Goal: Task Accomplishment & Management: Manage account settings

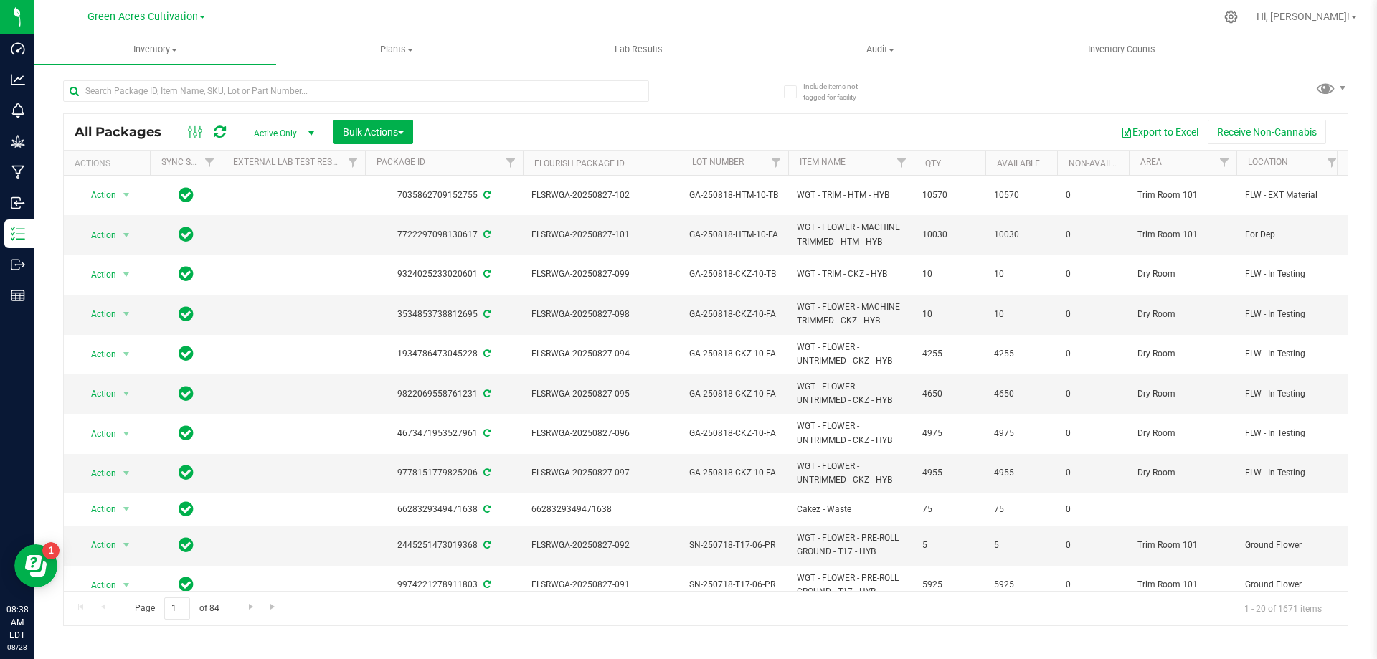
click at [438, 79] on div at bounding box center [384, 90] width 642 height 46
click at [437, 87] on input "text" at bounding box center [356, 91] width 586 height 22
paste input "GA-250818-HTM-10-FA"
type input "GA-250818-HTM-10-FA"
click at [384, 129] on span "Bulk Actions" at bounding box center [373, 131] width 61 height 11
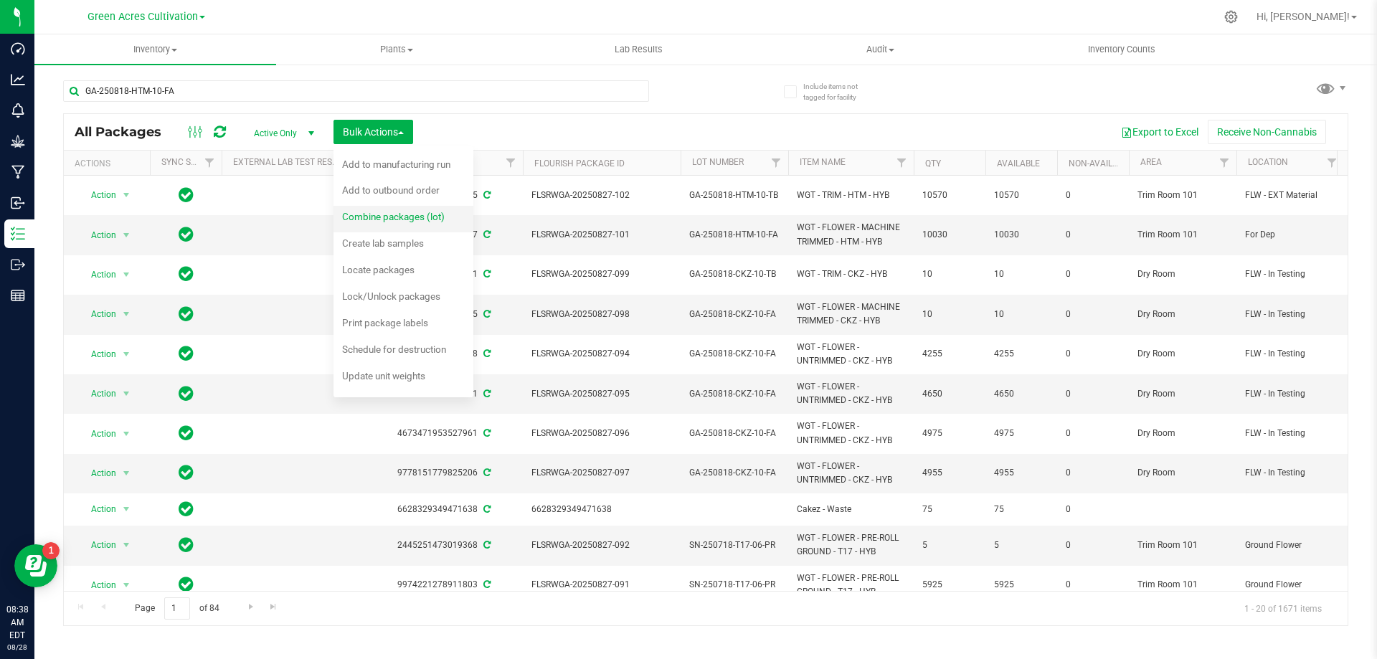
click at [386, 211] on div "Inventory All packages All inventory Waste log Create inventory Plants All plan…" at bounding box center [705, 346] width 1342 height 624
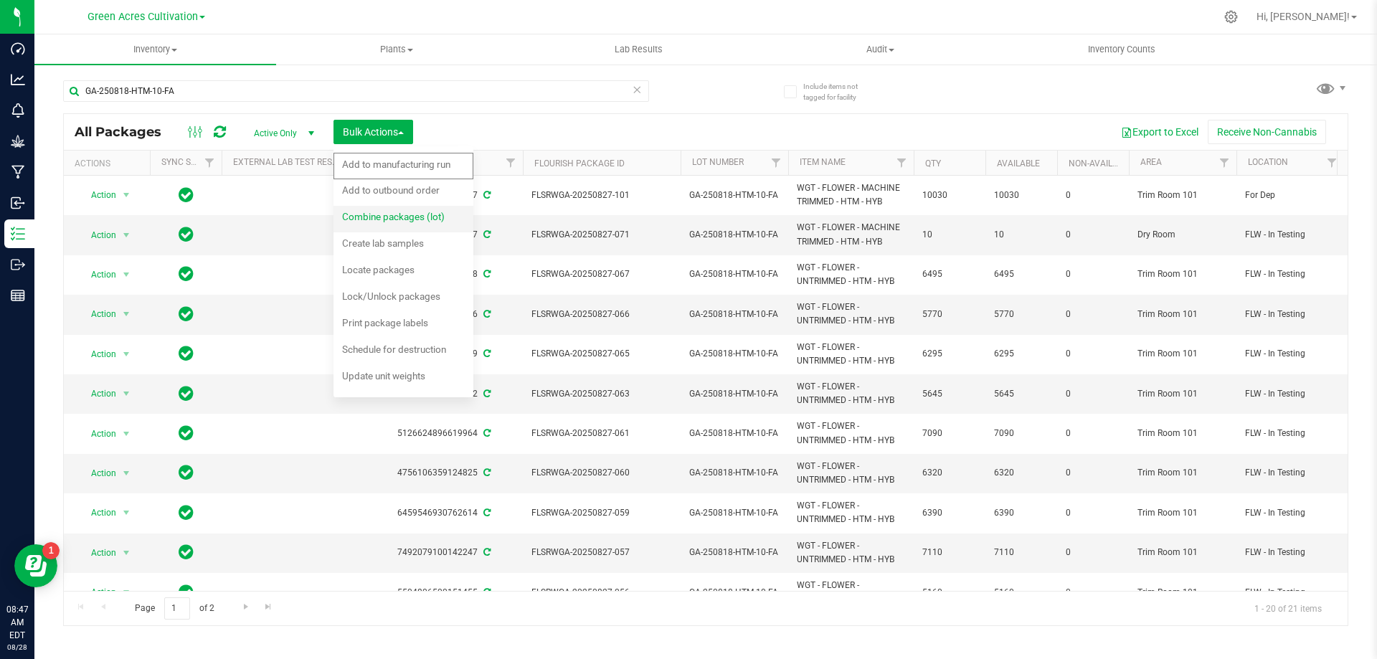
click at [441, 210] on div "Combine packages (lot)" at bounding box center [403, 218] width 122 height 23
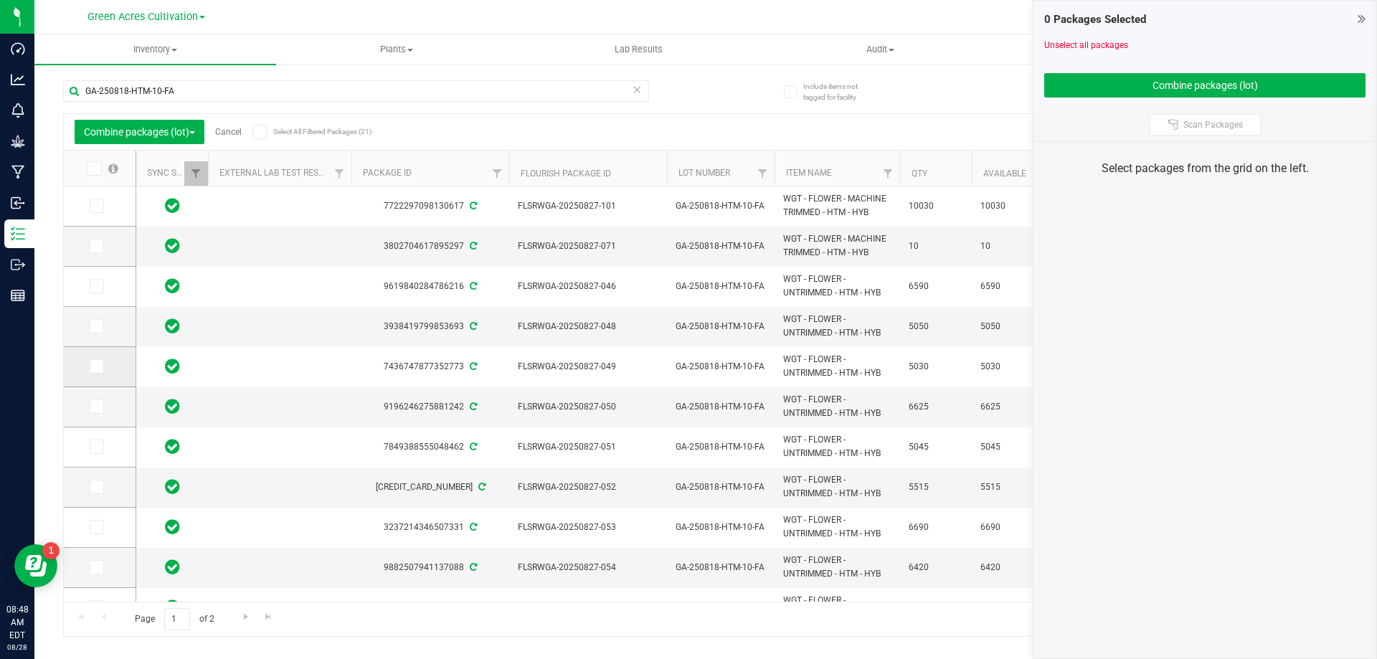
click at [100, 364] on span at bounding box center [97, 366] width 14 height 14
click at [0, 0] on input "checkbox" at bounding box center [0, 0] width 0 height 0
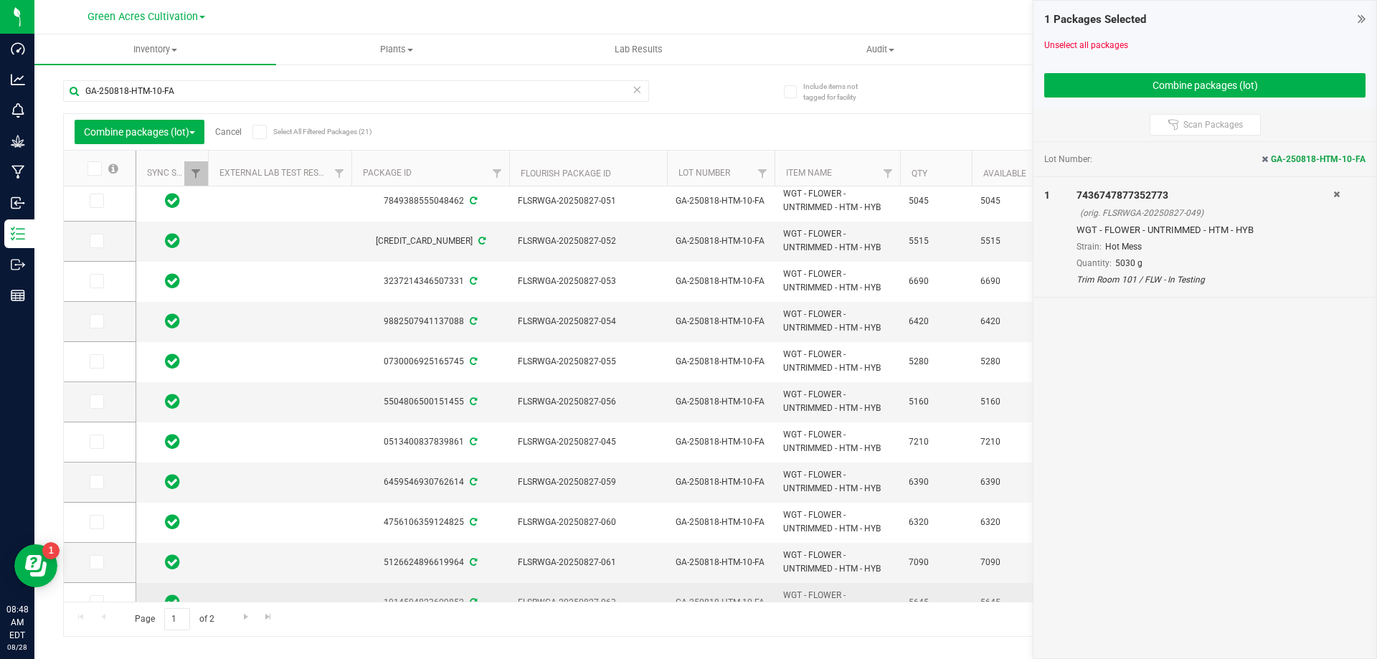
scroll to position [387, 0]
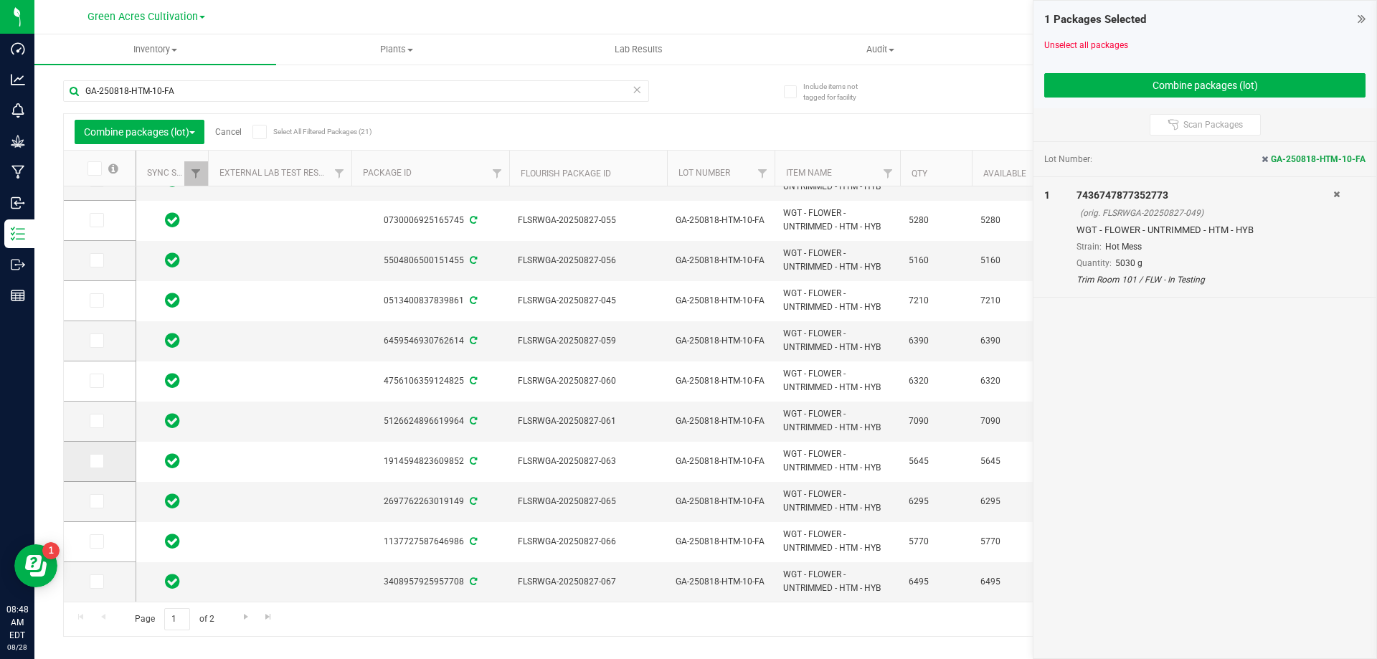
click at [103, 463] on span at bounding box center [97, 461] width 14 height 14
click at [0, 0] on input "checkbox" at bounding box center [0, 0] width 0 height 0
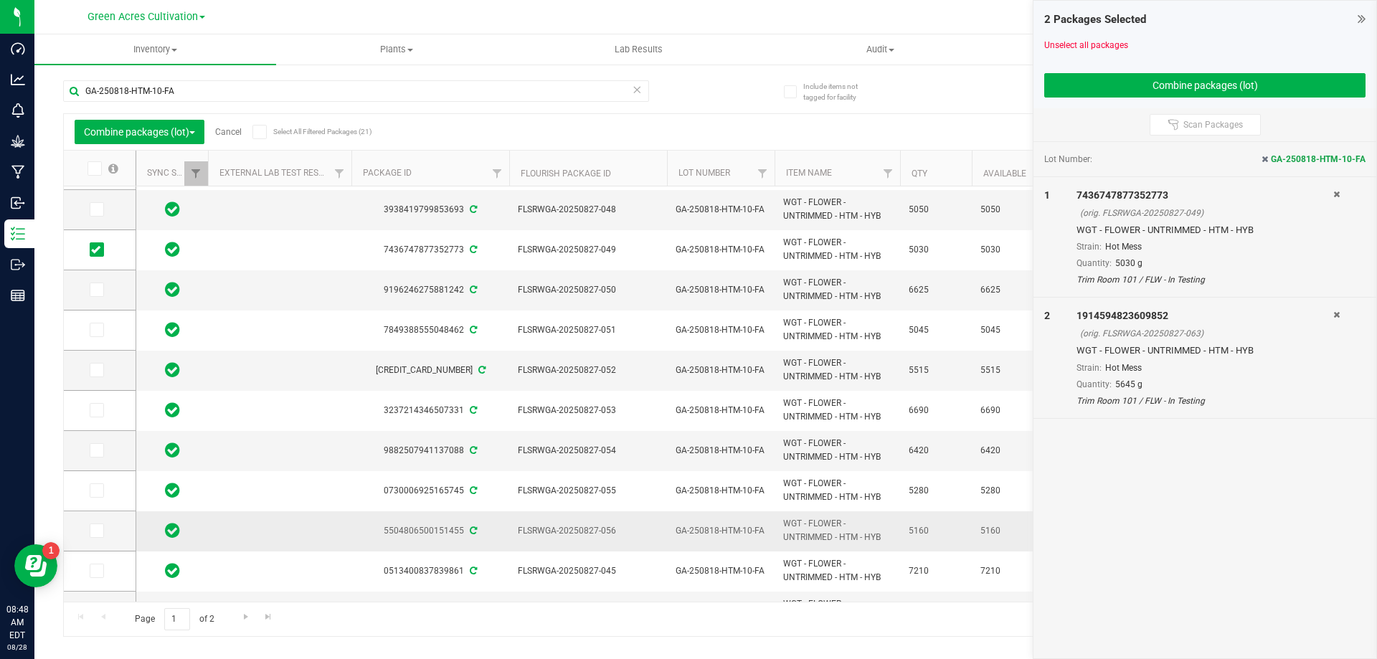
scroll to position [111, 0]
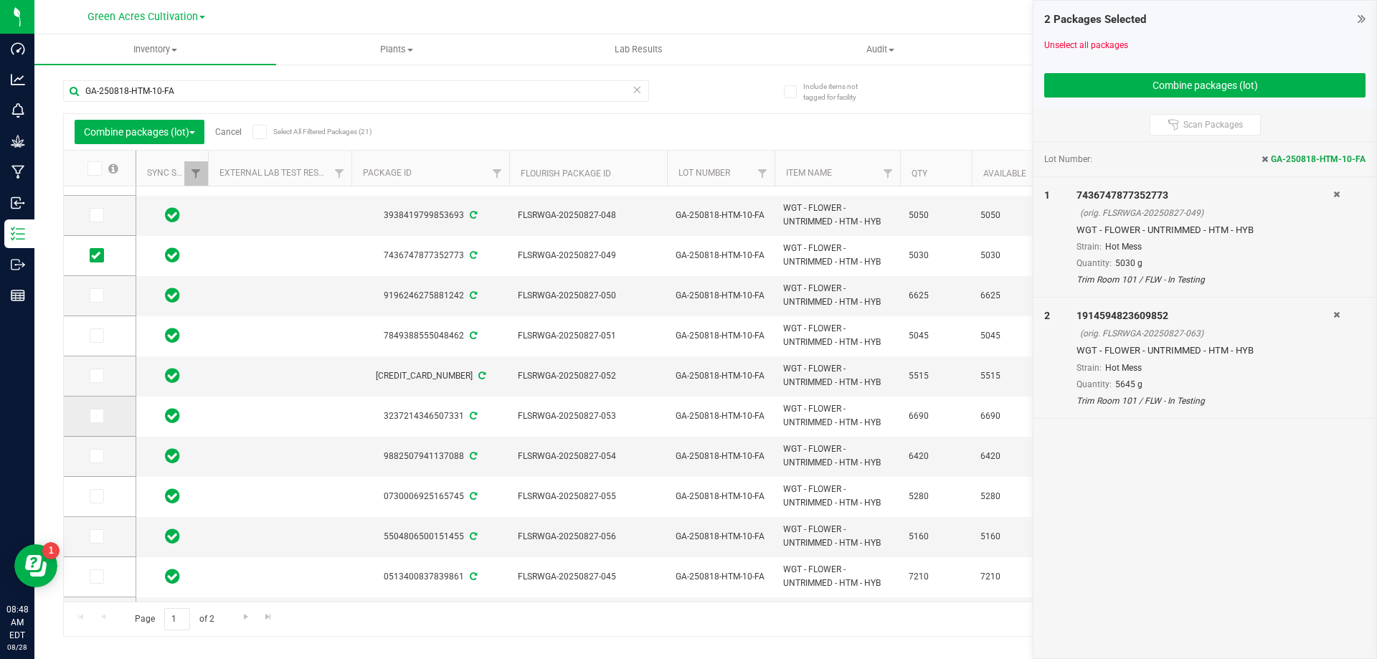
click at [99, 416] on icon at bounding box center [95, 416] width 9 height 0
click at [0, 0] on input "checkbox" at bounding box center [0, 0] width 0 height 0
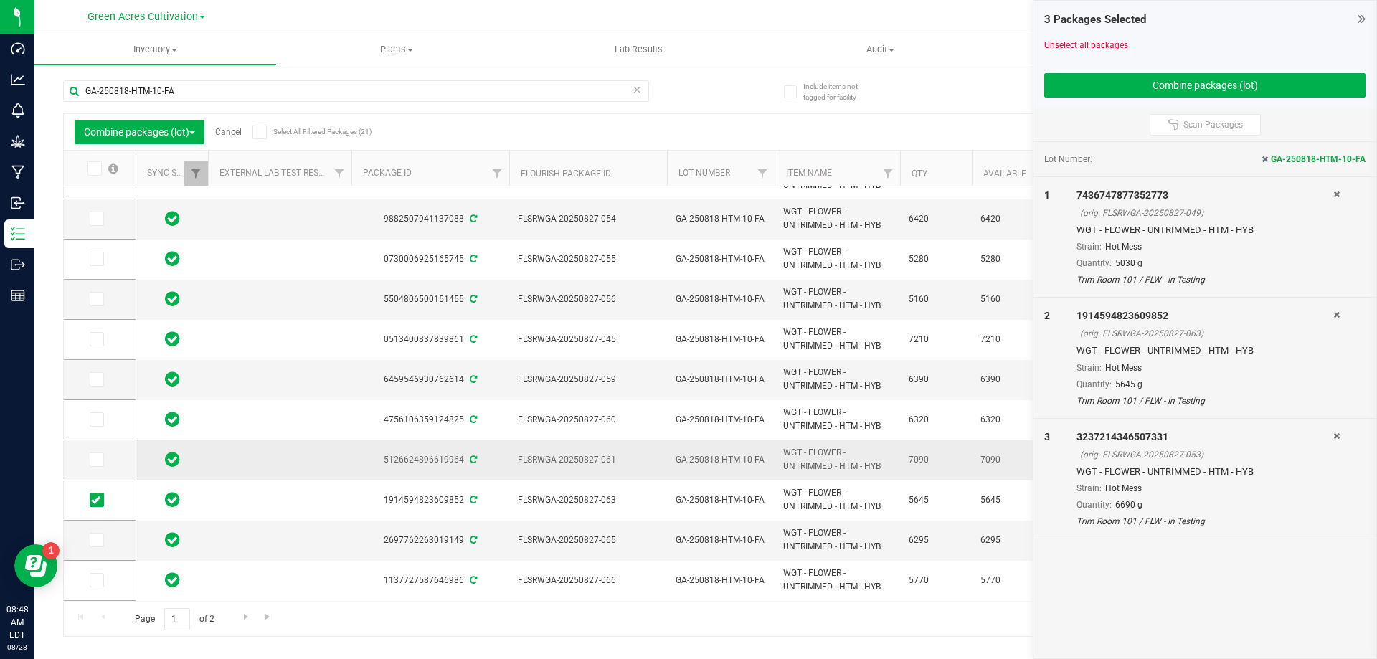
scroll to position [387, 0]
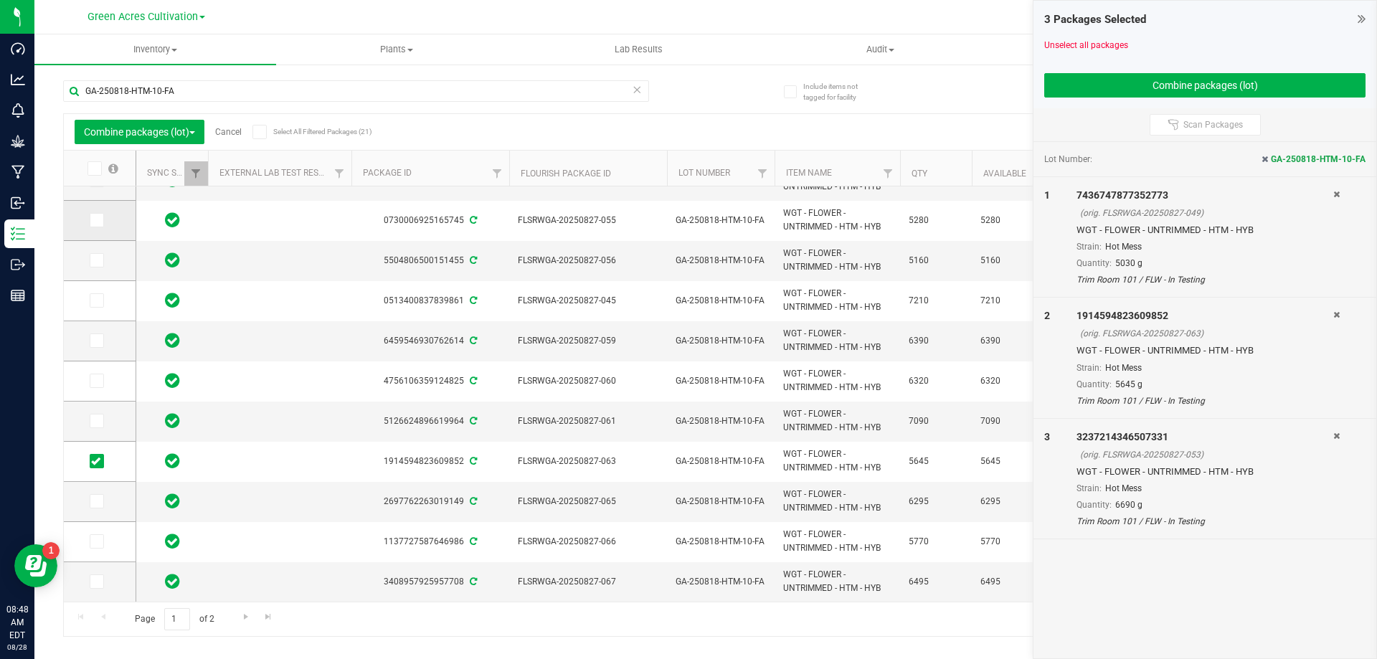
click at [99, 220] on icon at bounding box center [95, 220] width 9 height 0
click at [0, 0] on input "checkbox" at bounding box center [0, 0] width 0 height 0
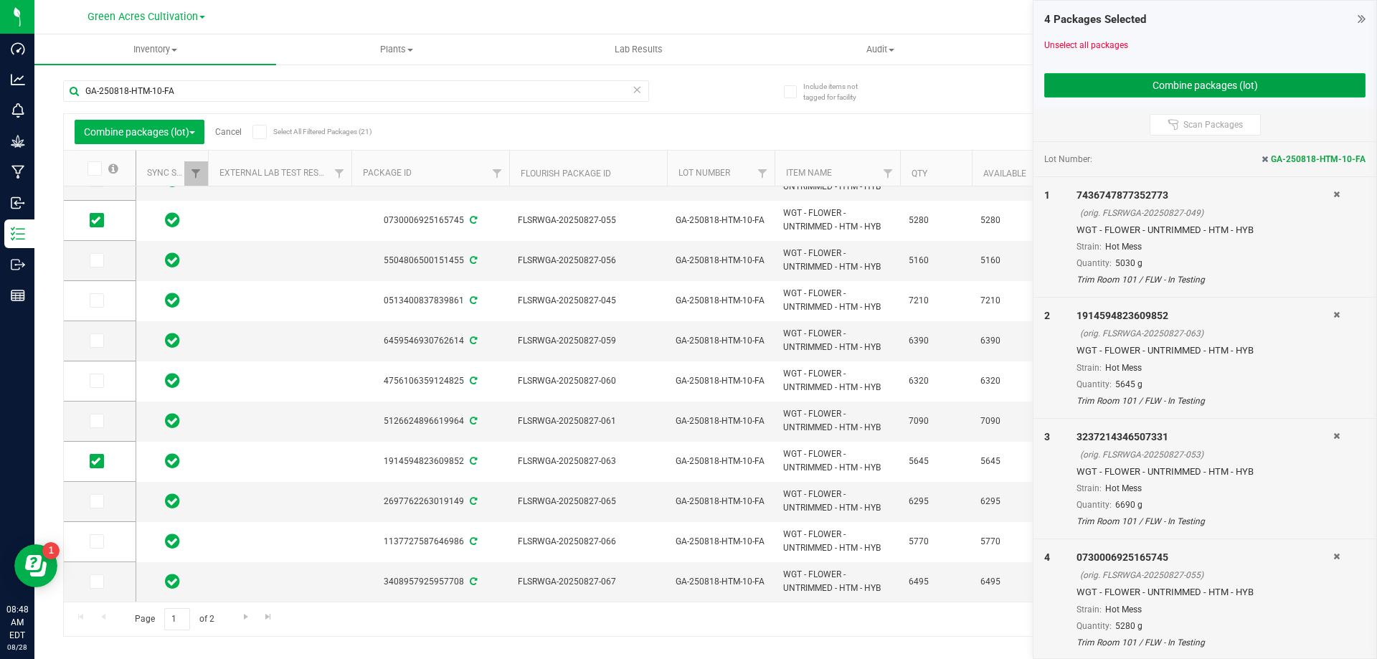
click at [1286, 78] on button "Combine packages (lot)" at bounding box center [1204, 85] width 321 height 24
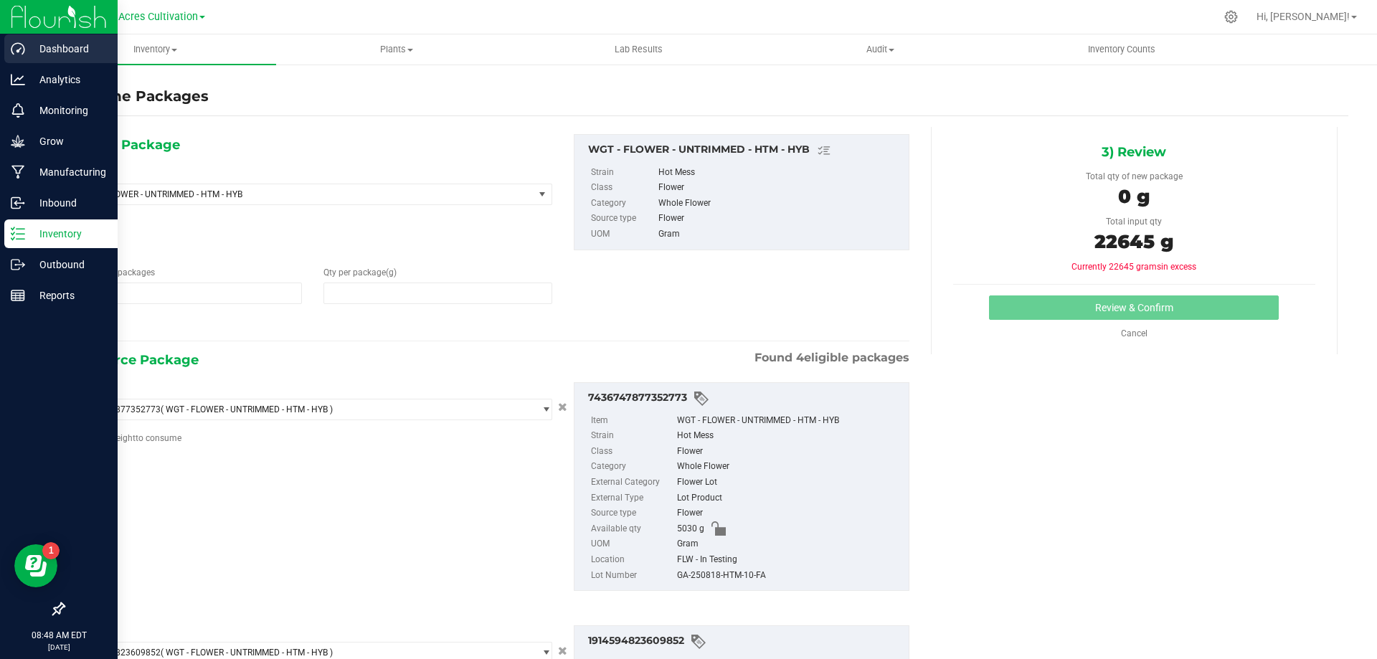
type input "1"
type input "0"
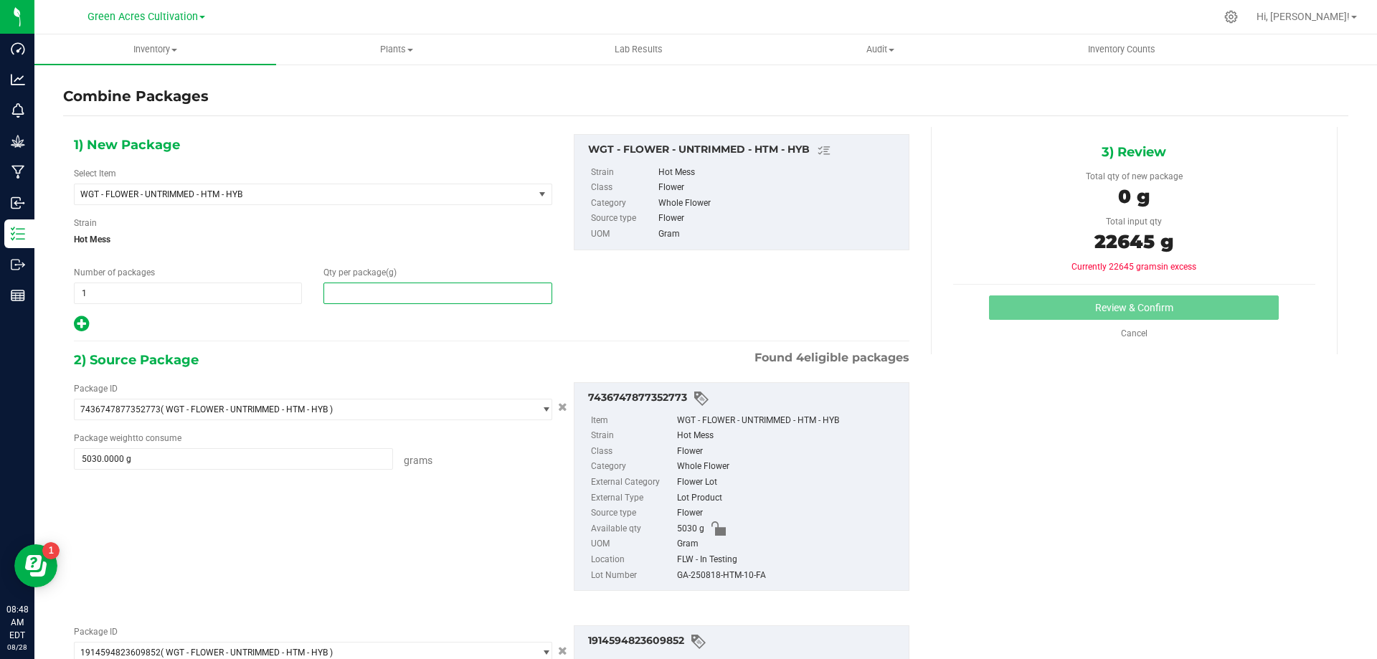
click at [471, 301] on span at bounding box center [437, 293] width 228 height 22
type input "22645"
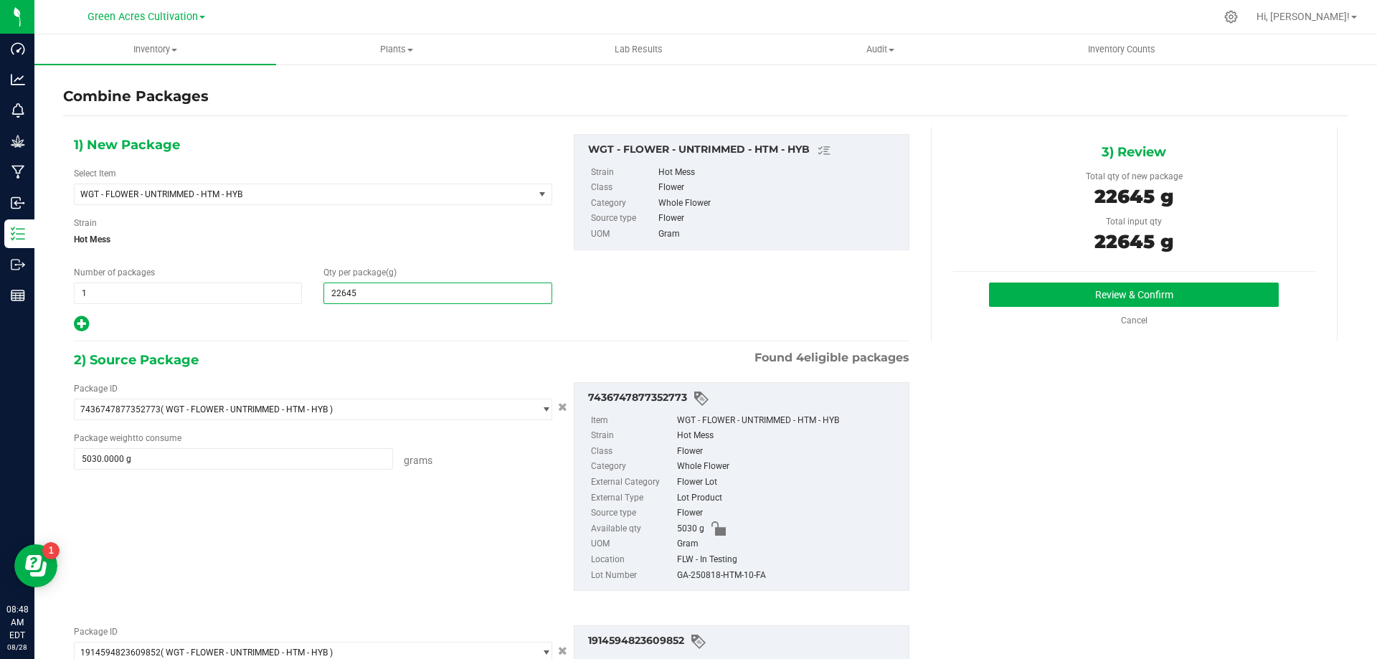
type input "22,645"
click at [753, 574] on div "GA-250818-HTM-10-FA" at bounding box center [789, 576] width 224 height 16
copy div "GA-250818-HTM-10-FA"
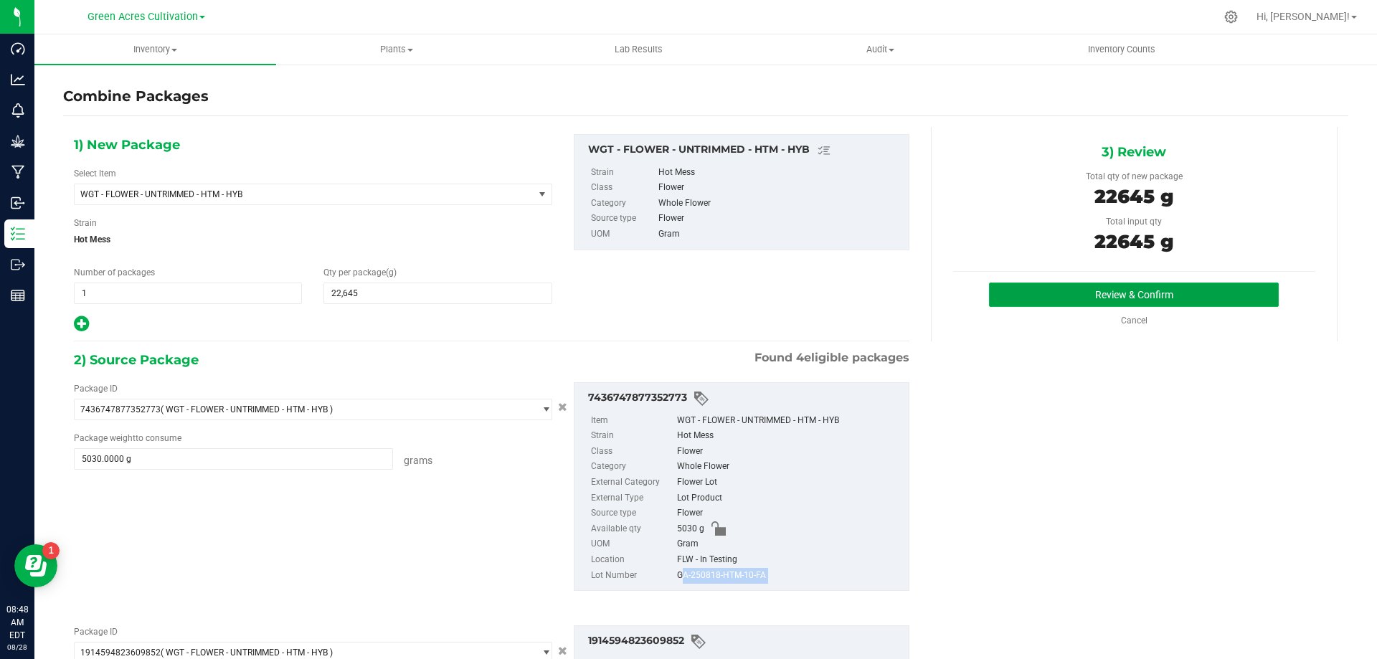
click at [1017, 284] on button "Review & Confirm" at bounding box center [1134, 294] width 290 height 24
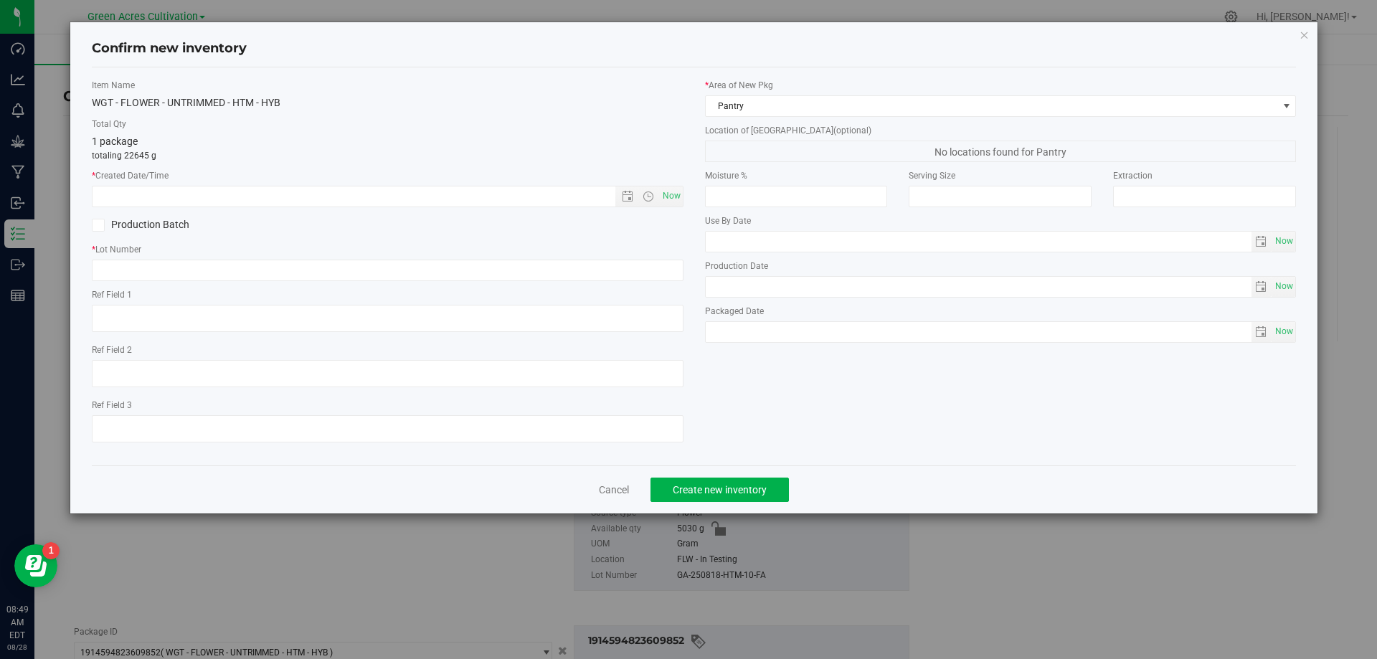
click at [688, 201] on div "Item Name WGT - FLOWER - UNTRIMMED - HTM - HYB Total Qty 1 package totaling 226…" at bounding box center [387, 266] width 613 height 375
click at [679, 199] on span "Now" at bounding box center [671, 196] width 24 height 21
type input "[DATE] 8:49 AM"
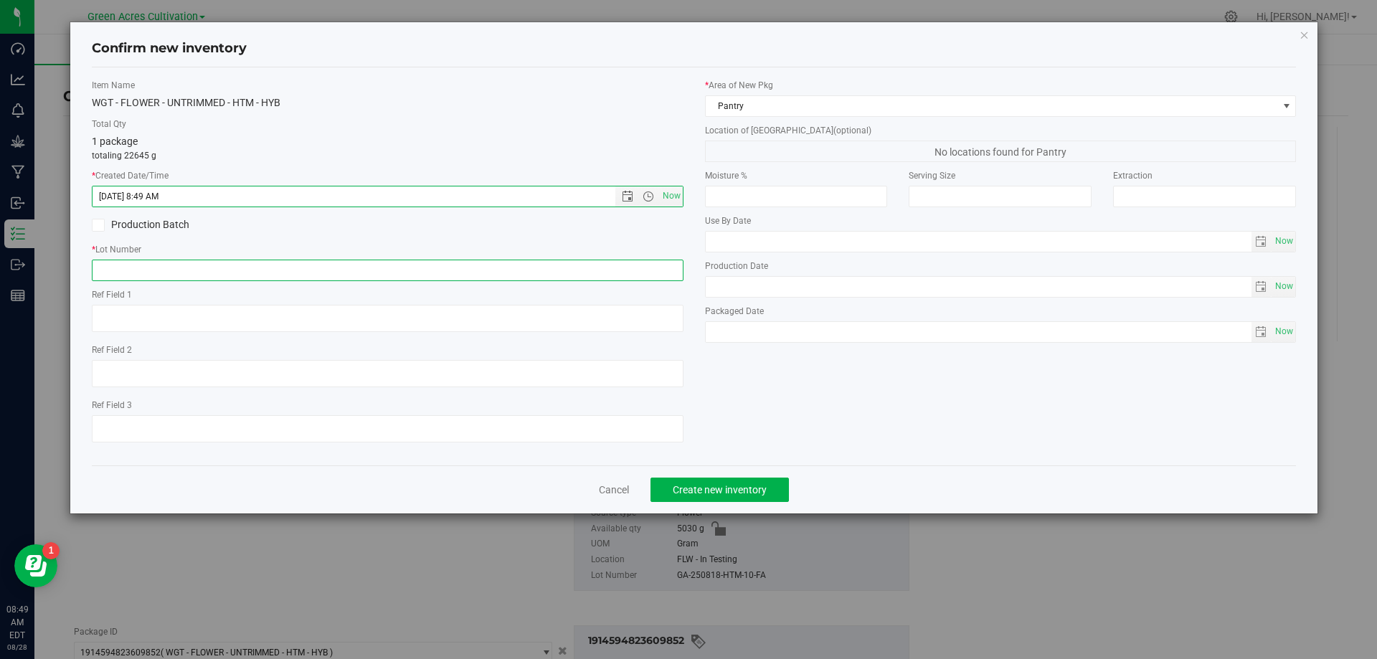
click at [659, 260] on input "text" at bounding box center [387, 271] width 591 height 22
paste input "GA-250818-HTM-10-FA"
type input "GA-250818-HTM-10-FA"
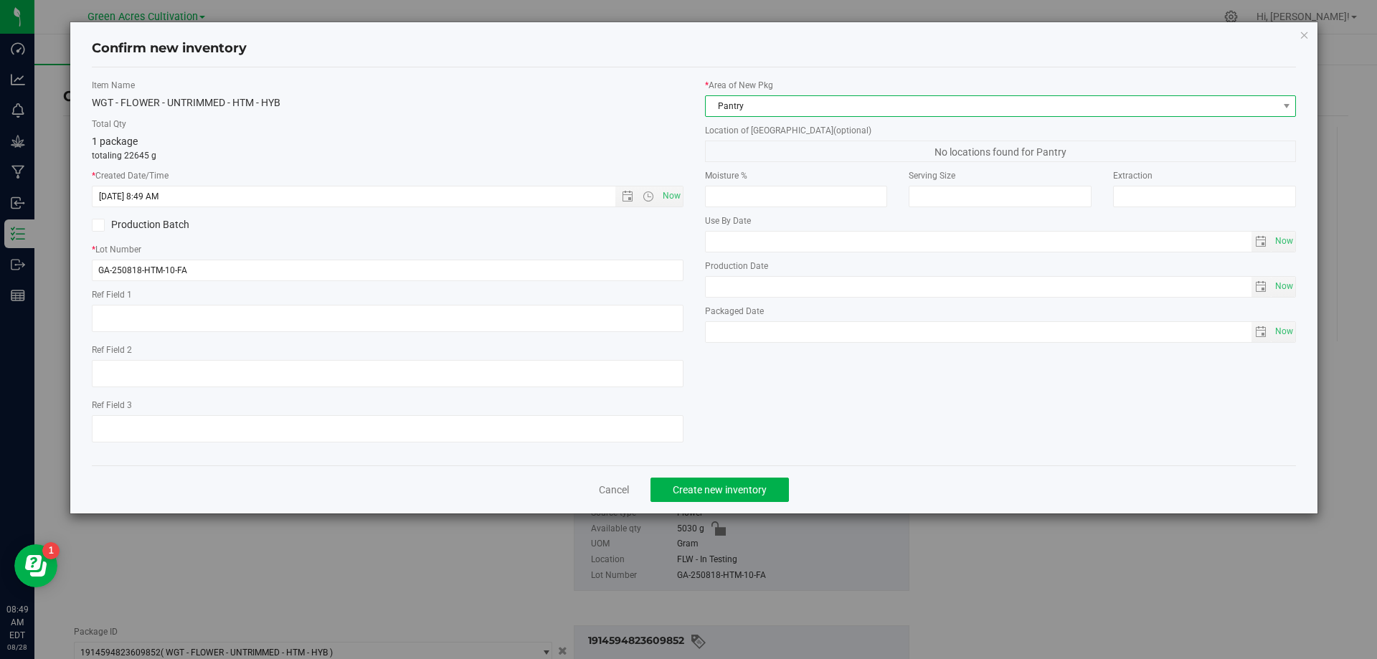
click at [746, 114] on span "Pantry" at bounding box center [991, 106] width 572 height 20
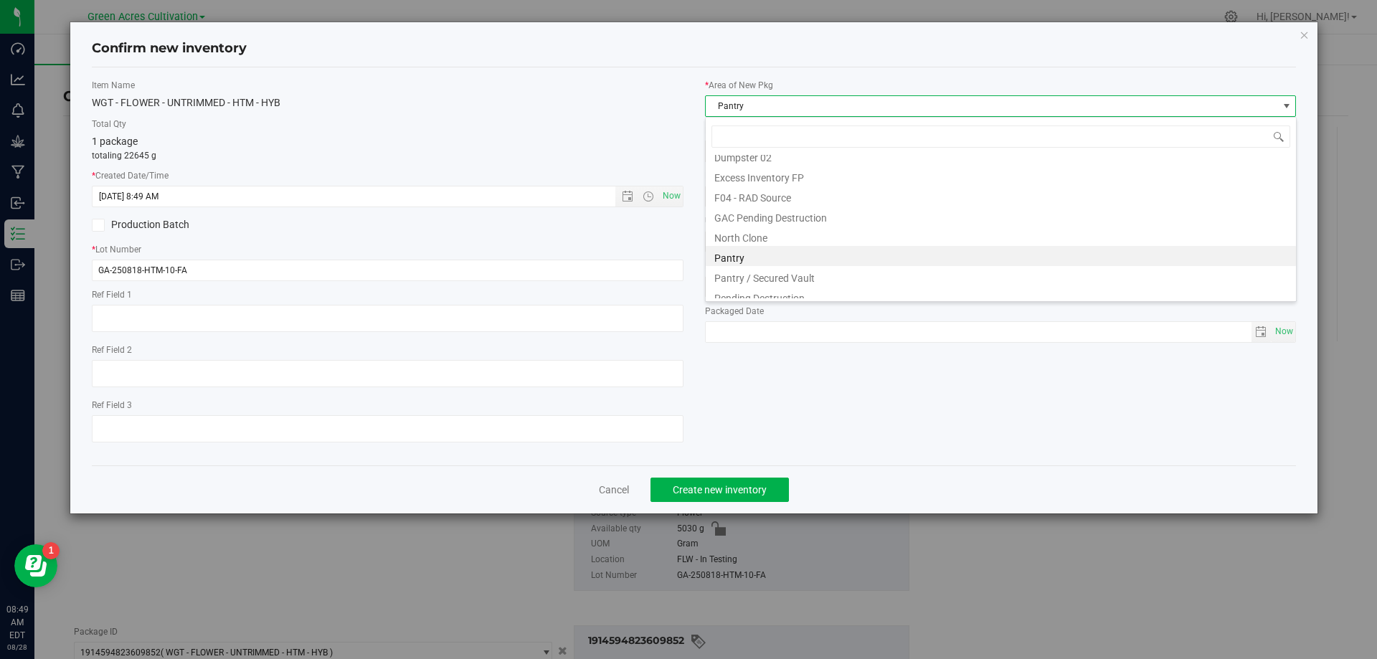
scroll to position [198, 0]
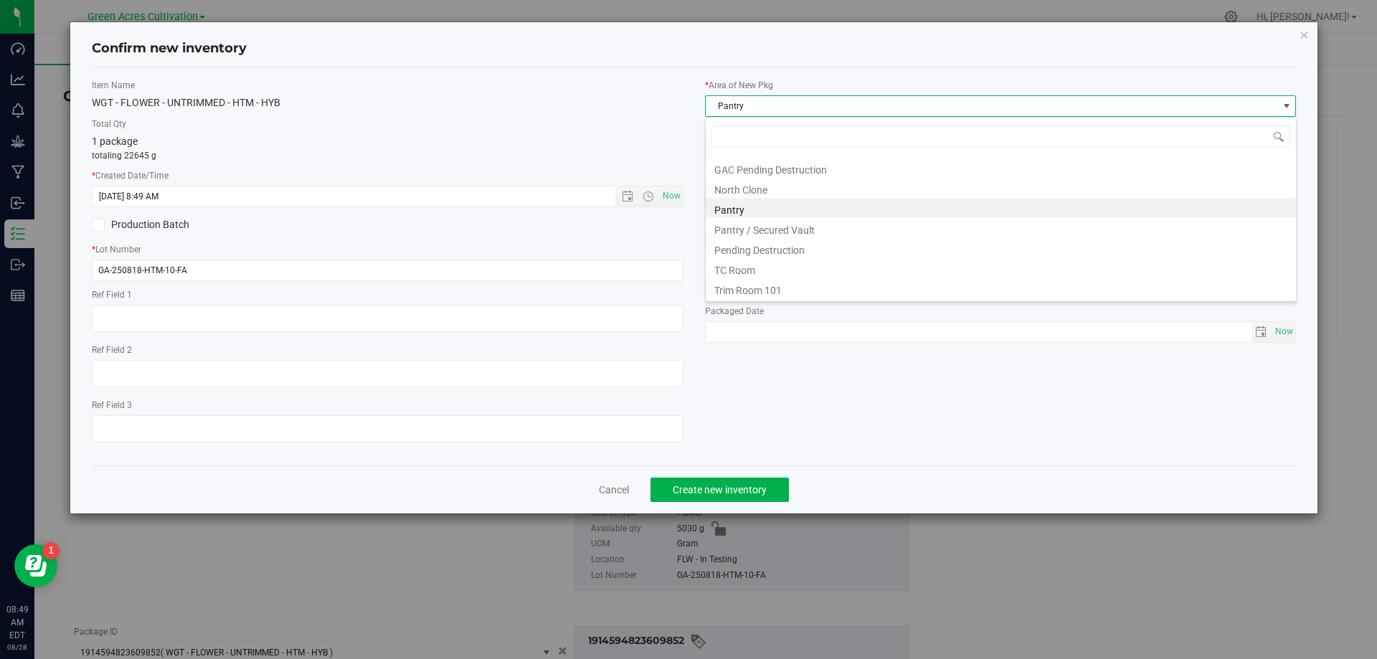
click at [786, 280] on li "Trim Room 101" at bounding box center [1000, 288] width 590 height 20
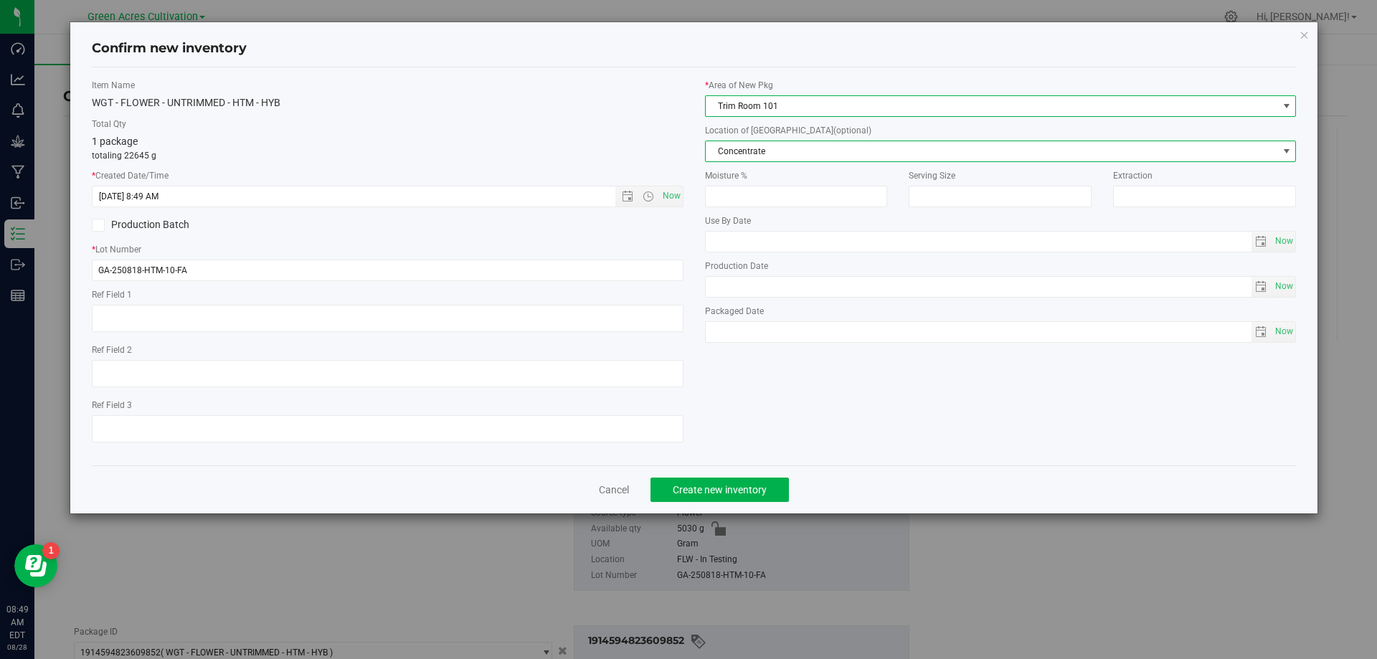
click at [809, 161] on span "Concentrate" at bounding box center [991, 151] width 572 height 20
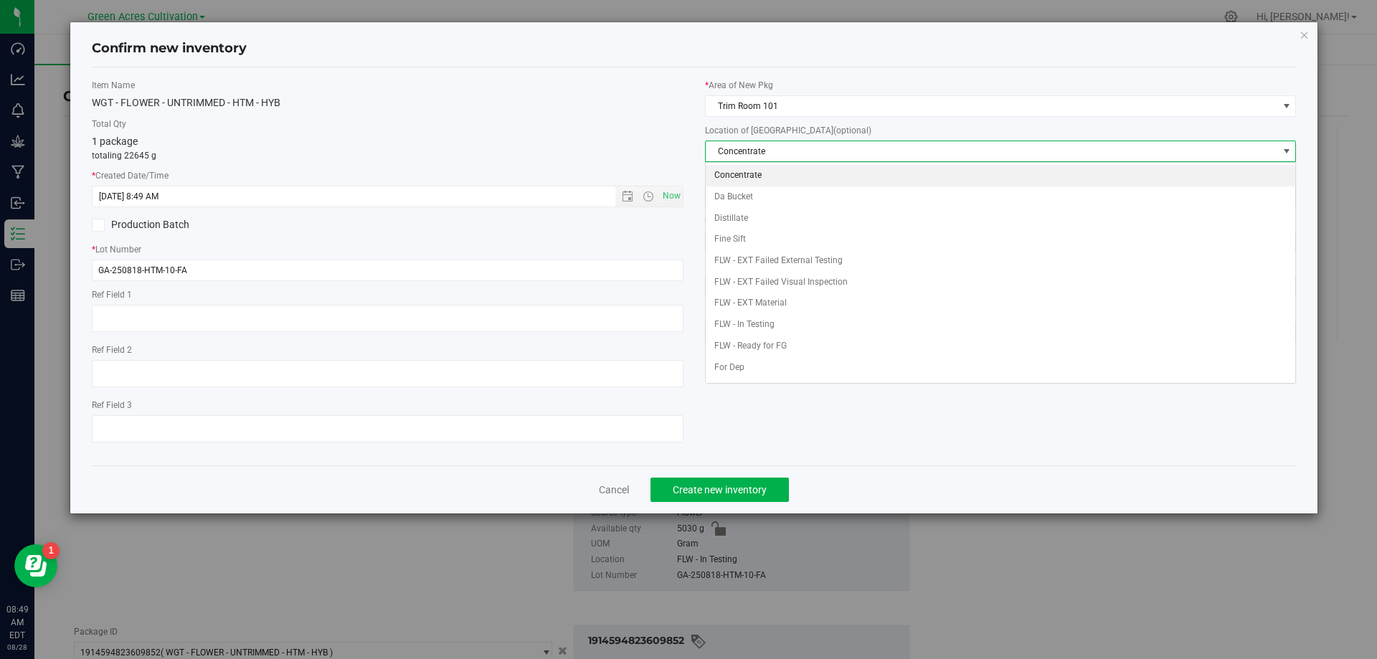
click at [812, 156] on span "Concentrate" at bounding box center [991, 151] width 572 height 20
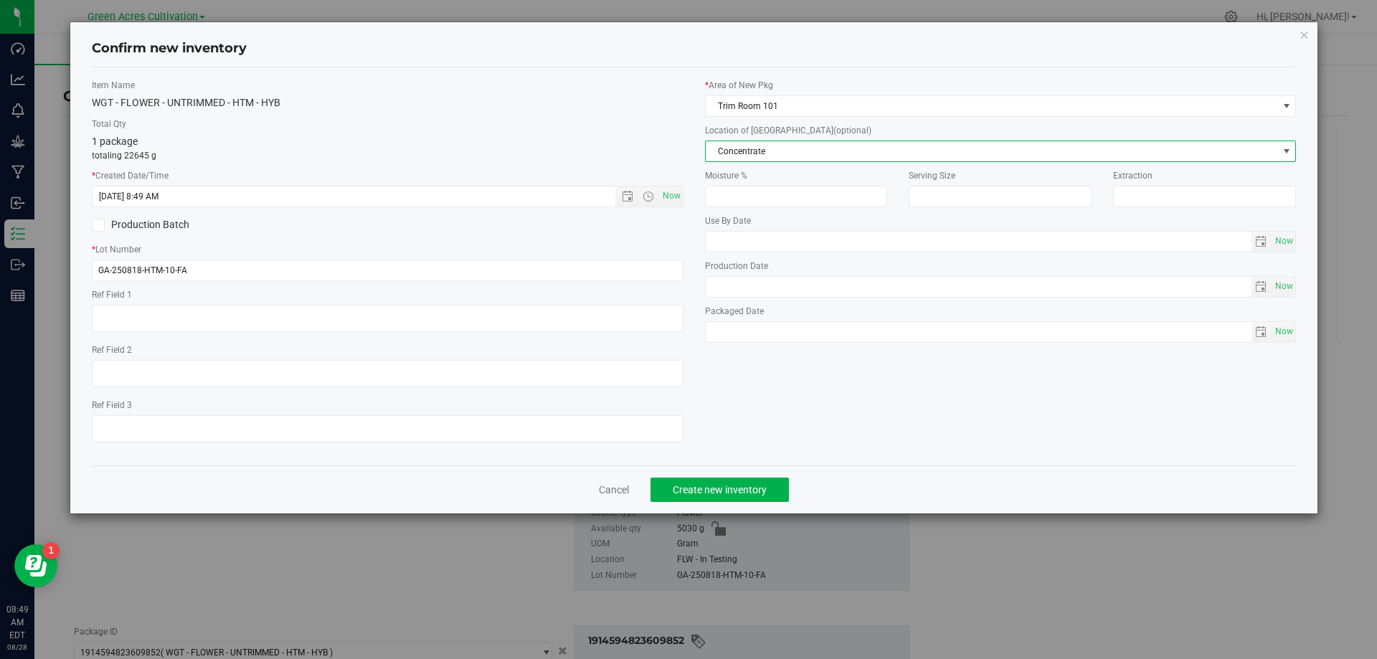
click at [812, 156] on span "Concentrate" at bounding box center [991, 151] width 572 height 20
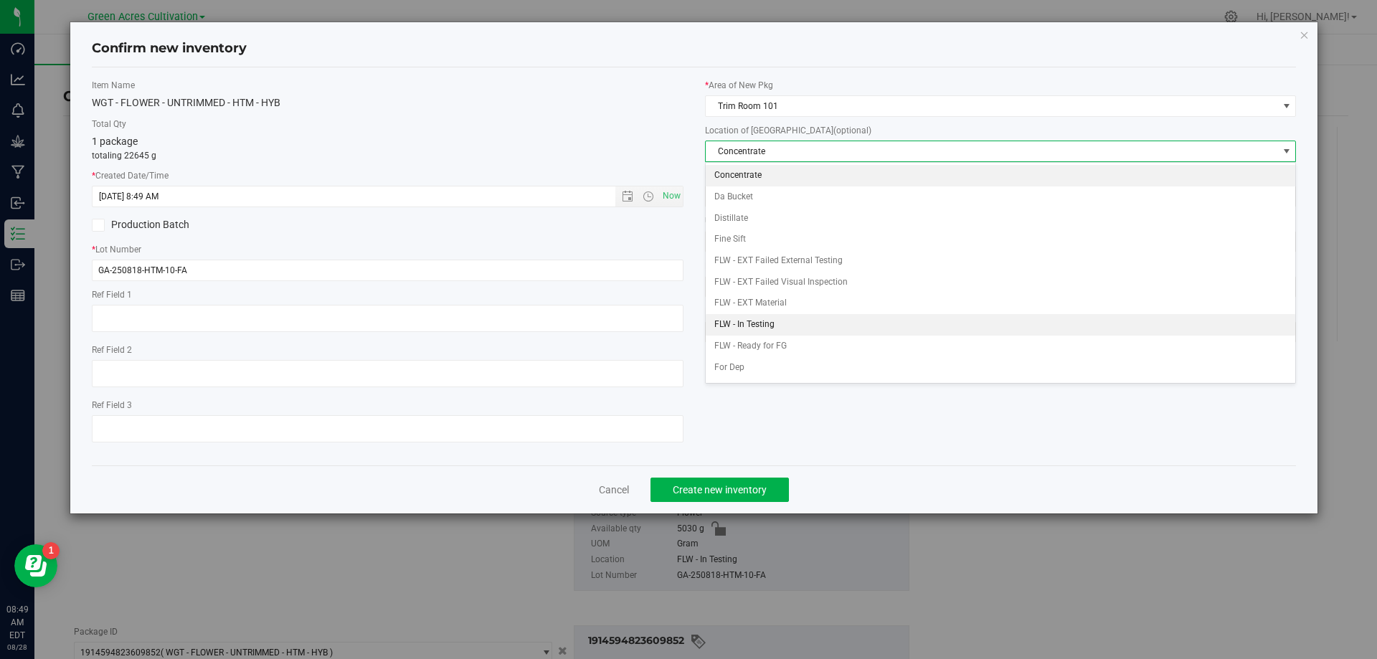
click at [761, 323] on li "FLW - In Testing" at bounding box center [1000, 325] width 590 height 22
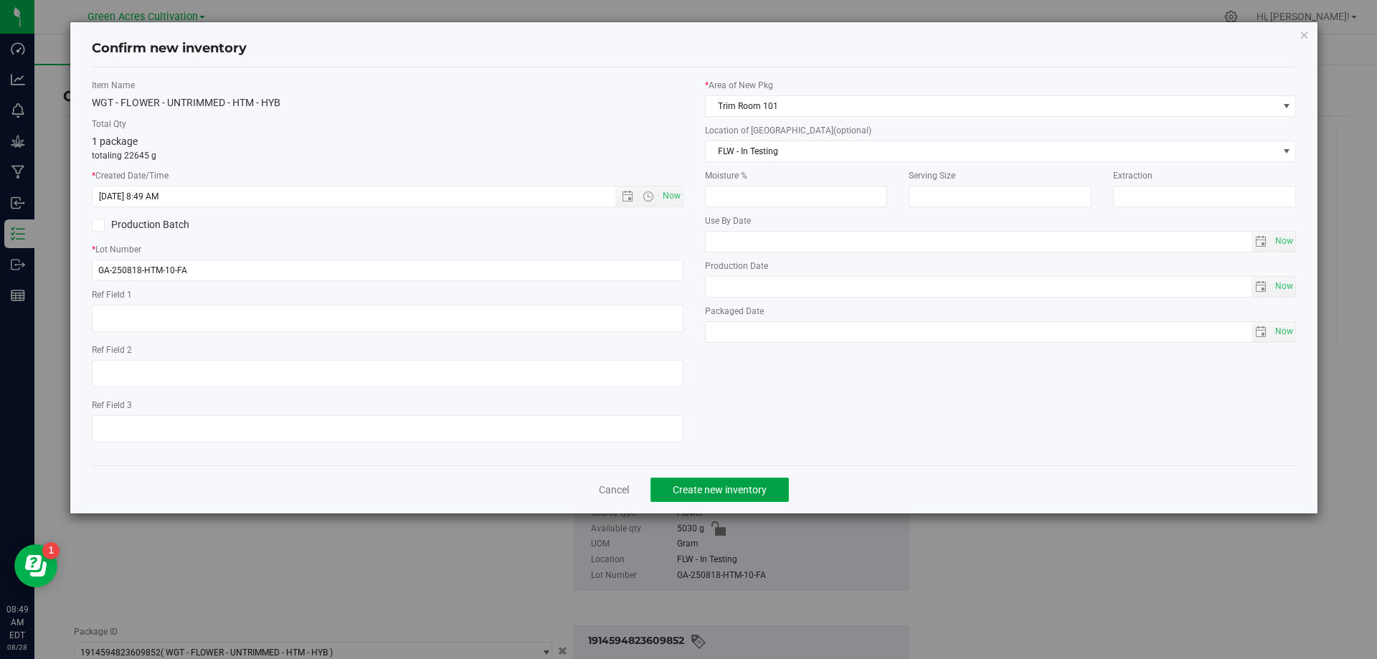
click at [697, 491] on span "Create new inventory" at bounding box center [719, 489] width 94 height 11
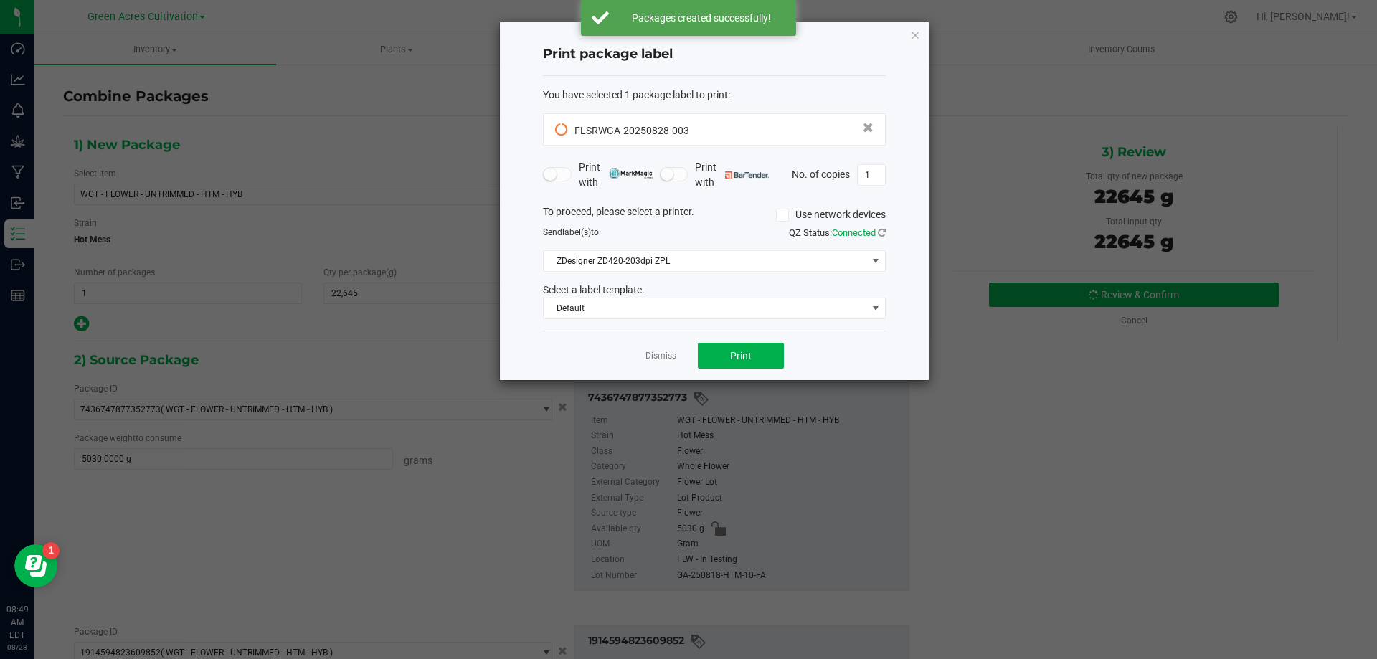
click at [656, 347] on div "Dismiss Print" at bounding box center [714, 355] width 343 height 49
click at [662, 350] on link "Dismiss" at bounding box center [660, 356] width 31 height 12
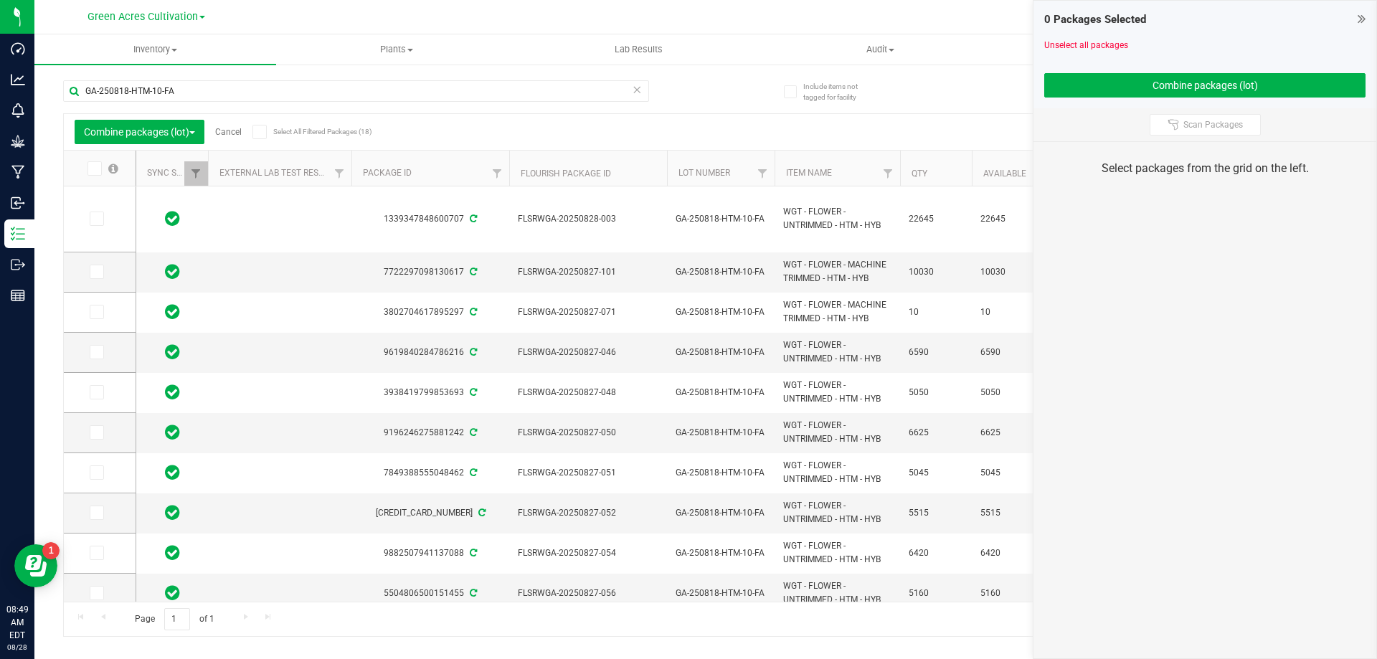
click at [232, 133] on link "Cancel" at bounding box center [228, 132] width 27 height 10
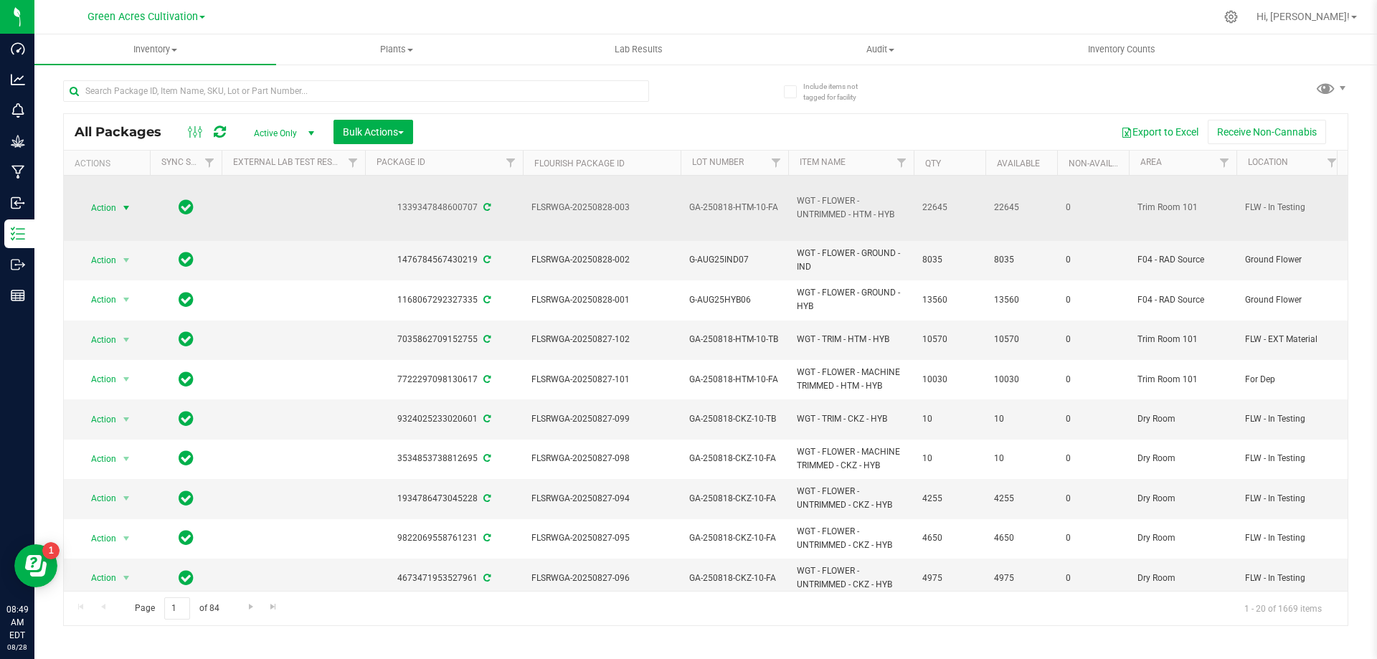
click at [123, 210] on span "select" at bounding box center [125, 207] width 11 height 11
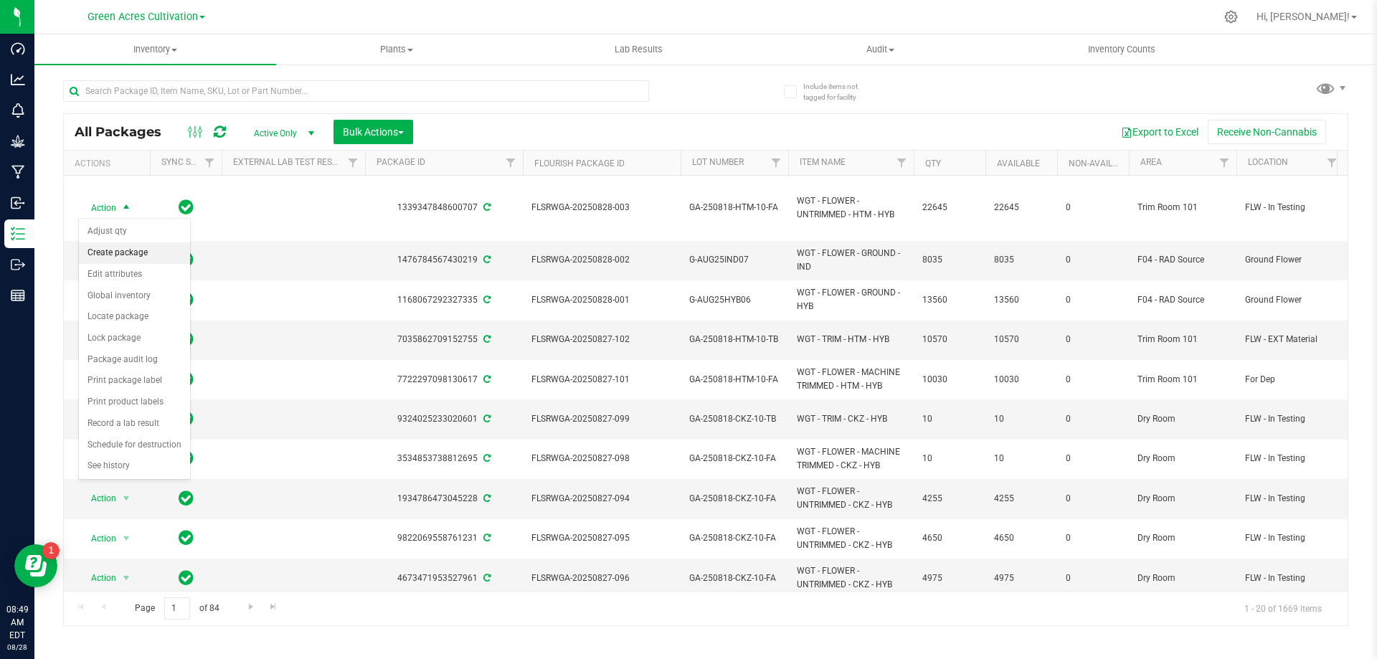
click at [155, 254] on li "Create package" at bounding box center [134, 253] width 111 height 22
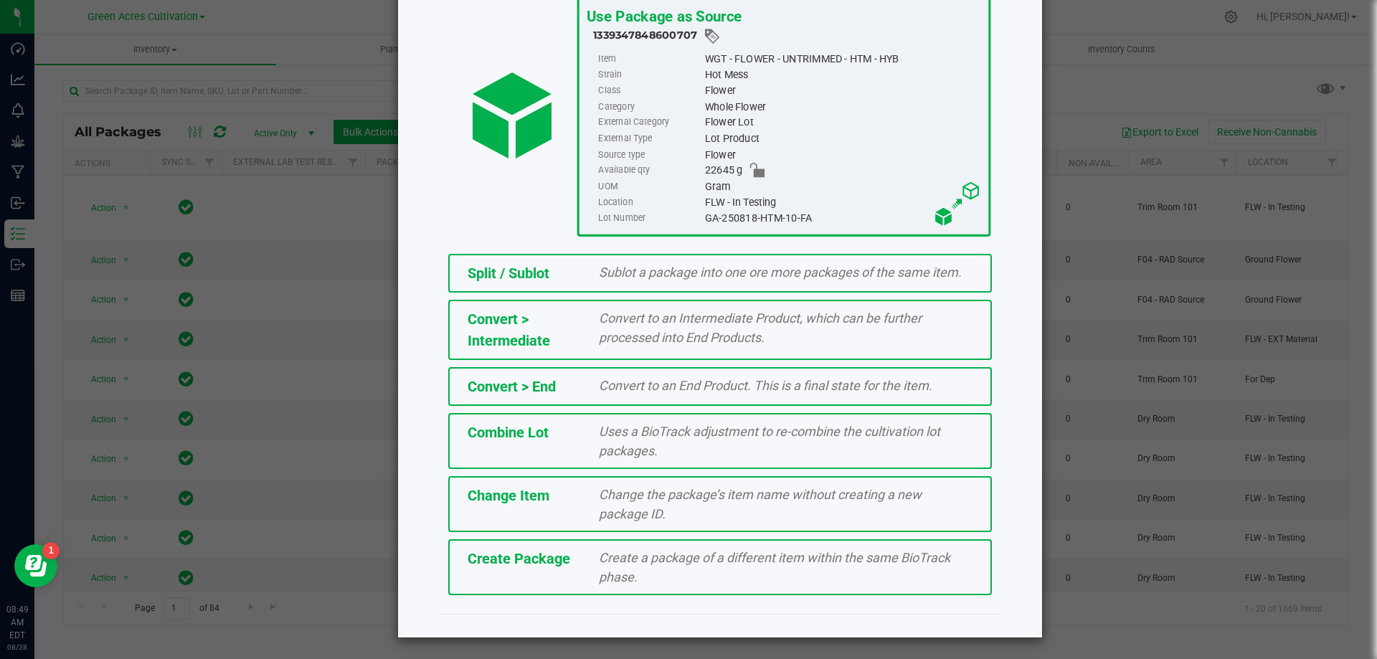
scroll to position [103, 0]
click at [647, 569] on div "Create a package of a different item within the same BioTrack phase." at bounding box center [785, 566] width 395 height 39
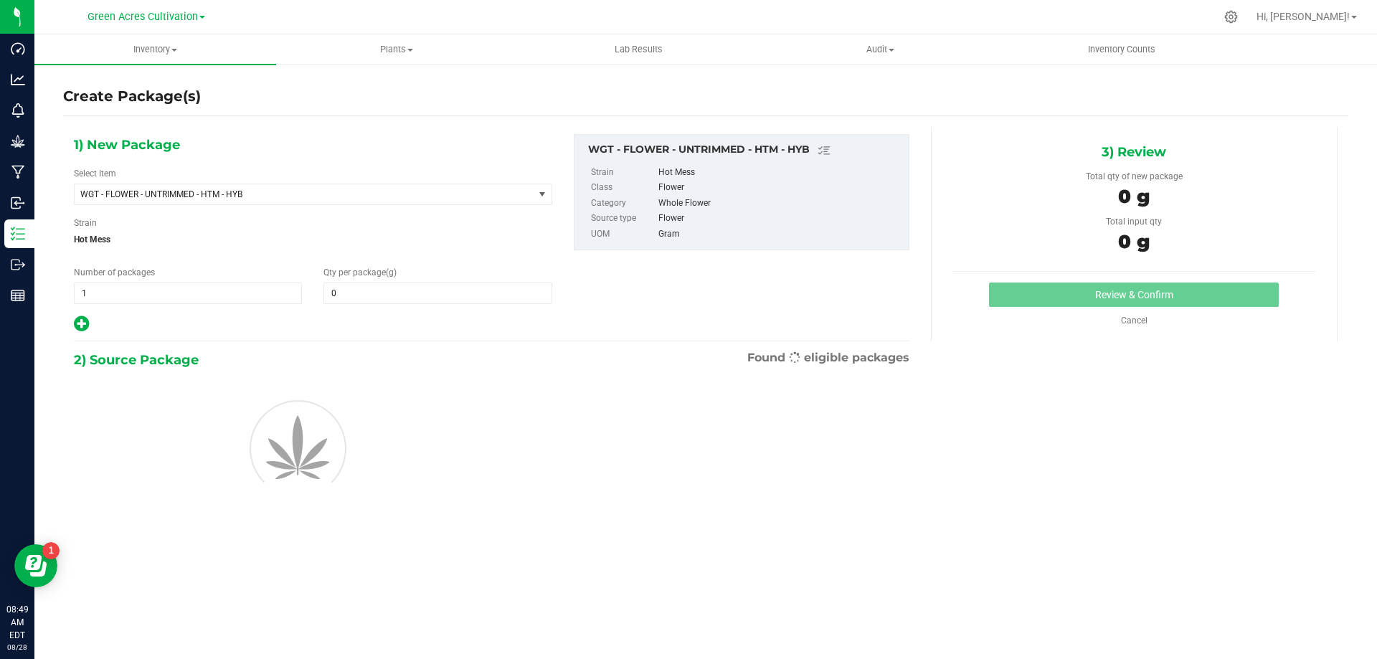
type input "0.0000"
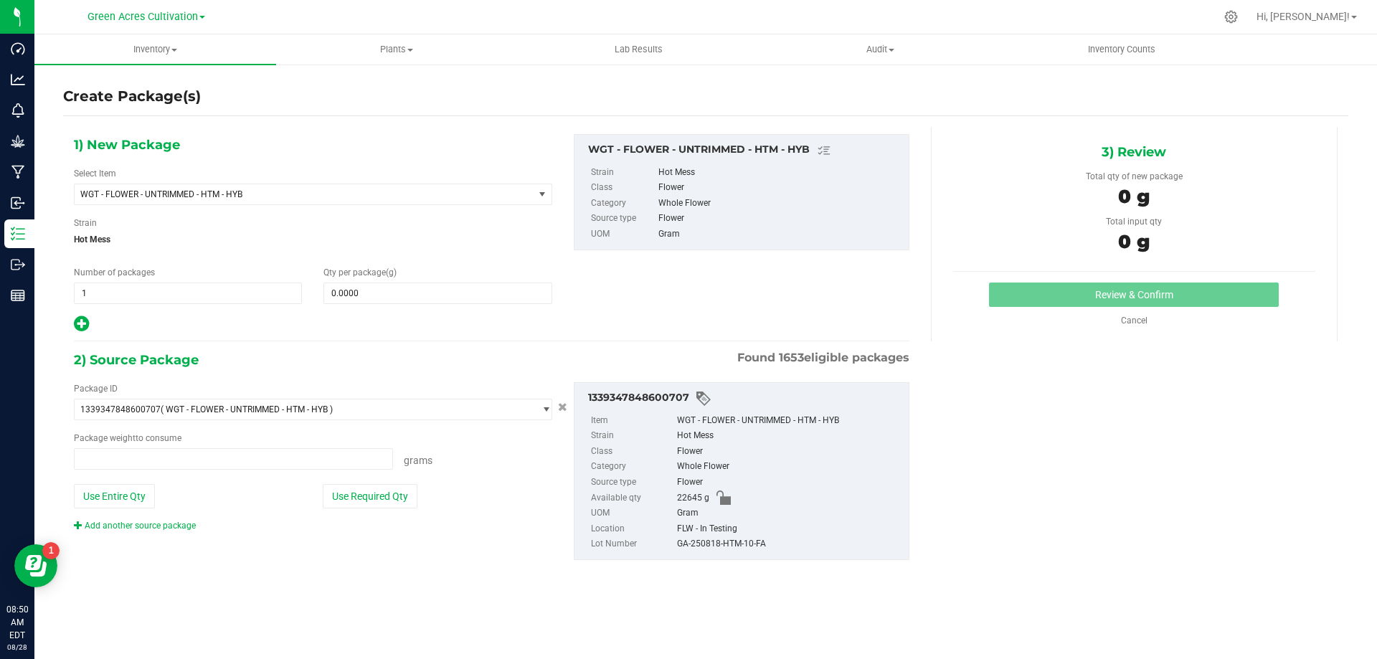
type input "0.0000 g"
click at [345, 186] on span "WGT - FLOWER - UNTRIMMED - HTM - HYB" at bounding box center [304, 194] width 459 height 20
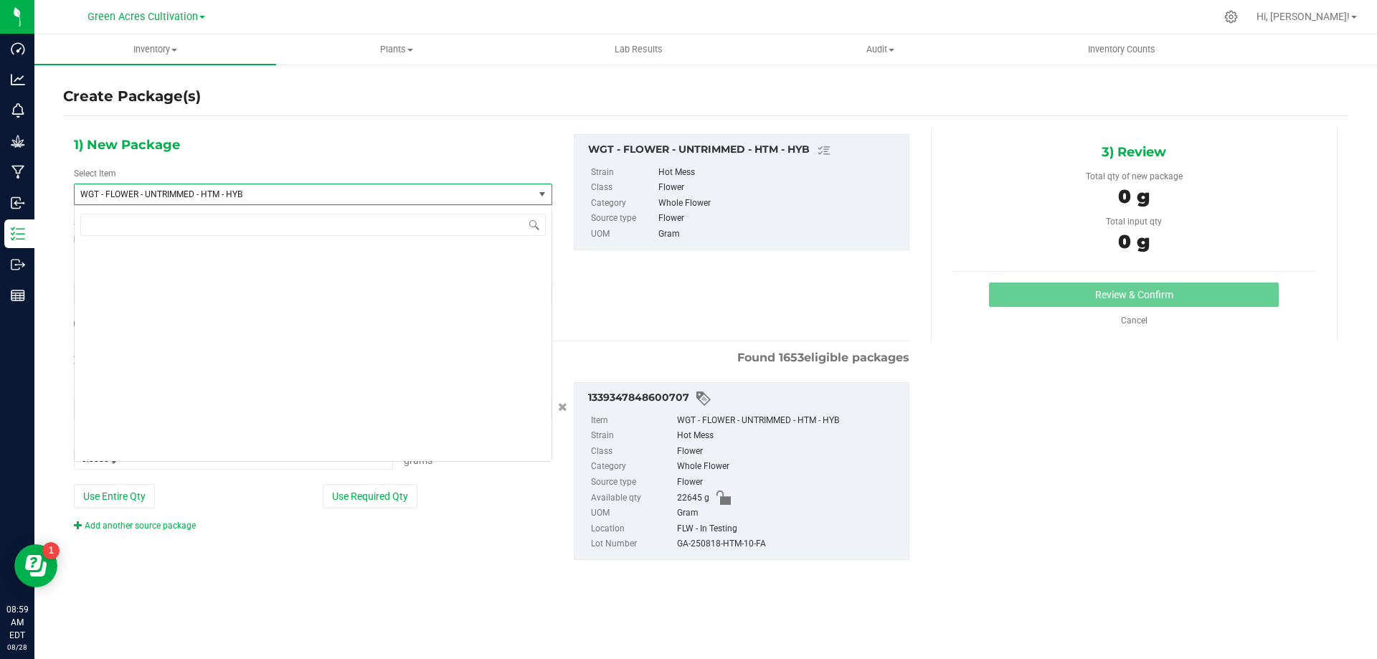
scroll to position [304282, 0]
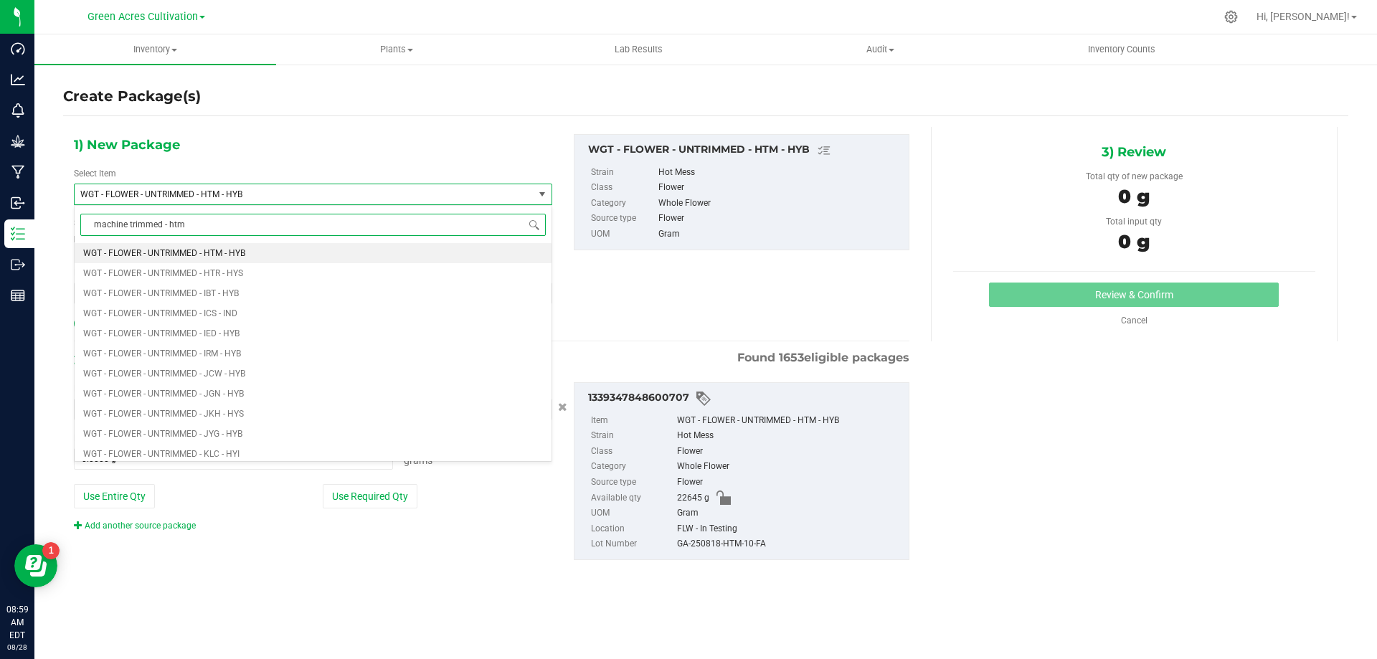
type input "machine trimmed - htm"
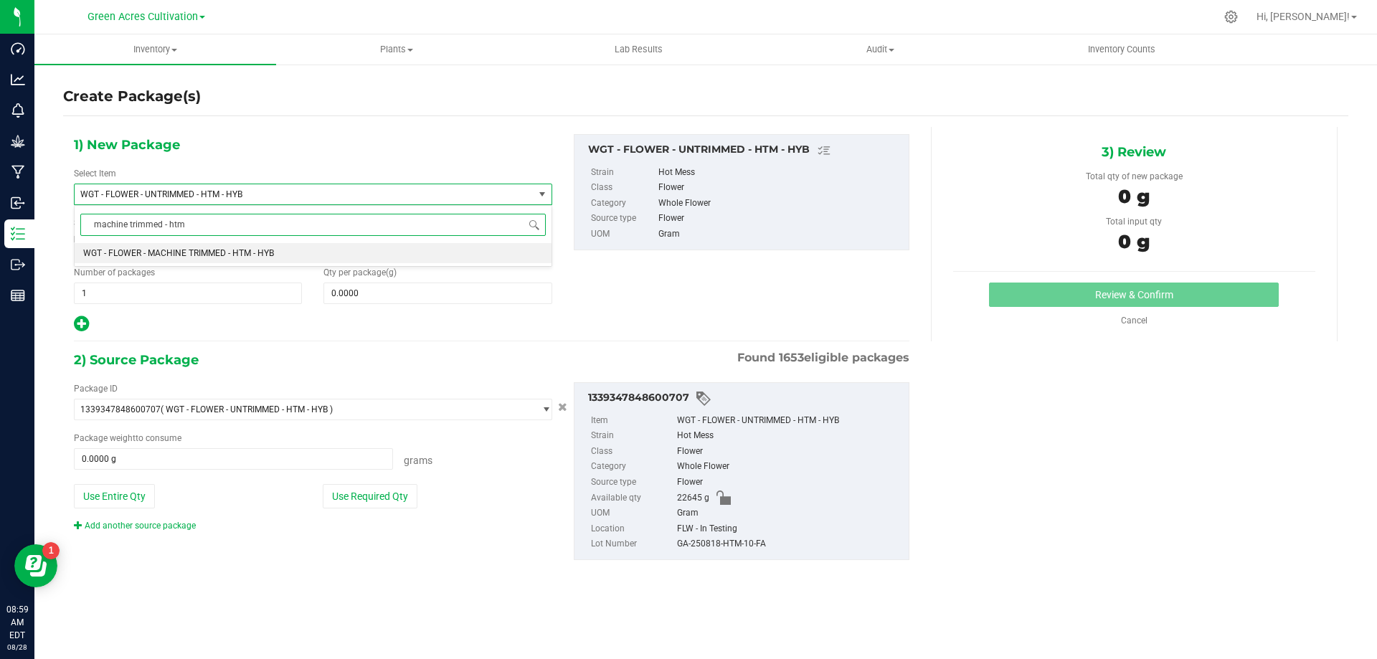
click at [300, 246] on li "WGT - FLOWER - MACHINE TRIMMED - HTM - HYB" at bounding box center [313, 253] width 477 height 20
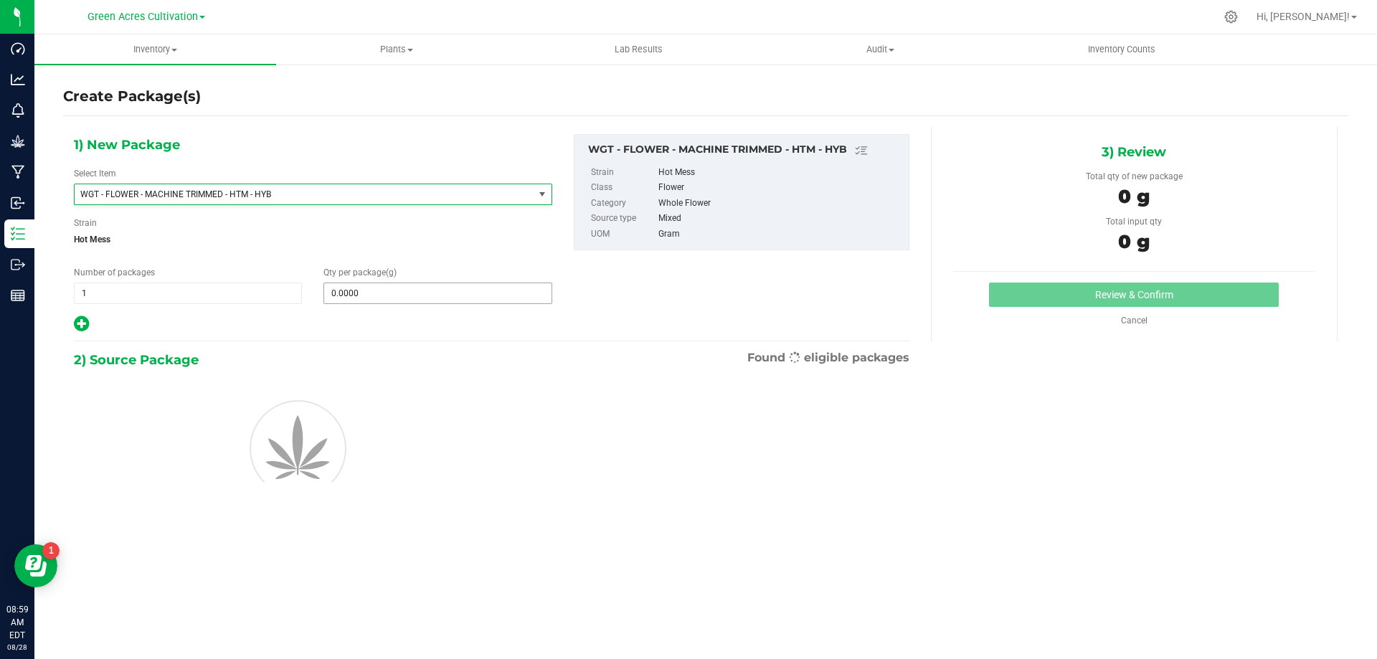
type input "0.0000"
click at [373, 295] on span at bounding box center [437, 293] width 228 height 22
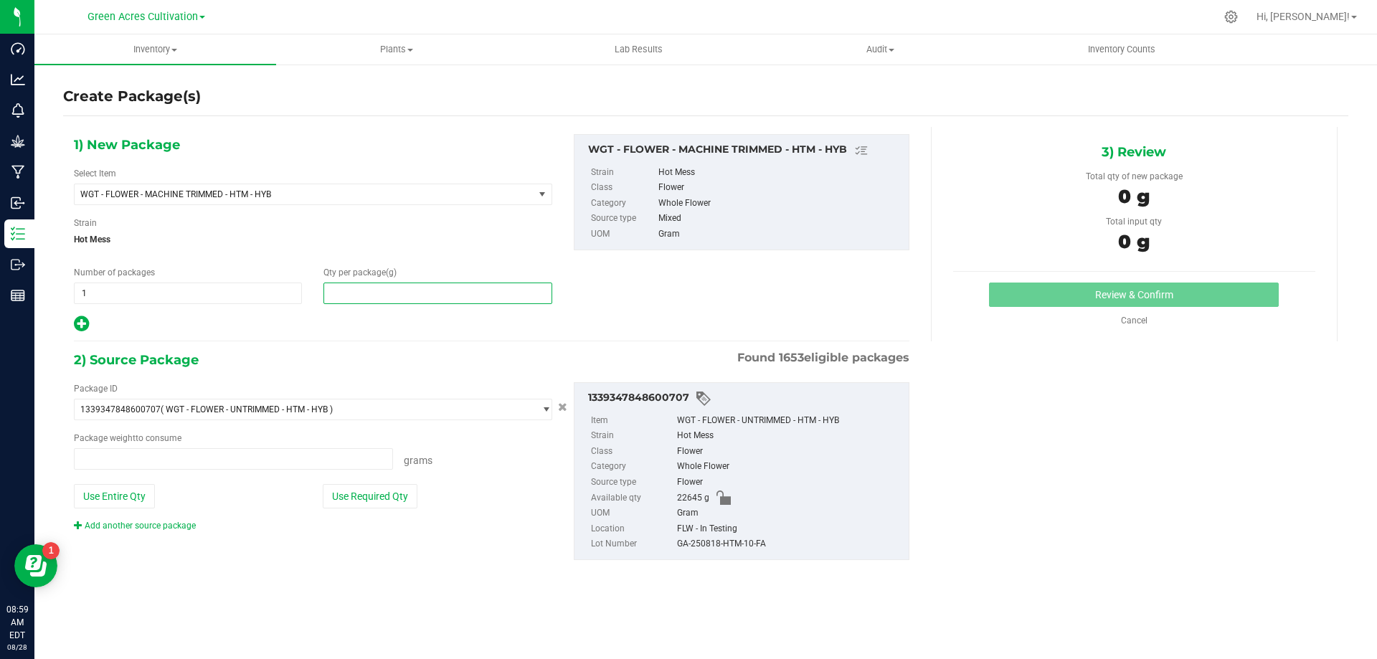
type input "0.0000 g"
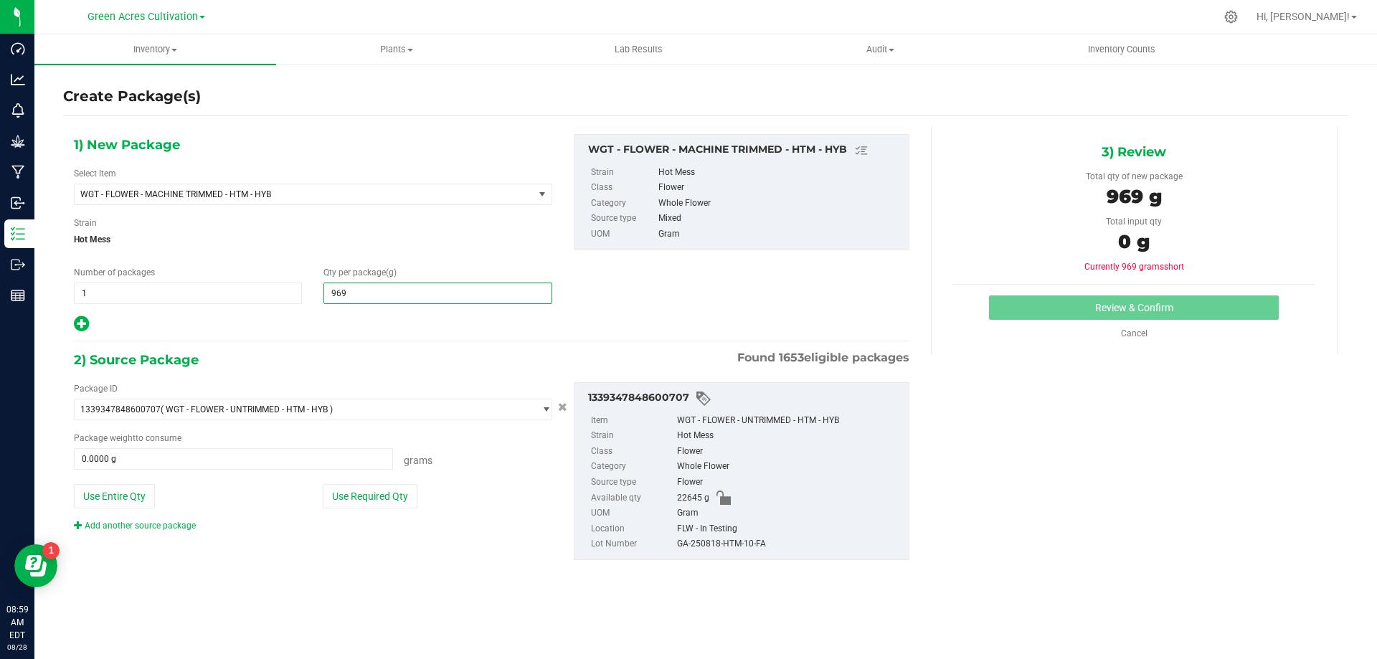
type input "9690"
type input "9,690.0000"
click at [387, 500] on button "Use Required Qty" at bounding box center [370, 496] width 95 height 24
type input "9690.0000 g"
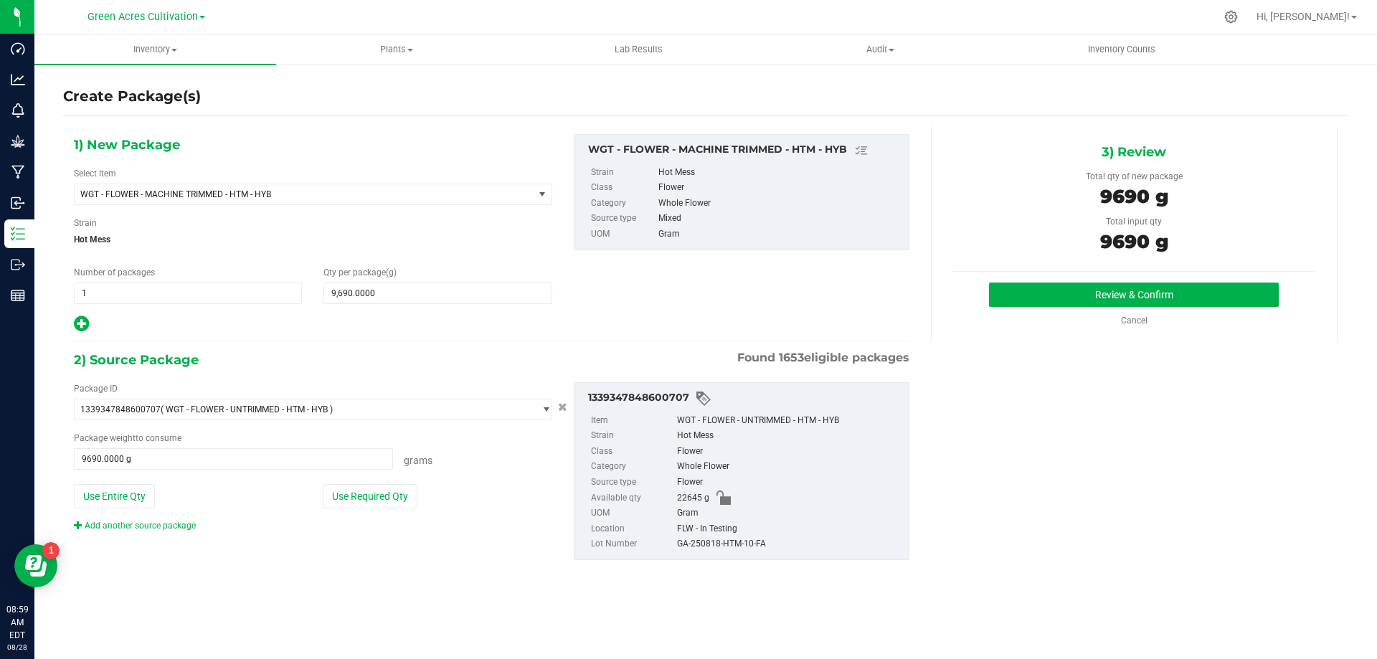
click at [734, 550] on div "GA-250818-HTM-10-FA" at bounding box center [789, 544] width 224 height 16
copy div "GA-250818-HTM-10-FA"
click at [1022, 305] on button "Review & Confirm" at bounding box center [1134, 294] width 290 height 24
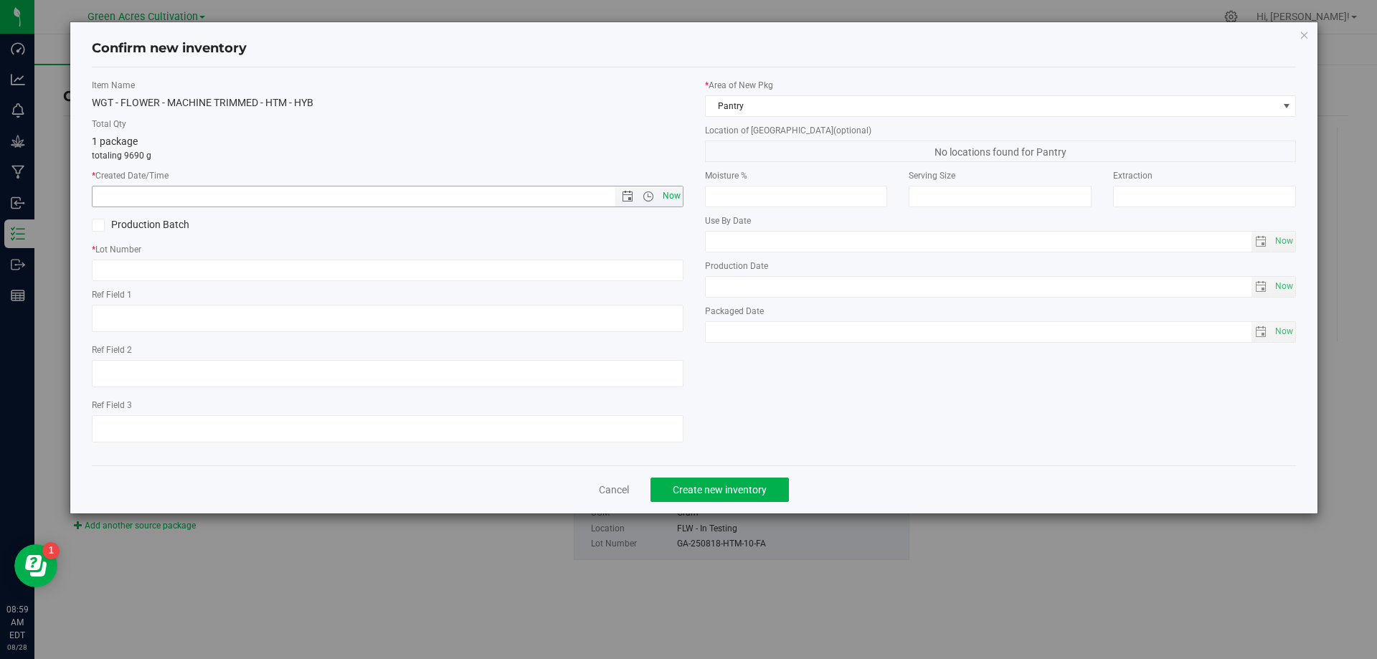
click at [671, 195] on span "Now" at bounding box center [671, 196] width 24 height 21
type input "[DATE] 8:59 AM"
click at [645, 266] on input "text" at bounding box center [387, 271] width 591 height 22
paste input "GA-250818-HTM-10-FA"
type input "GA-250818-HTM-10-FA"
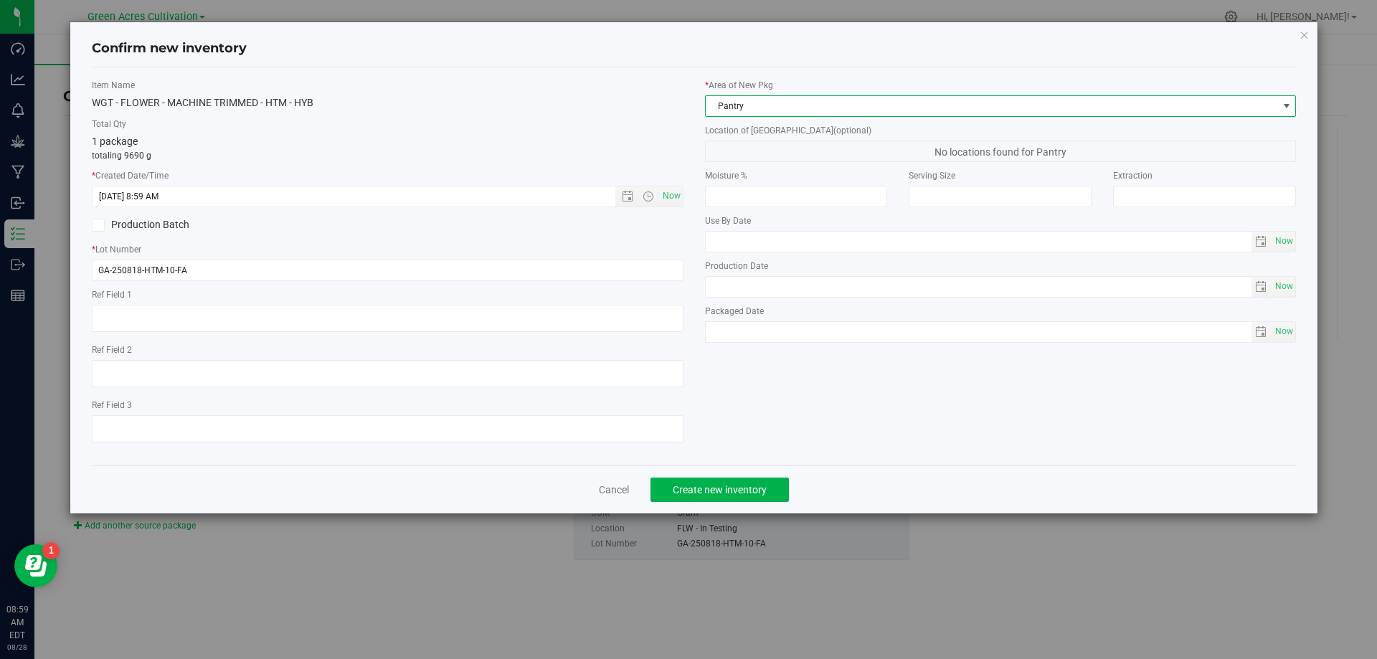
click at [781, 111] on span "Pantry" at bounding box center [991, 106] width 572 height 20
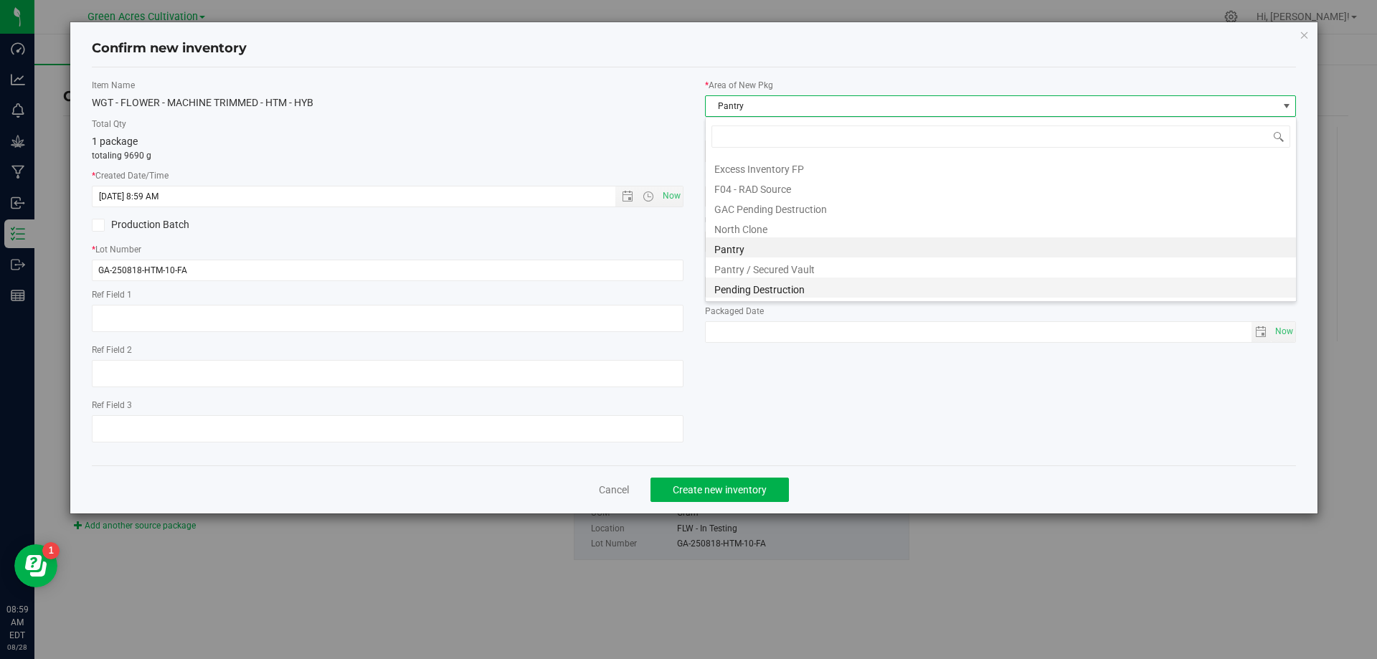
scroll to position [198, 0]
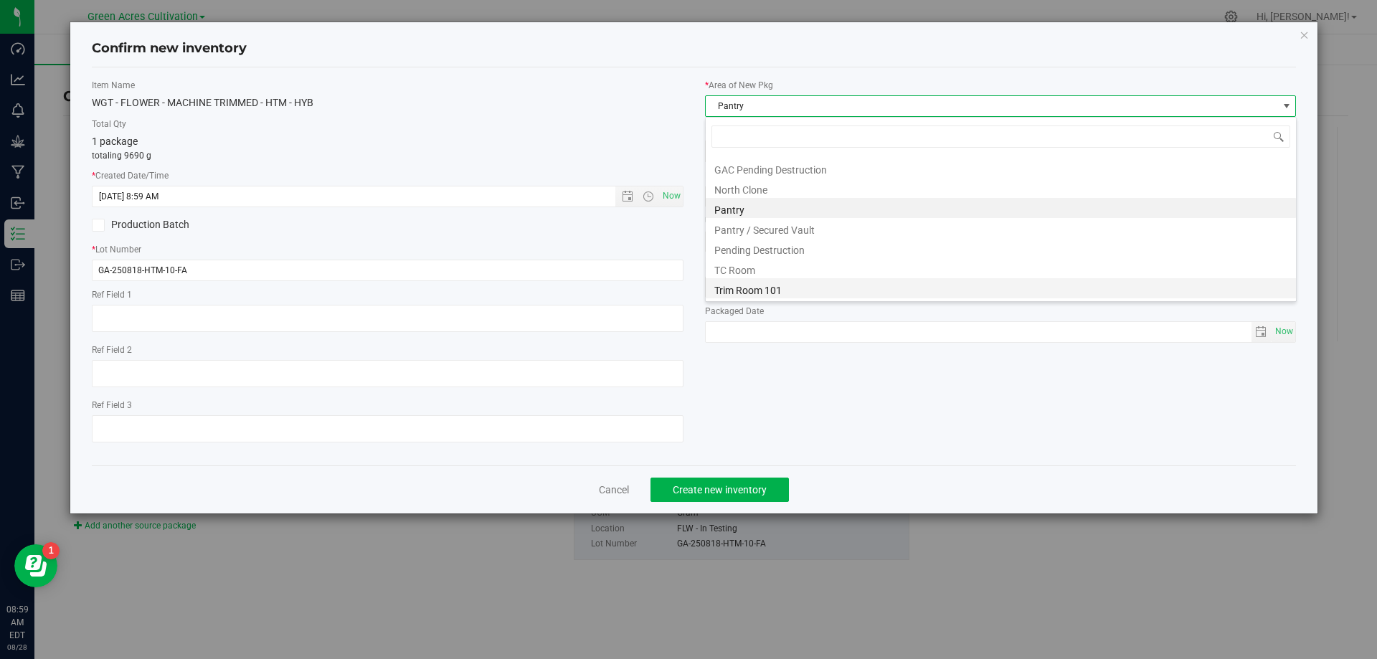
click at [751, 295] on li "Trim Room 101" at bounding box center [1000, 288] width 590 height 20
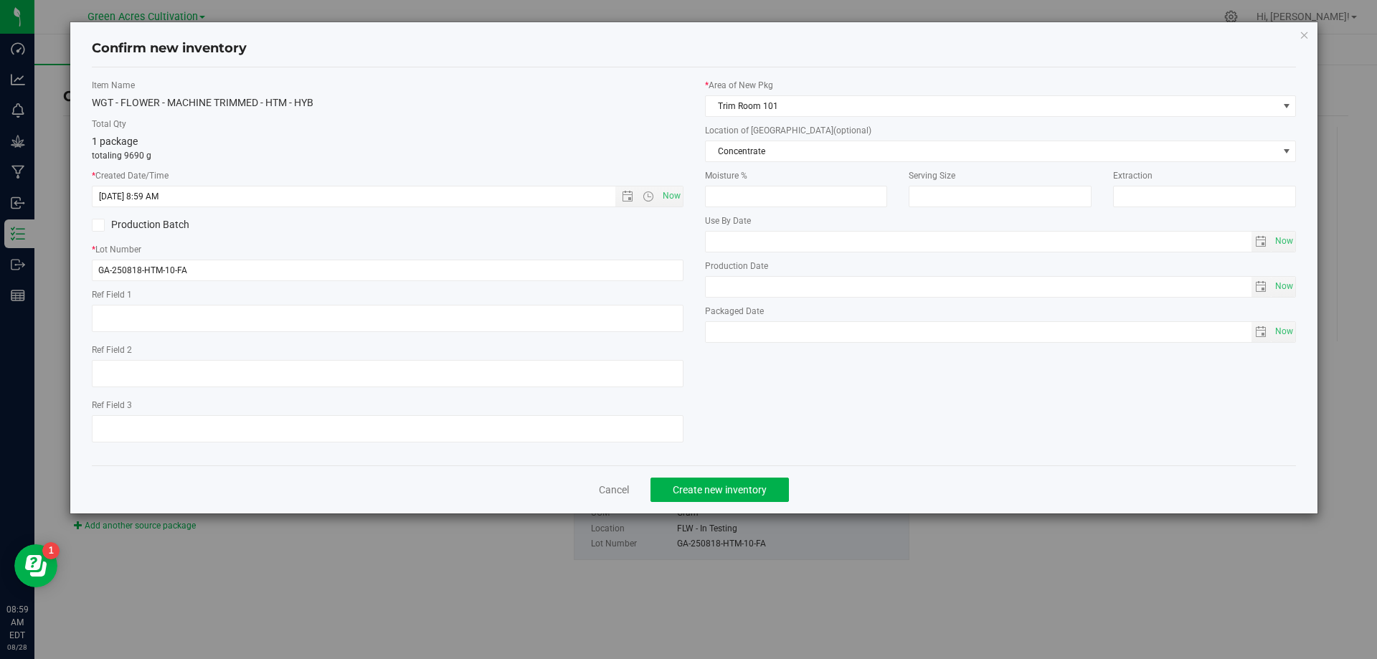
click at [795, 165] on div "* Area of [GEOGRAPHIC_DATA] Trim Room 101 Location of [GEOGRAPHIC_DATA] (option…" at bounding box center [1000, 214] width 613 height 271
click at [797, 158] on span "Concentrate" at bounding box center [991, 151] width 572 height 20
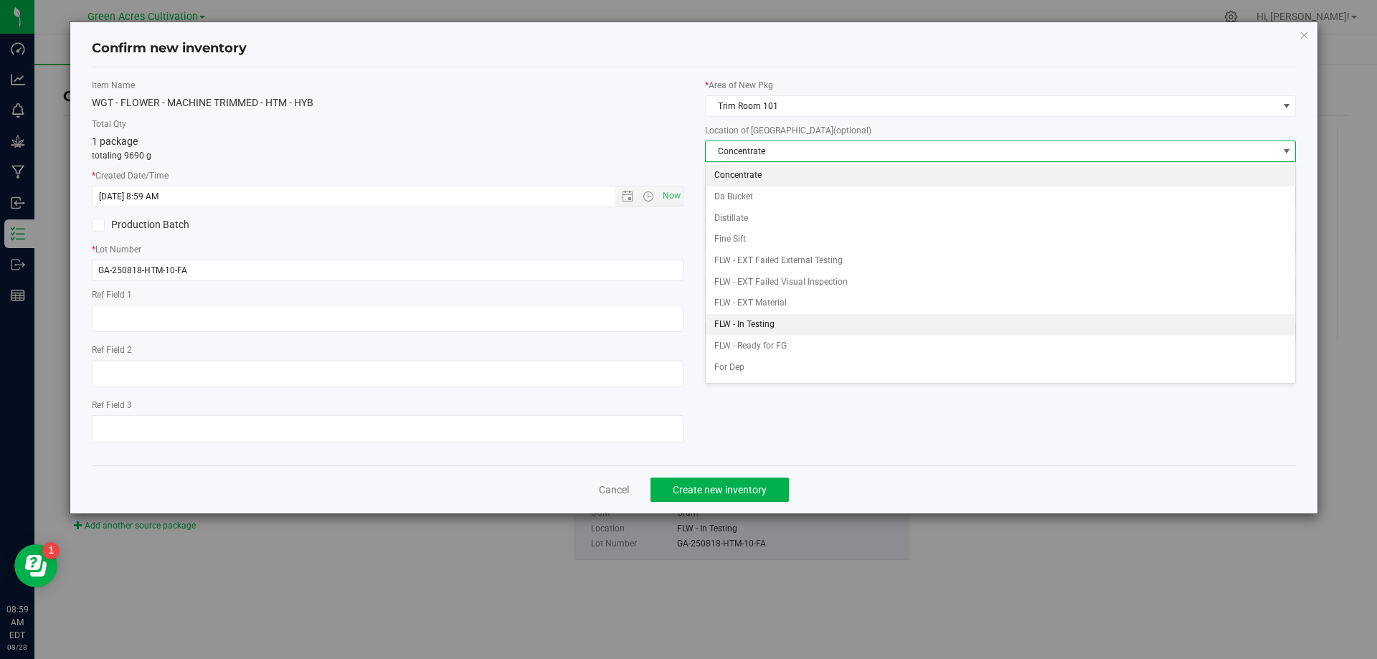
click at [828, 329] on li "FLW - In Testing" at bounding box center [1000, 325] width 590 height 22
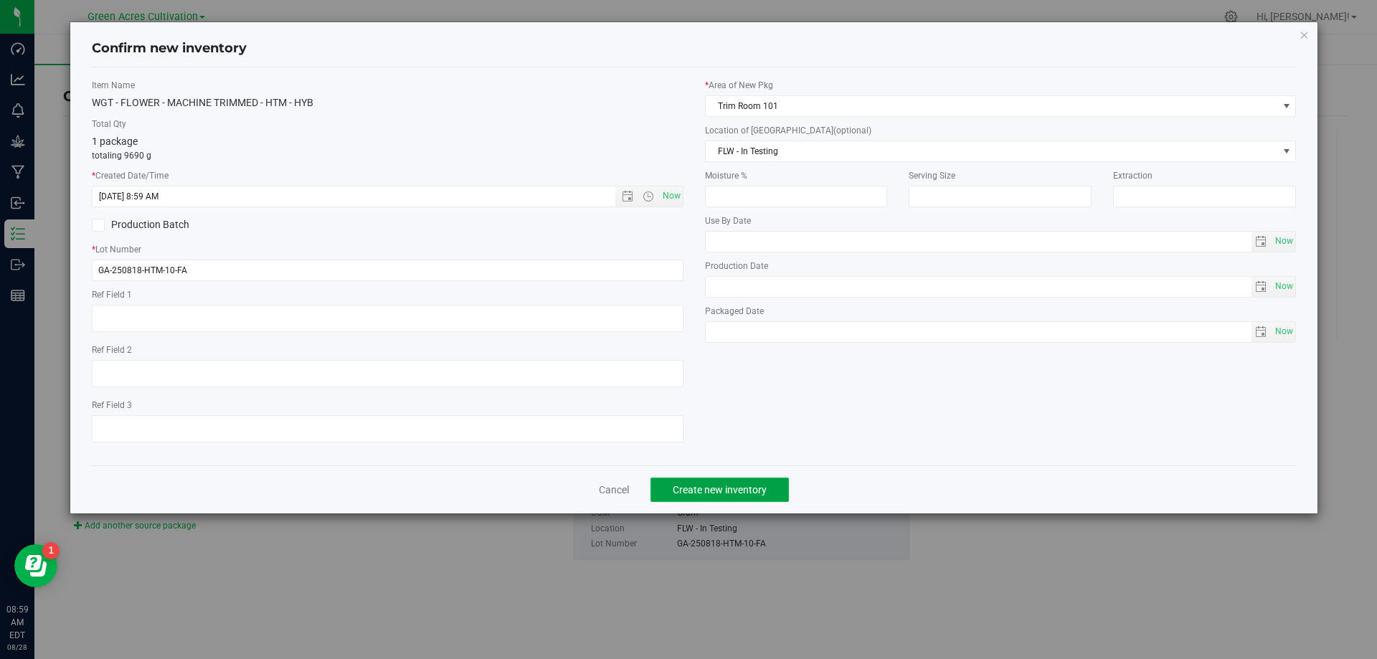
click at [690, 497] on button "Create new inventory" at bounding box center [719, 489] width 138 height 24
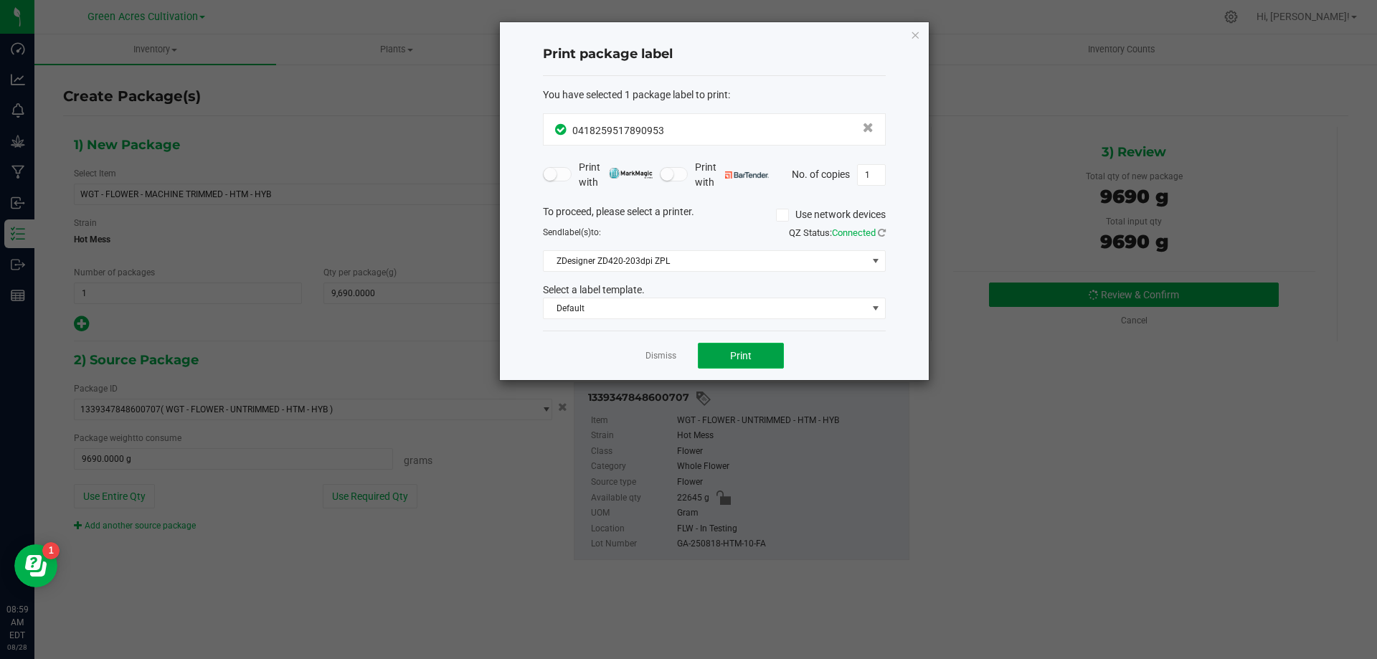
click at [737, 366] on button "Print" at bounding box center [741, 356] width 86 height 26
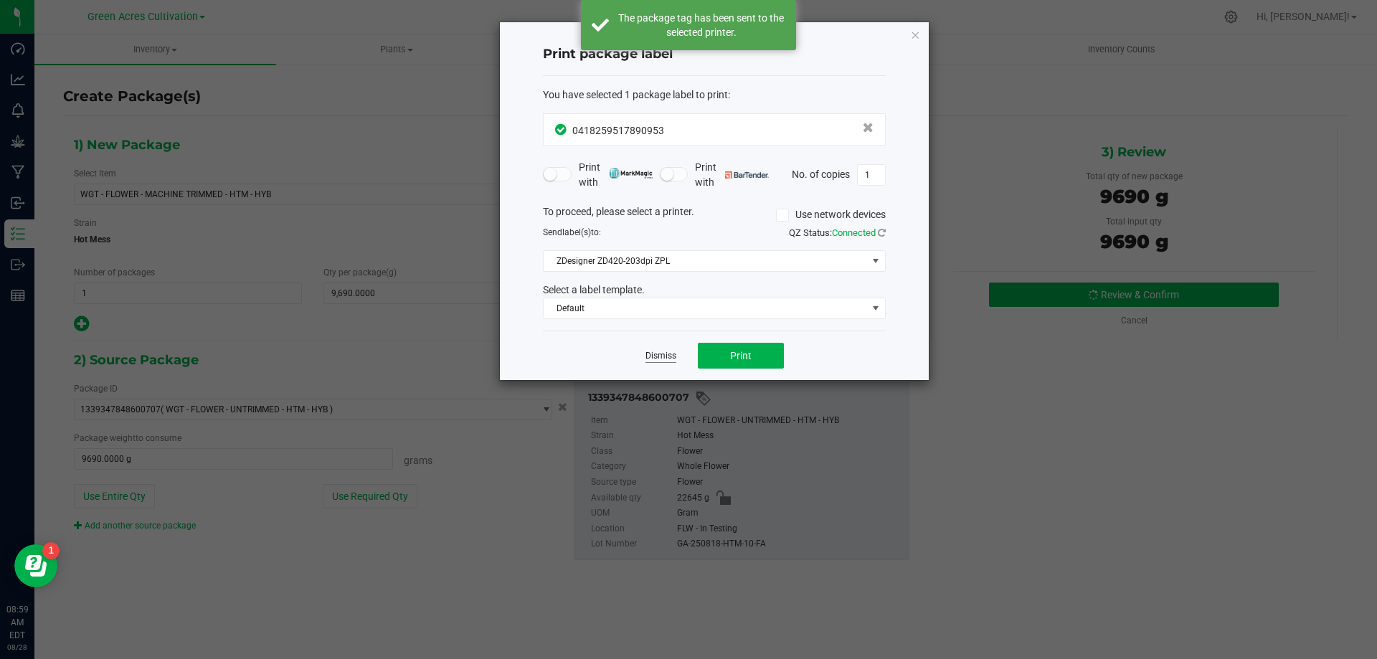
click at [664, 357] on link "Dismiss" at bounding box center [660, 356] width 31 height 12
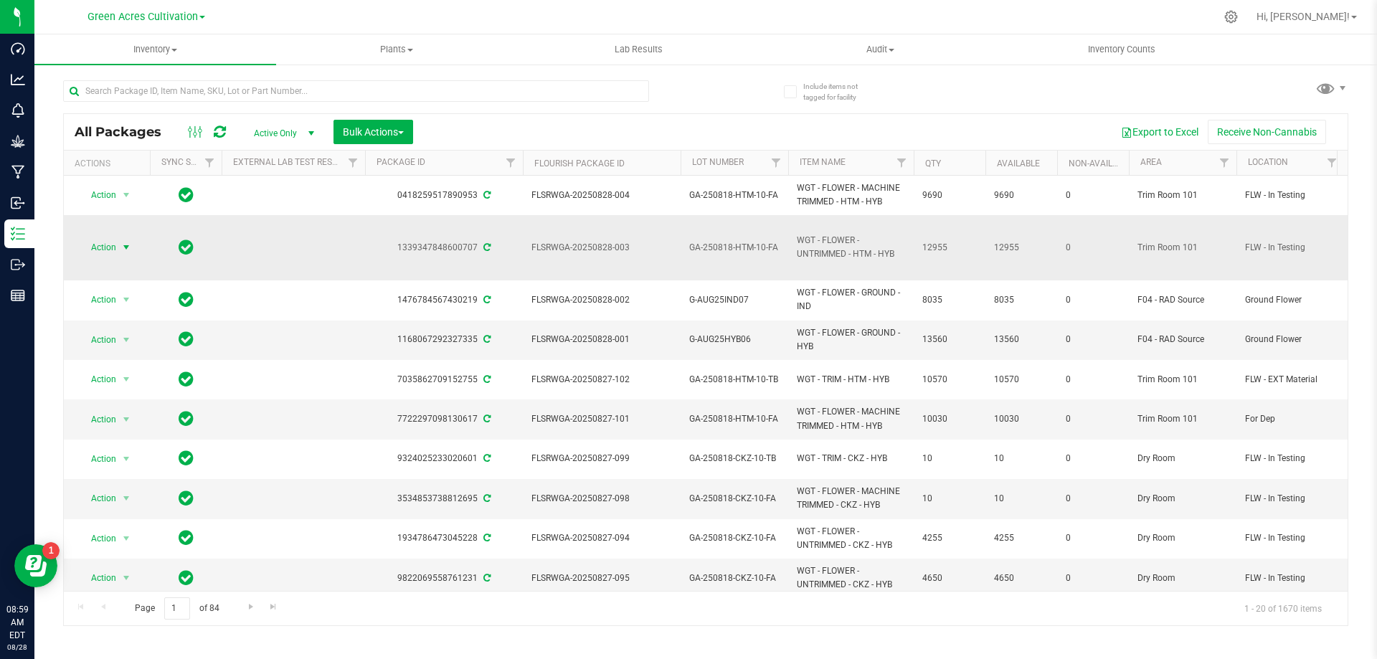
click at [111, 249] on span "Action" at bounding box center [97, 247] width 39 height 20
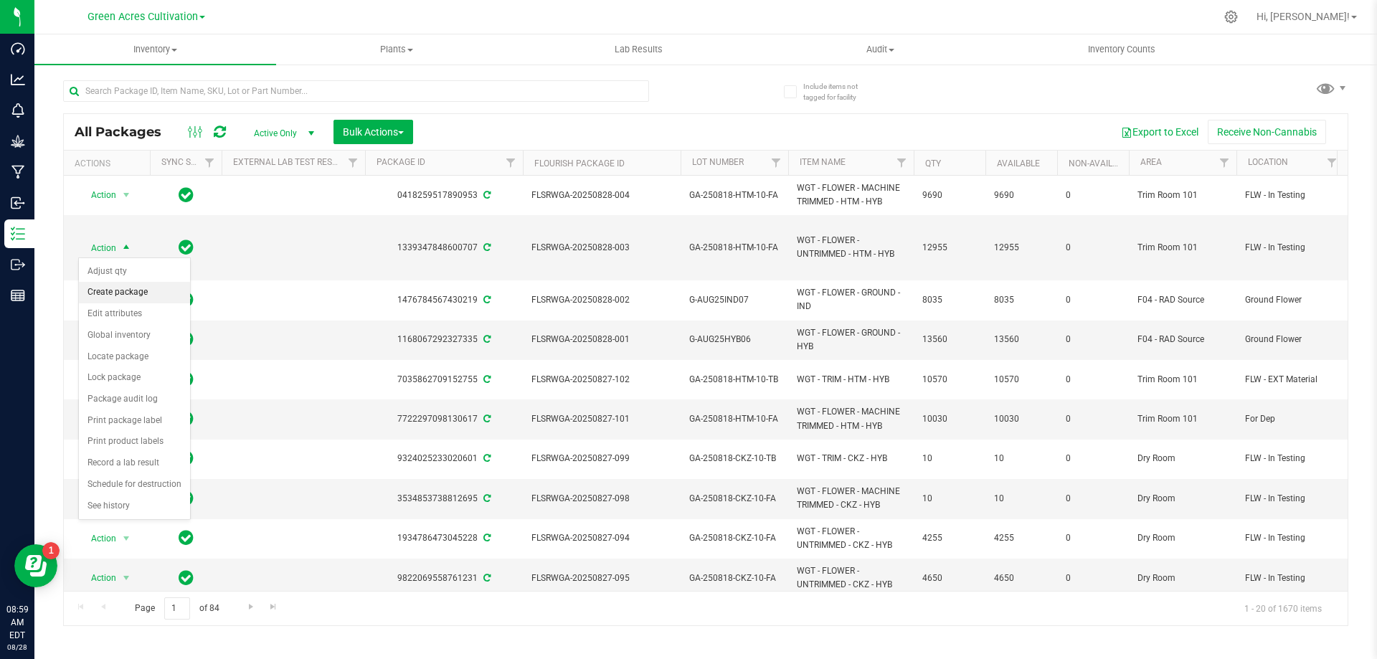
click at [125, 285] on li "Create package" at bounding box center [134, 293] width 111 height 22
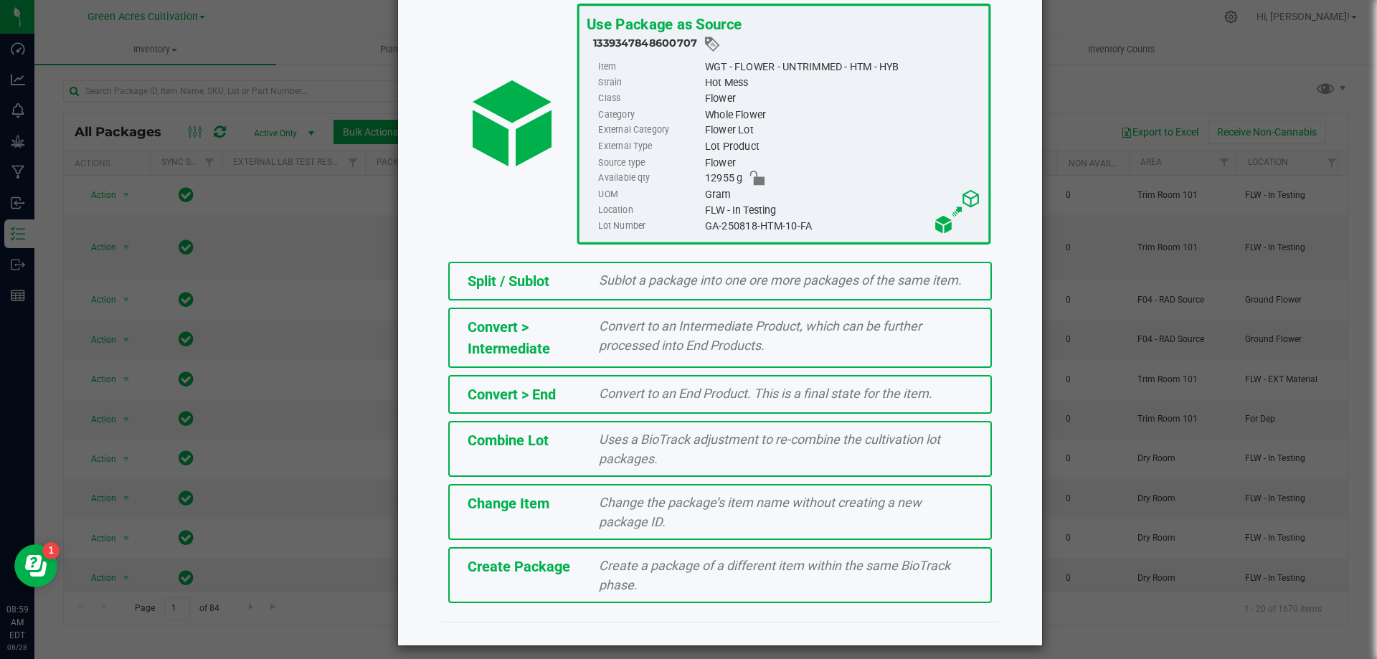
scroll to position [103, 0]
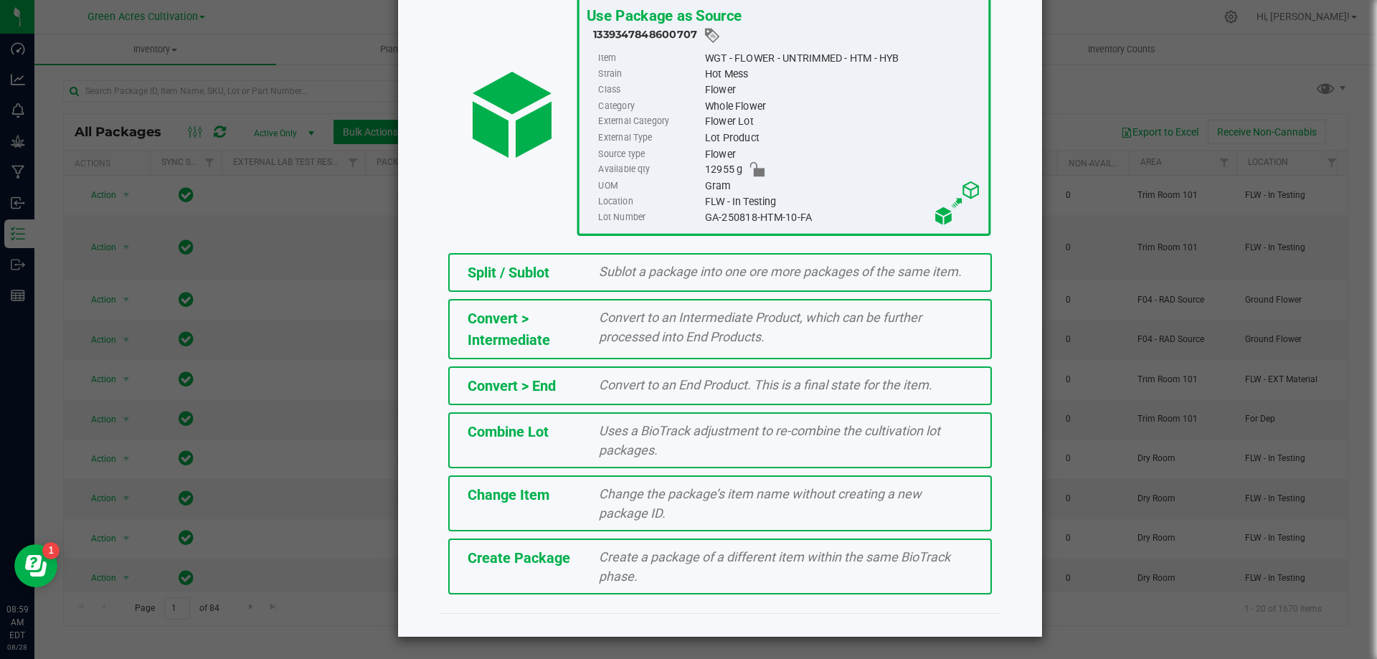
click at [695, 569] on div "Create a package of a different item within the same BioTrack phase." at bounding box center [785, 566] width 395 height 39
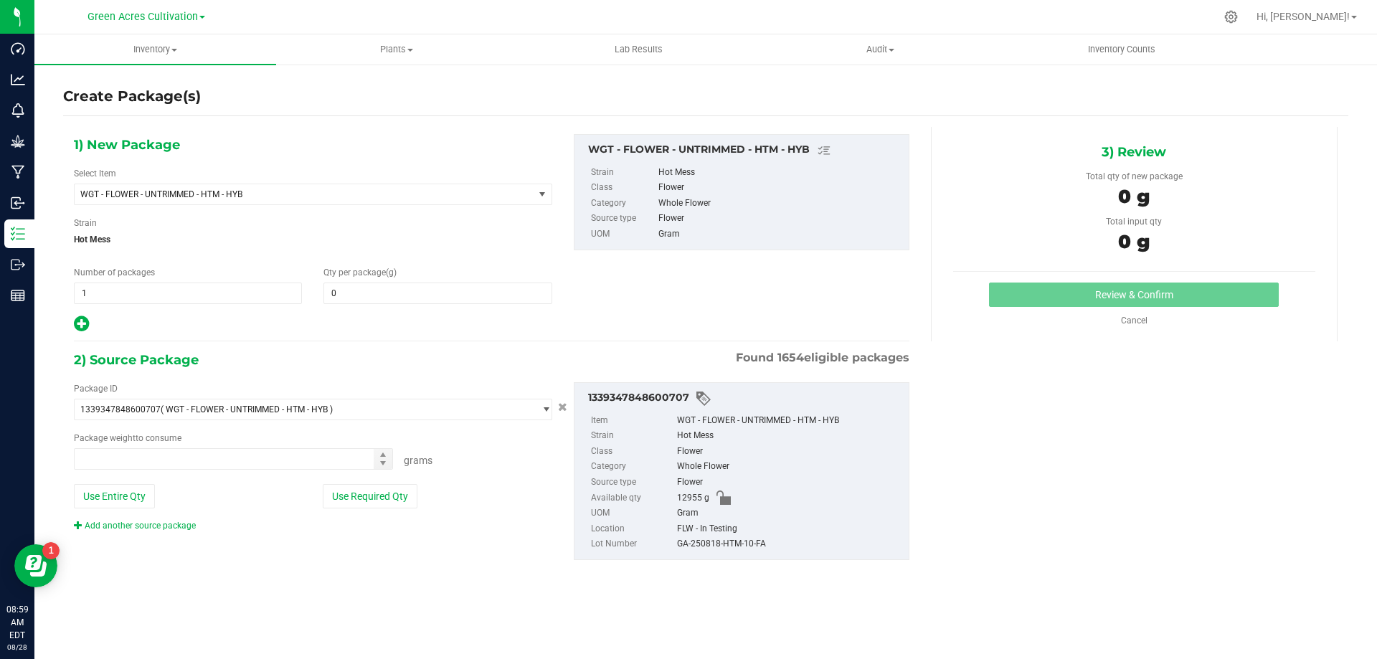
type input "0.0000"
type input "0.0000 g"
click at [537, 197] on span "select" at bounding box center [541, 194] width 11 height 11
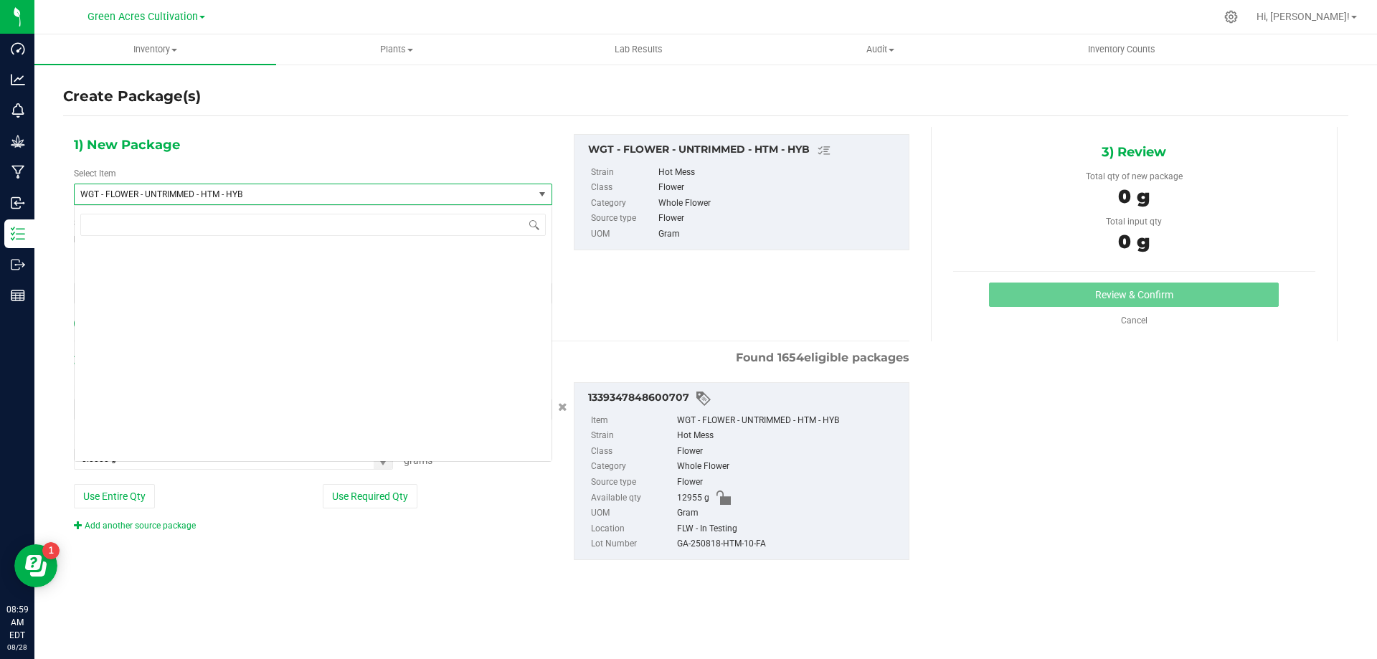
scroll to position [304282, 0]
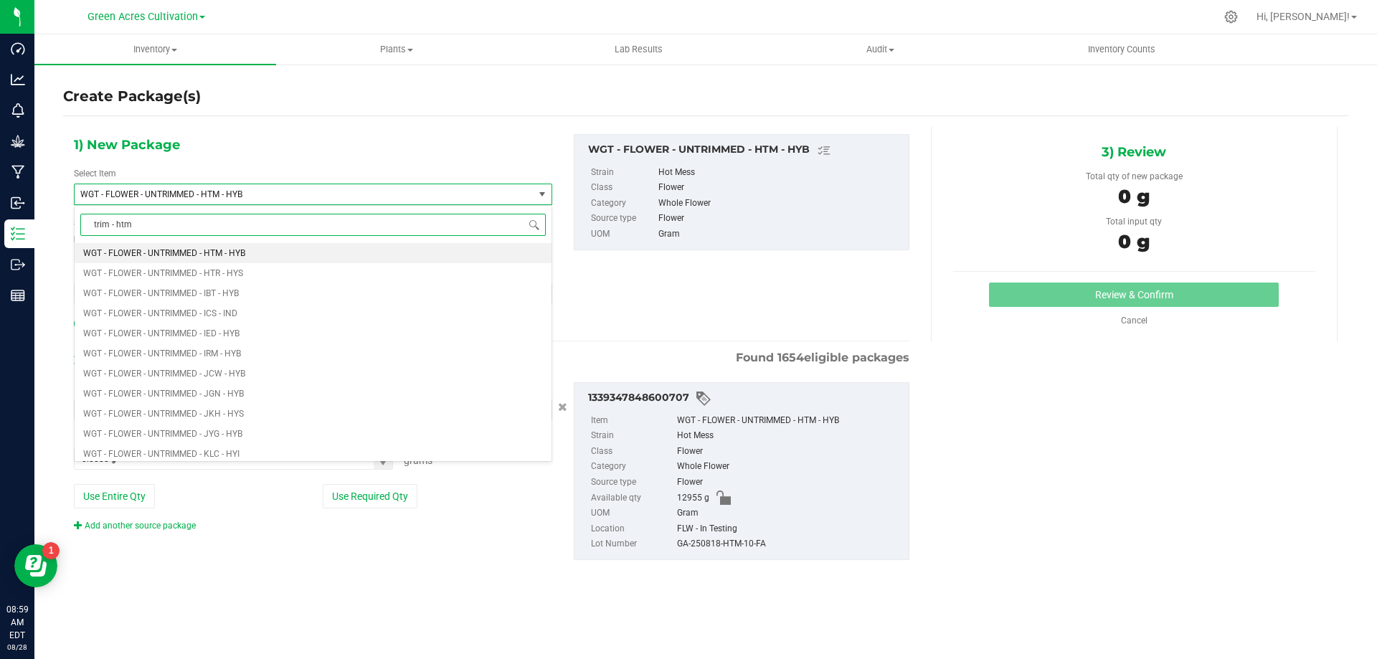
type input "trim - htm"
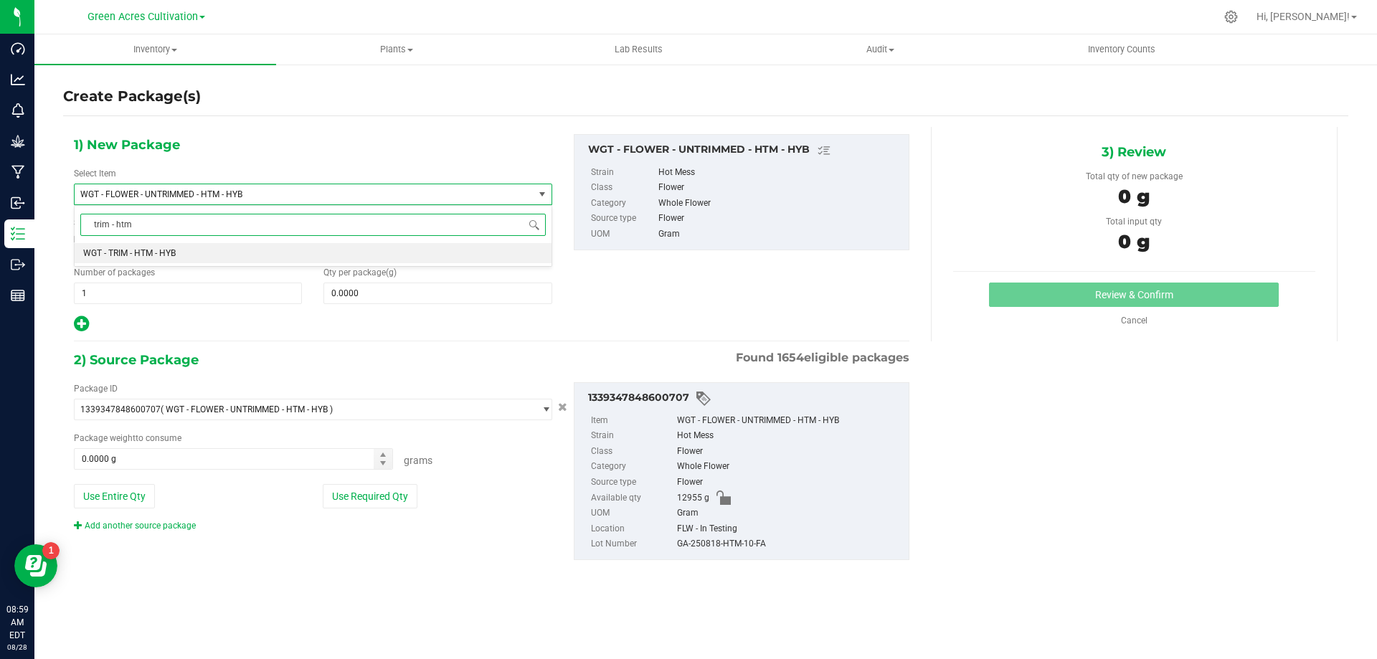
scroll to position [0, 0]
click at [514, 250] on li "WGT - TRIM - HTM - HYB" at bounding box center [313, 253] width 477 height 20
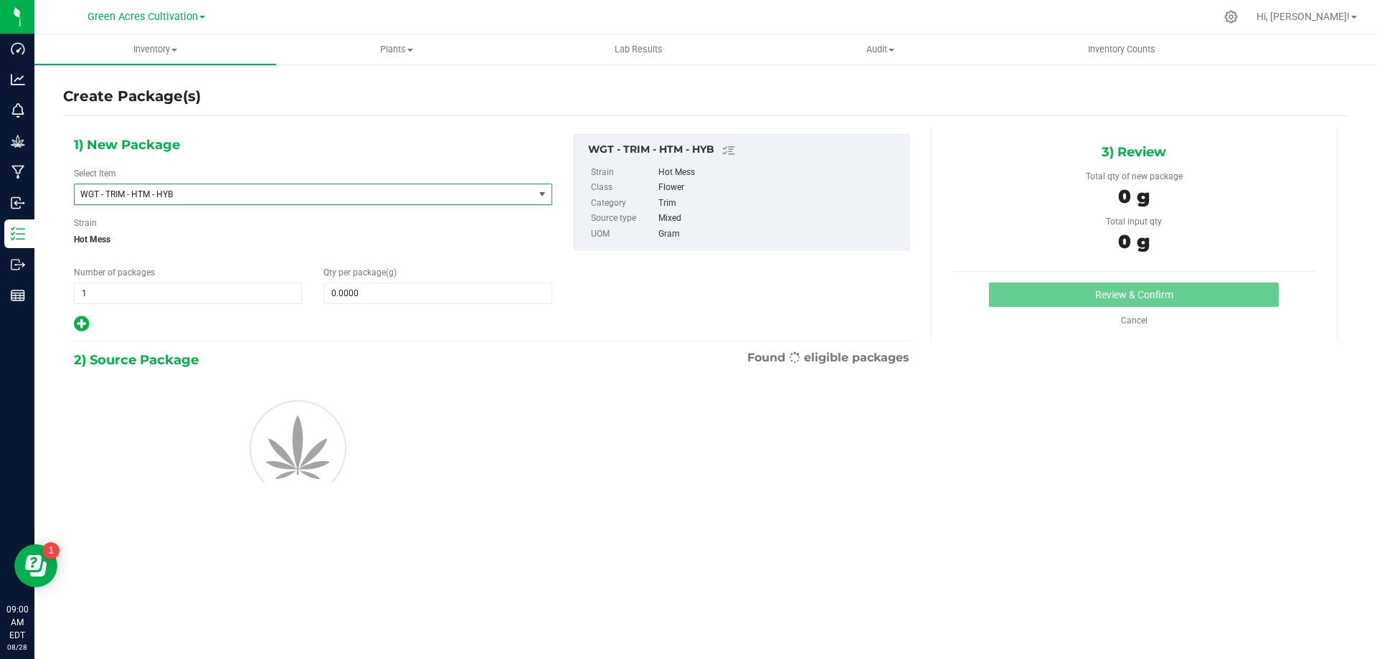
type input "0.0000"
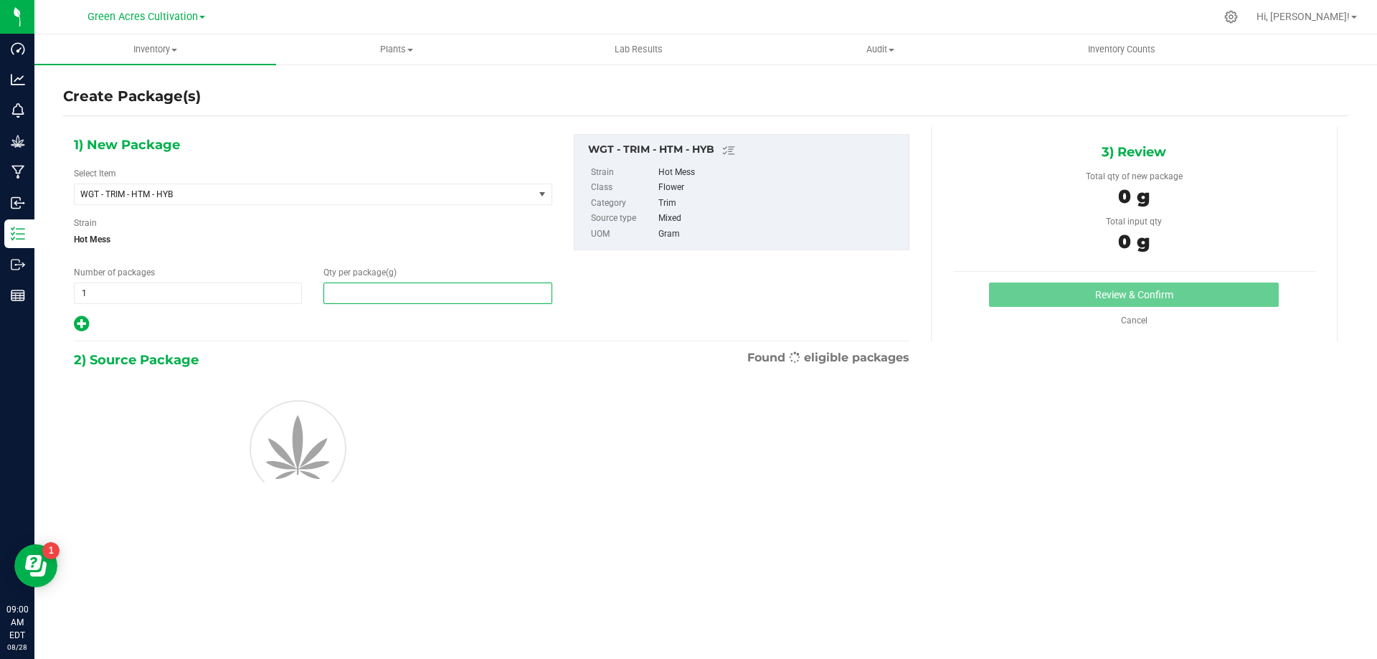
click at [498, 287] on span at bounding box center [437, 293] width 228 height 22
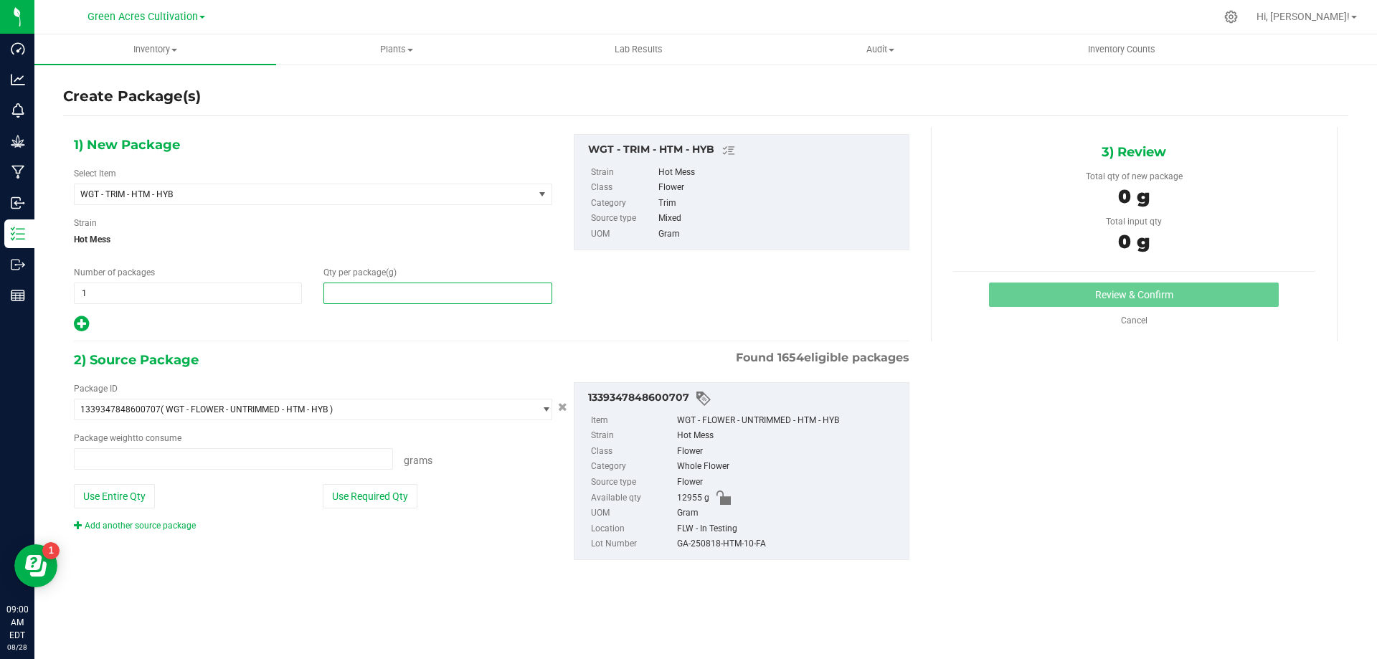
type input "0.0000 g"
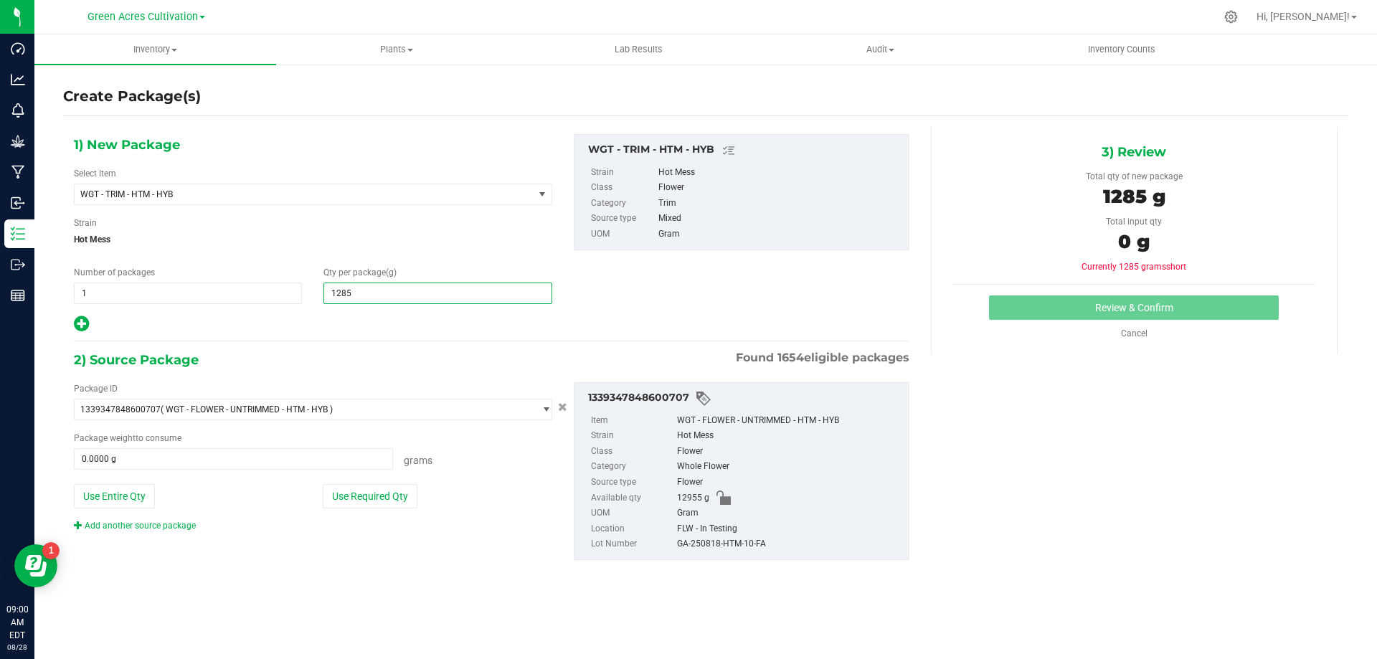
type input "12850"
type input "12,850.0000"
click at [704, 542] on div "GA-250818-HTM-10-FA" at bounding box center [789, 544] width 224 height 16
click at [704, 541] on div "GA-250818-HTM-10-FA" at bounding box center [789, 544] width 224 height 16
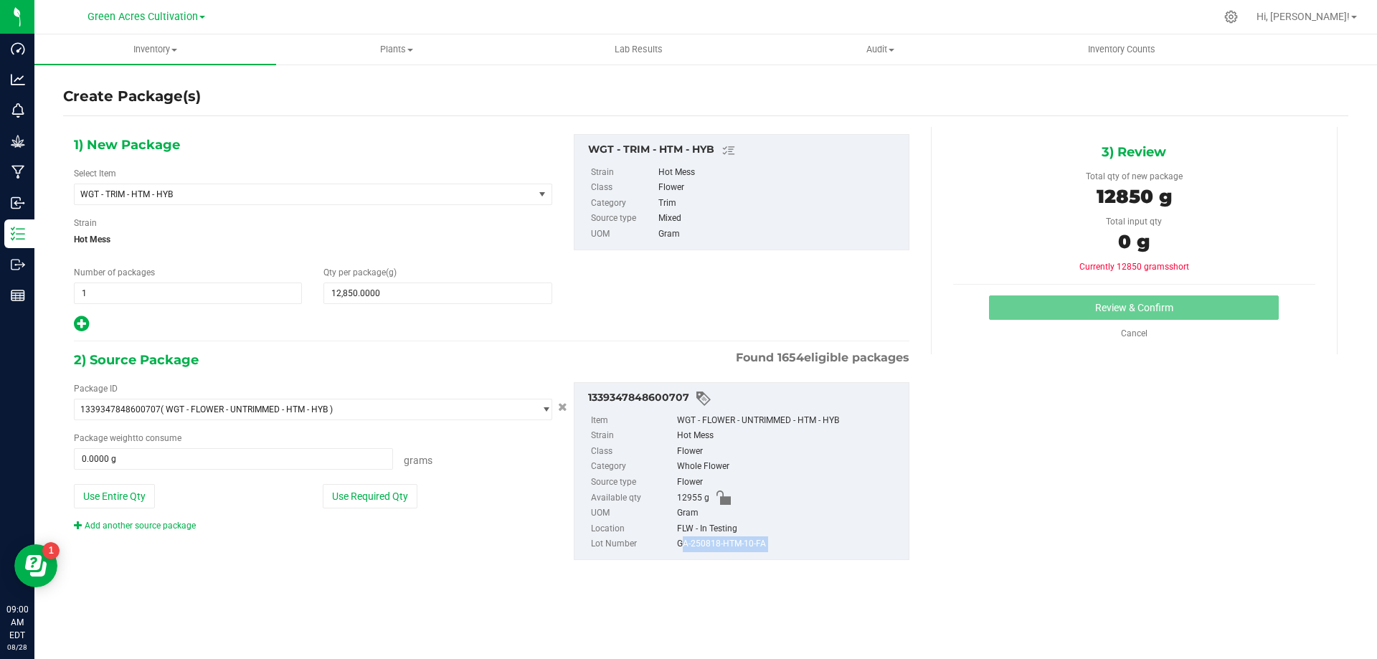
copy div "GA-250818-HTM-10-FA"
click at [397, 488] on button "Use Required Qty" at bounding box center [370, 496] width 95 height 24
type input "12850.0000 g"
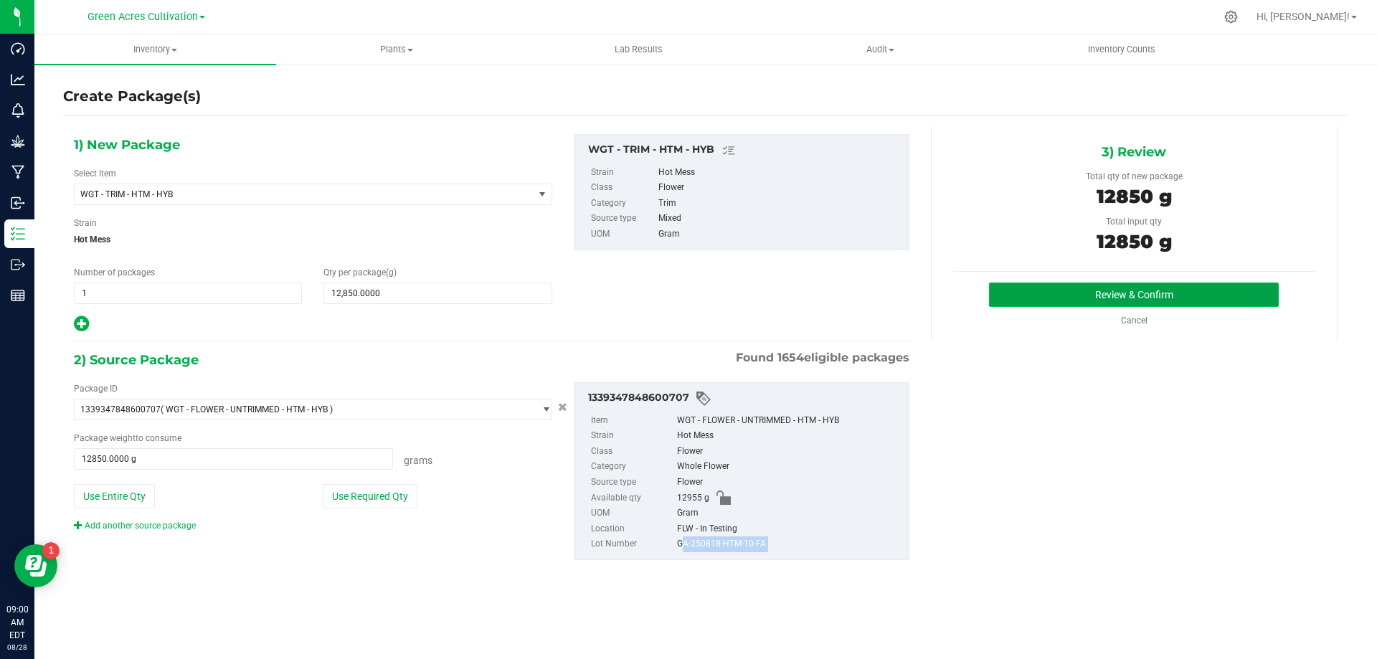
click at [1073, 300] on button "Review & Confirm" at bounding box center [1134, 294] width 290 height 24
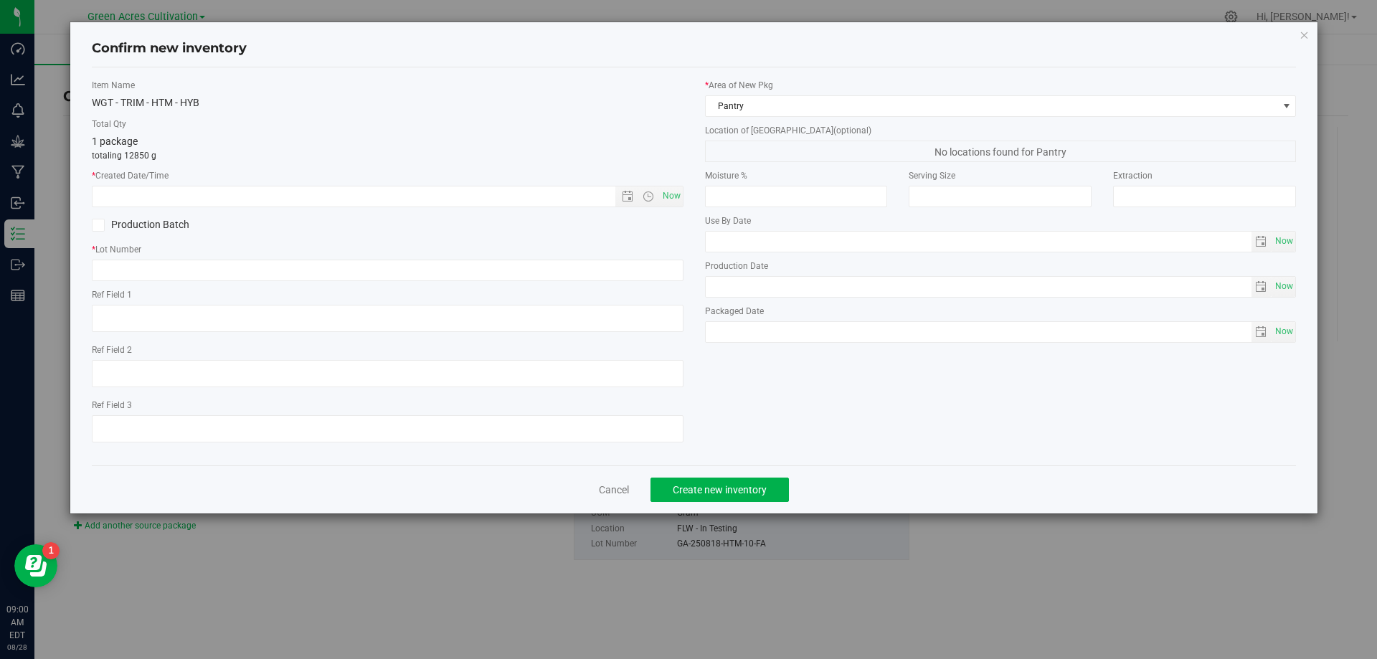
click at [673, 180] on label "* Created Date/Time" at bounding box center [387, 175] width 591 height 13
click at [672, 196] on span "Now" at bounding box center [671, 196] width 24 height 21
type input "[DATE] 9:00 AM"
click at [650, 274] on input "text" at bounding box center [387, 271] width 591 height 22
paste input "GA-250818-HTM-10-FA"
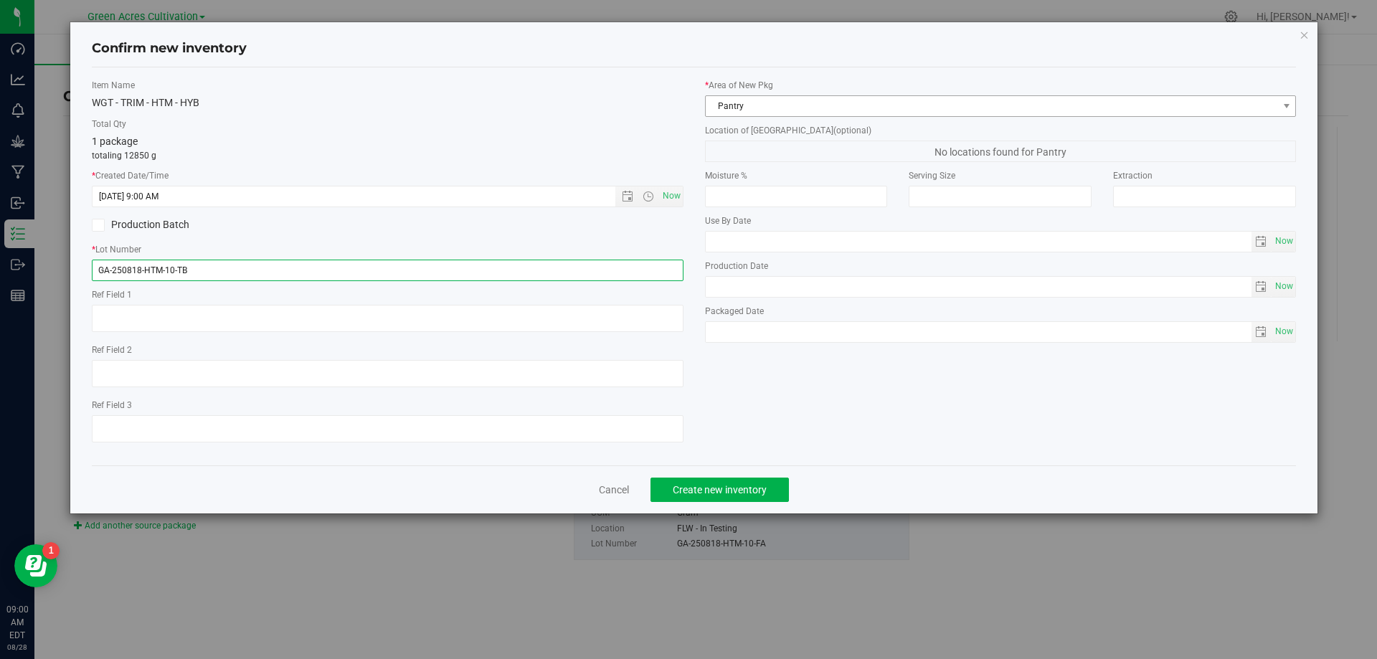
type input "GA-250818-HTM-10-TB"
click at [1060, 111] on span "Pantry" at bounding box center [991, 106] width 572 height 20
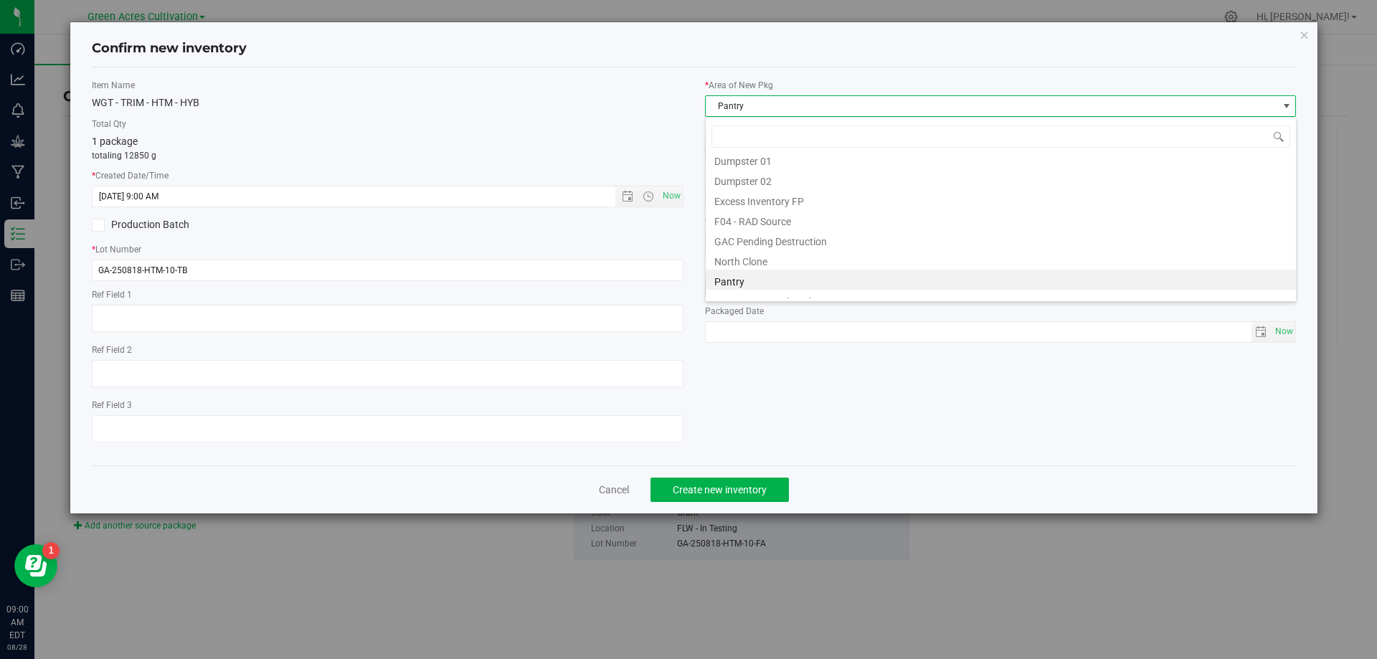
scroll to position [198, 0]
click at [850, 291] on li "Trim Room 101" at bounding box center [1000, 288] width 590 height 20
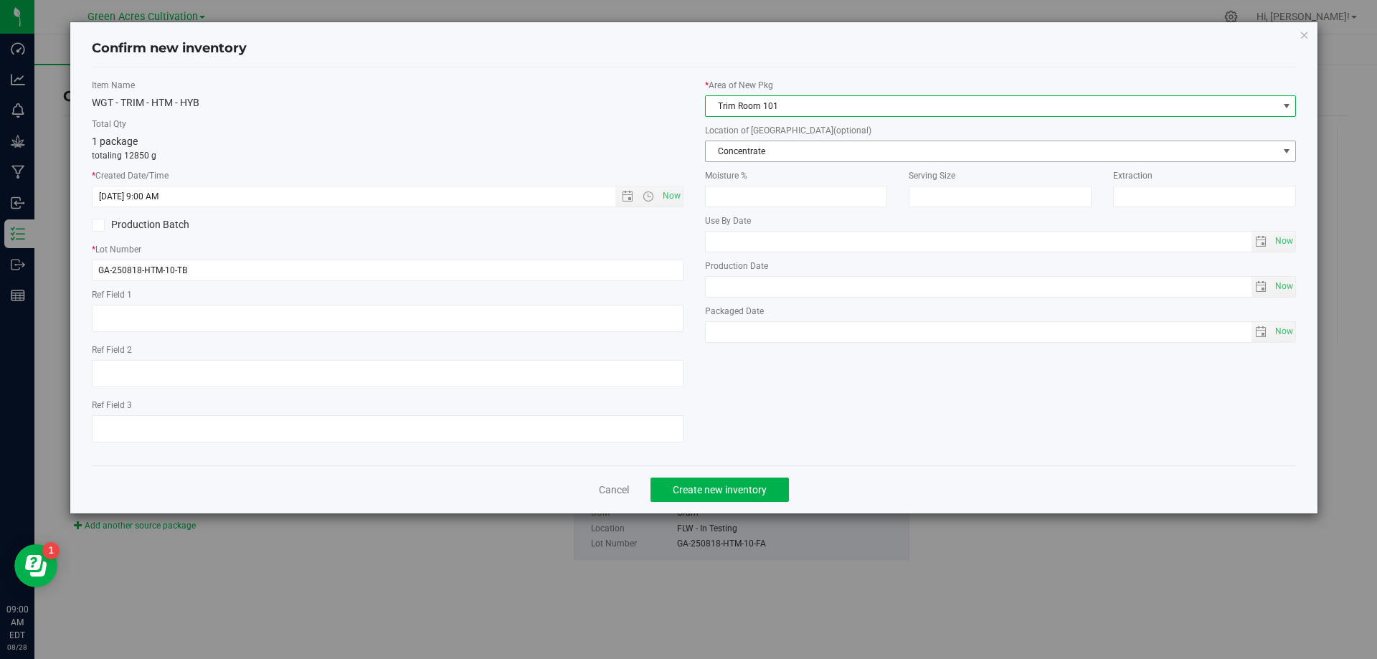
click at [880, 146] on span "Concentrate" at bounding box center [991, 151] width 572 height 20
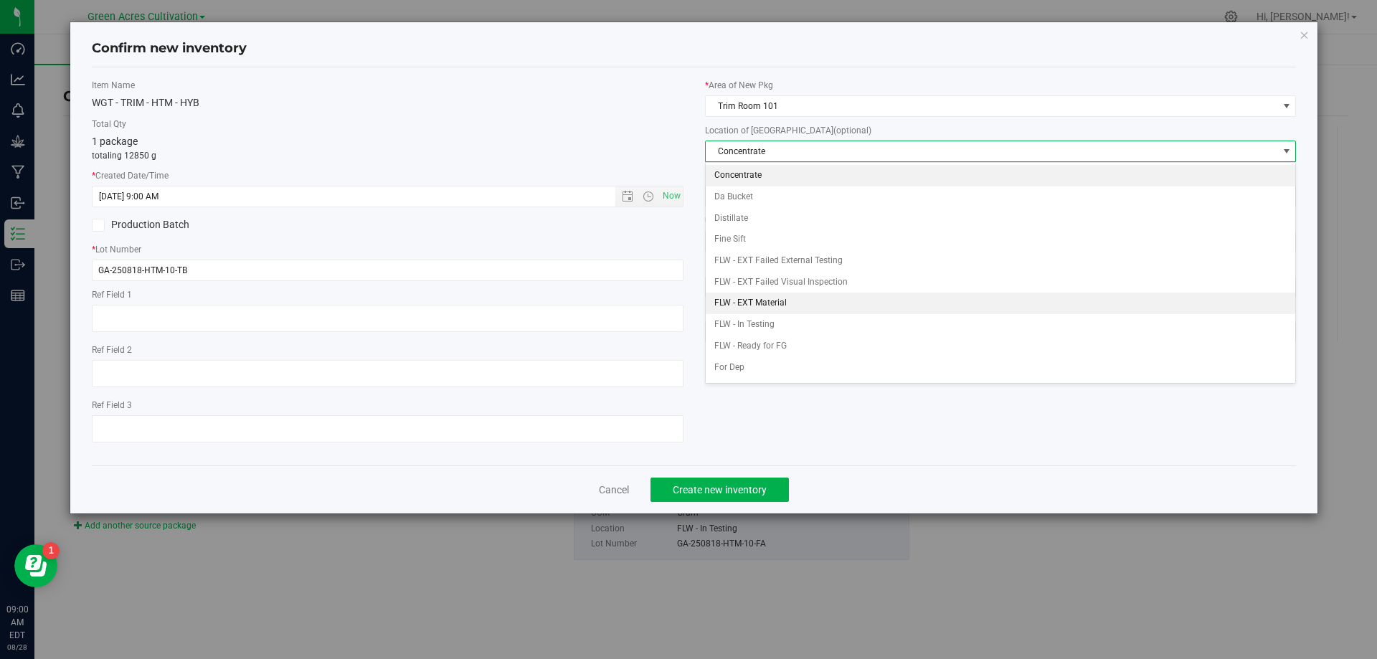
click at [791, 299] on li "FLW - EXT Material" at bounding box center [1000, 304] width 590 height 22
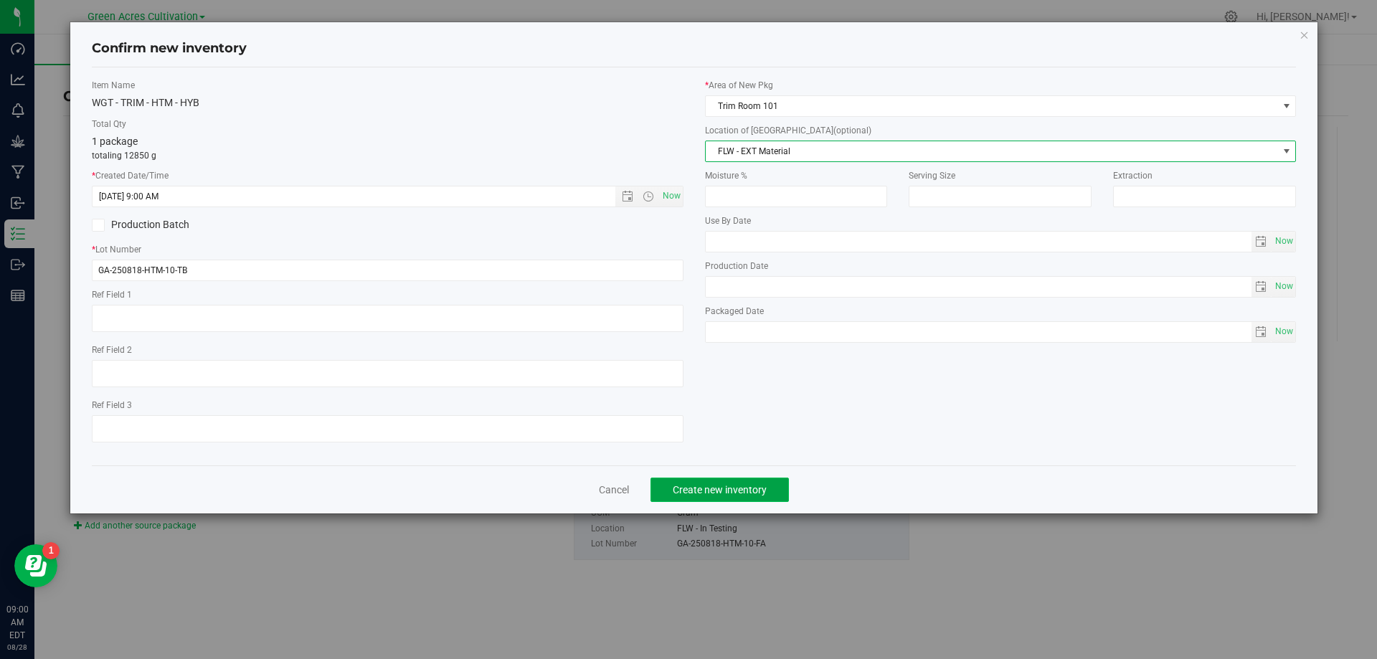
click at [753, 493] on span "Create new inventory" at bounding box center [719, 489] width 94 height 11
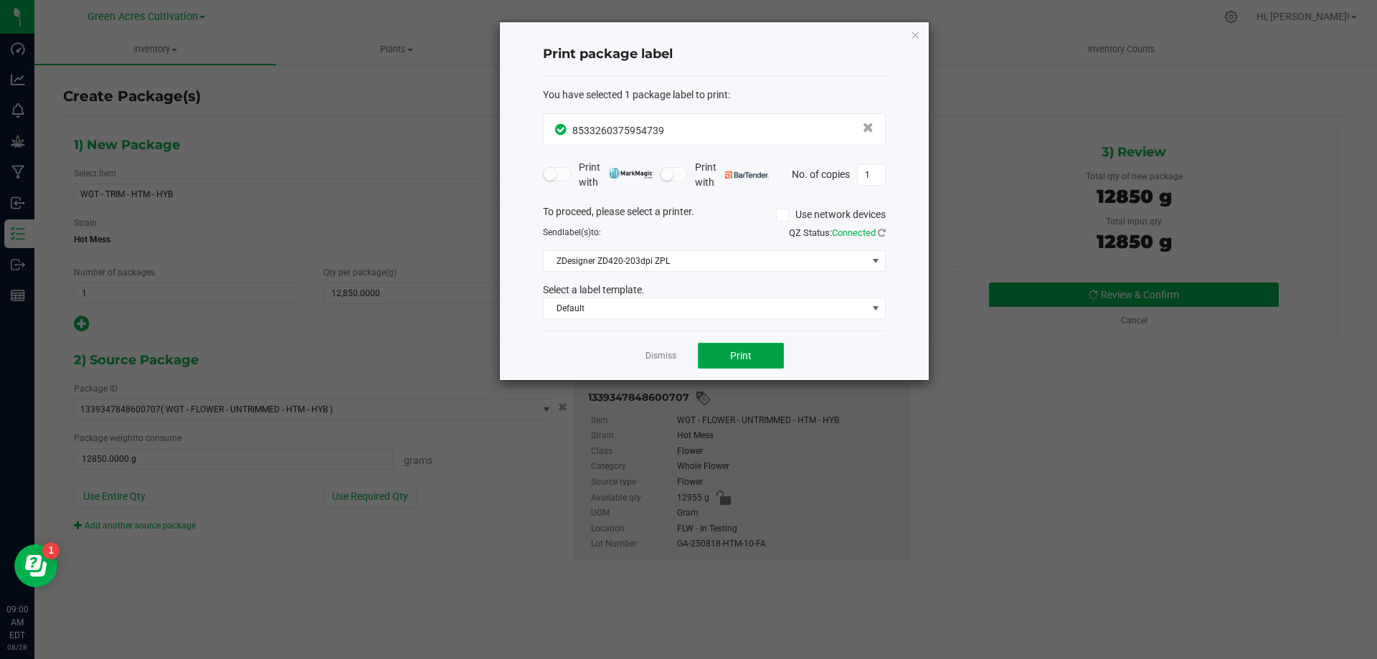
click at [744, 358] on span "Print" at bounding box center [741, 355] width 22 height 11
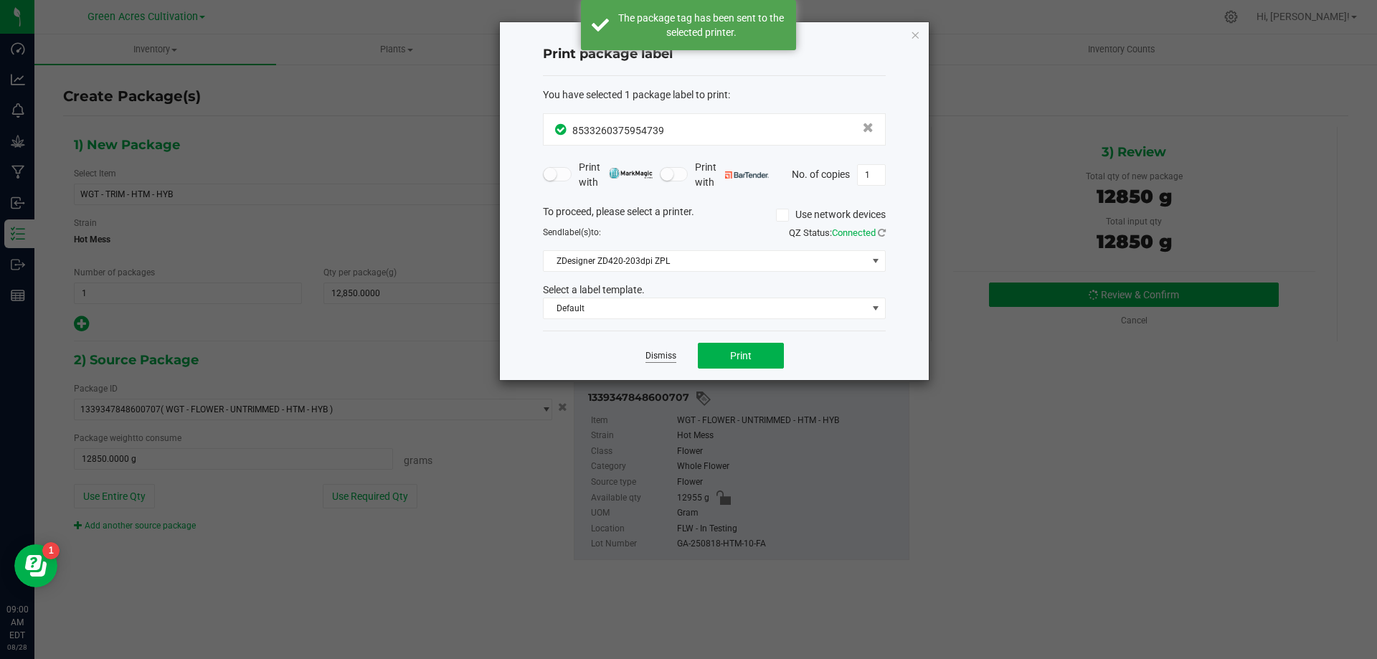
click at [671, 356] on link "Dismiss" at bounding box center [660, 356] width 31 height 12
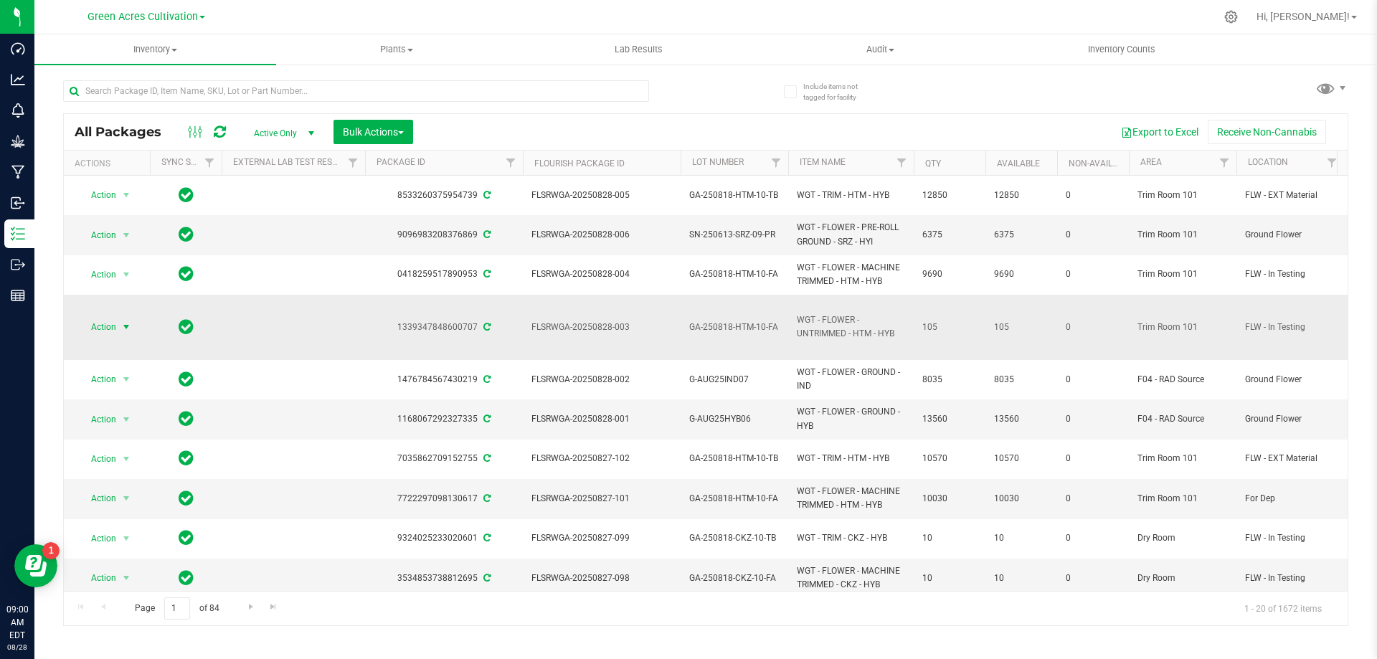
click at [122, 323] on span "select" at bounding box center [125, 326] width 11 height 11
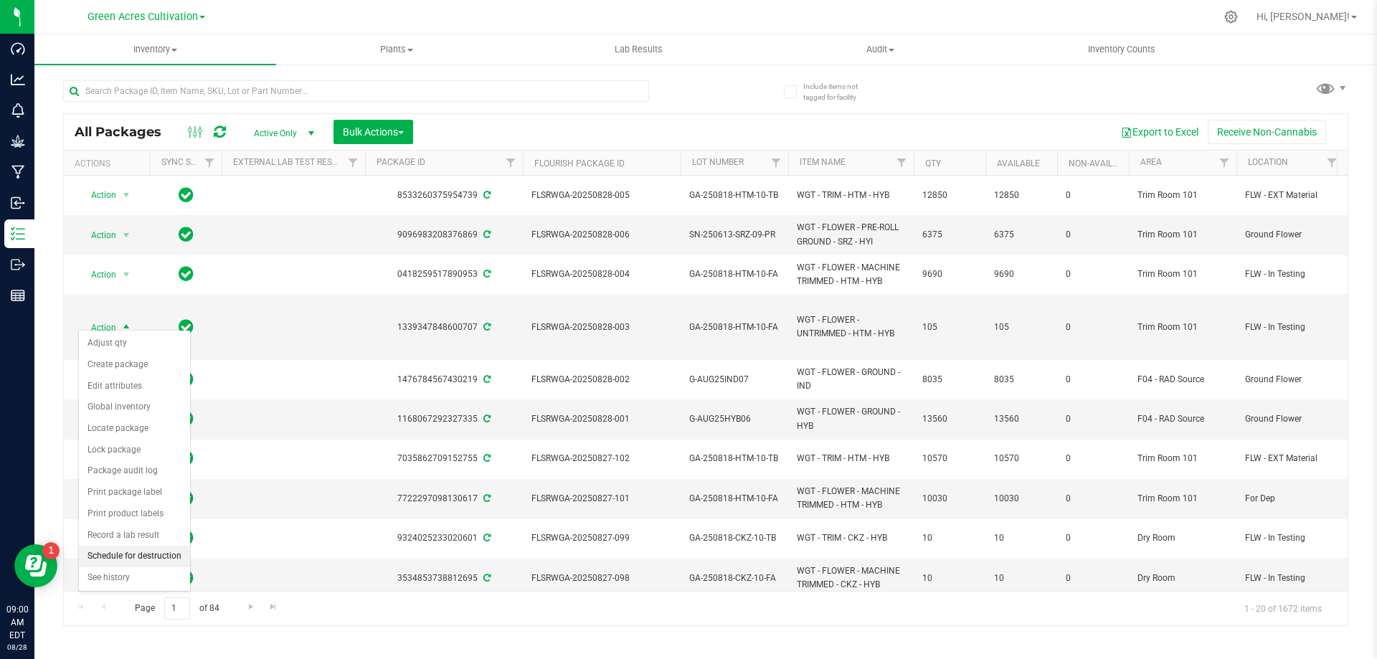
click at [160, 553] on li "Schedule for destruction" at bounding box center [134, 557] width 111 height 22
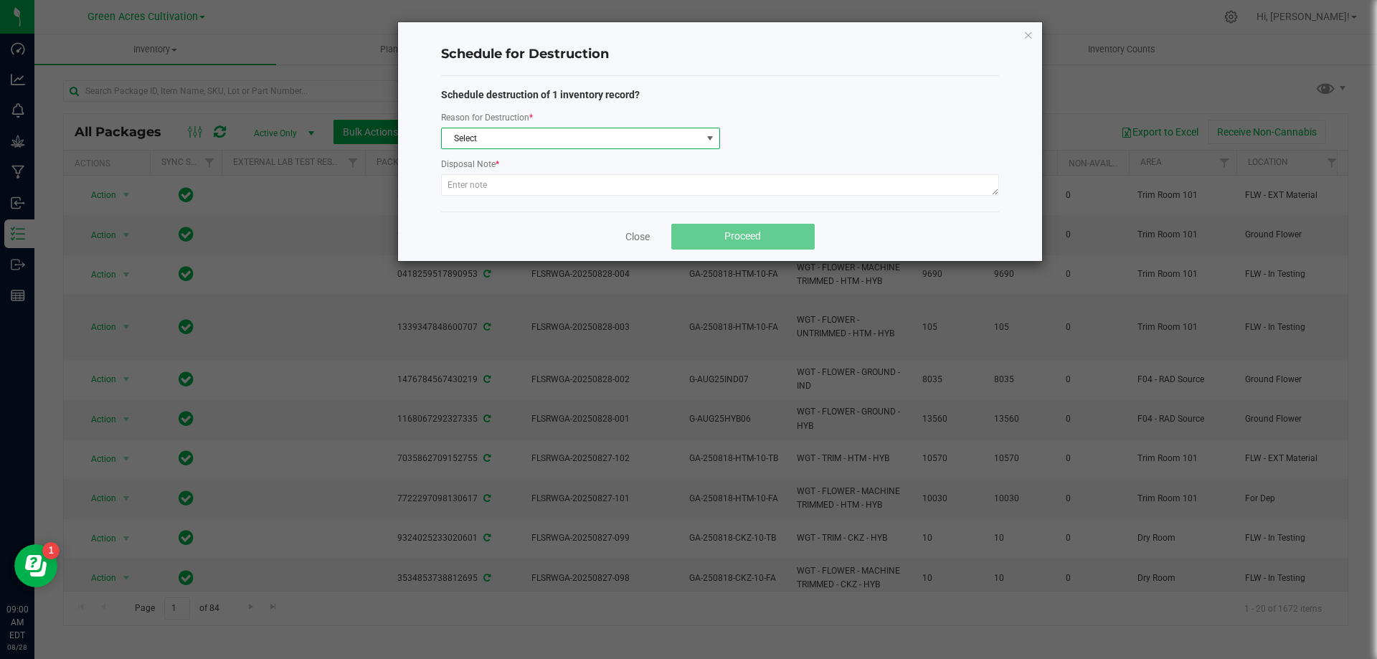
click at [529, 132] on span "Select" at bounding box center [572, 138] width 260 height 20
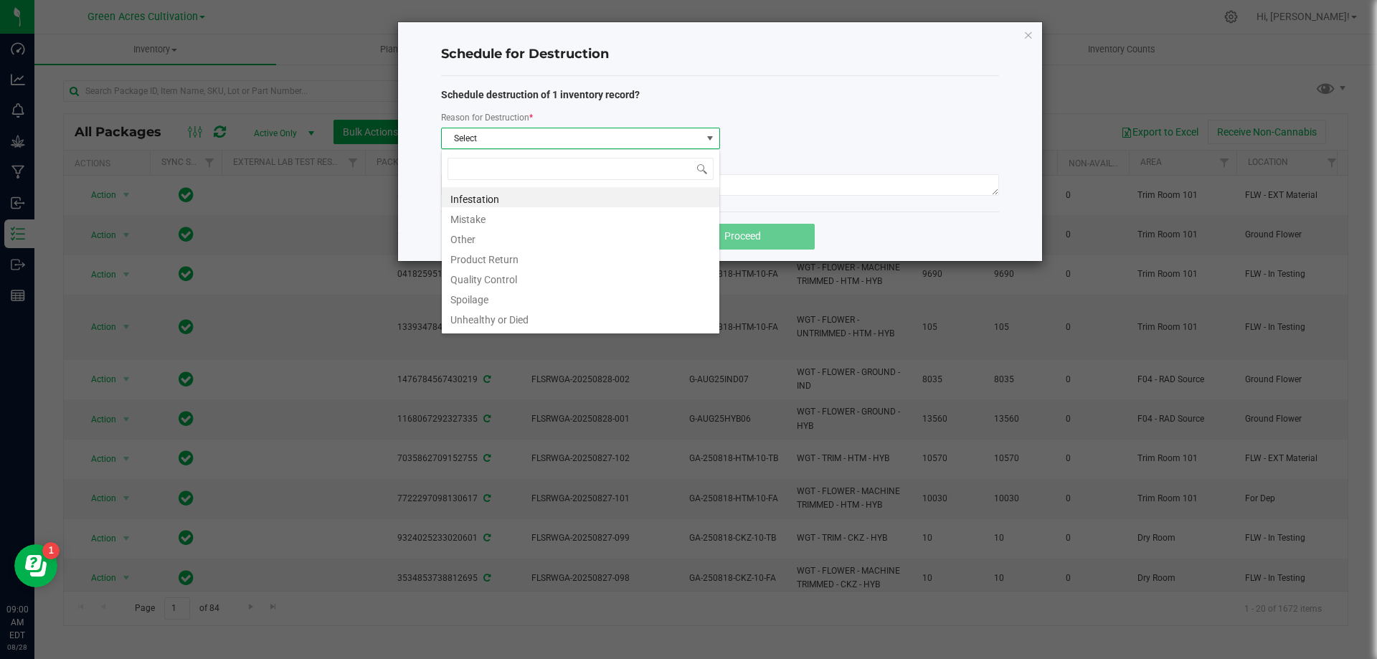
scroll to position [22, 279]
type input "W"
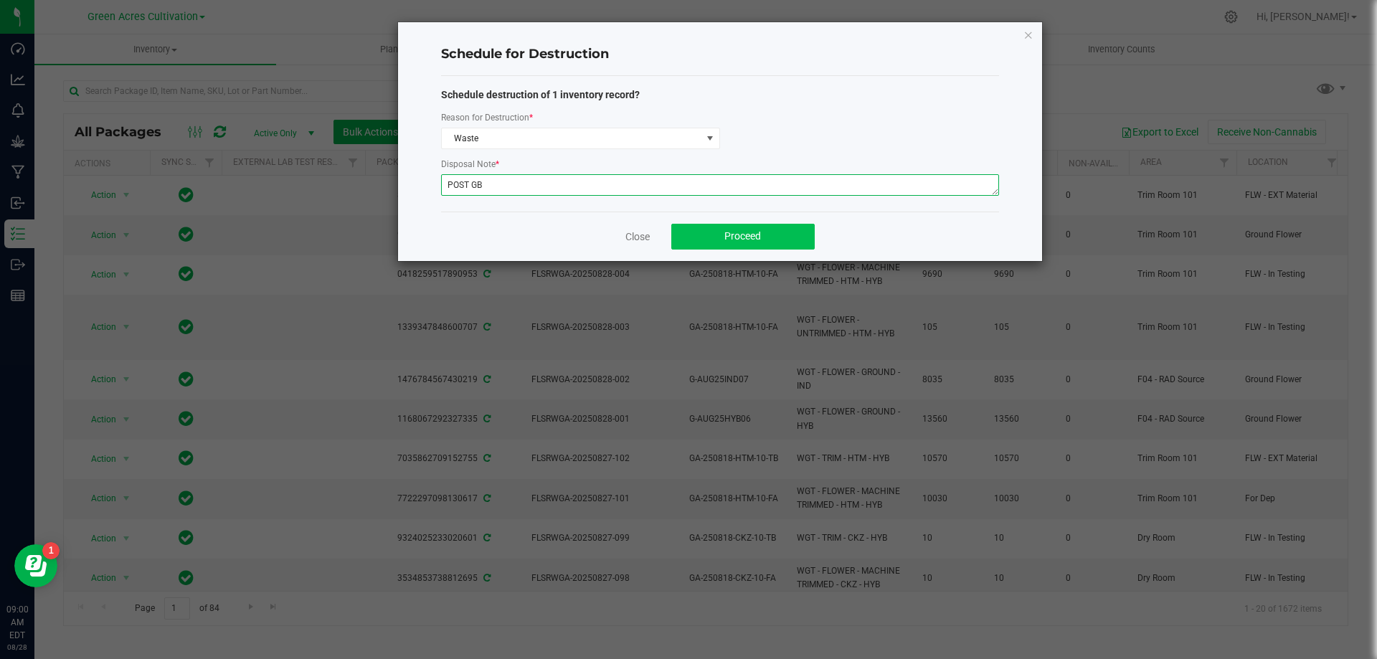
type textarea "POST GB"
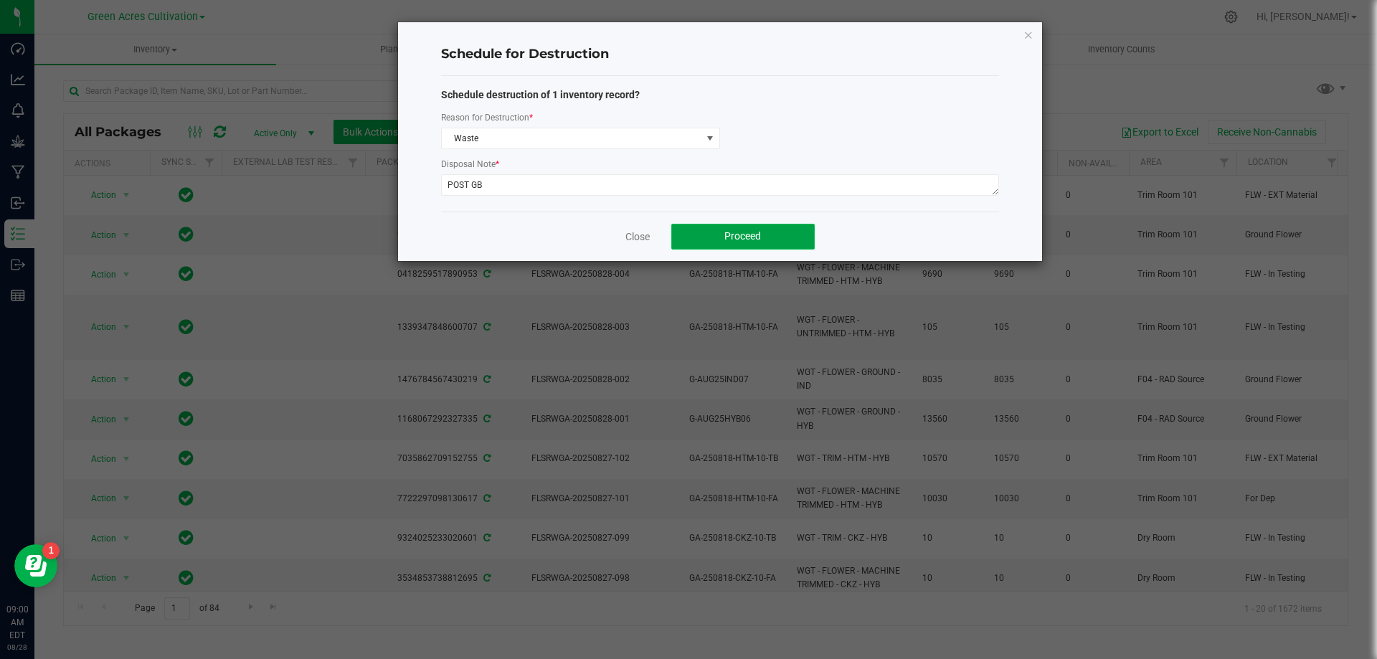
click at [685, 227] on button "Proceed" at bounding box center [742, 237] width 143 height 26
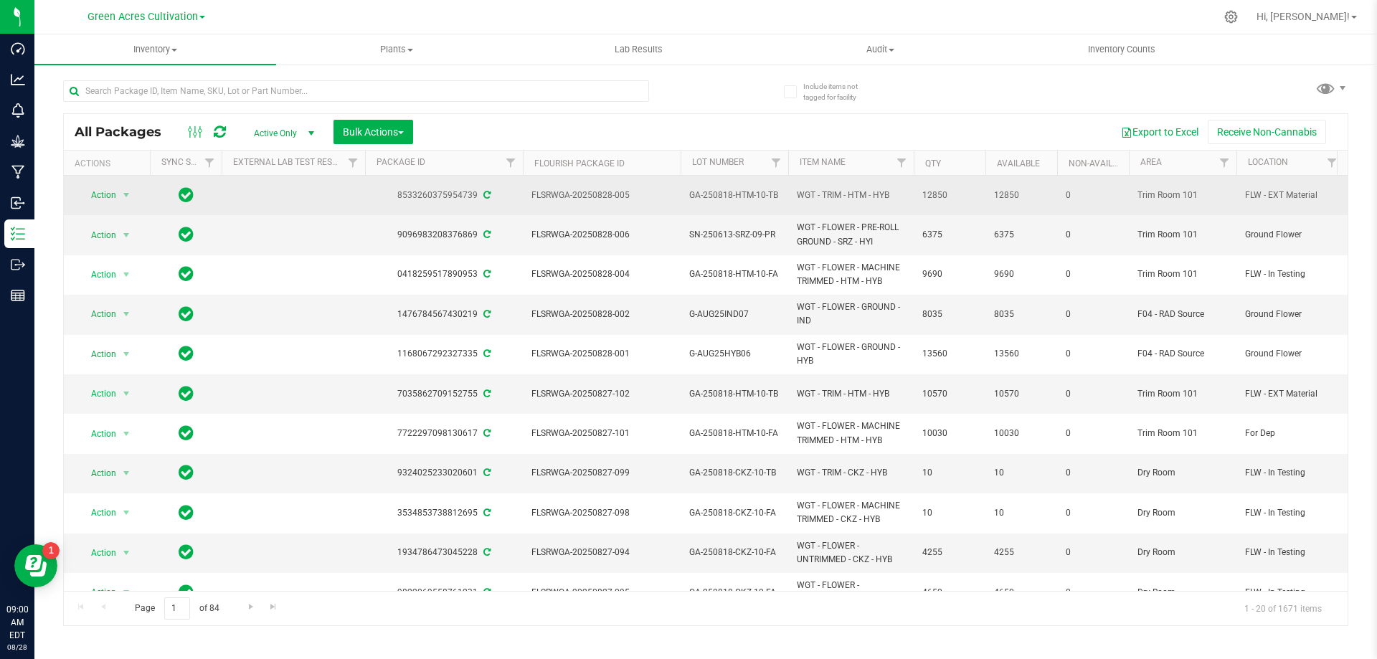
click at [721, 194] on span "GA-250818-HTM-10-TB" at bounding box center [734, 196] width 90 height 14
click at [721, 194] on input "GA-250818-HTM-10-TB" at bounding box center [731, 195] width 103 height 22
click at [553, 95] on input "text" at bounding box center [356, 91] width 586 height 22
paste input "GA-250818-HTM-10-TB"
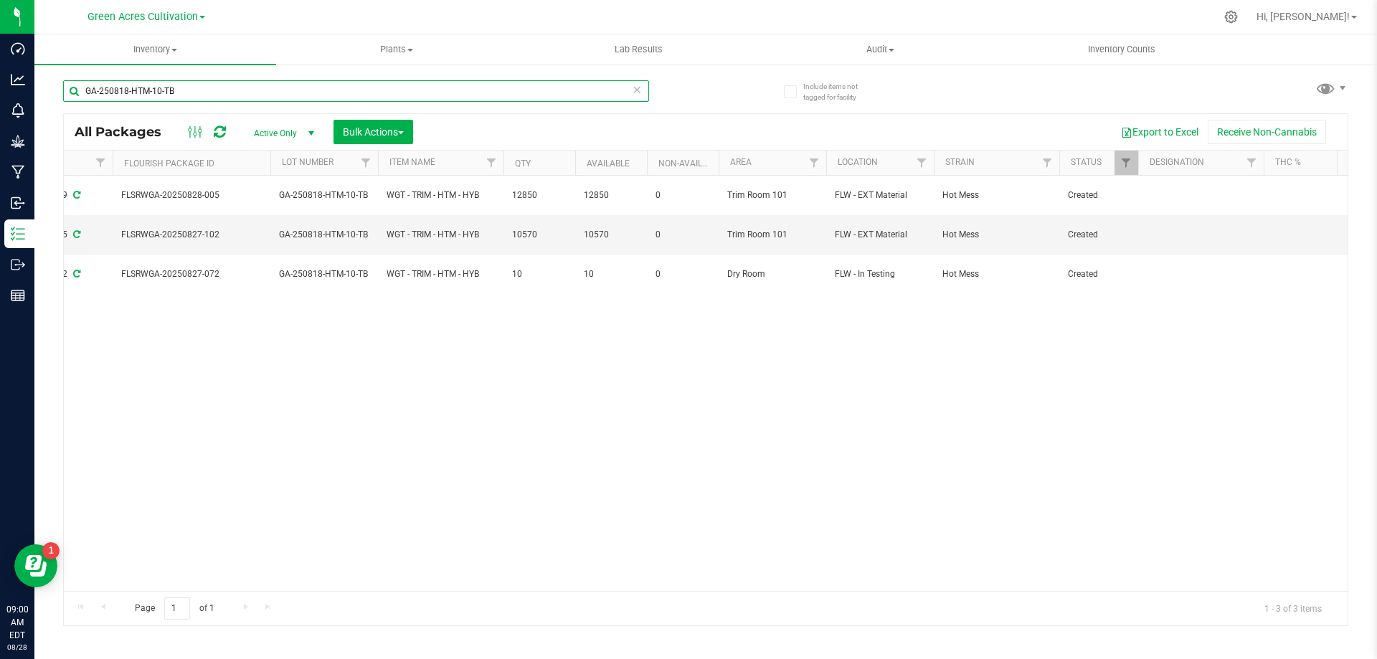
scroll to position [0, 427]
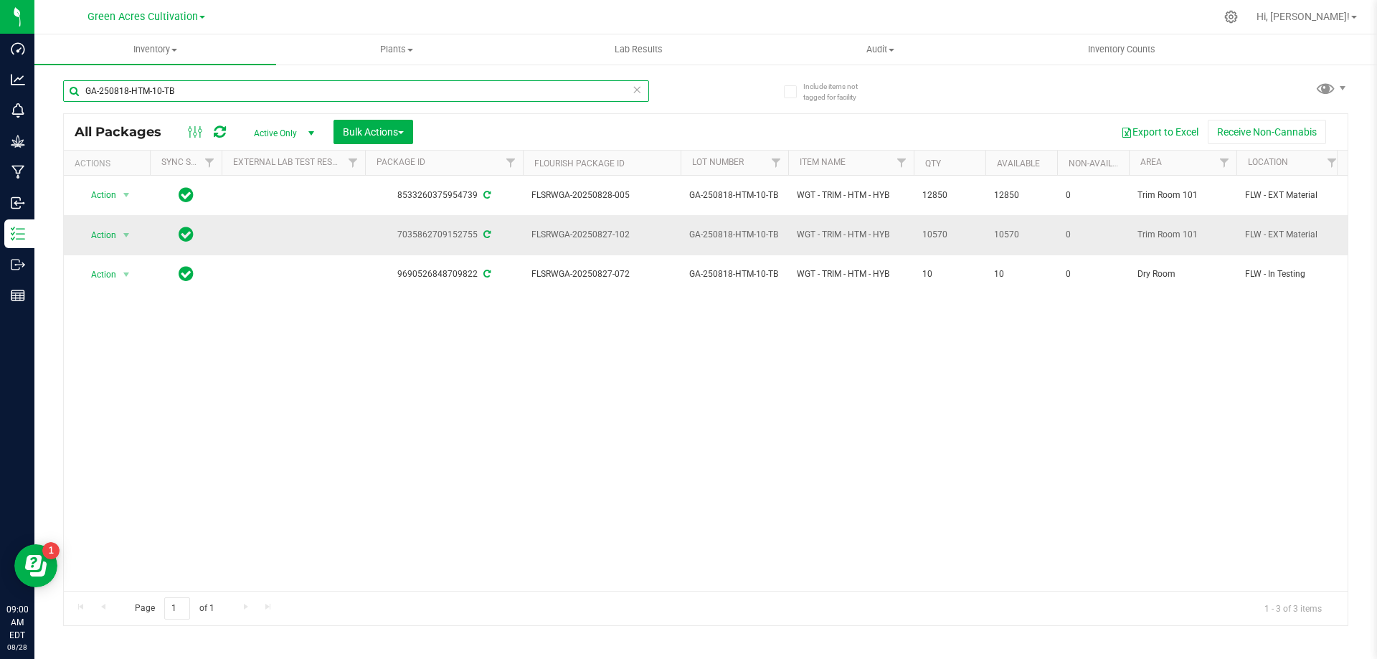
type input "GA-250818-HTM-10-TB"
click at [108, 225] on span "Action" at bounding box center [97, 235] width 39 height 20
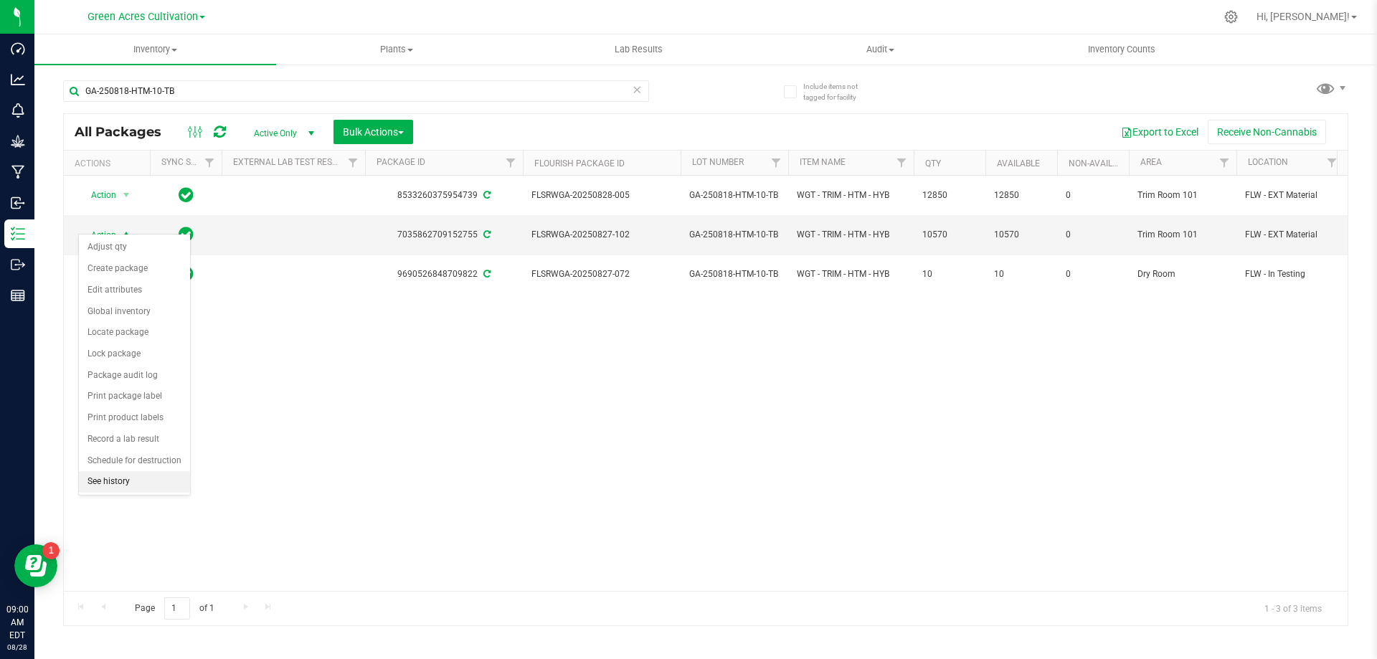
click at [152, 479] on li "See history" at bounding box center [134, 482] width 111 height 22
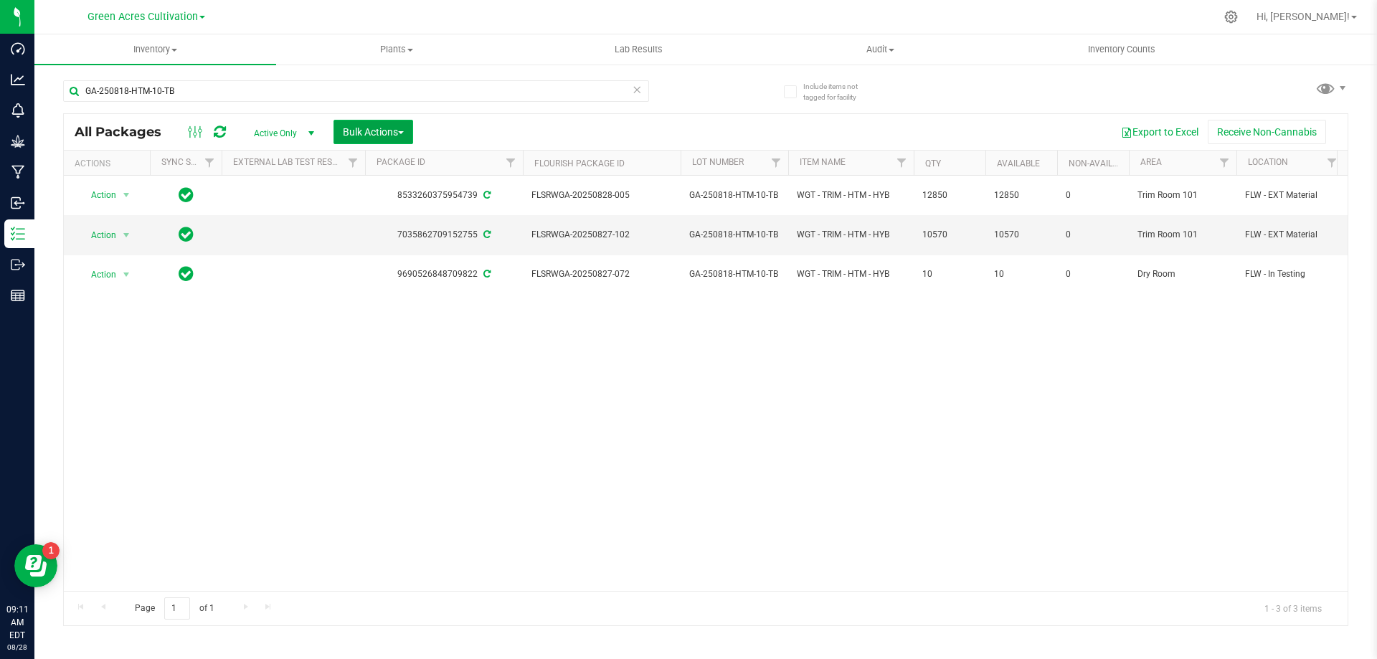
click at [404, 128] on span "Bulk Actions" at bounding box center [373, 131] width 61 height 11
click at [404, 267] on span "Locate packages" at bounding box center [378, 269] width 72 height 11
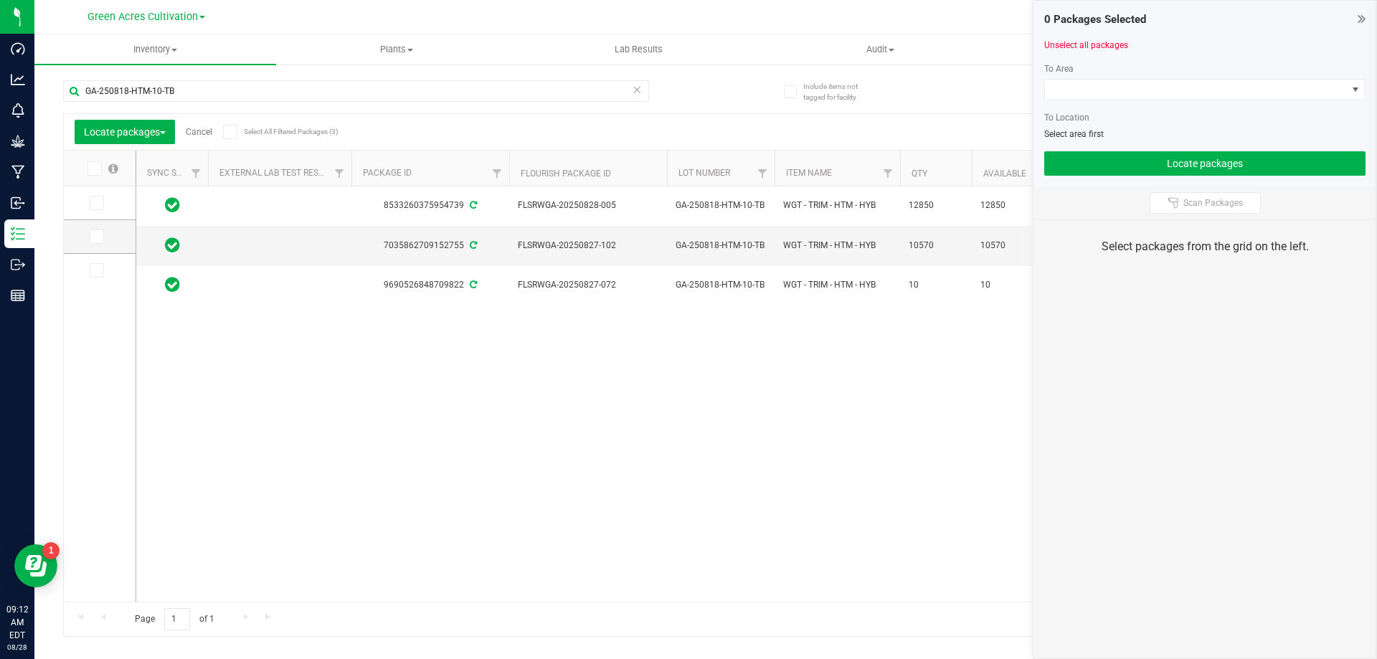
click at [103, 204] on span at bounding box center [97, 203] width 14 height 14
click at [0, 0] on input "checkbox" at bounding box center [0, 0] width 0 height 0
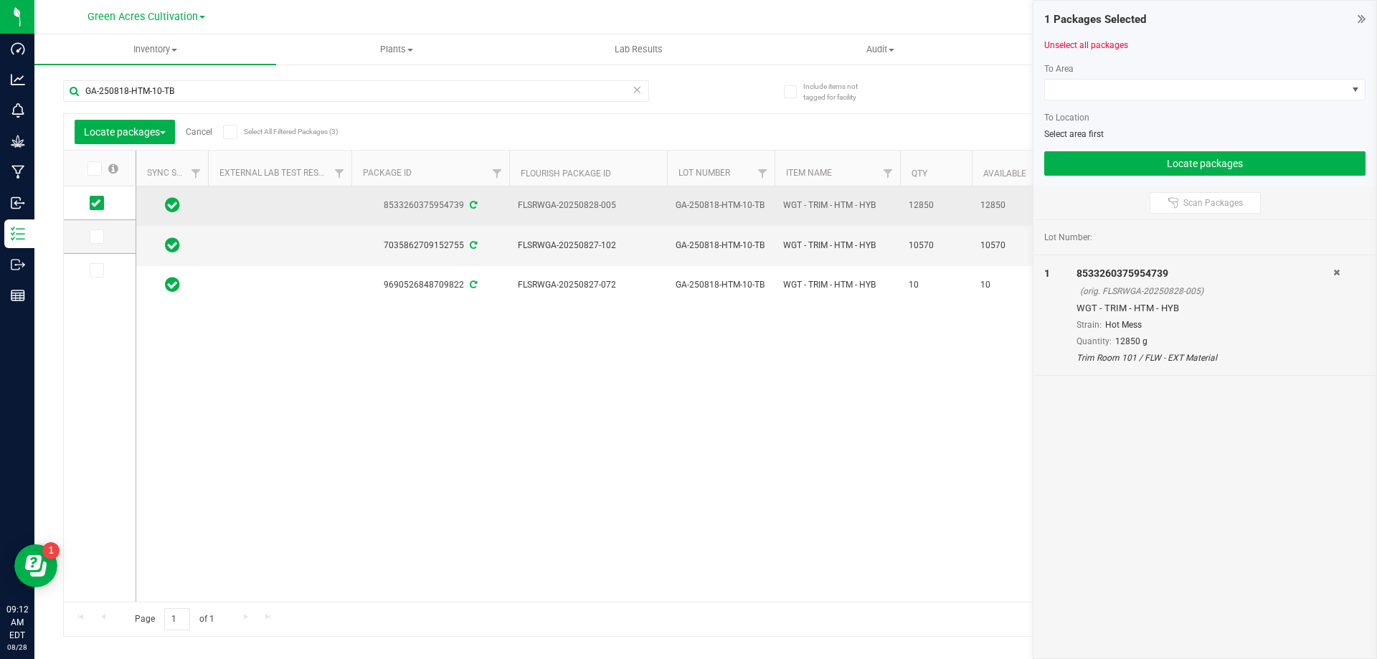
drag, startPoint x: 98, startPoint y: 237, endPoint x: 843, endPoint y: 194, distance: 746.8
click at [102, 237] on span at bounding box center [97, 236] width 14 height 14
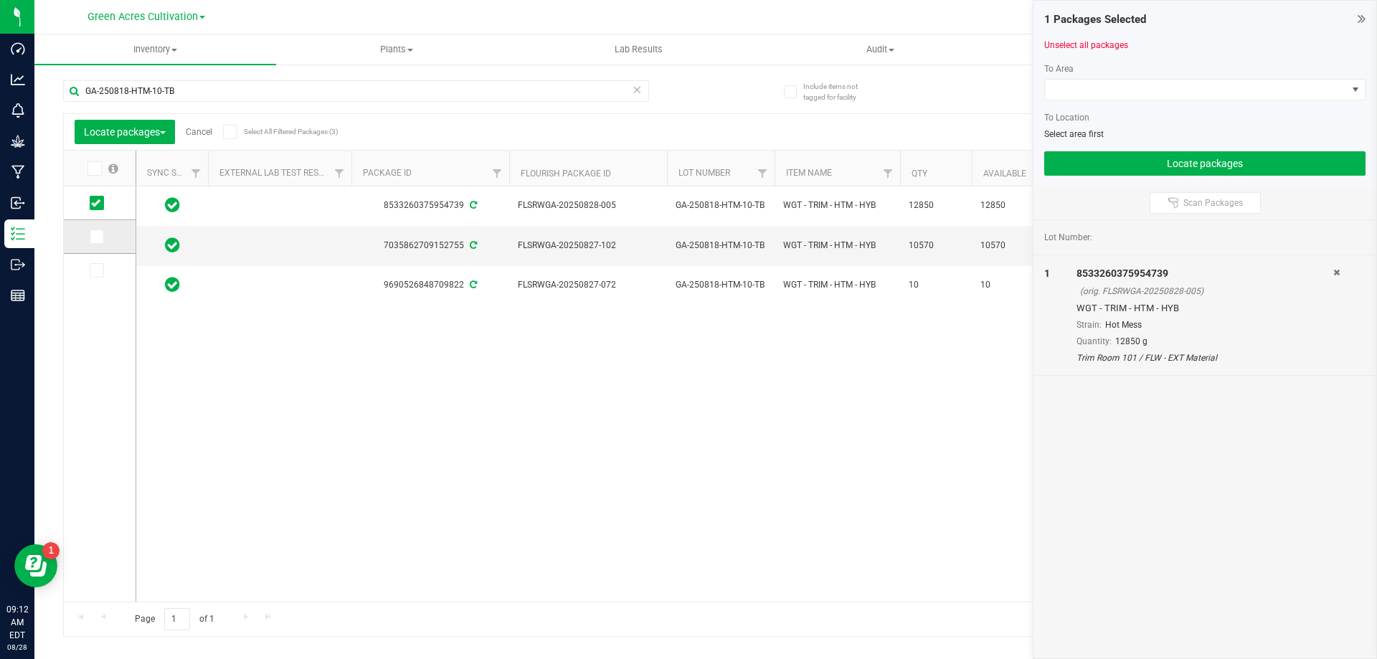
click at [95, 237] on icon at bounding box center [95, 237] width 9 height 0
click at [0, 0] on input "checkbox" at bounding box center [0, 0] width 0 height 0
click at [1243, 103] on div at bounding box center [1204, 105] width 321 height 11
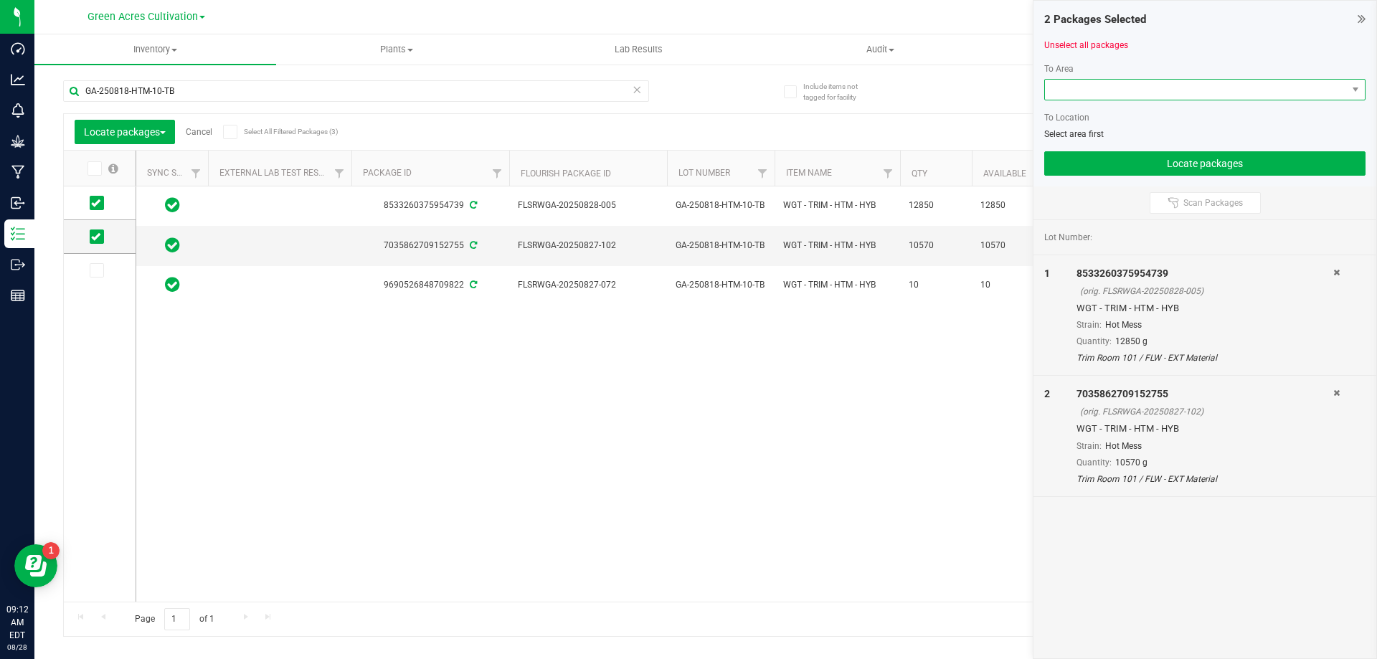
click at [1247, 95] on span at bounding box center [1196, 90] width 302 height 20
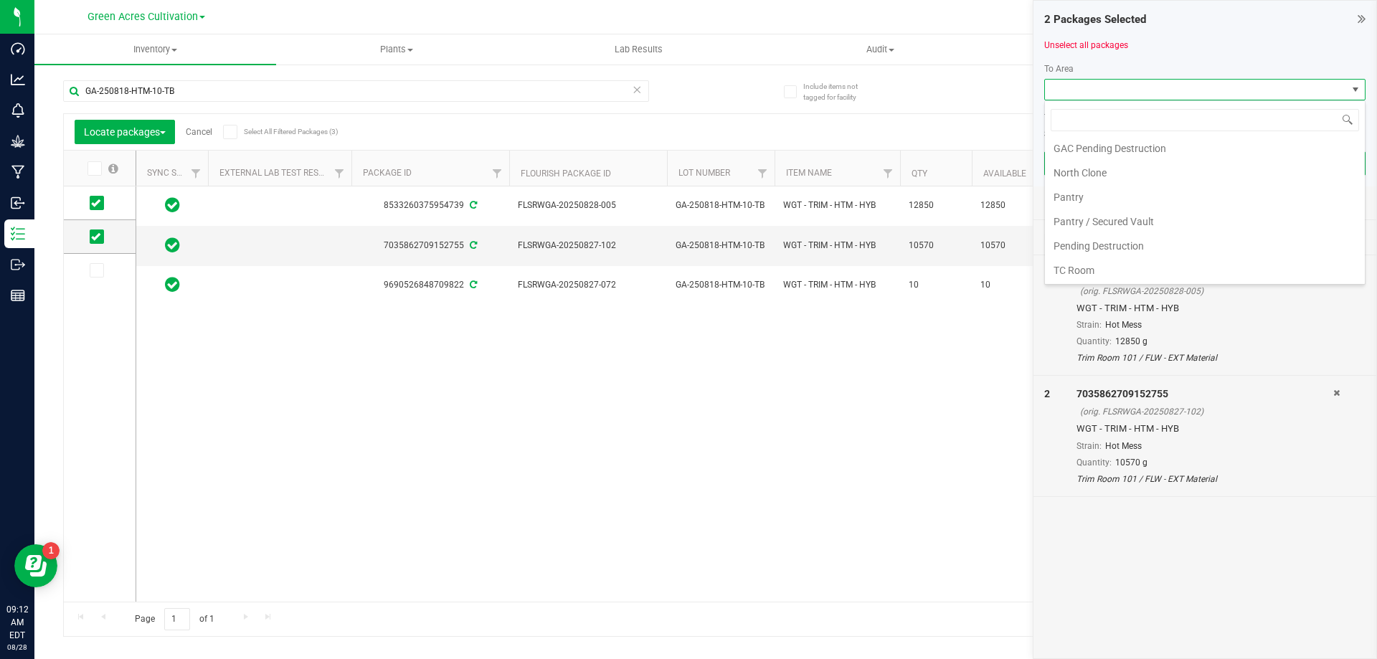
scroll to position [271, 0]
click at [1105, 273] on li "Trim Room 101" at bounding box center [1205, 269] width 320 height 24
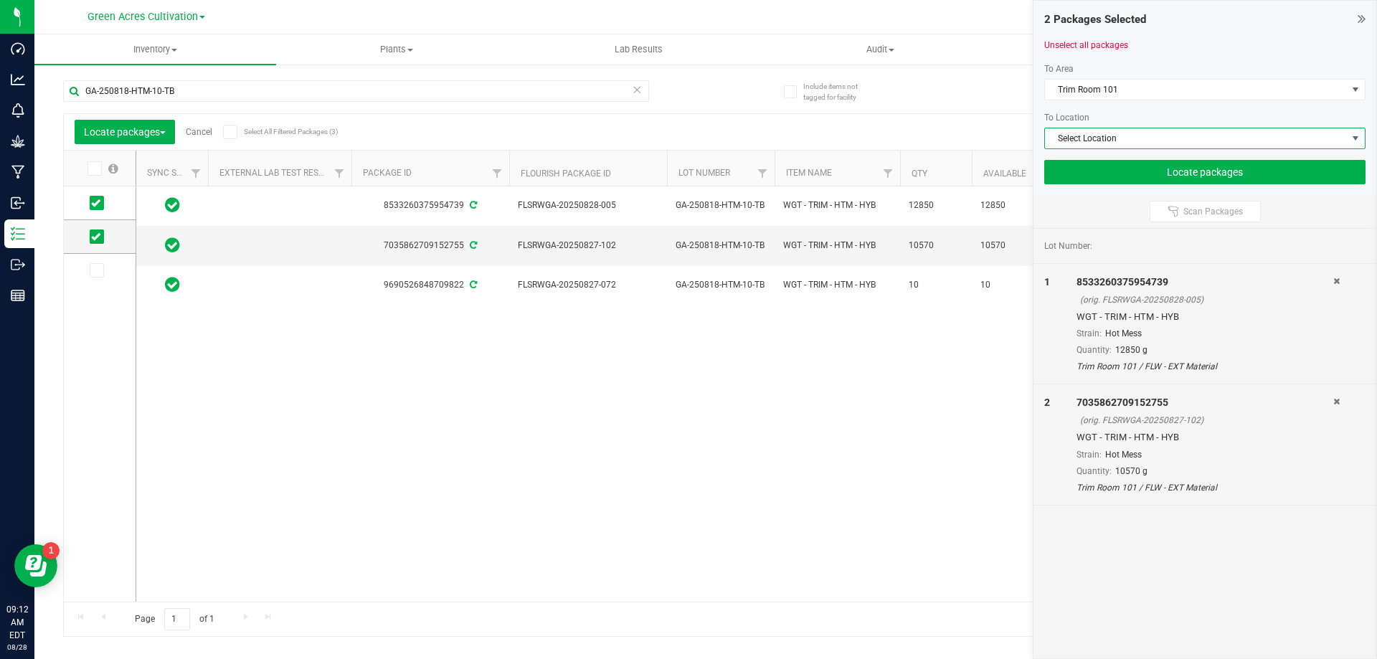
click at [1136, 137] on span "Select Location" at bounding box center [1196, 138] width 302 height 20
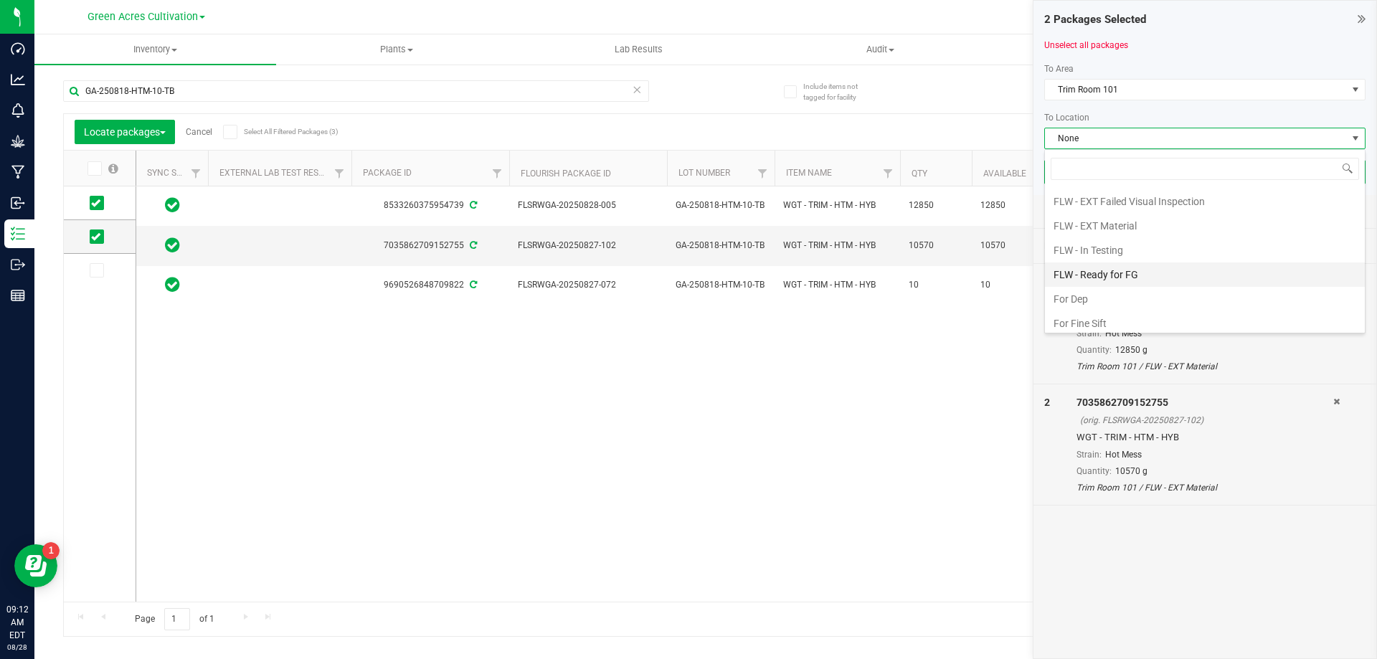
scroll to position [143, 0]
click at [1125, 252] on li "FLW - In Testing" at bounding box center [1205, 251] width 320 height 24
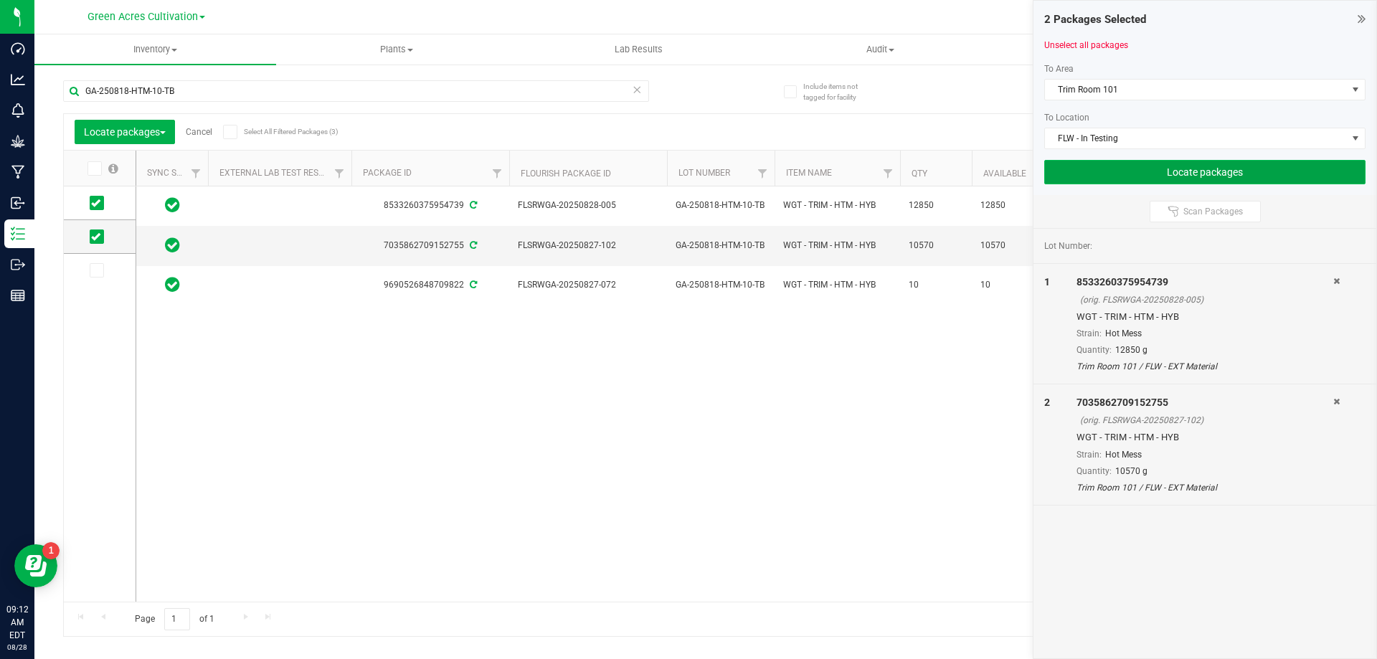
click at [1143, 179] on button "Locate packages" at bounding box center [1204, 172] width 321 height 24
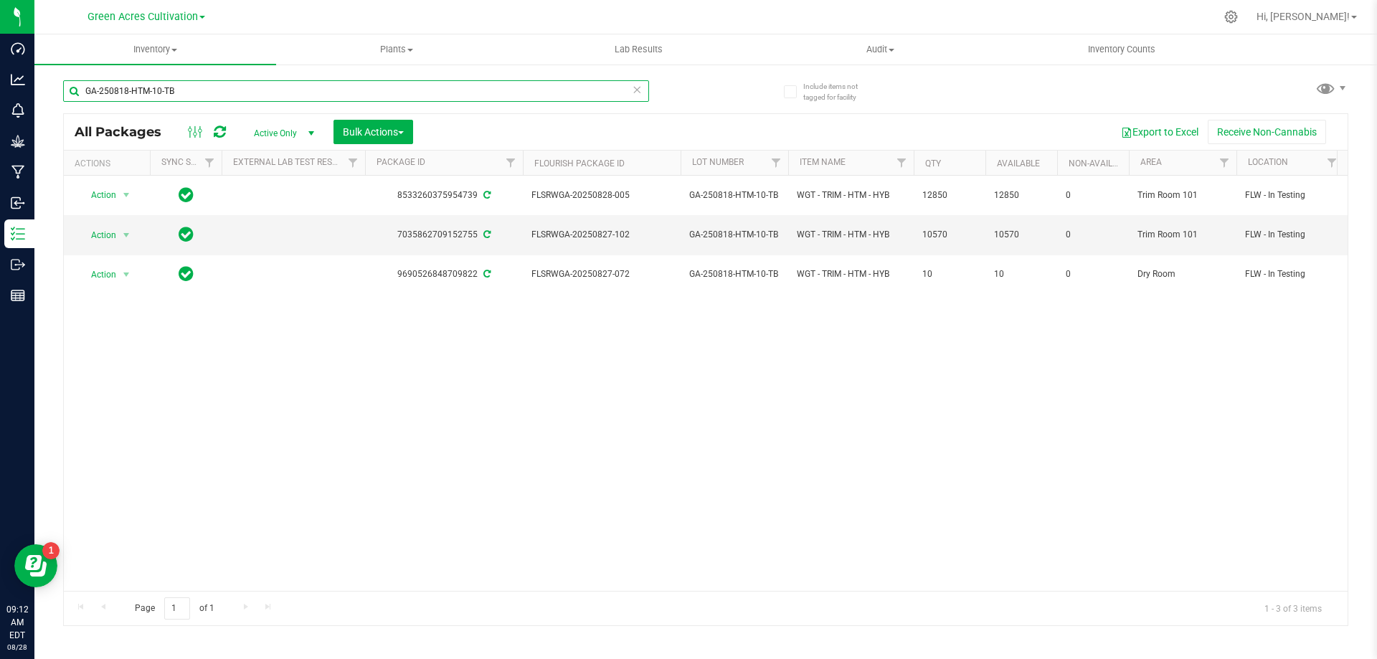
click at [252, 92] on input "GA-250818-HTM-10-TB" at bounding box center [356, 91] width 586 height 22
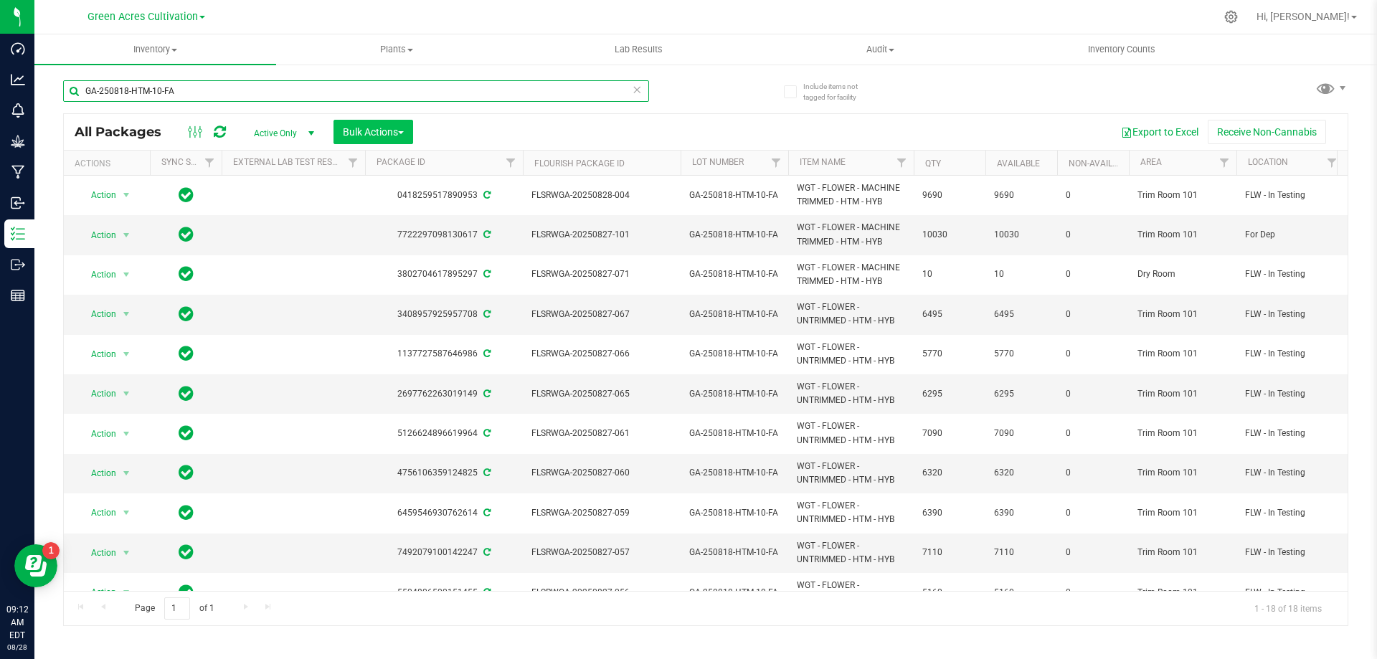
type input "GA-250818-HTM-10-FA"
click at [347, 127] on span "Bulk Actions" at bounding box center [373, 131] width 61 height 11
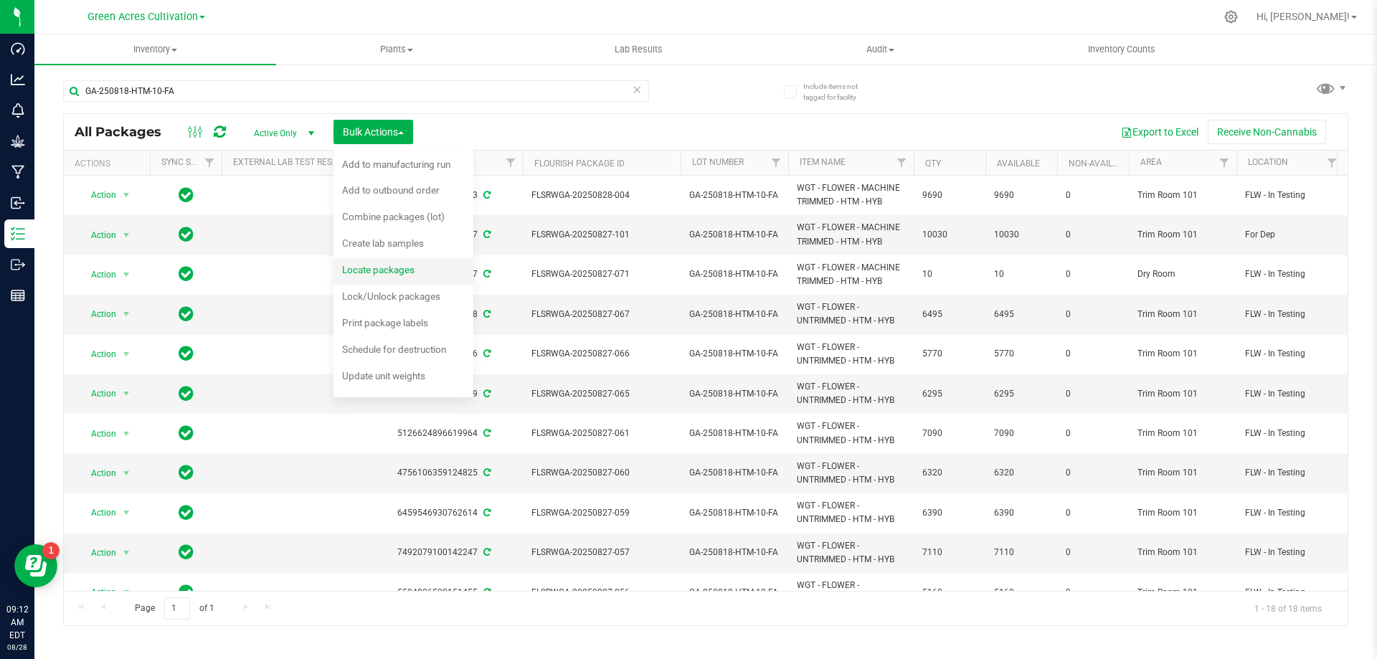
click at [411, 270] on span "Locate packages" at bounding box center [378, 269] width 72 height 11
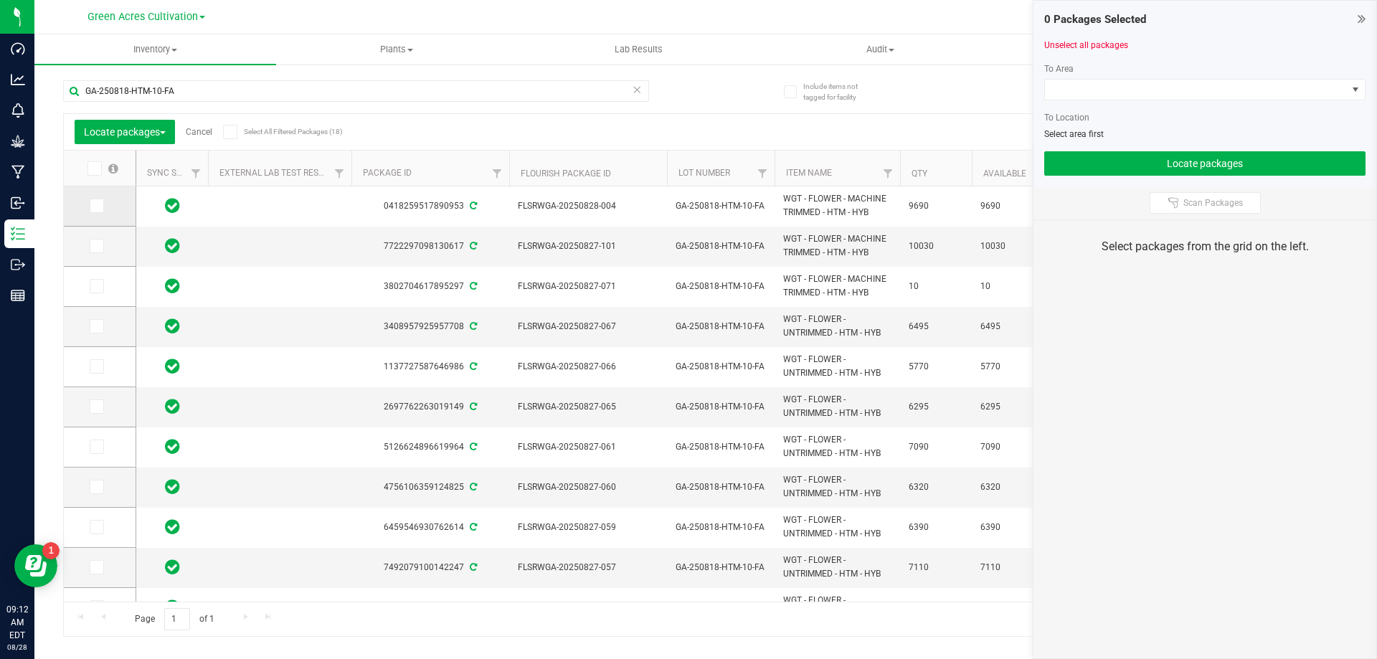
click at [90, 204] on span at bounding box center [97, 206] width 14 height 14
click at [0, 0] on input "checkbox" at bounding box center [0, 0] width 0 height 0
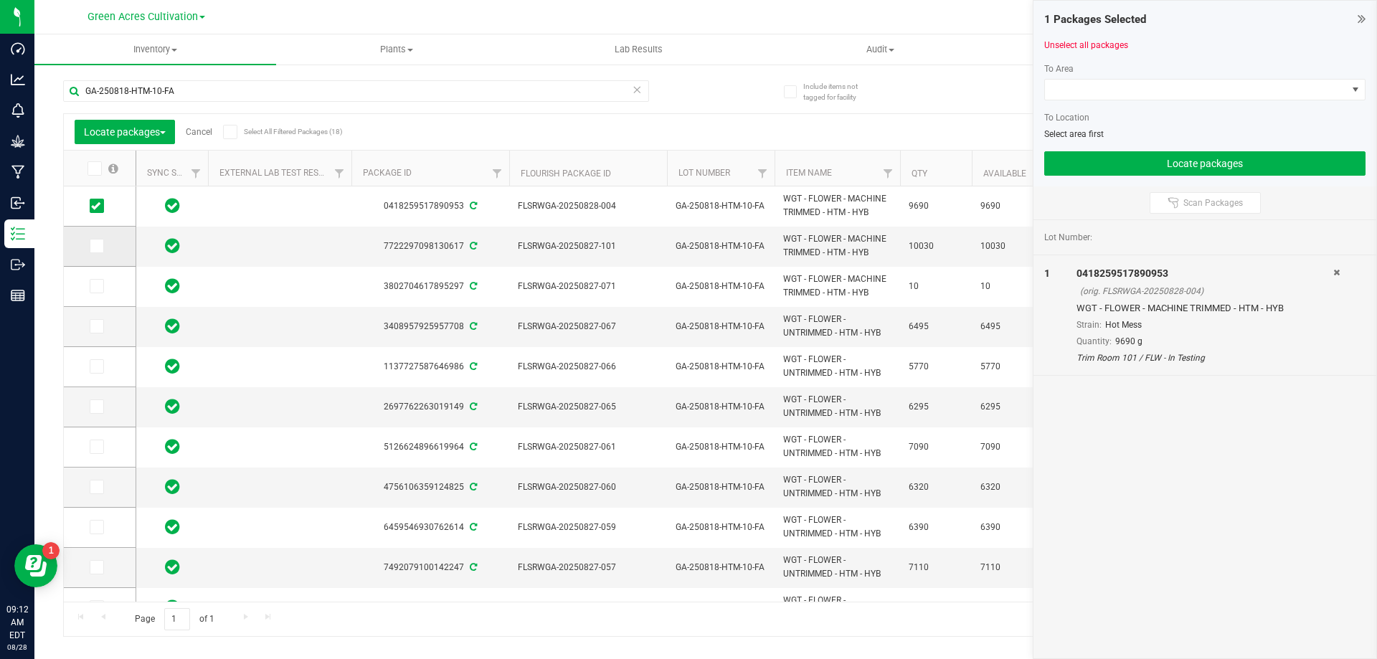
click at [94, 246] on icon at bounding box center [95, 246] width 9 height 0
click at [0, 0] on input "checkbox" at bounding box center [0, 0] width 0 height 0
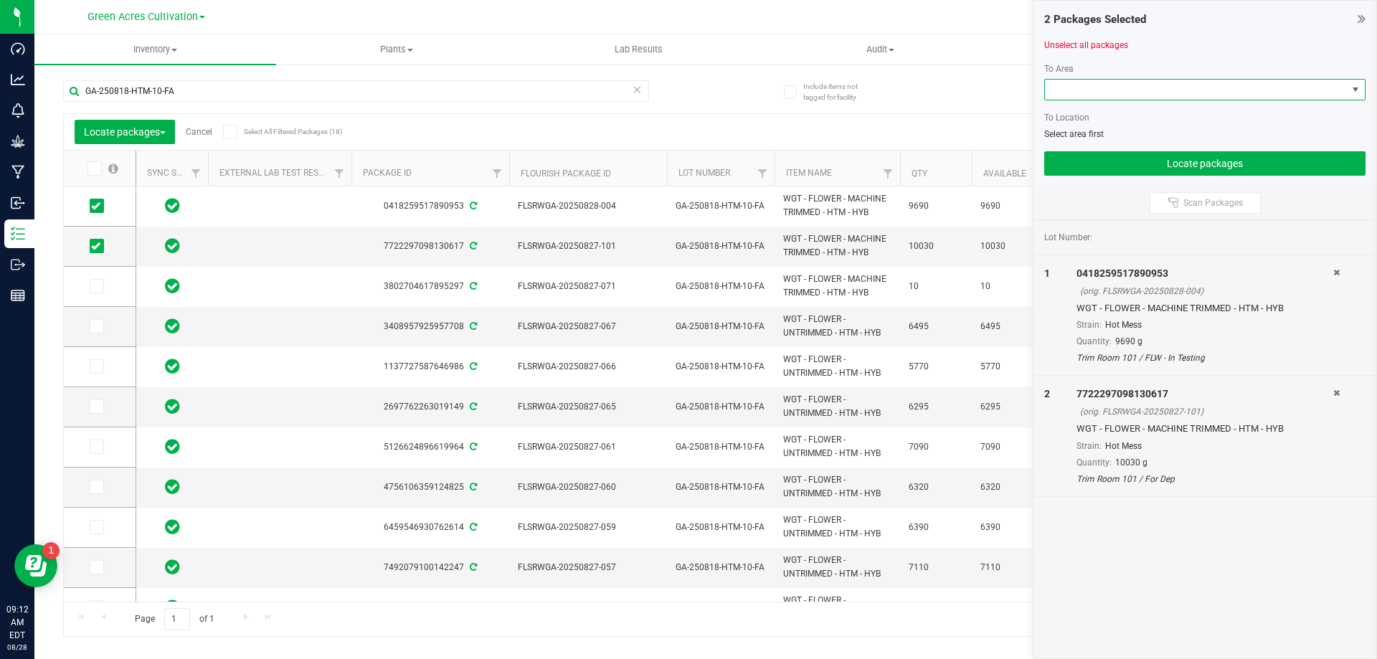
click at [1170, 95] on span at bounding box center [1196, 90] width 302 height 20
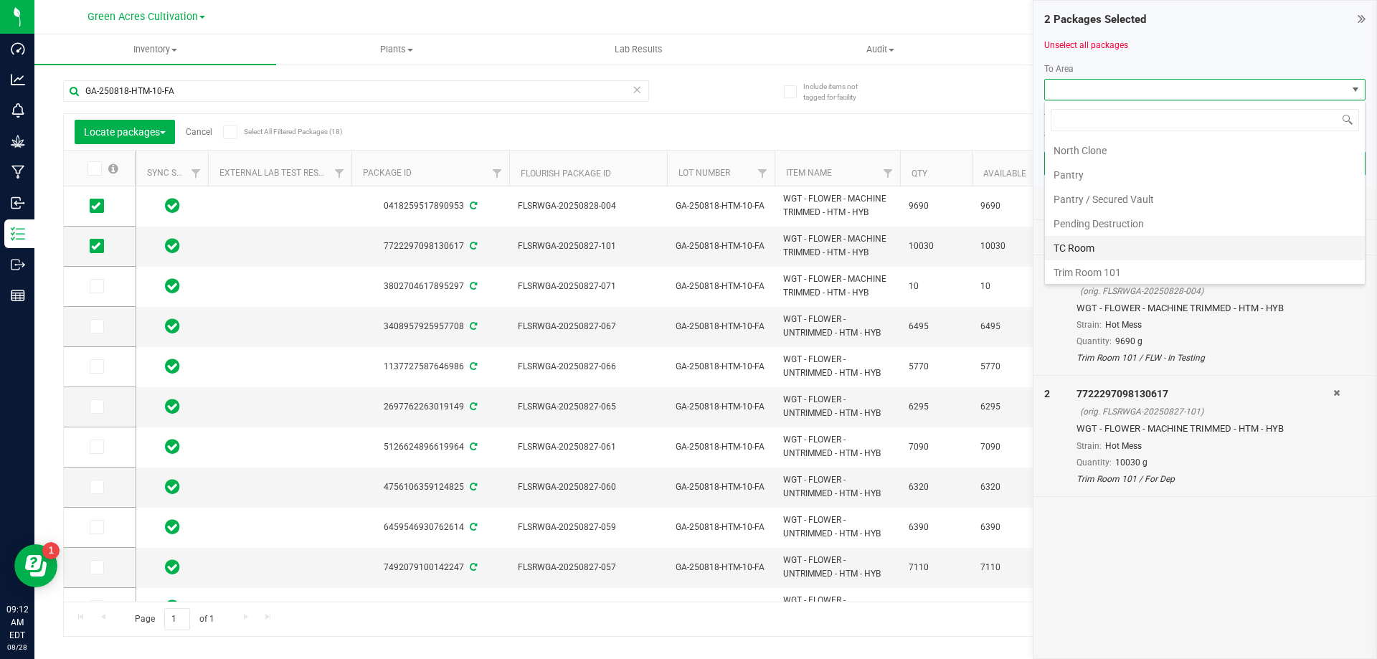
scroll to position [271, 0]
click at [1085, 267] on li "Trim Room 101" at bounding box center [1205, 269] width 320 height 24
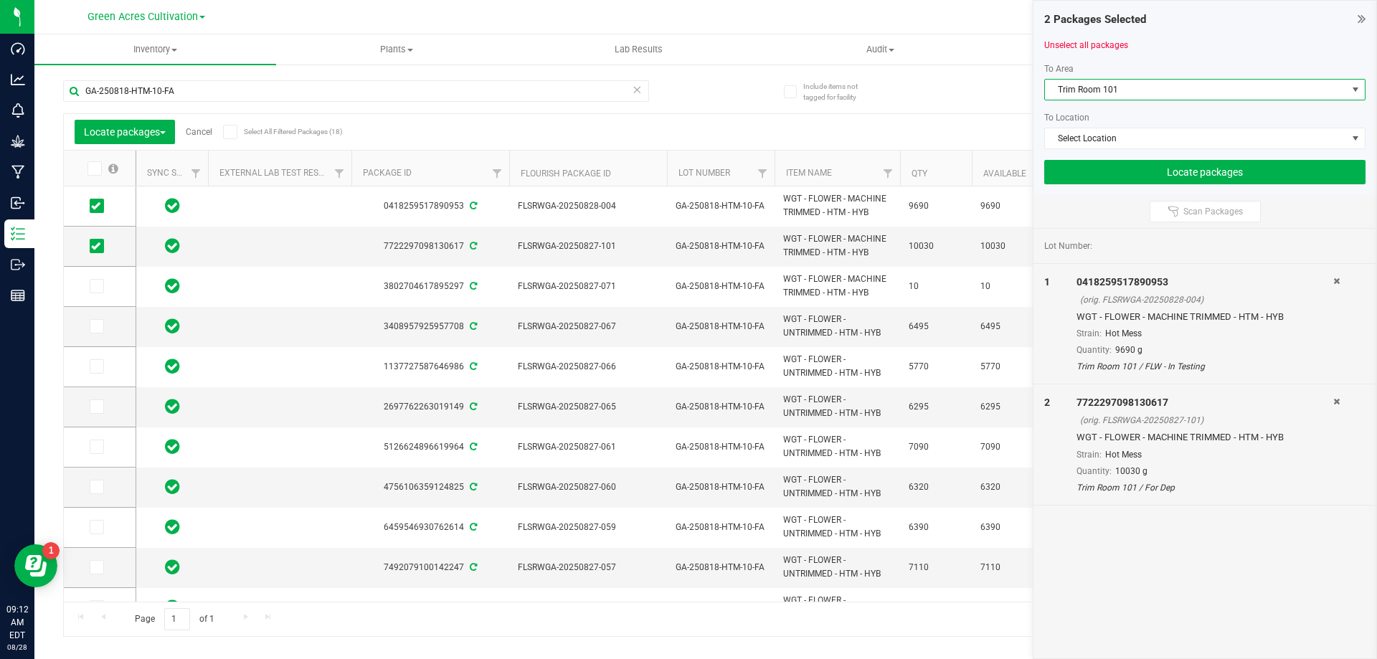
click at [1133, 125] on div "To Area [GEOGRAPHIC_DATA] 101 To Location Select Location" at bounding box center [1204, 105] width 321 height 87
click at [1134, 141] on span "Select Location" at bounding box center [1196, 138] width 302 height 20
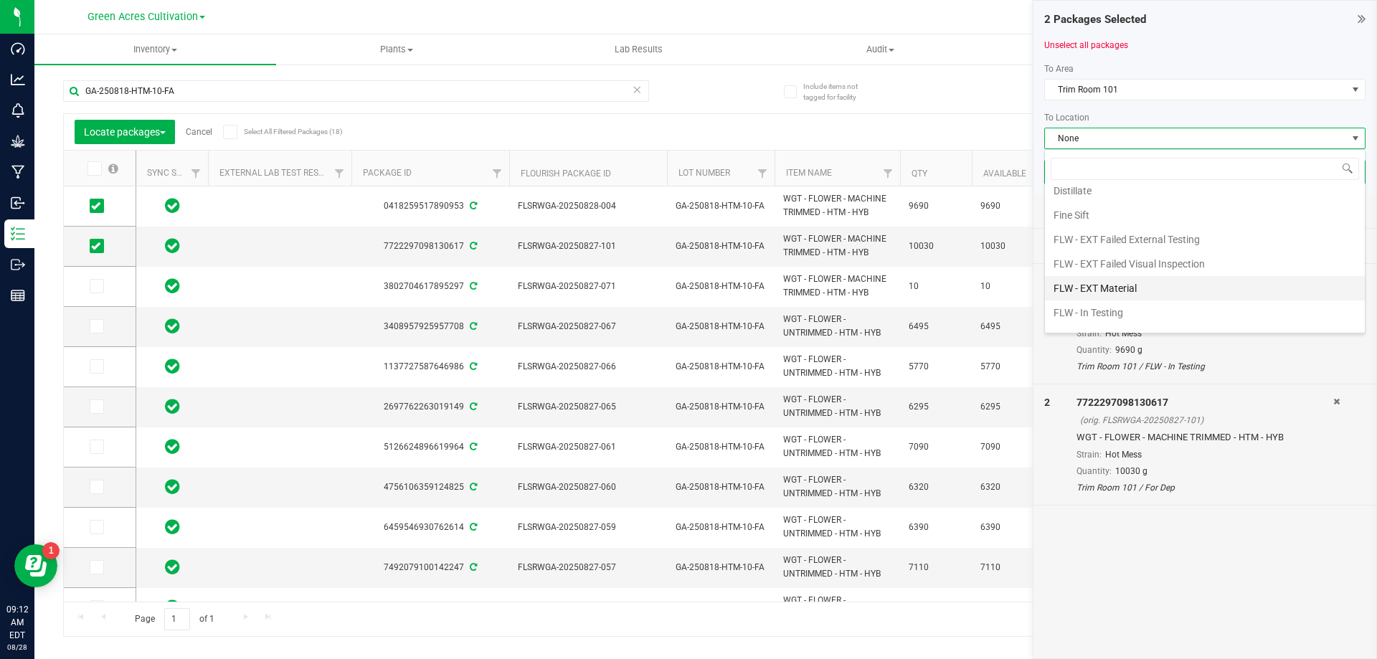
scroll to position [80, 0]
click at [1107, 308] on li "FLW - In Testing" at bounding box center [1205, 314] width 320 height 24
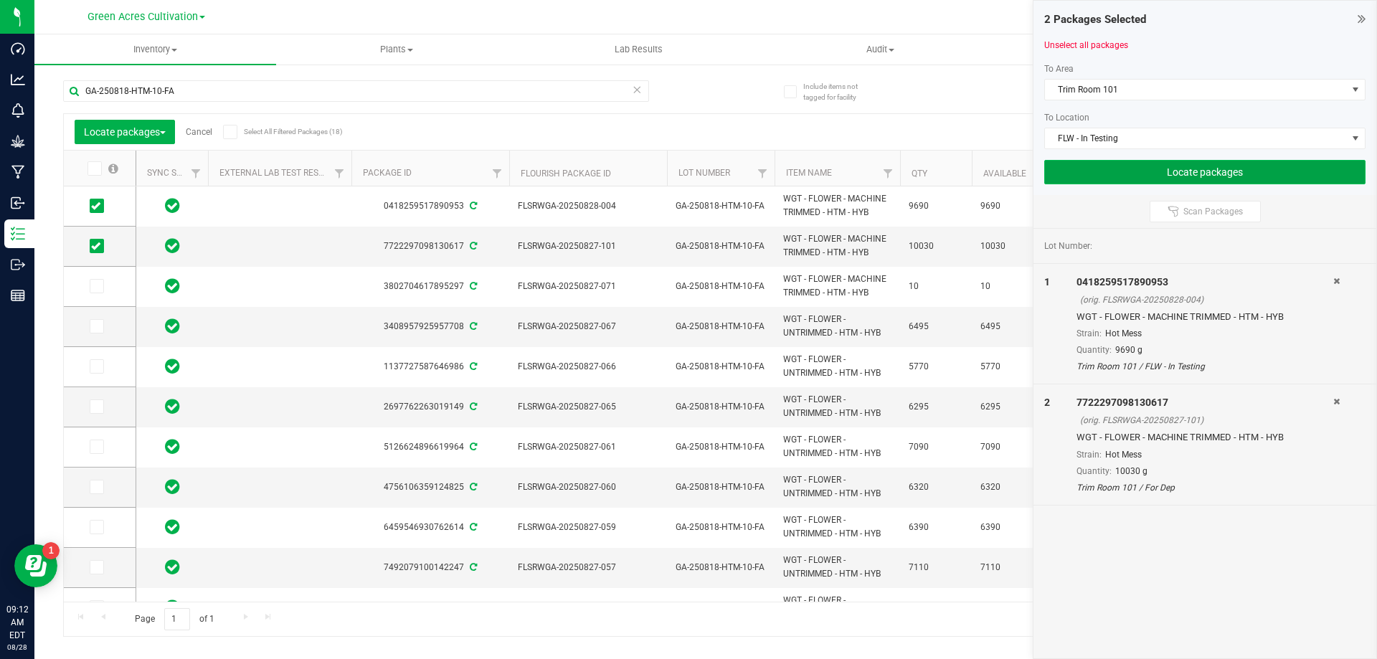
click at [1156, 181] on button "Locate packages" at bounding box center [1204, 172] width 321 height 24
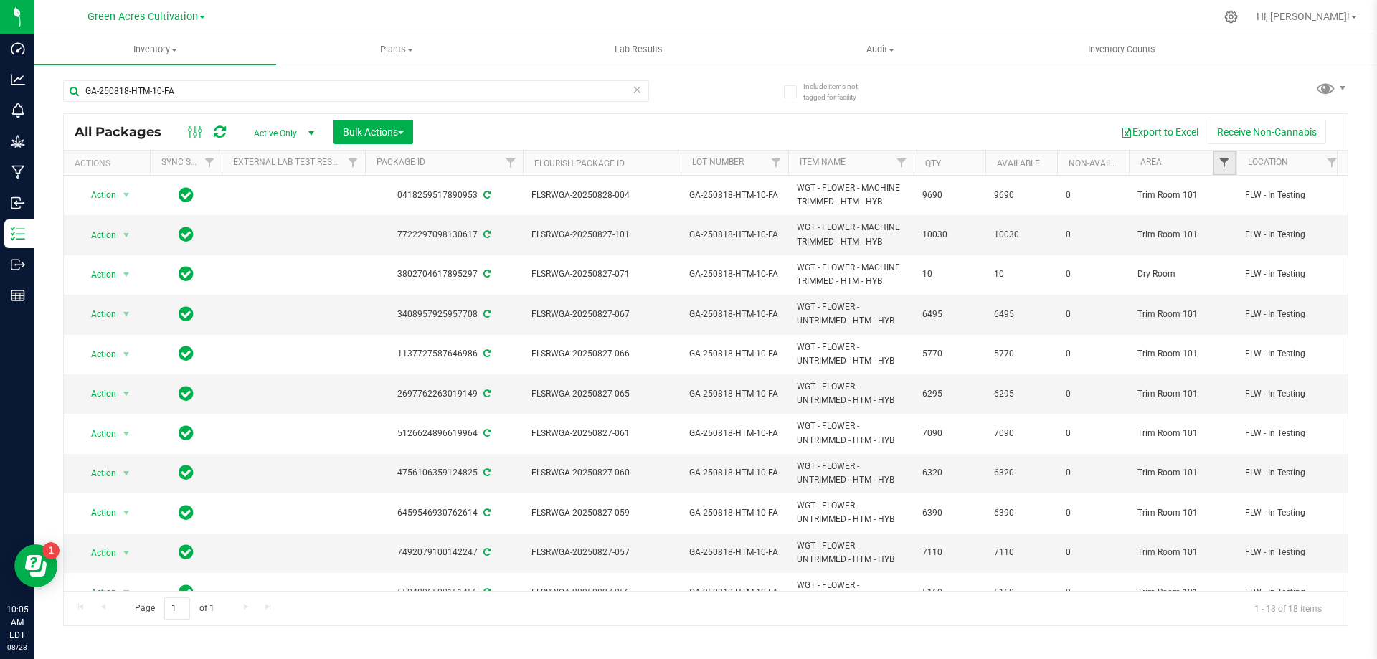
click at [1226, 166] on span "Filter" at bounding box center [1223, 162] width 11 height 11
type input "TRIM ROOM"
click at [1224, 250] on li "Trim Room 101" at bounding box center [1294, 247] width 148 height 15
click at [1247, 244] on span "Trim Room 101" at bounding box center [1272, 248] width 60 height 9
click at [1235, 243] on input "Trim Room 101" at bounding box center [1230, 247] width 9 height 9
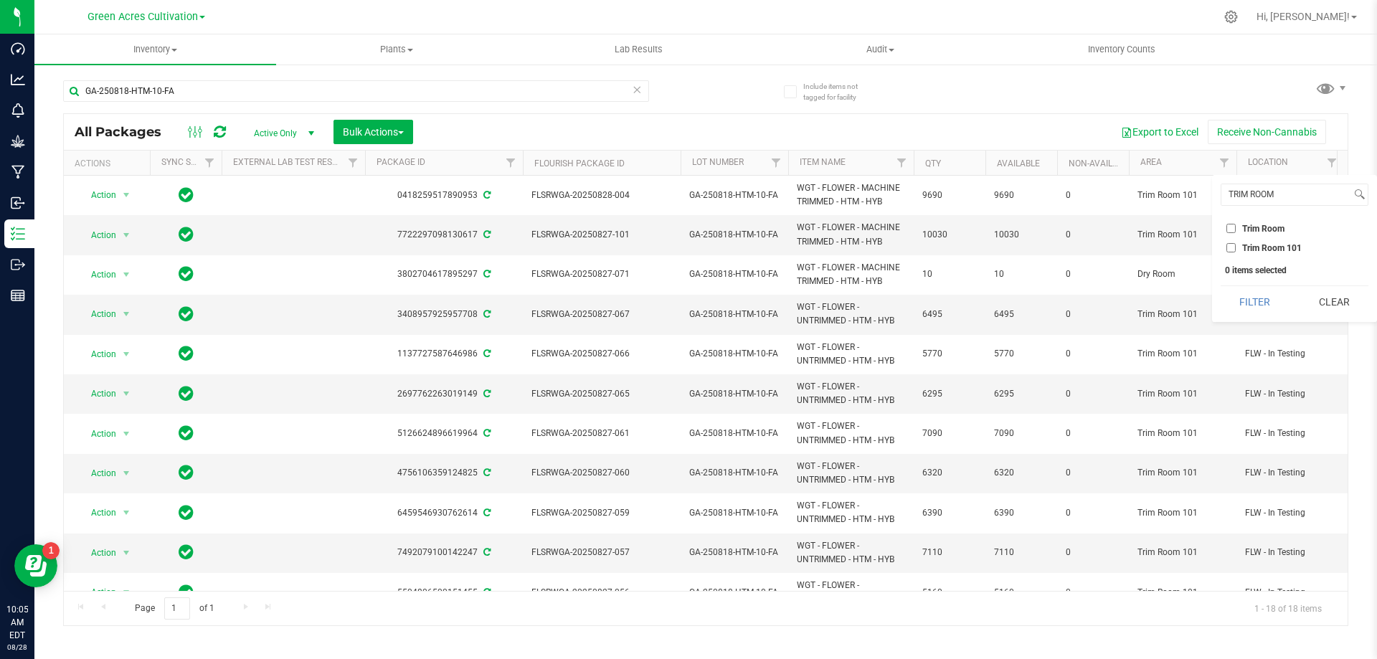
checkbox input "true"
click at [1240, 298] on button "Filter" at bounding box center [1254, 302] width 69 height 32
click at [1335, 166] on span "Filter" at bounding box center [1331, 162] width 11 height 11
type input "FOR DEP"
click at [1253, 229] on span "For Dep" at bounding box center [1257, 228] width 30 height 9
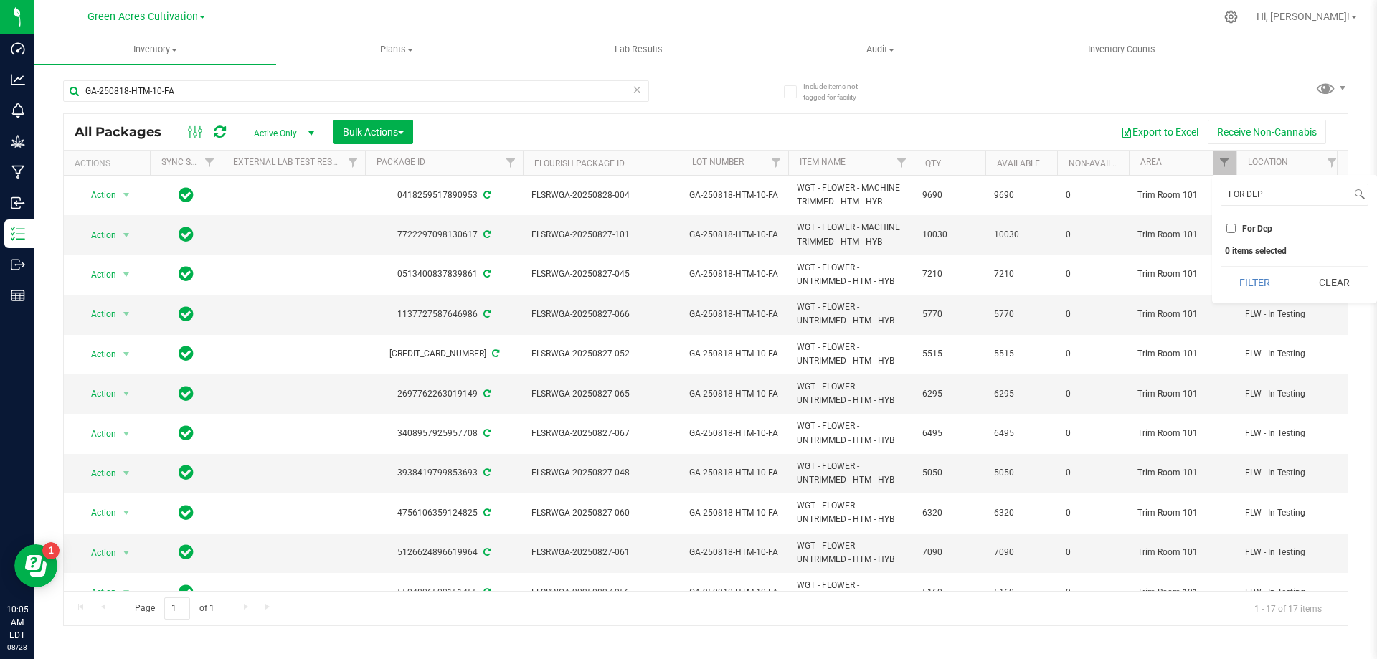
click at [1235, 229] on input "For Dep" at bounding box center [1230, 228] width 9 height 9
checkbox input "true"
click at [1253, 277] on button "Filter" at bounding box center [1254, 283] width 69 height 32
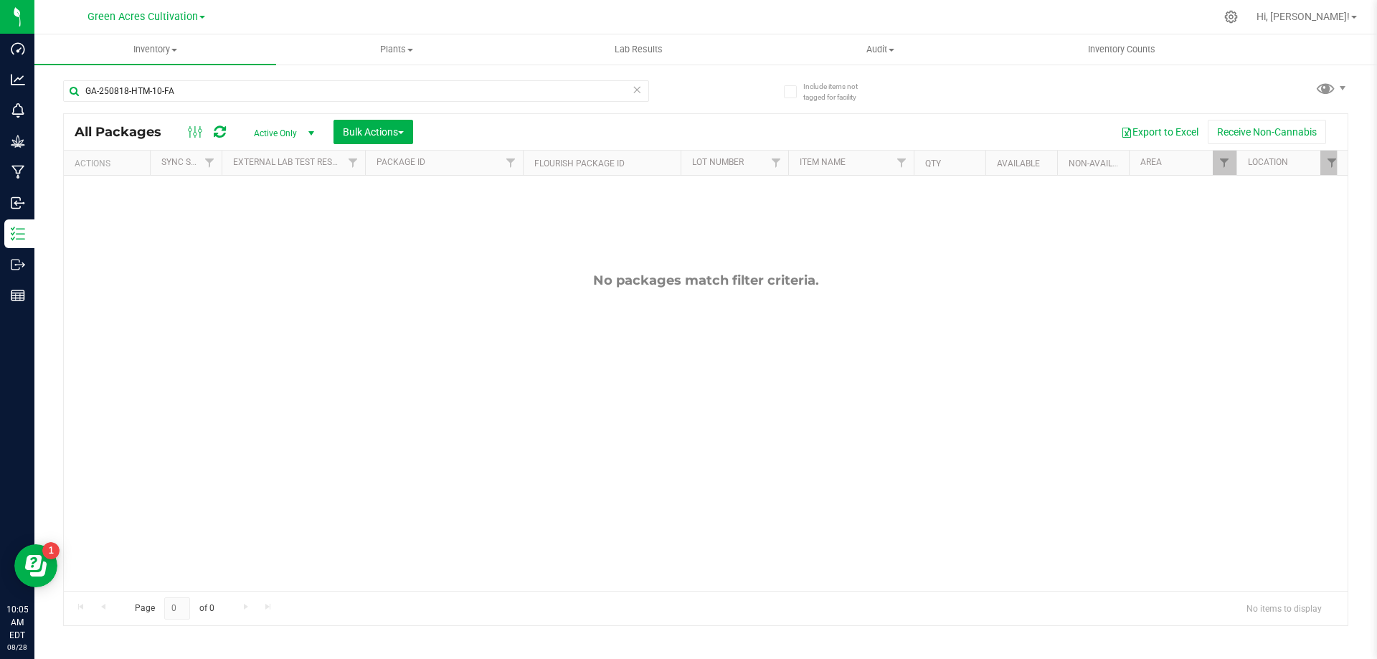
click at [633, 82] on icon at bounding box center [637, 88] width 10 height 17
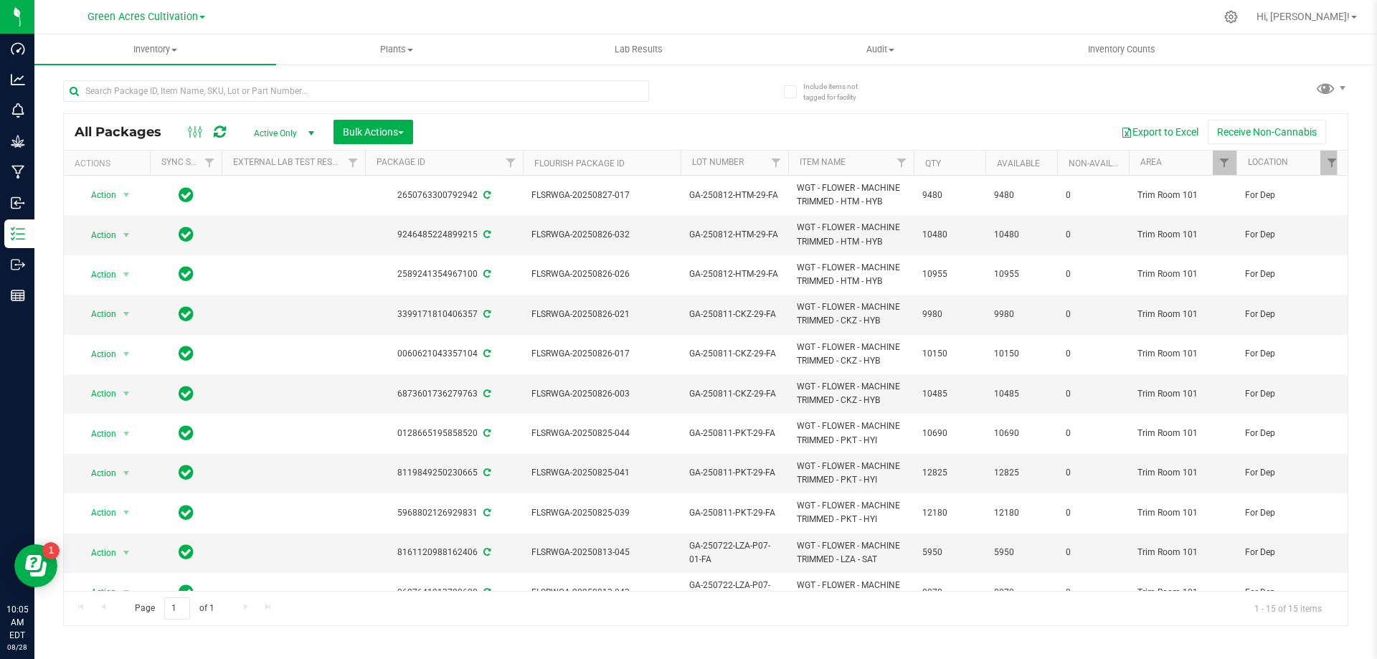
click at [759, 163] on th "Lot Number" at bounding box center [734, 163] width 108 height 25
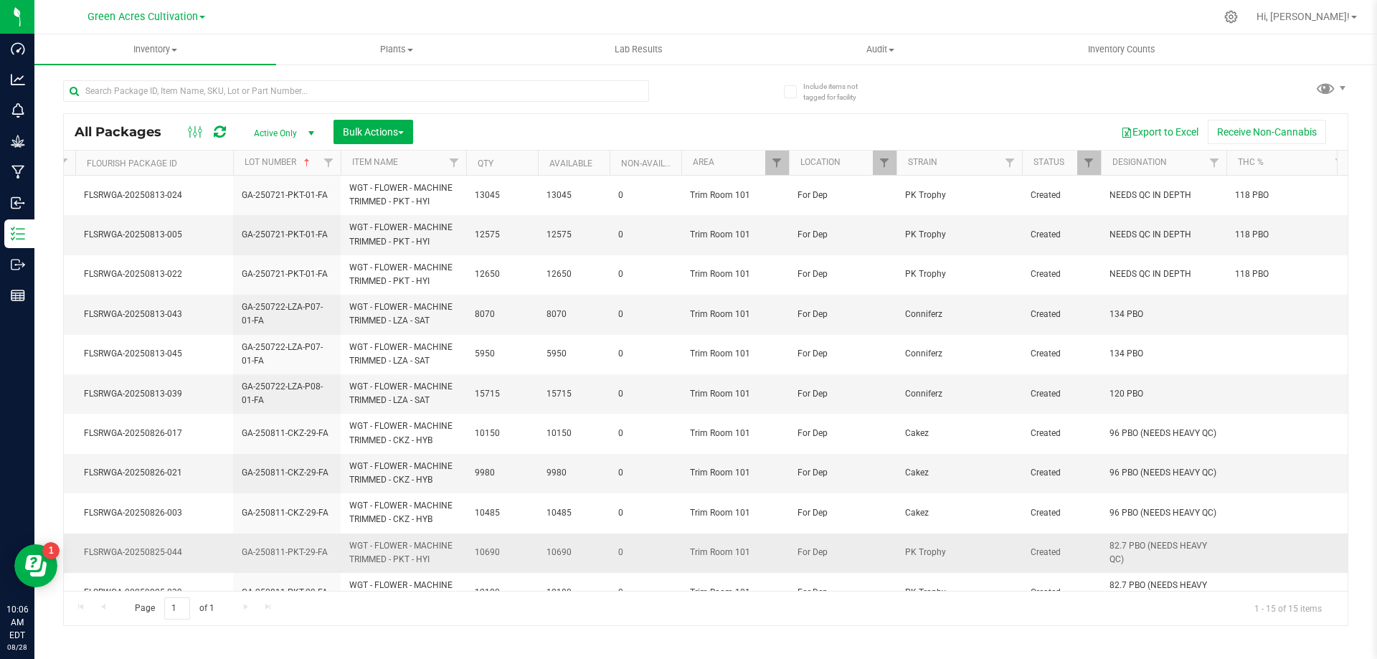
scroll to position [0, 443]
click at [1152, 130] on button "Export to Excel" at bounding box center [1159, 132] width 96 height 24
click at [391, 114] on div "All Packages Active Only Active Only Lab Samples Locked All External Internal B…" at bounding box center [705, 132] width 1283 height 36
click at [391, 120] on button "Bulk Actions" at bounding box center [373, 132] width 80 height 24
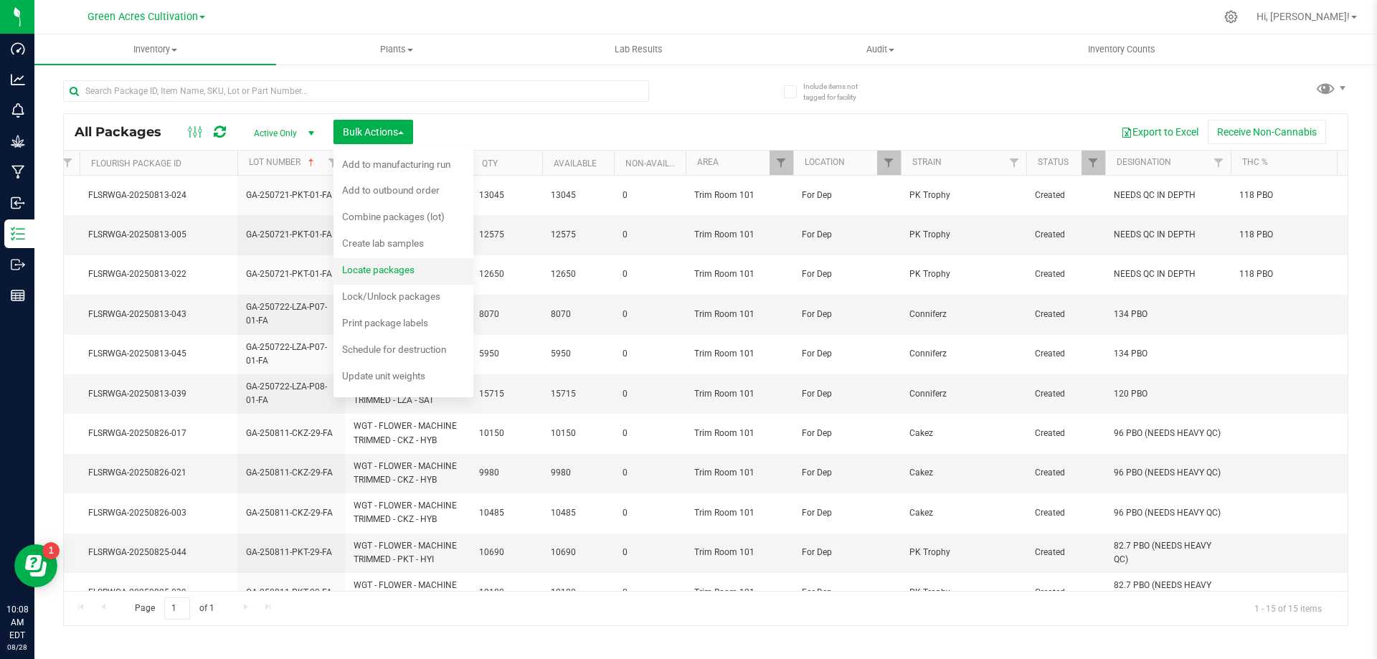
click at [384, 277] on div "Locate packages" at bounding box center [388, 271] width 92 height 23
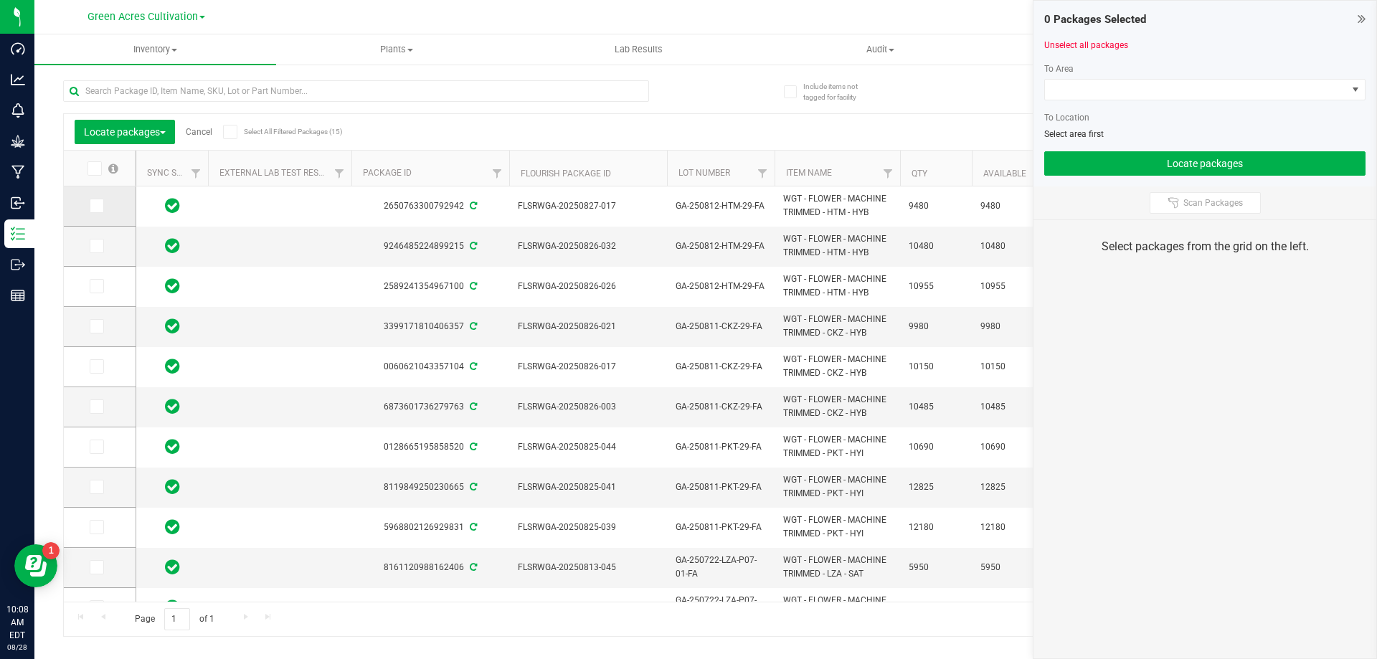
click at [87, 204] on td at bounding box center [100, 206] width 72 height 40
click at [100, 206] on icon at bounding box center [95, 206] width 9 height 0
click at [0, 0] on input "checkbox" at bounding box center [0, 0] width 0 height 0
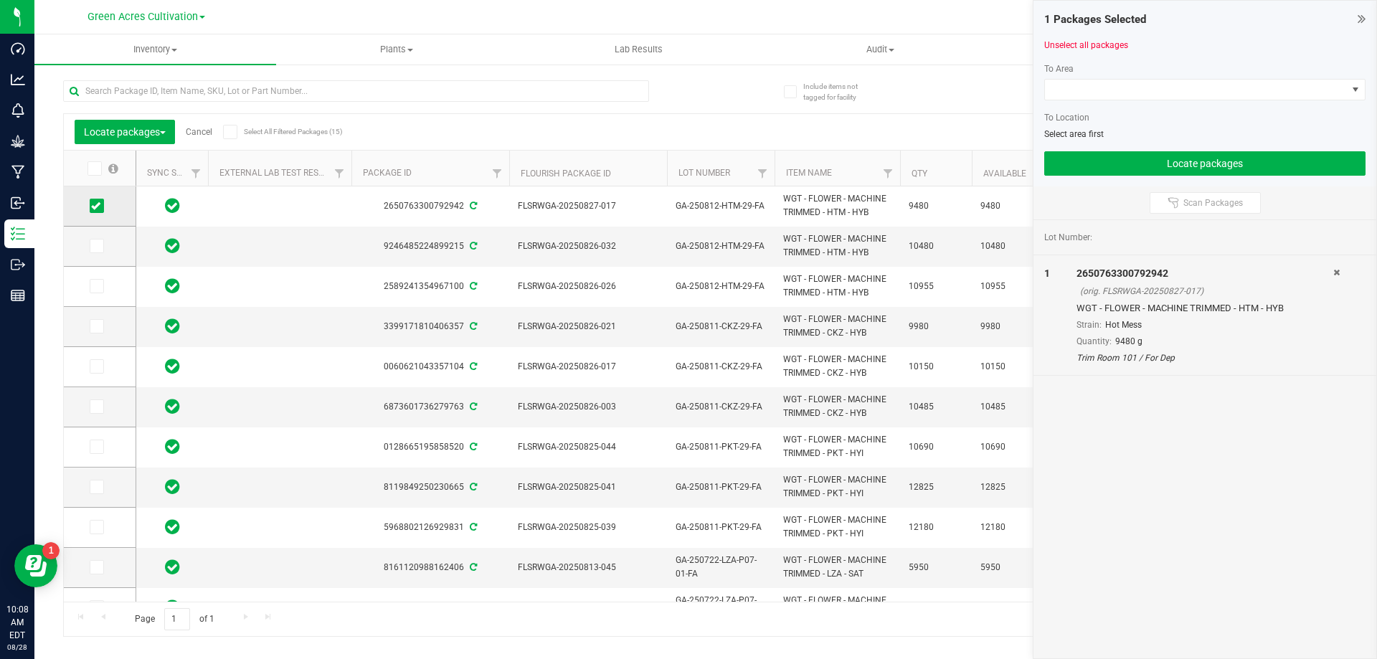
click at [100, 206] on icon at bounding box center [95, 206] width 9 height 0
click at [0, 0] on input "checkbox" at bounding box center [0, 0] width 0 height 0
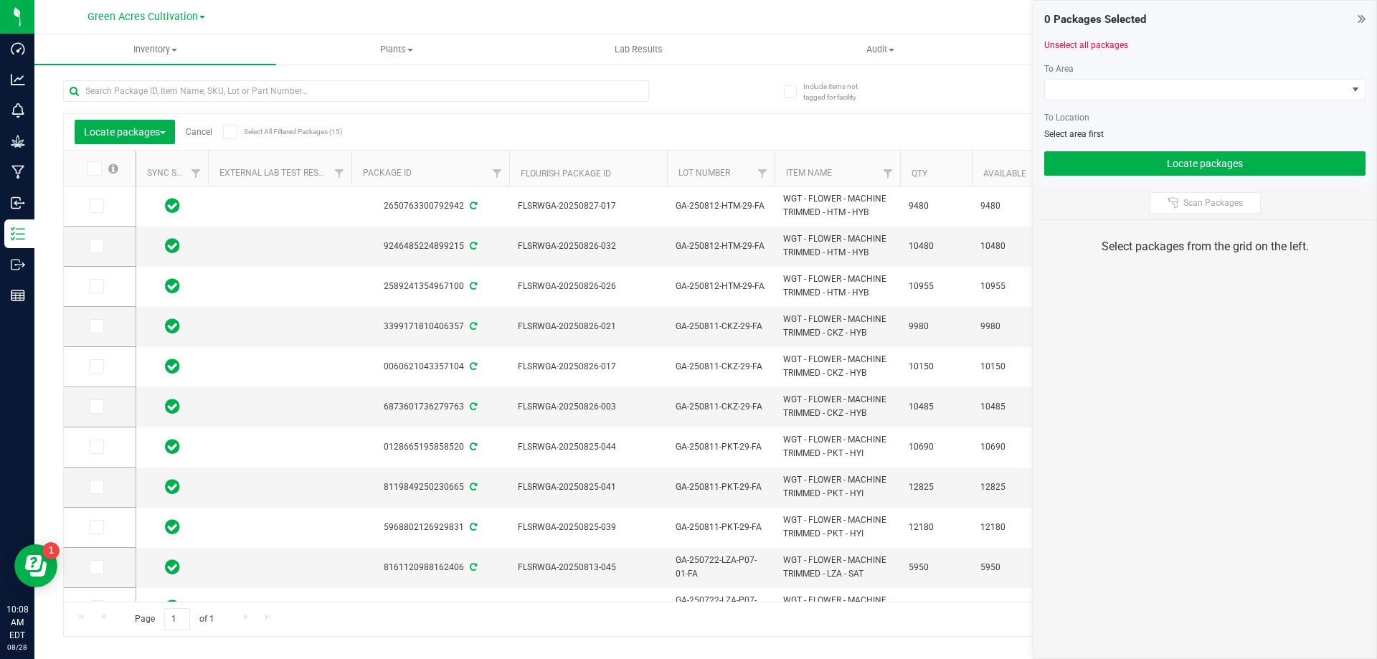
click at [742, 177] on th "Lot Number" at bounding box center [721, 169] width 108 height 36
click at [101, 206] on span at bounding box center [97, 206] width 14 height 14
click at [0, 0] on input "checkbox" at bounding box center [0, 0] width 0 height 0
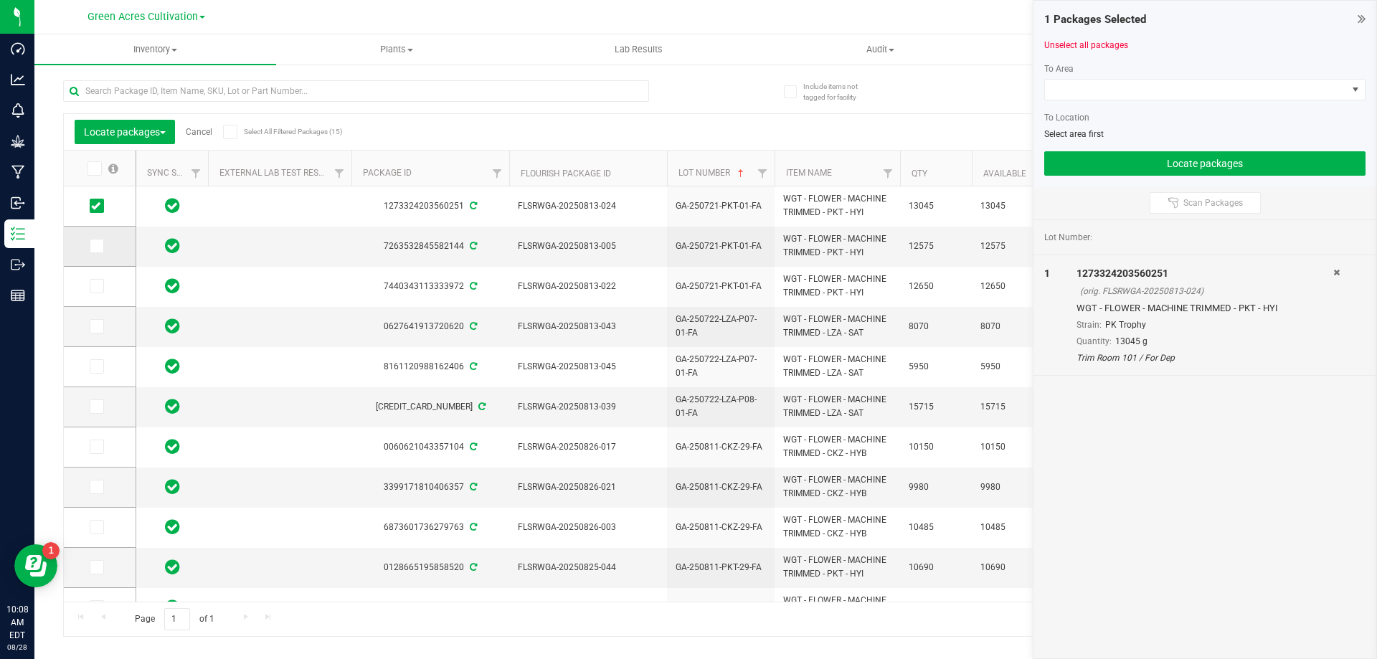
click at [103, 251] on span at bounding box center [97, 246] width 14 height 14
click at [0, 0] on input "checkbox" at bounding box center [0, 0] width 0 height 0
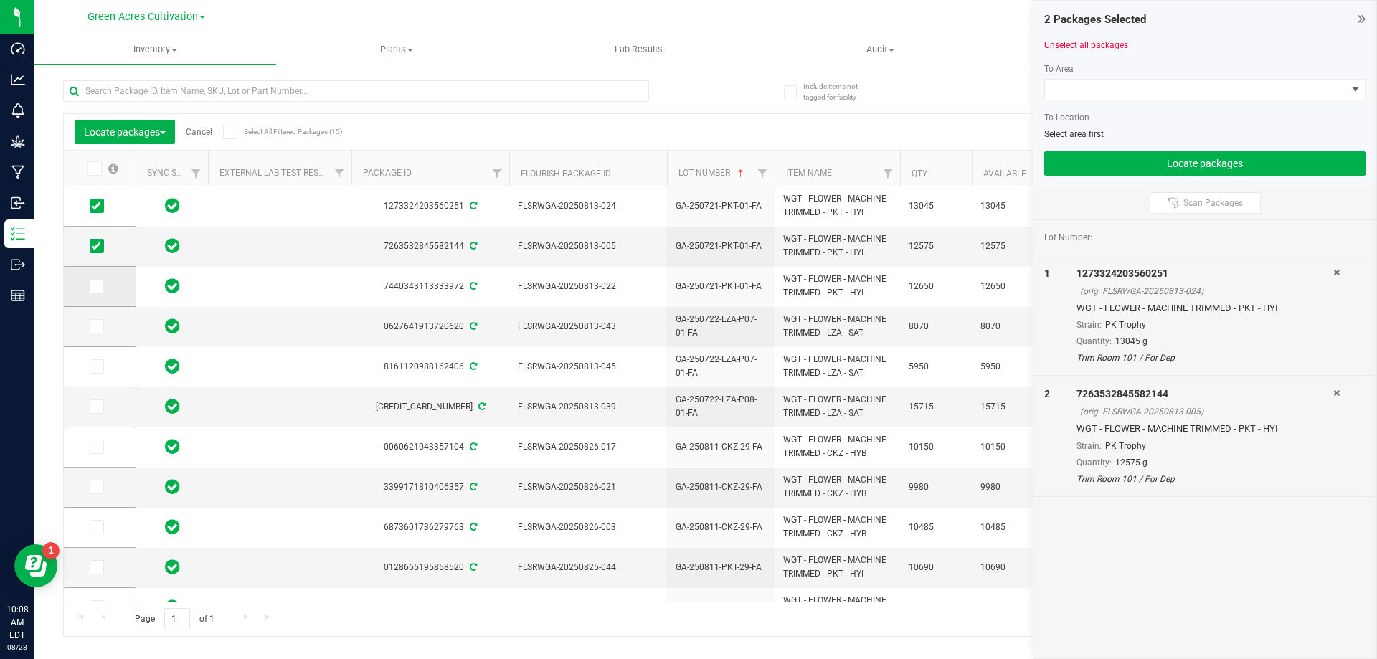
click at [102, 289] on span at bounding box center [97, 286] width 14 height 14
click at [0, 0] on input "checkbox" at bounding box center [0, 0] width 0 height 0
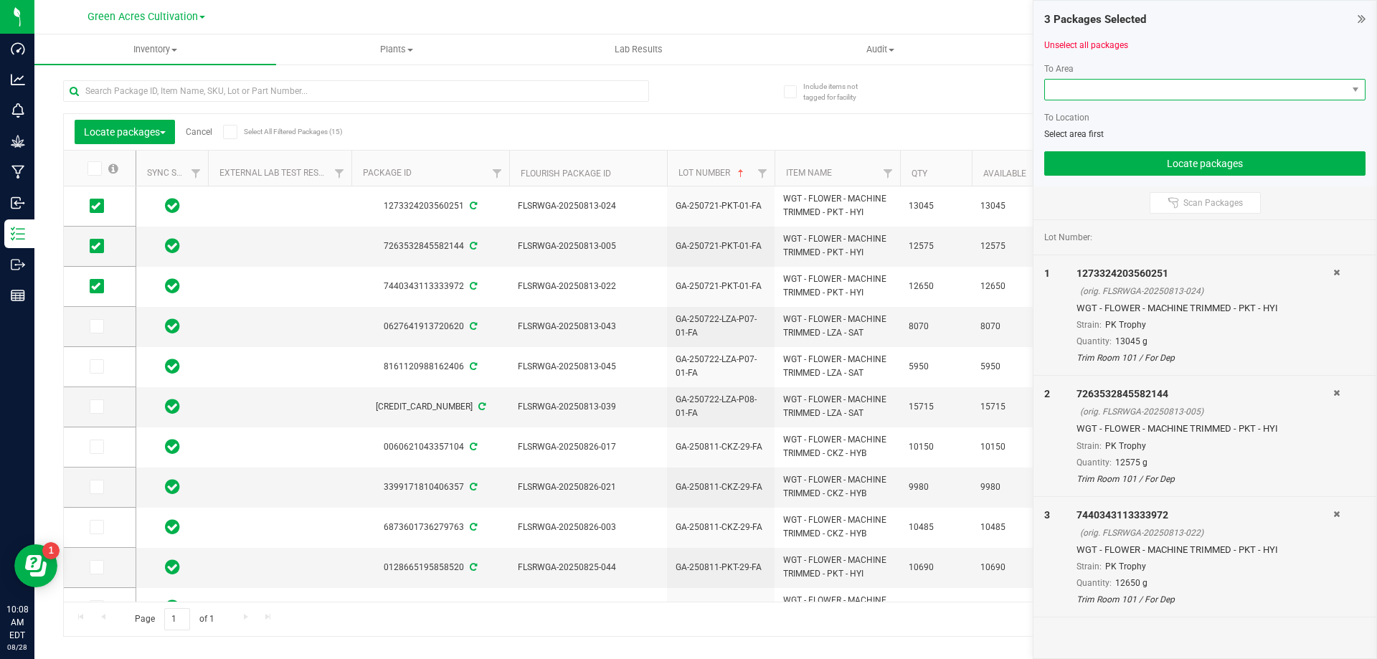
click at [1088, 88] on span at bounding box center [1196, 90] width 302 height 20
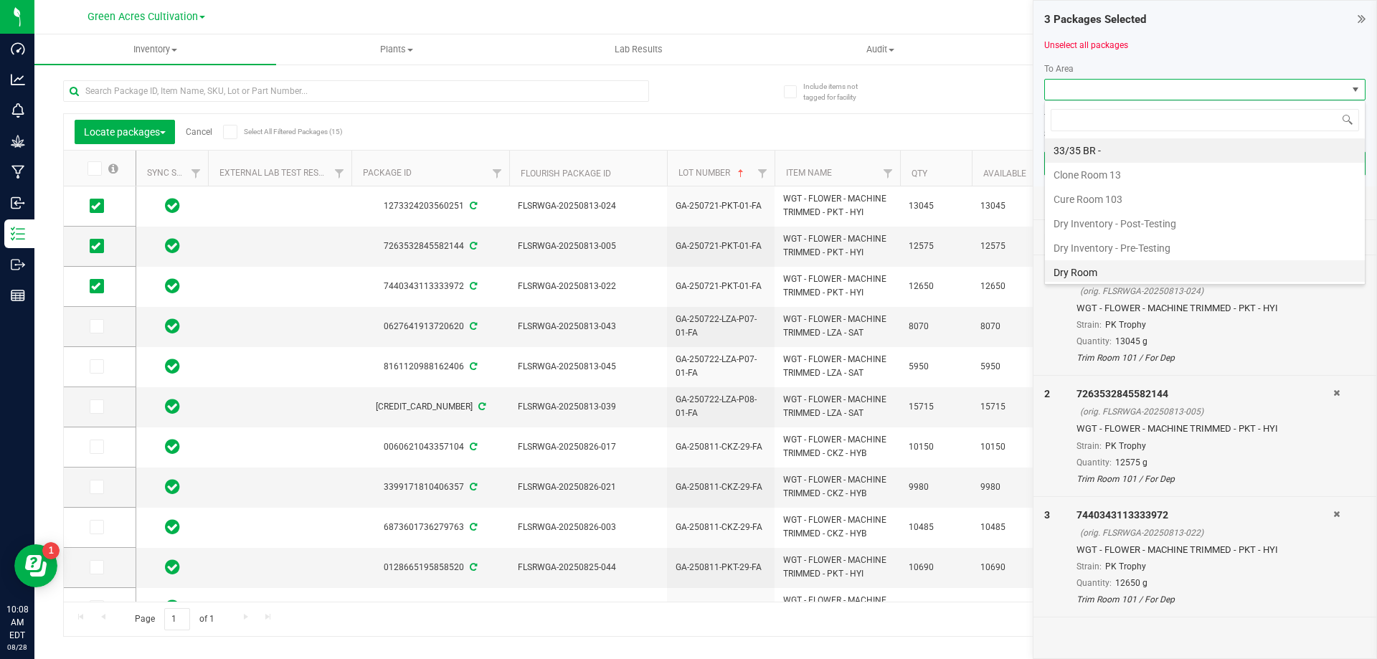
click at [1067, 262] on li "Dry Room" at bounding box center [1205, 272] width 320 height 24
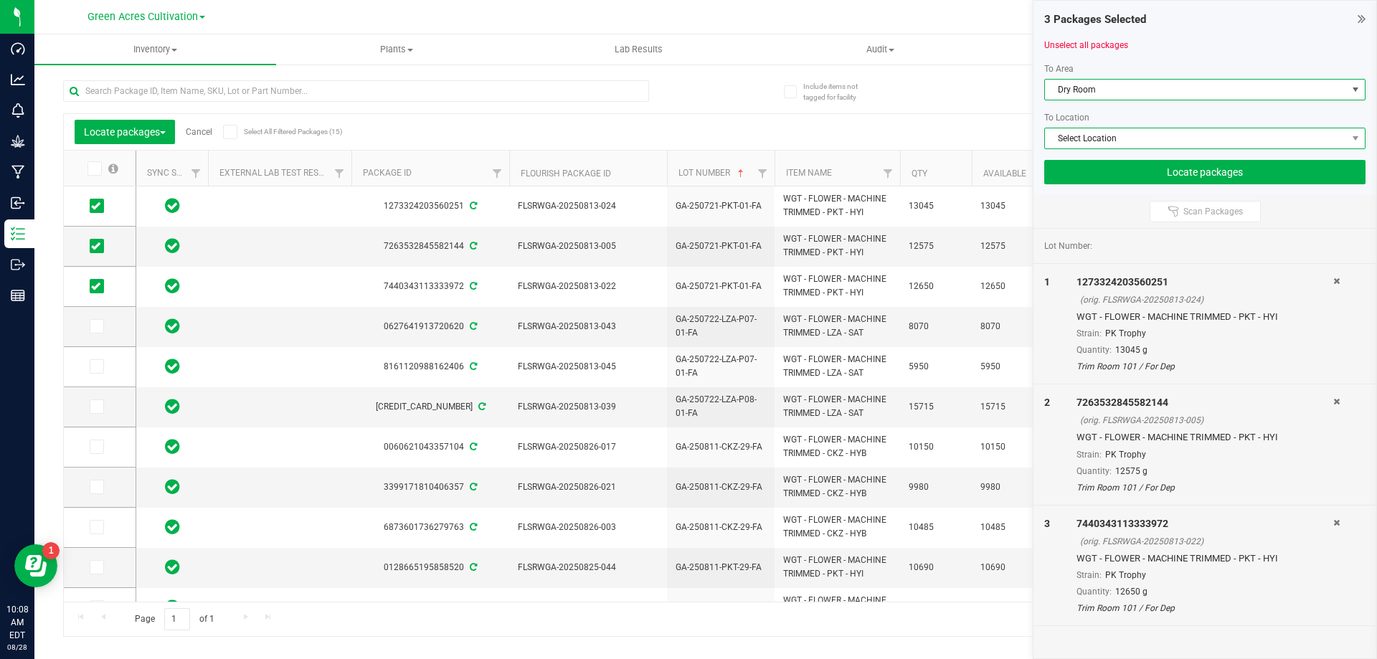
click at [1125, 135] on span "Select Location" at bounding box center [1196, 138] width 302 height 20
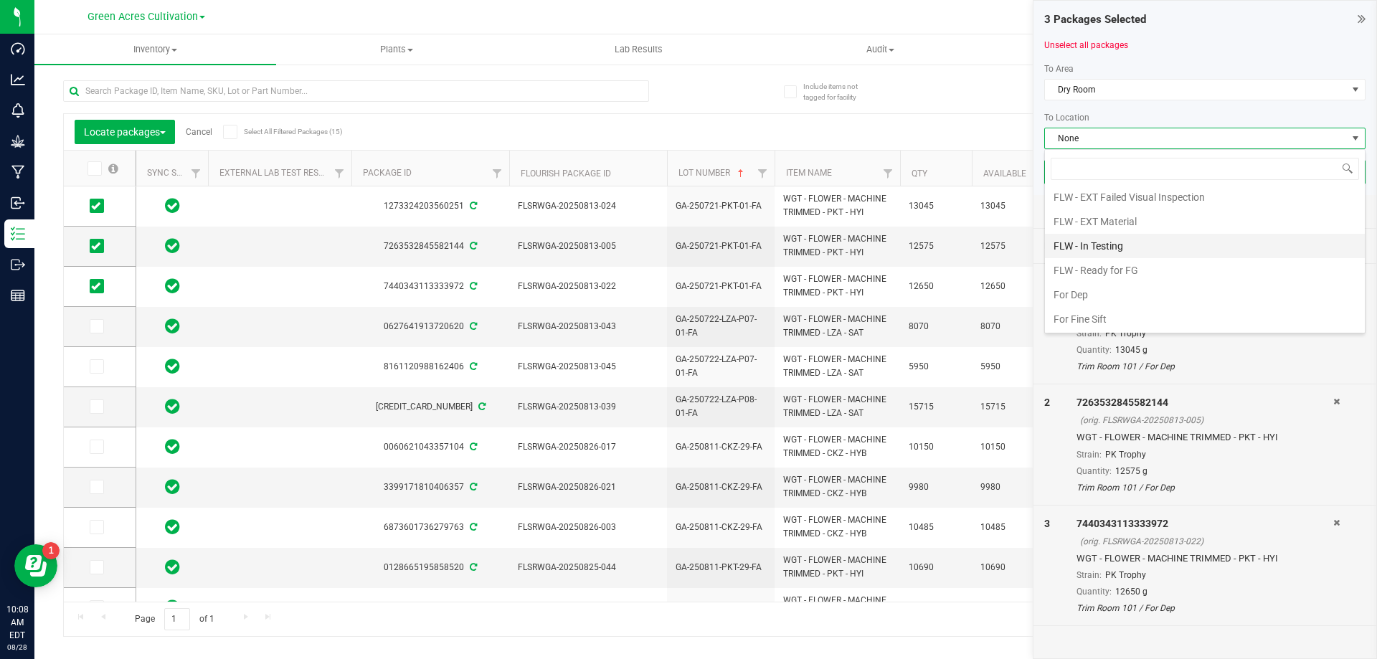
scroll to position [143, 0]
click at [1113, 258] on li "For Dep" at bounding box center [1205, 251] width 320 height 24
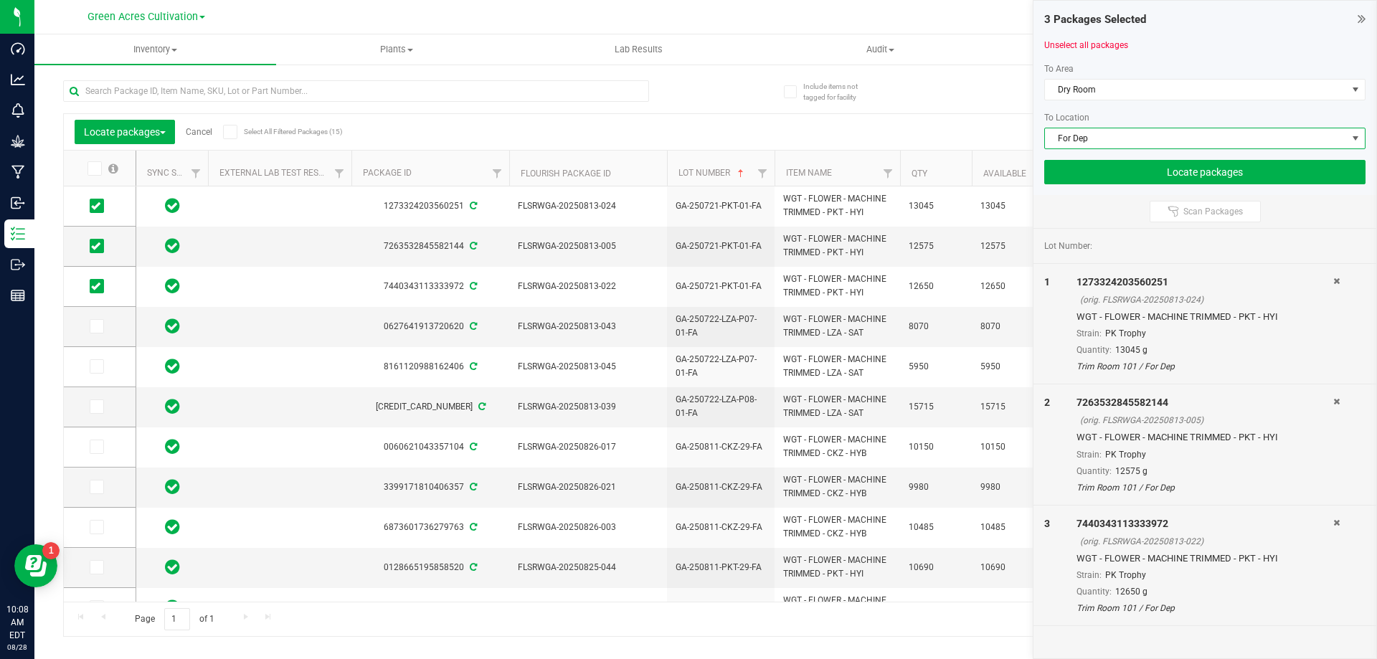
click at [1161, 188] on div "3 Packages Selected Unselect all packages To Area Dry Room To Location For Dep …" at bounding box center [1204, 98] width 343 height 194
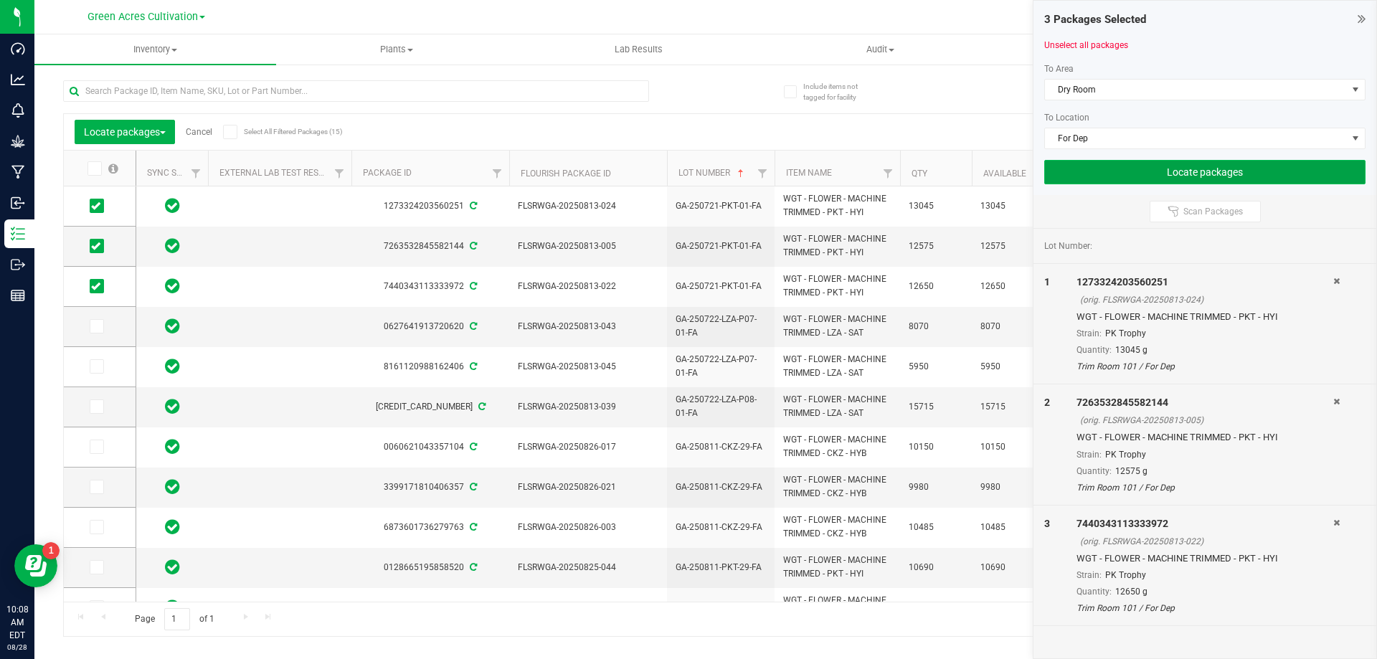
click at [1162, 179] on button "Locate packages" at bounding box center [1204, 172] width 321 height 24
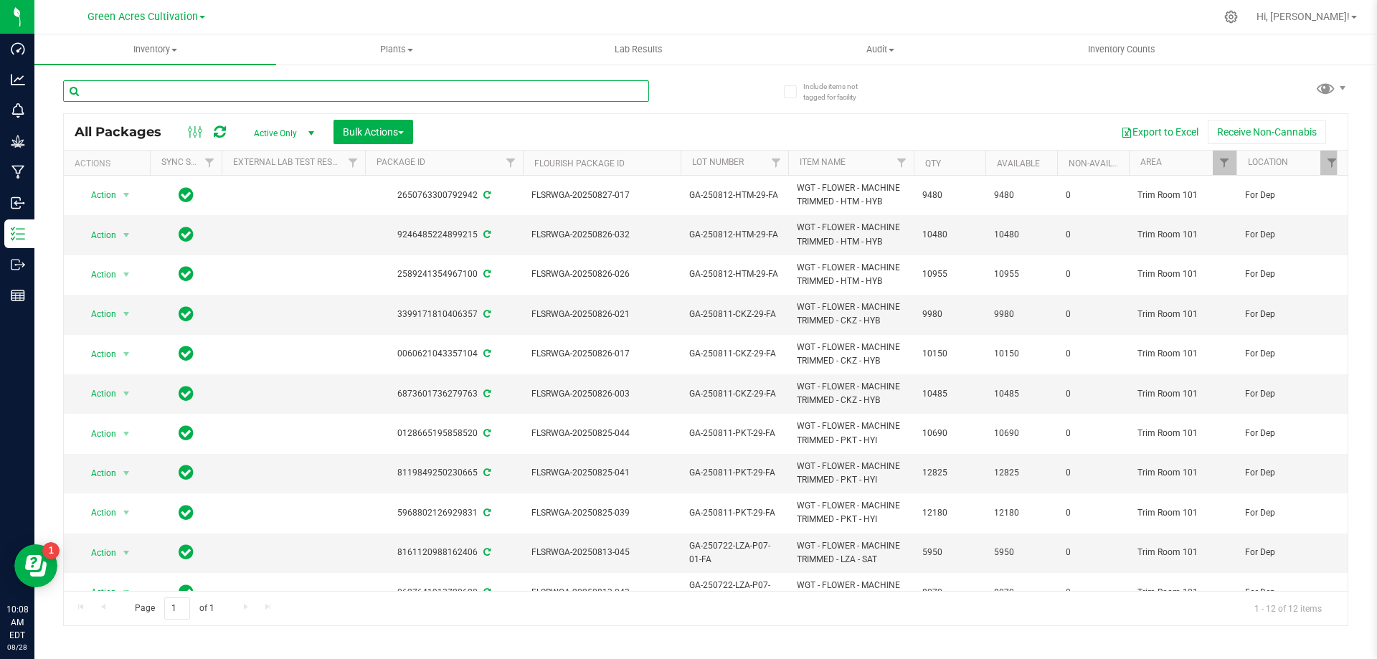
click at [374, 86] on input "text" at bounding box center [356, 91] width 586 height 22
paste input "GA-250721-PKT-01-FA"
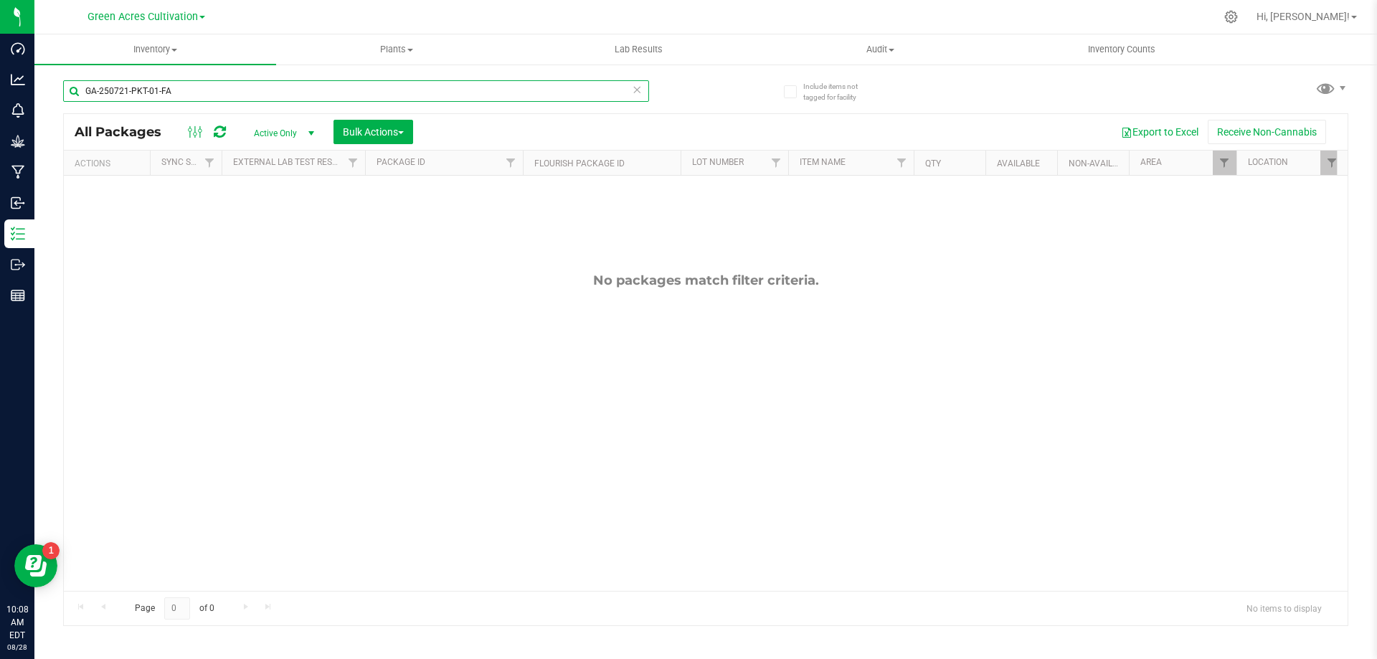
type input "GA-250721-PKT-01-FA"
click at [1230, 163] on link "Filter" at bounding box center [1224, 163] width 24 height 24
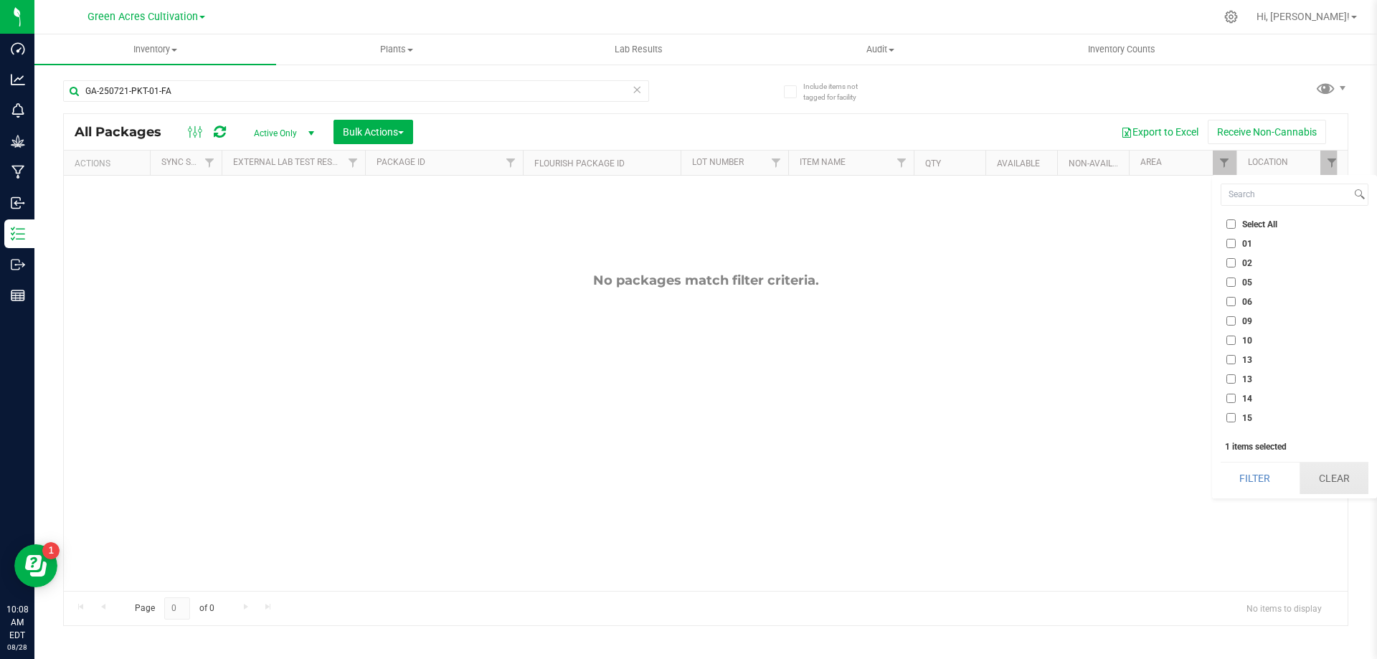
click at [1341, 477] on button "Clear" at bounding box center [1333, 478] width 69 height 32
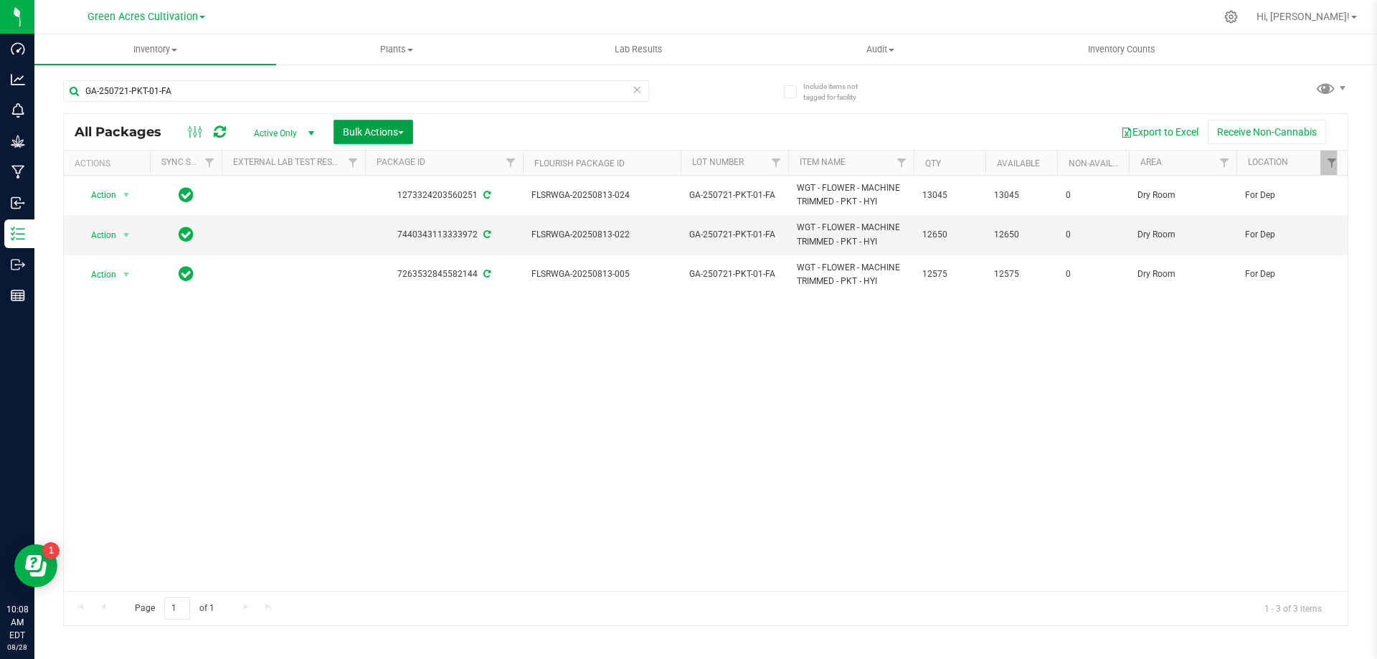
click at [409, 123] on button "Bulk Actions" at bounding box center [373, 132] width 80 height 24
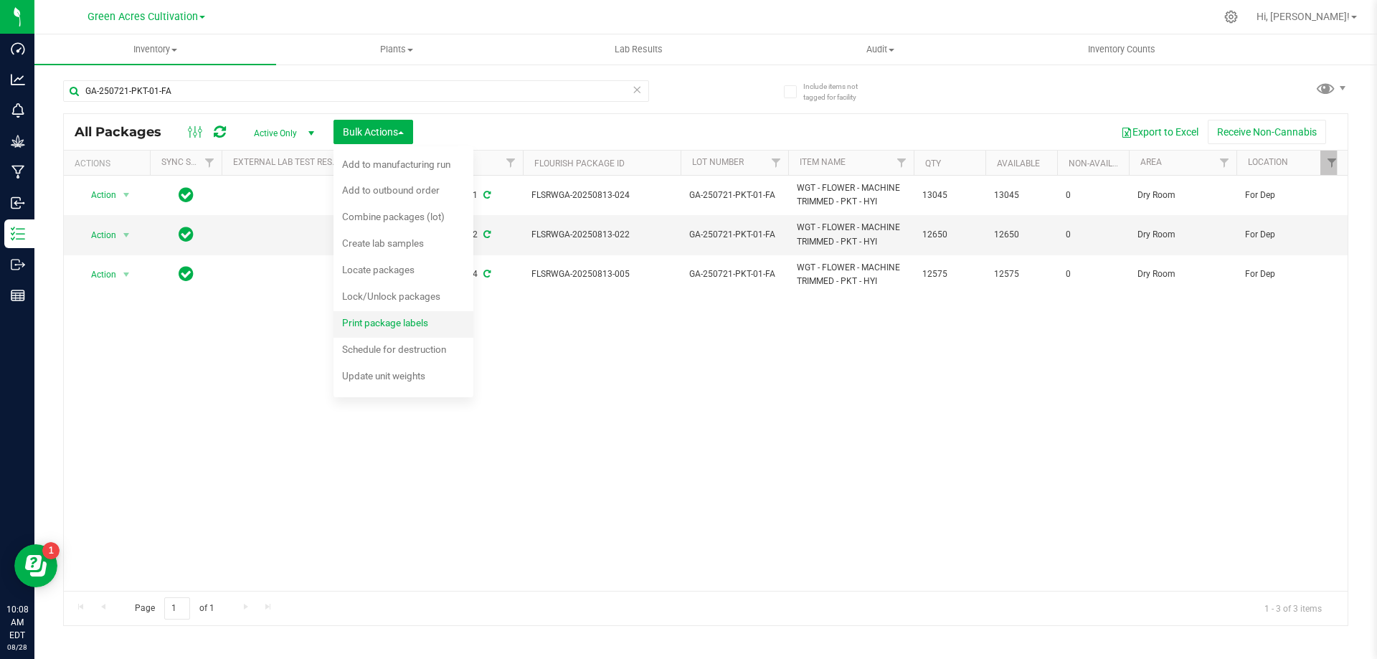
click at [427, 328] on span "Print package labels" at bounding box center [385, 322] width 86 height 11
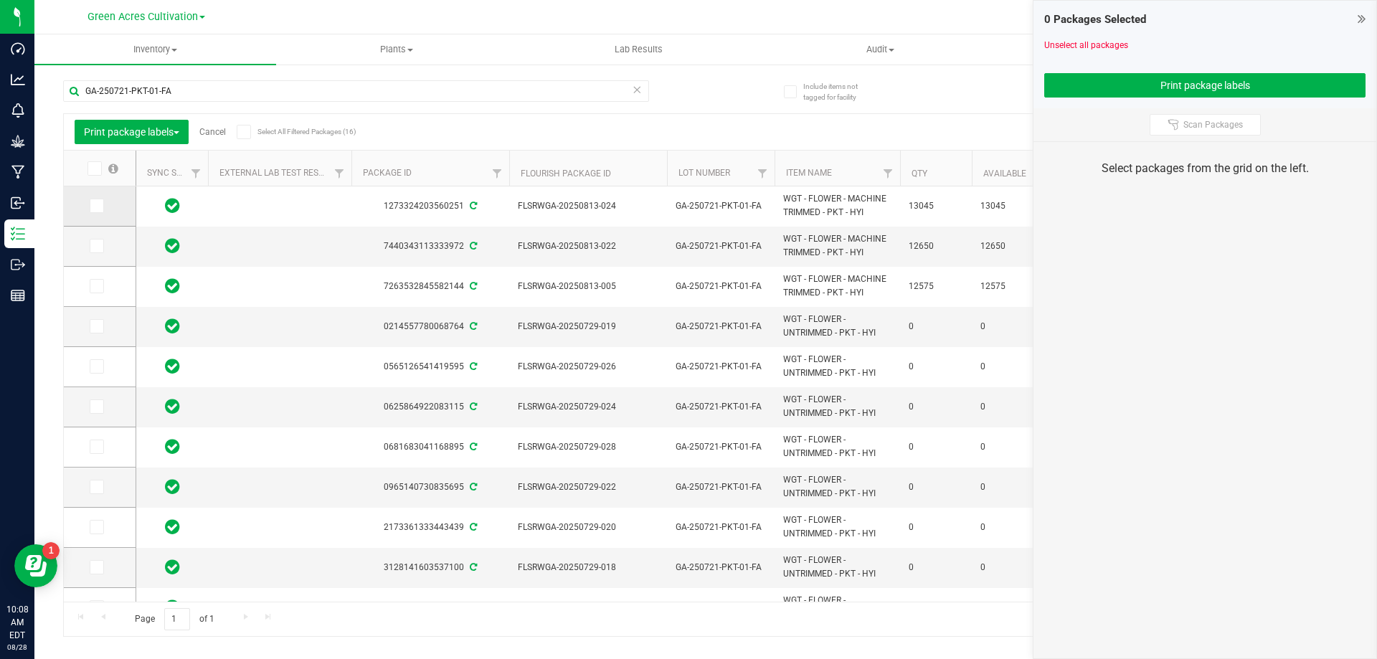
click at [99, 217] on td at bounding box center [100, 206] width 72 height 40
click at [97, 206] on icon at bounding box center [95, 206] width 9 height 0
click at [0, 0] on input "checkbox" at bounding box center [0, 0] width 0 height 0
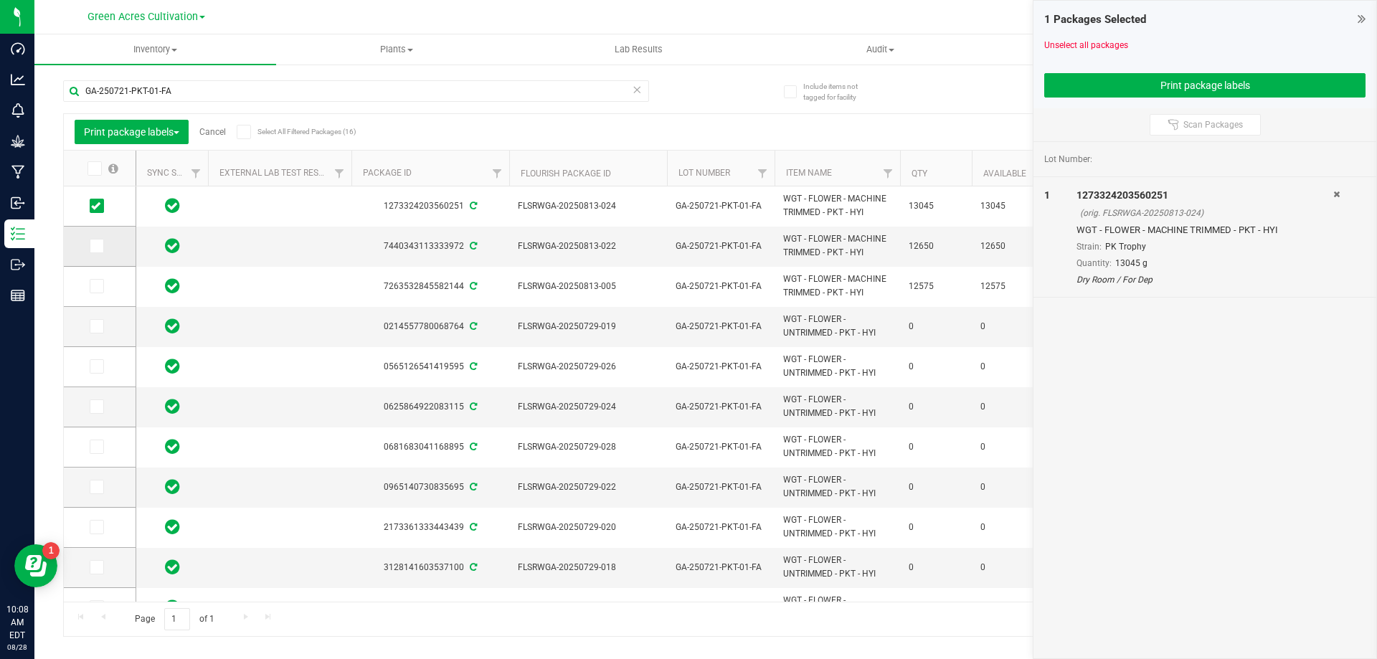
click at [98, 246] on icon at bounding box center [95, 246] width 9 height 0
click at [0, 0] on input "checkbox" at bounding box center [0, 0] width 0 height 0
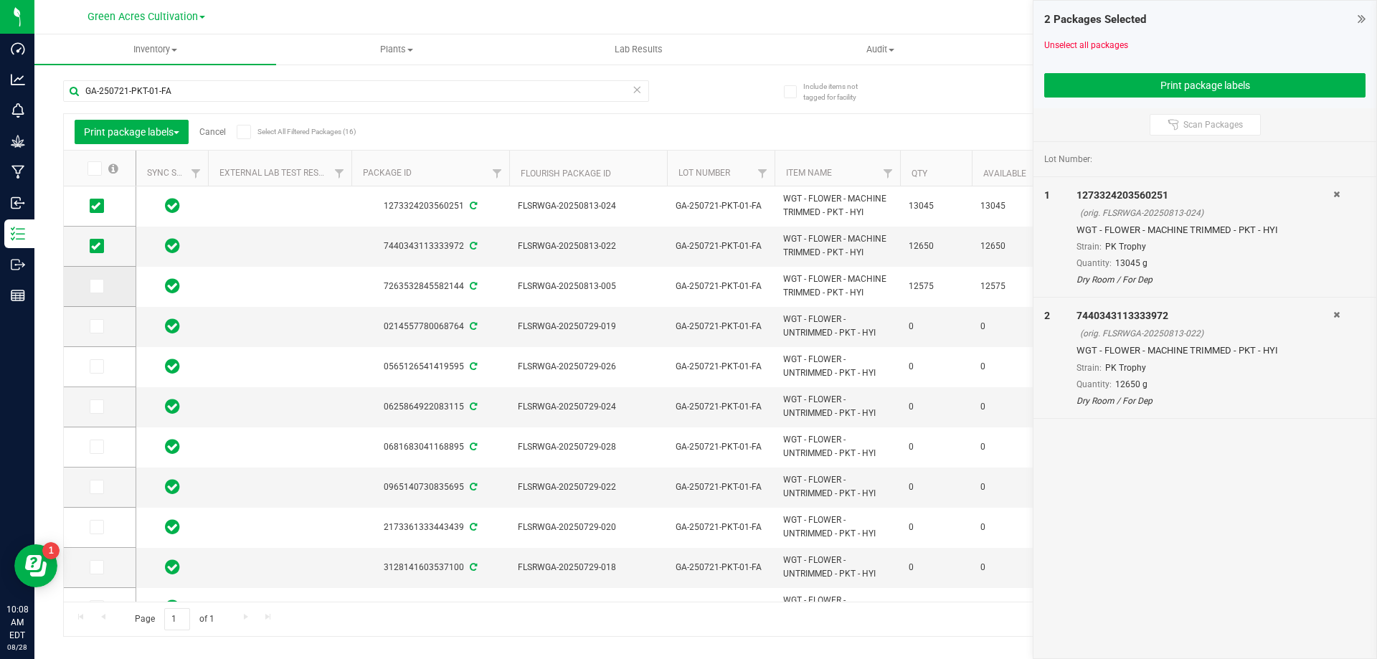
click at [102, 280] on span at bounding box center [97, 286] width 14 height 14
click at [0, 0] on input "checkbox" at bounding box center [0, 0] width 0 height 0
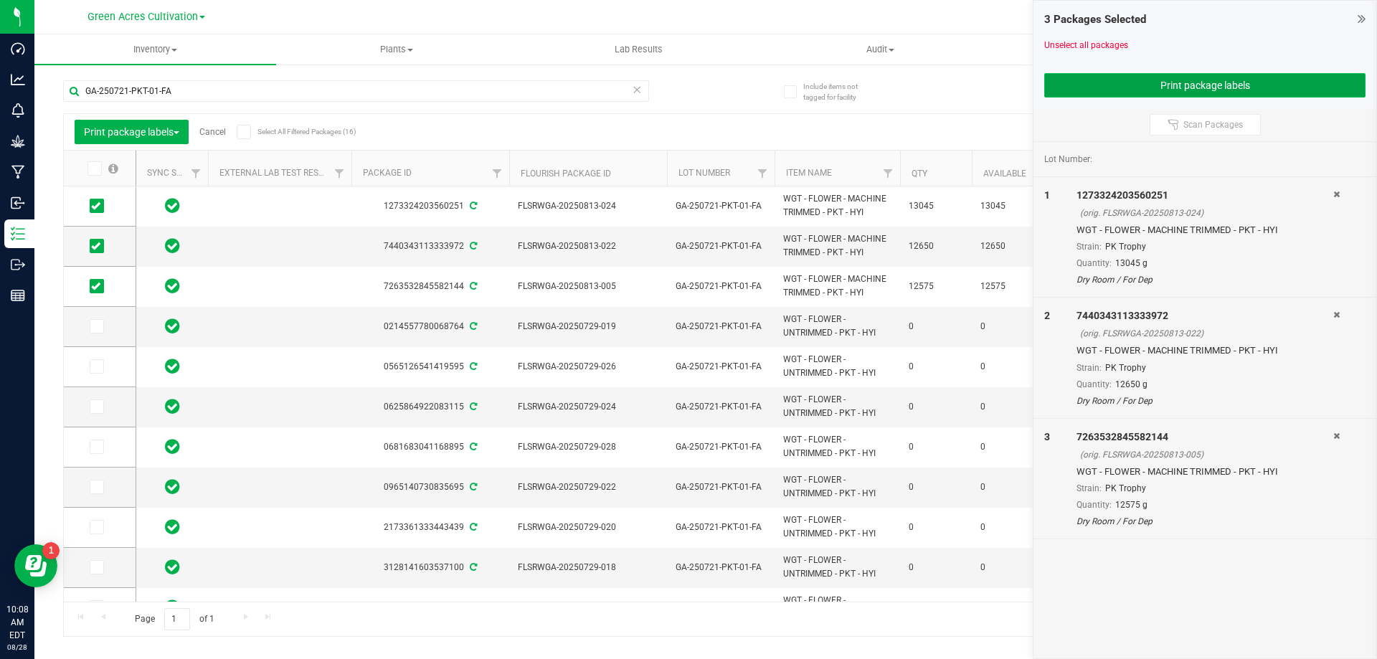
click at [1232, 86] on button "Print package labels" at bounding box center [1204, 85] width 321 height 24
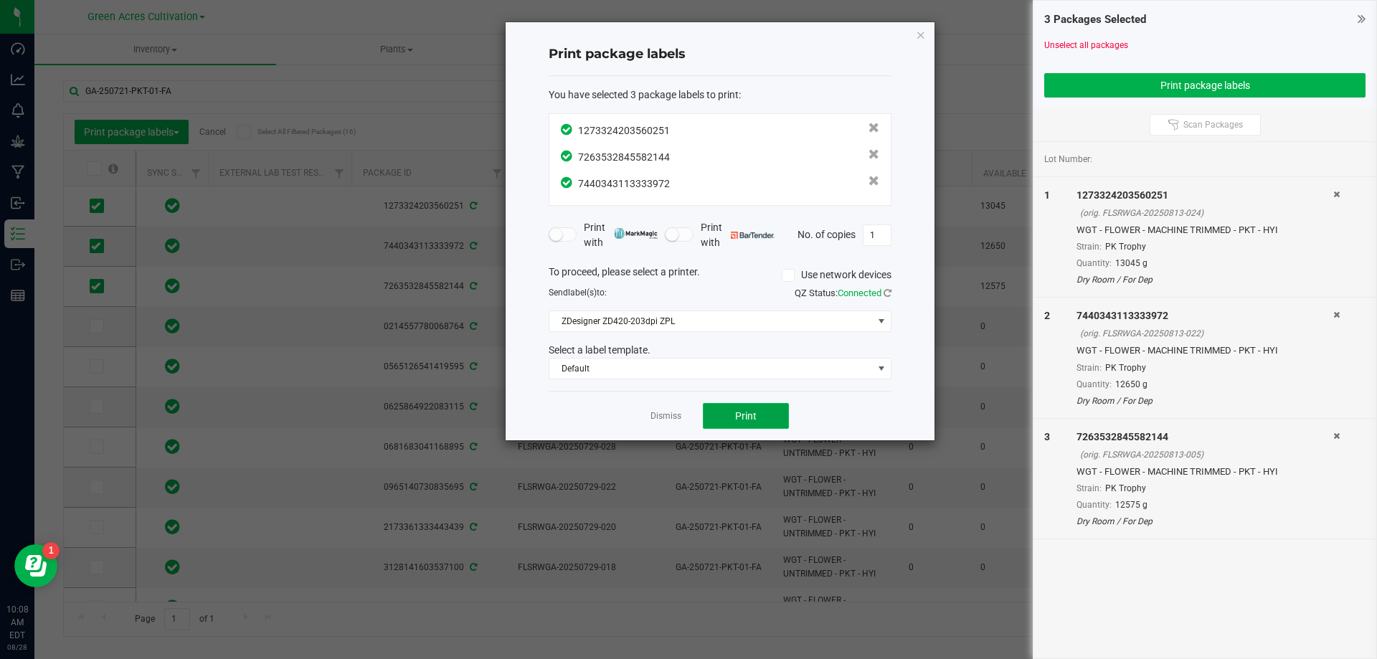
click at [728, 410] on button "Print" at bounding box center [746, 416] width 86 height 26
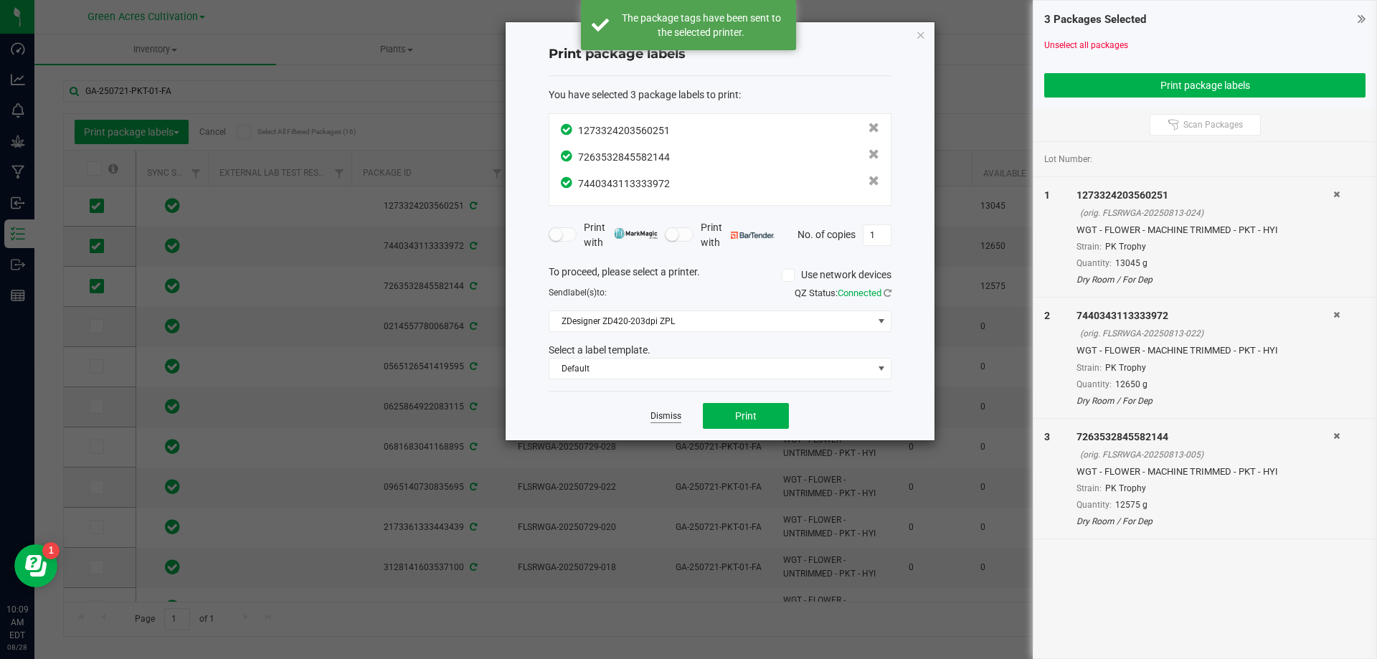
click at [667, 414] on link "Dismiss" at bounding box center [665, 416] width 31 height 12
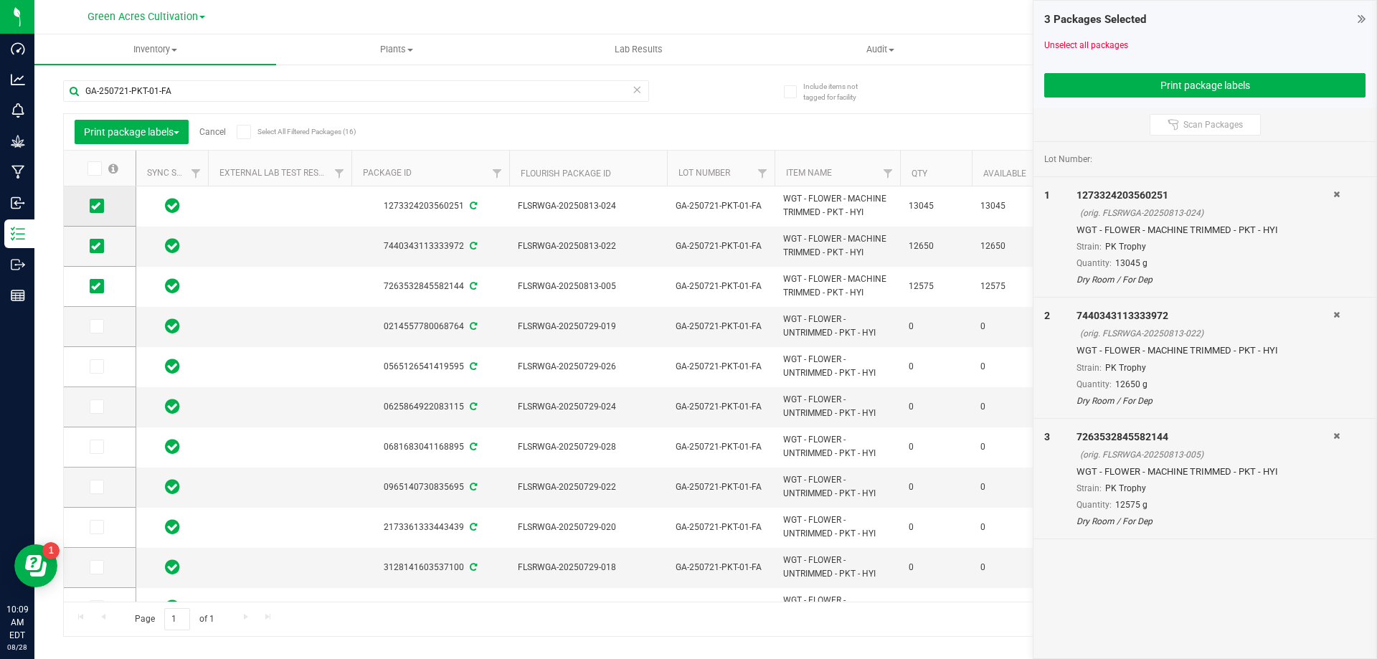
click at [101, 211] on span at bounding box center [97, 206] width 14 height 14
click at [0, 0] on input "checkbox" at bounding box center [0, 0] width 0 height 0
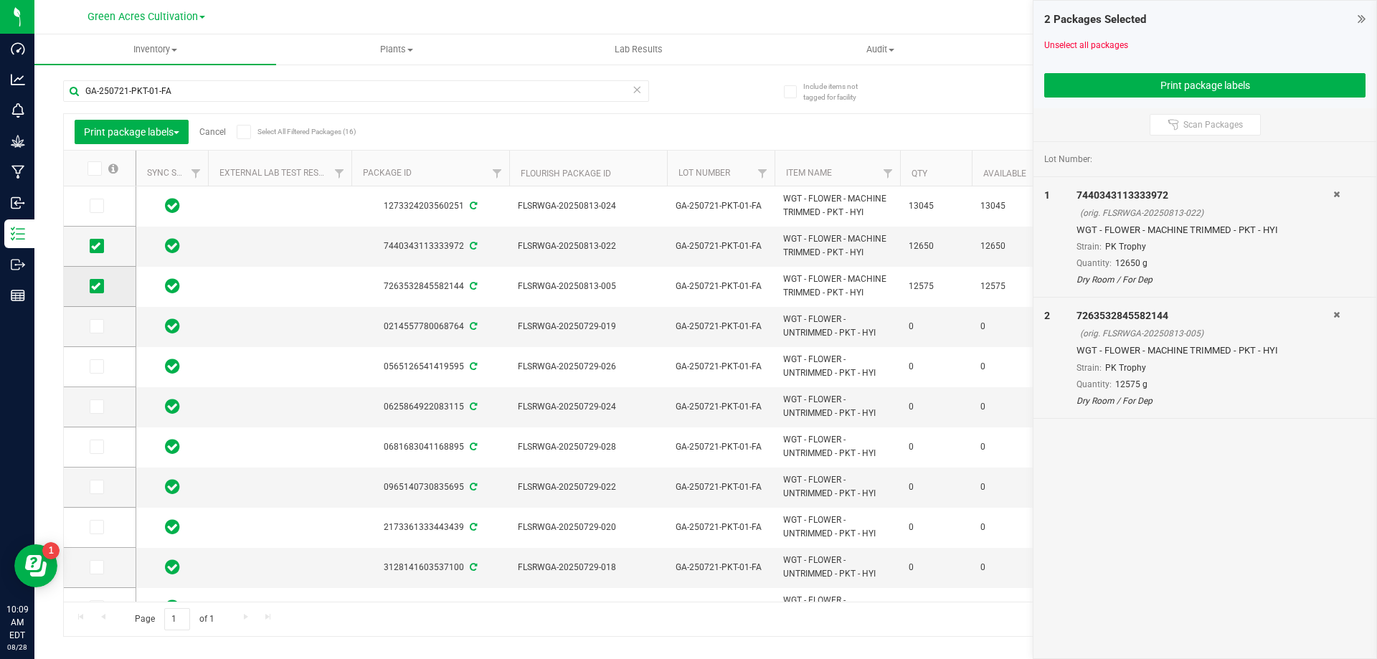
click at [103, 287] on span at bounding box center [97, 286] width 14 height 14
click at [0, 0] on input "checkbox" at bounding box center [0, 0] width 0 height 0
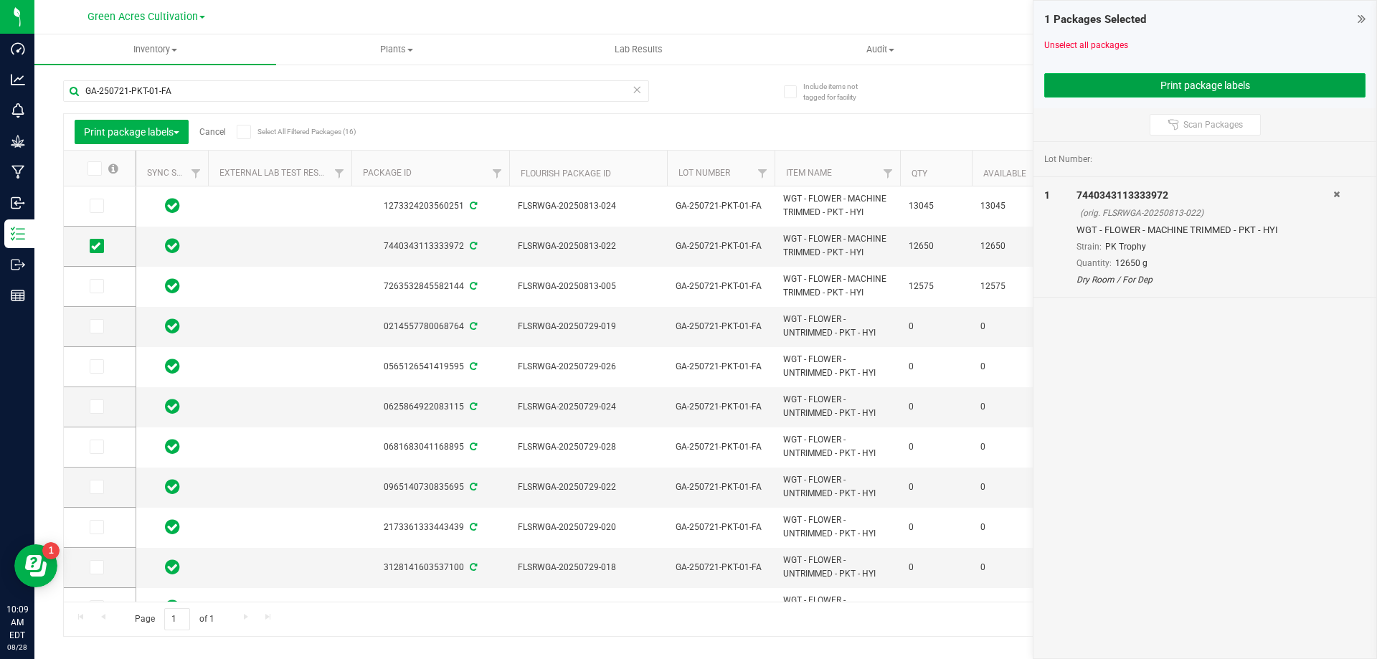
click at [1188, 90] on button "Print package labels" at bounding box center [1204, 85] width 321 height 24
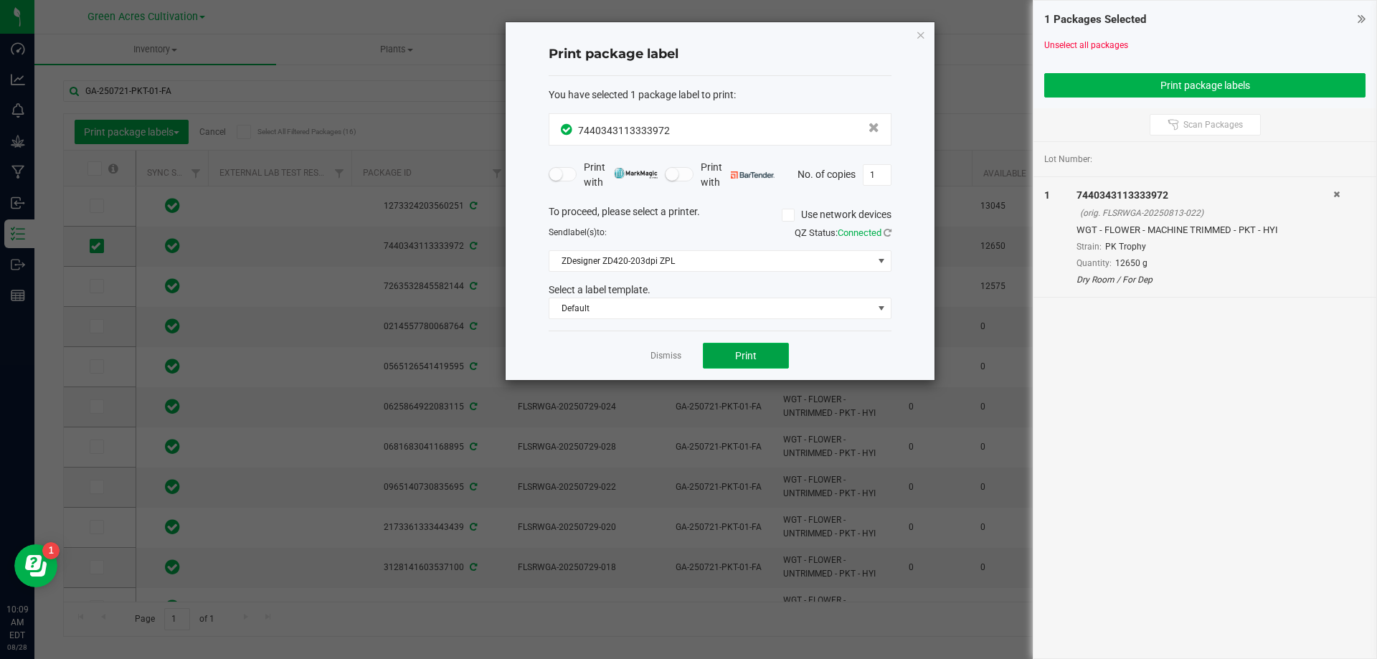
click at [748, 345] on button "Print" at bounding box center [746, 356] width 86 height 26
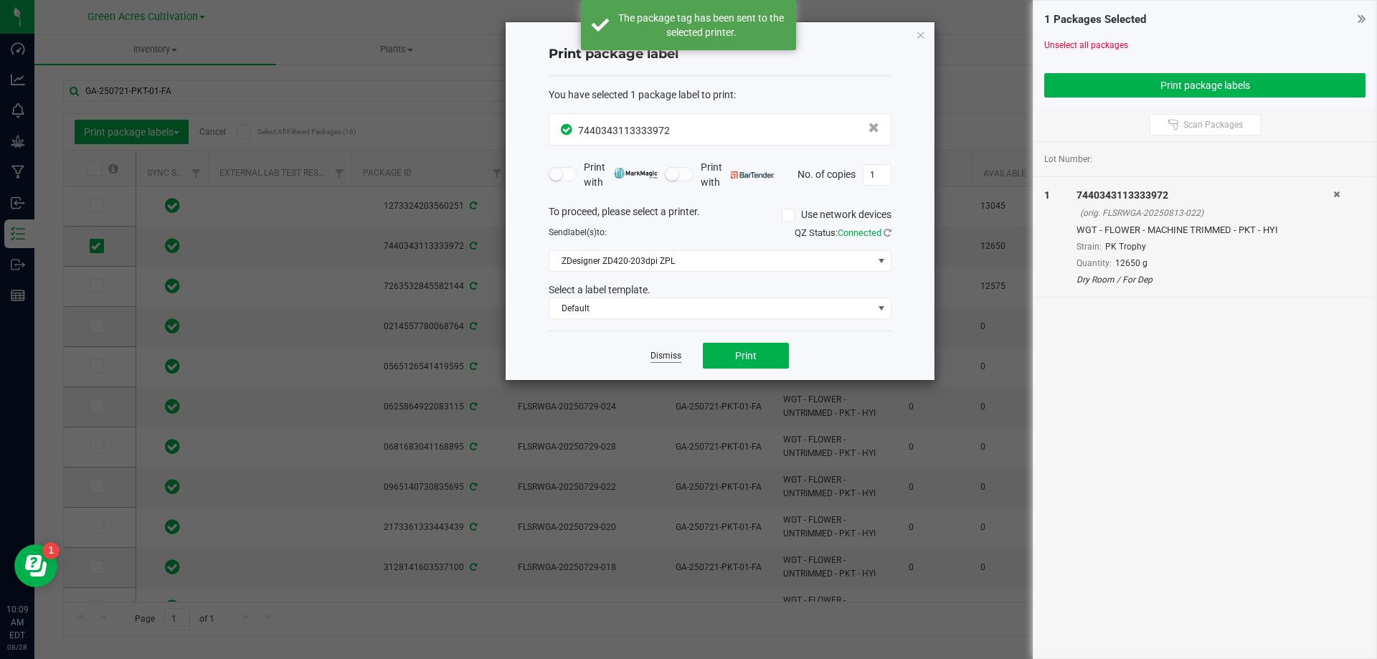
click at [665, 358] on link "Dismiss" at bounding box center [665, 356] width 31 height 12
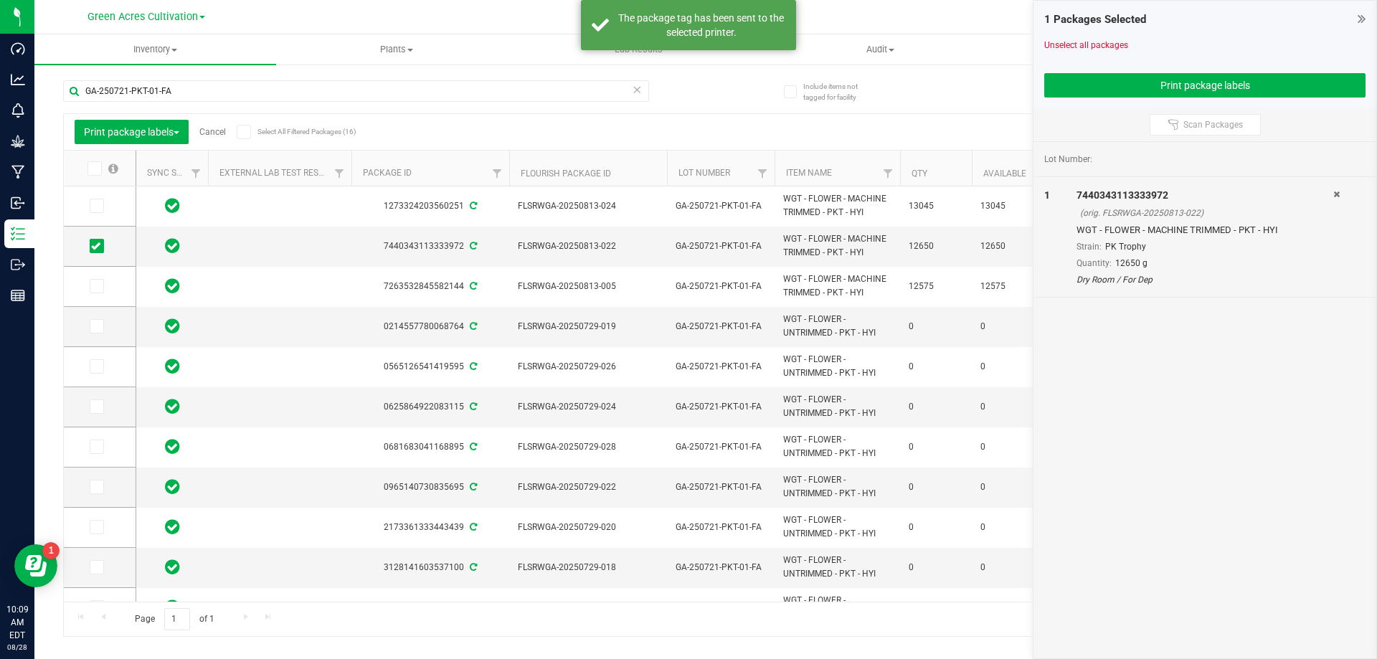
click at [219, 133] on link "Cancel" at bounding box center [212, 132] width 27 height 10
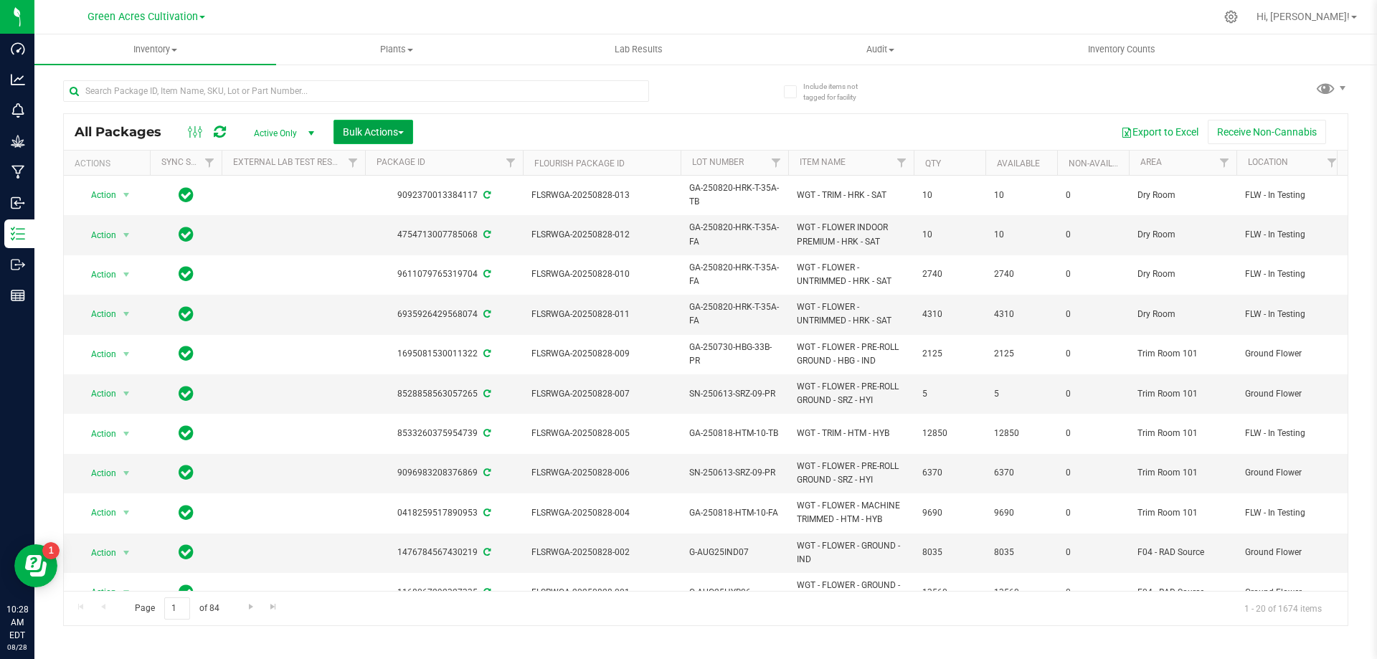
click at [357, 138] on button "Bulk Actions" at bounding box center [373, 132] width 80 height 24
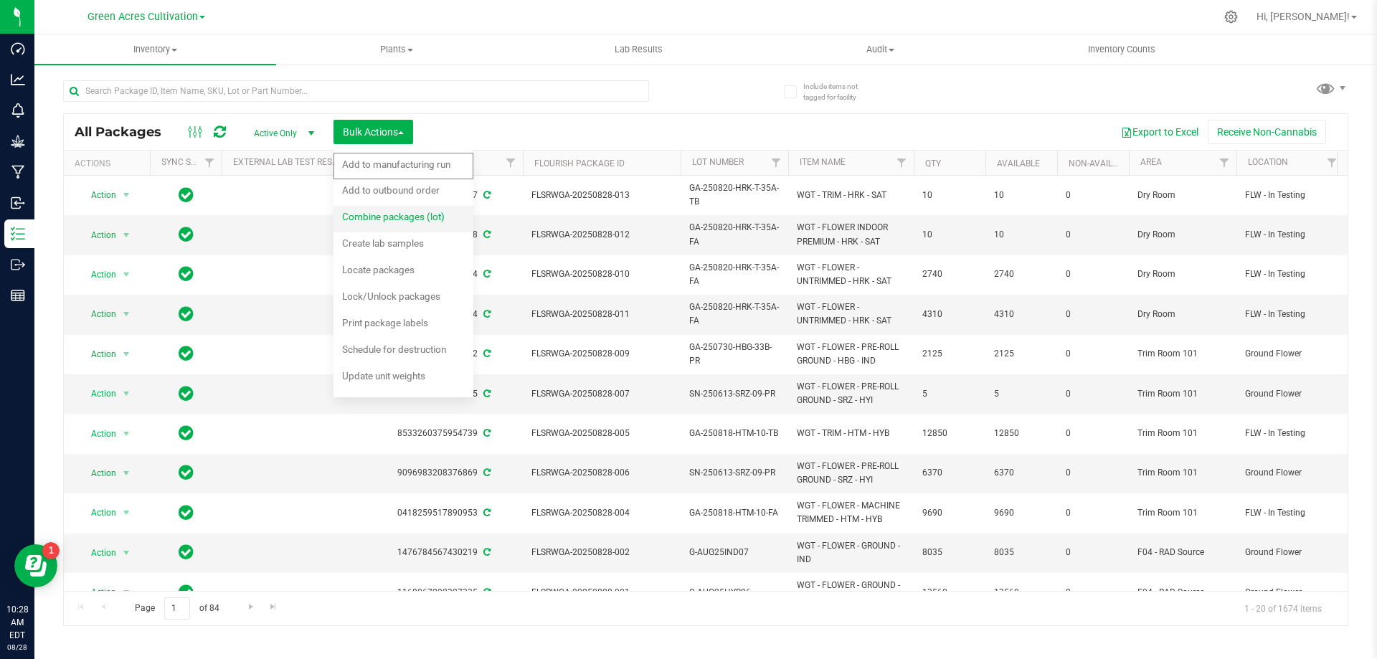
click at [383, 214] on span "Combine packages (lot)" at bounding box center [393, 216] width 103 height 11
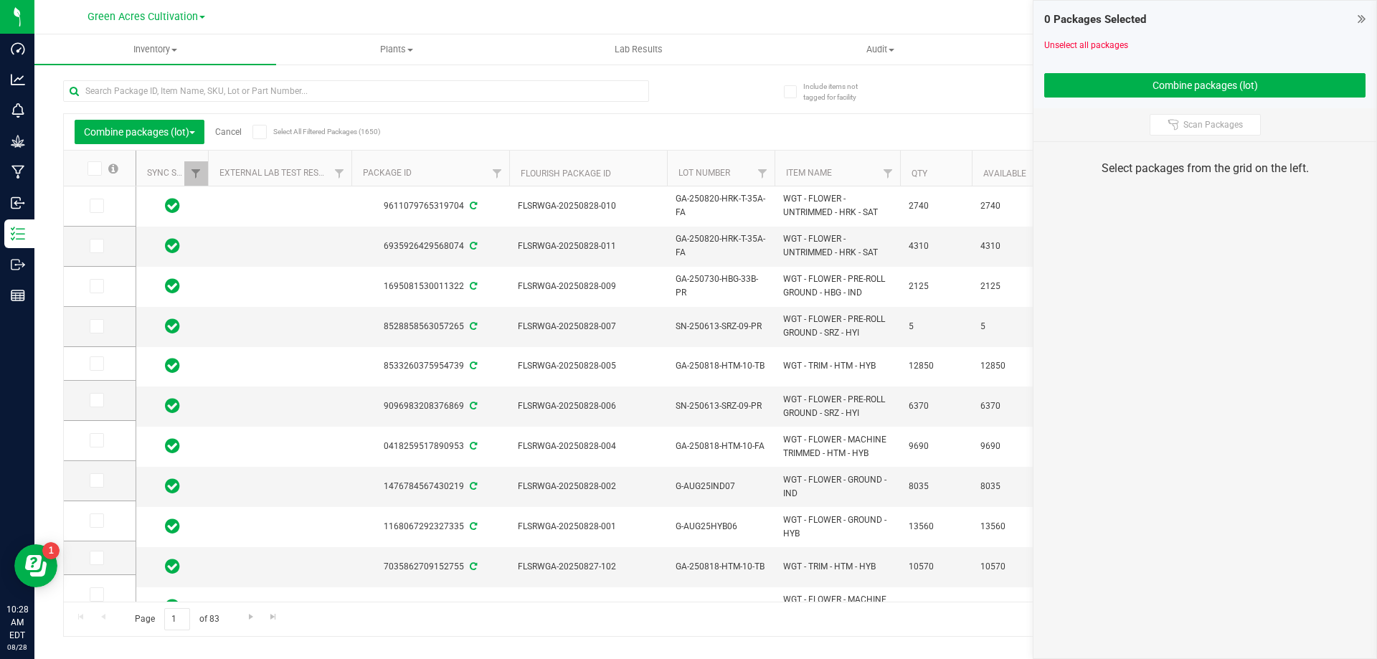
click at [276, 118] on div "Combine packages (lot) Cancel Select All Filtered Packages (1650) Add to manufa…" at bounding box center [705, 132] width 1283 height 36
click at [279, 89] on input "text" at bounding box center [356, 91] width 586 height 22
paste input "GA-250818-HTM-10-FA"
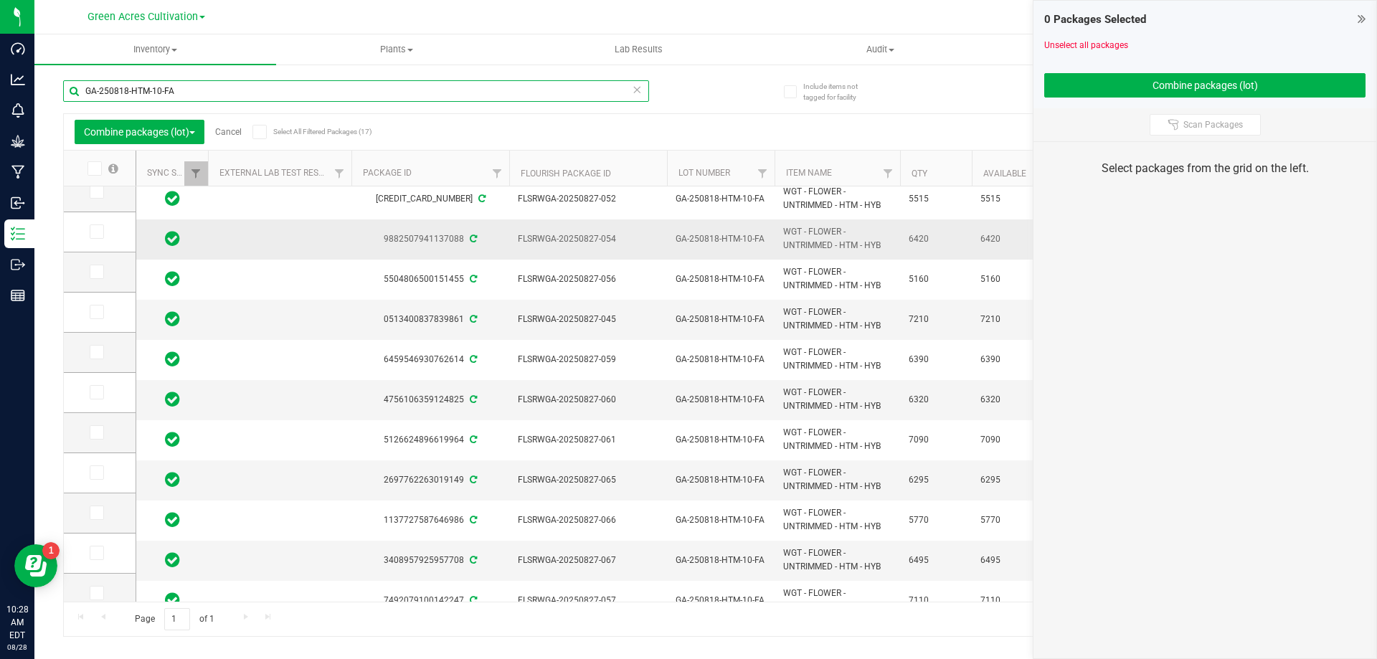
scroll to position [267, 0]
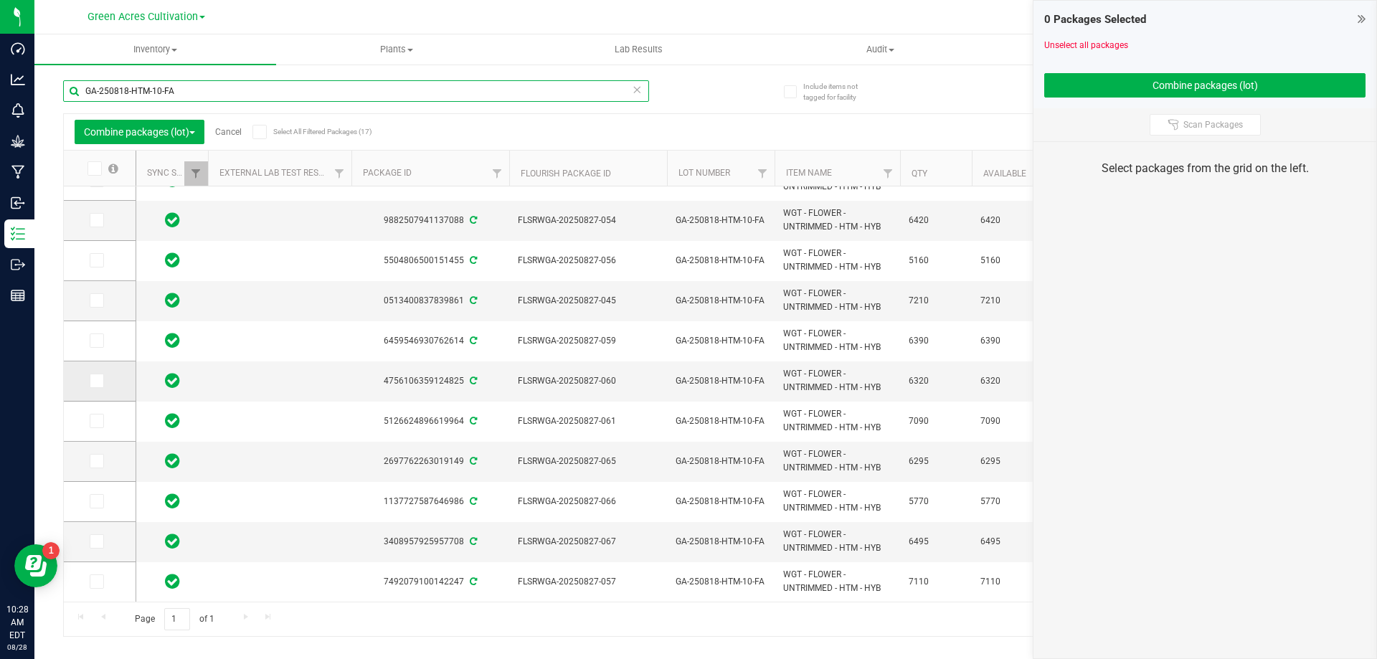
type input "GA-250818-HTM-10-FA"
click at [94, 381] on icon at bounding box center [95, 381] width 9 height 0
click at [0, 0] on input "checkbox" at bounding box center [0, 0] width 0 height 0
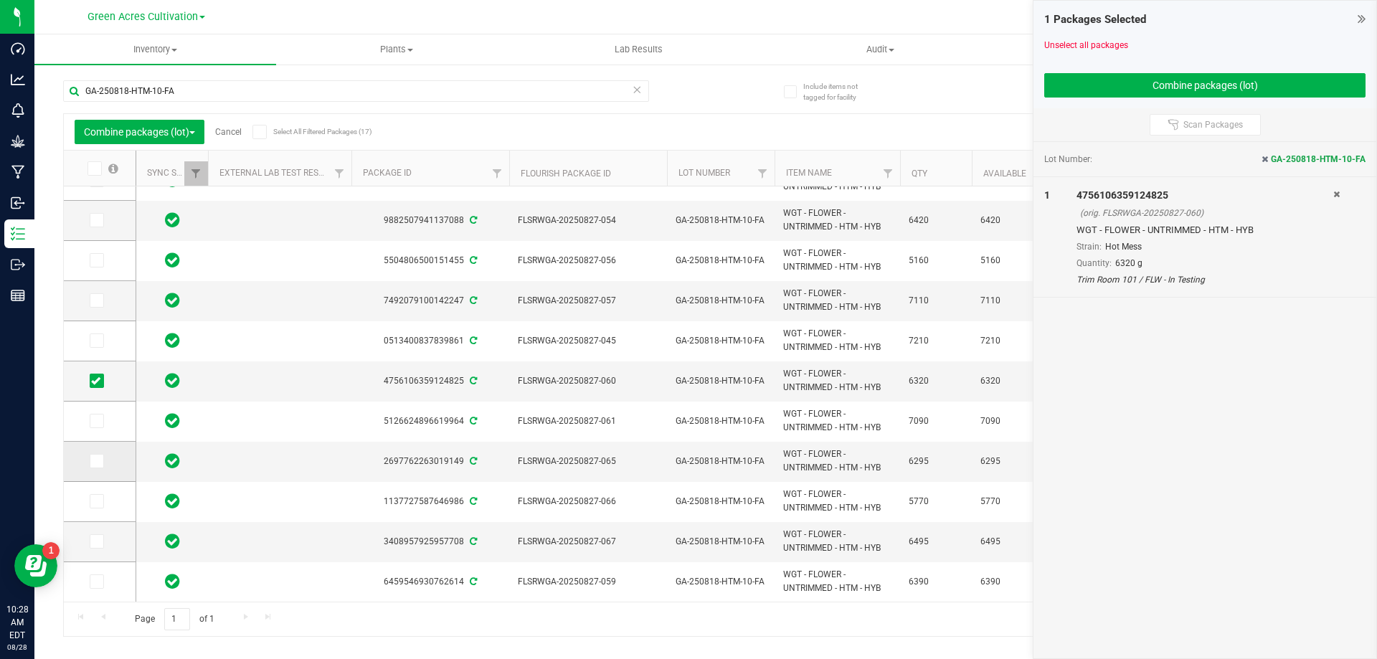
drag, startPoint x: 85, startPoint y: 462, endPoint x: 103, endPoint y: 460, distance: 17.3
click at [90, 462] on td at bounding box center [100, 462] width 72 height 40
click at [108, 460] on label at bounding box center [100, 461] width 21 height 14
click at [0, 0] on input "checkbox" at bounding box center [0, 0] width 0 height 0
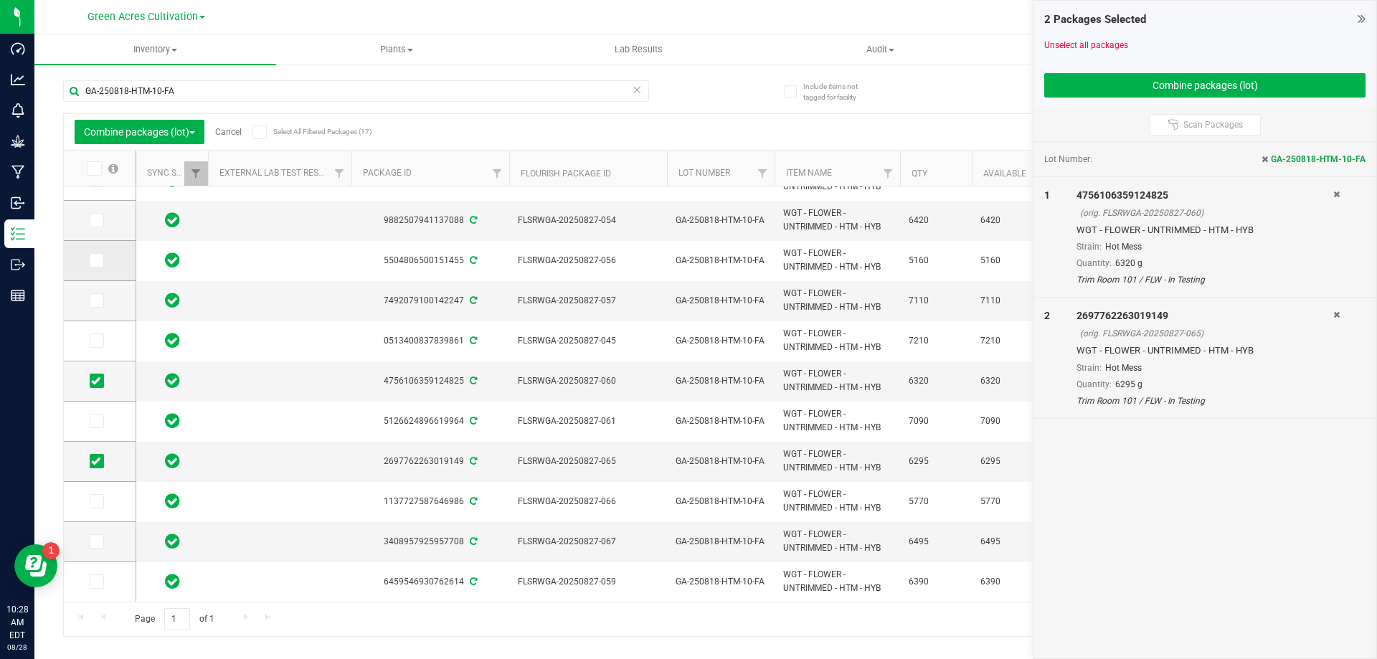
click at [105, 256] on label at bounding box center [100, 260] width 21 height 14
click at [0, 0] on input "checkbox" at bounding box center [0, 0] width 0 height 0
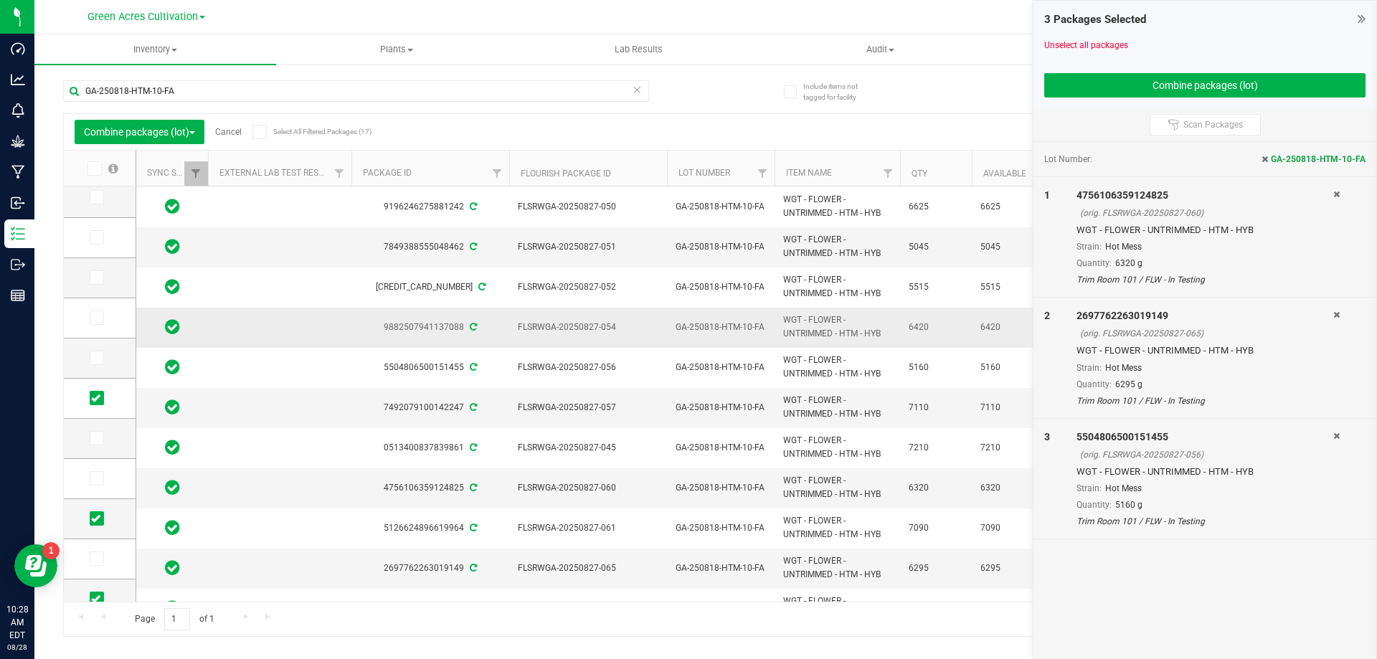
scroll to position [160, 0]
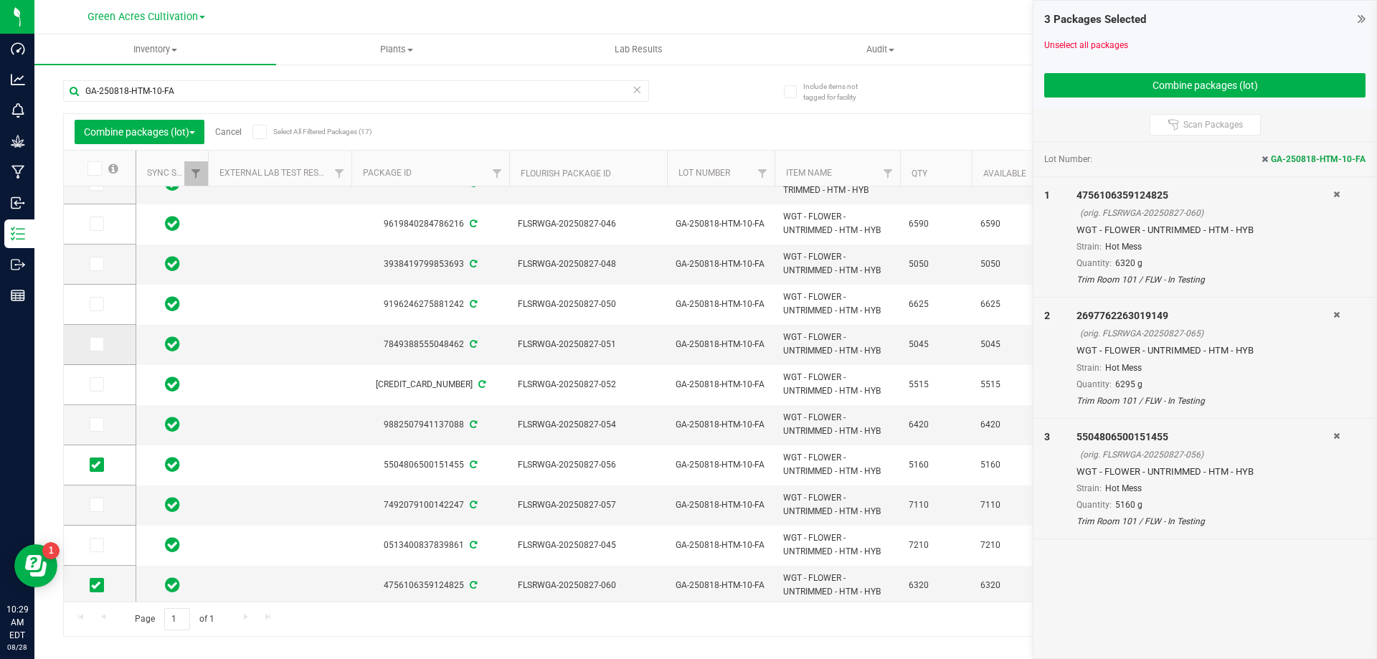
click at [104, 350] on label at bounding box center [100, 344] width 21 height 14
click at [0, 0] on input "checkbox" at bounding box center [0, 0] width 0 height 0
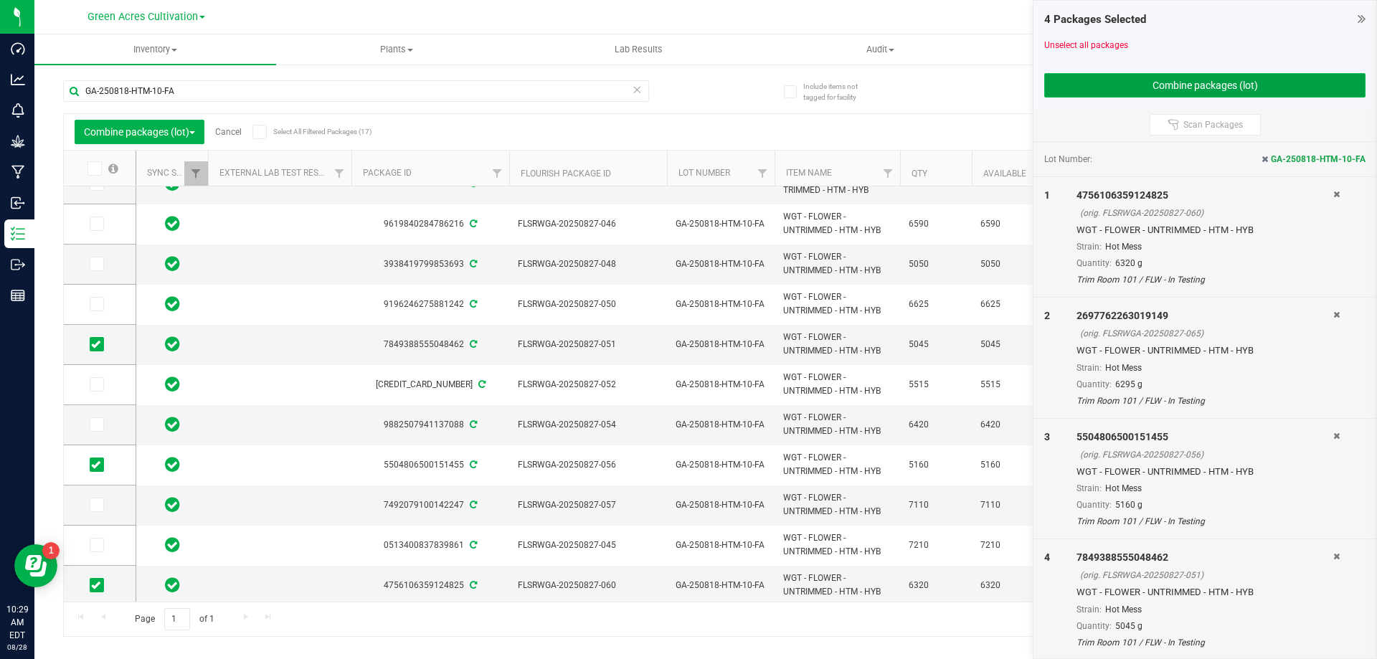
click at [1317, 96] on button "Combine packages (lot)" at bounding box center [1204, 85] width 321 height 24
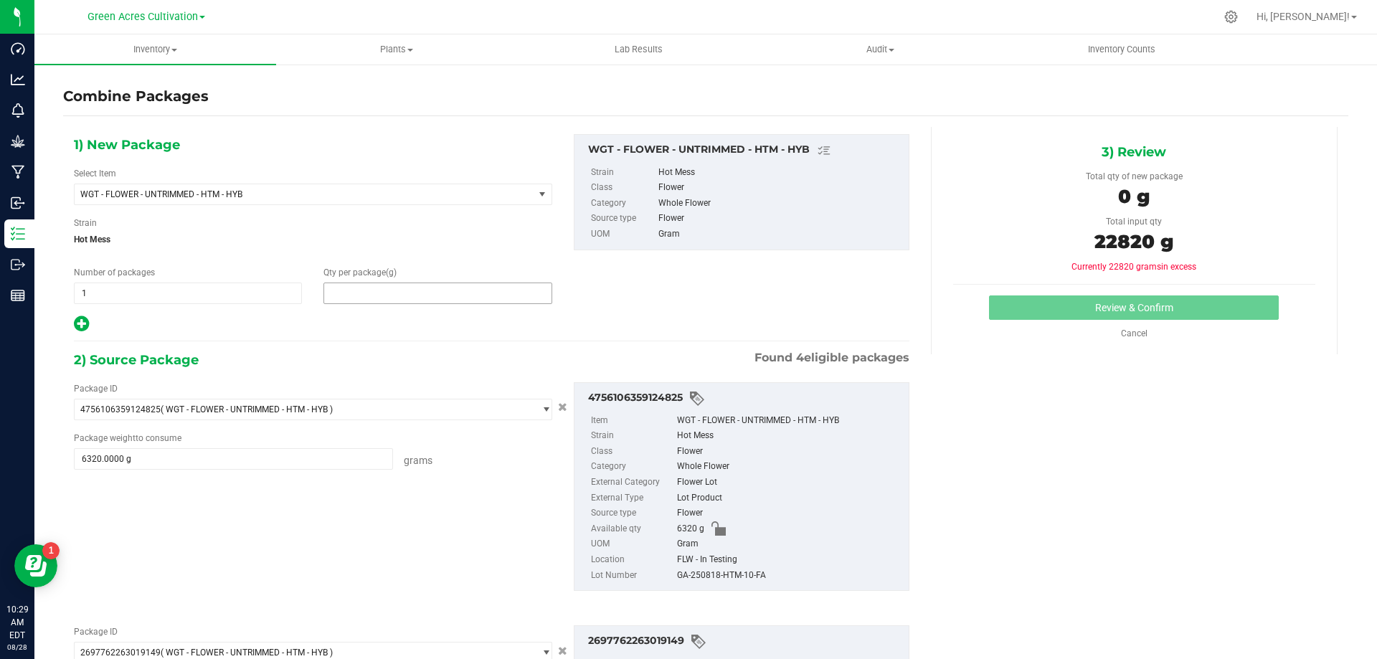
click at [458, 285] on span at bounding box center [437, 293] width 228 height 22
type input "22820"
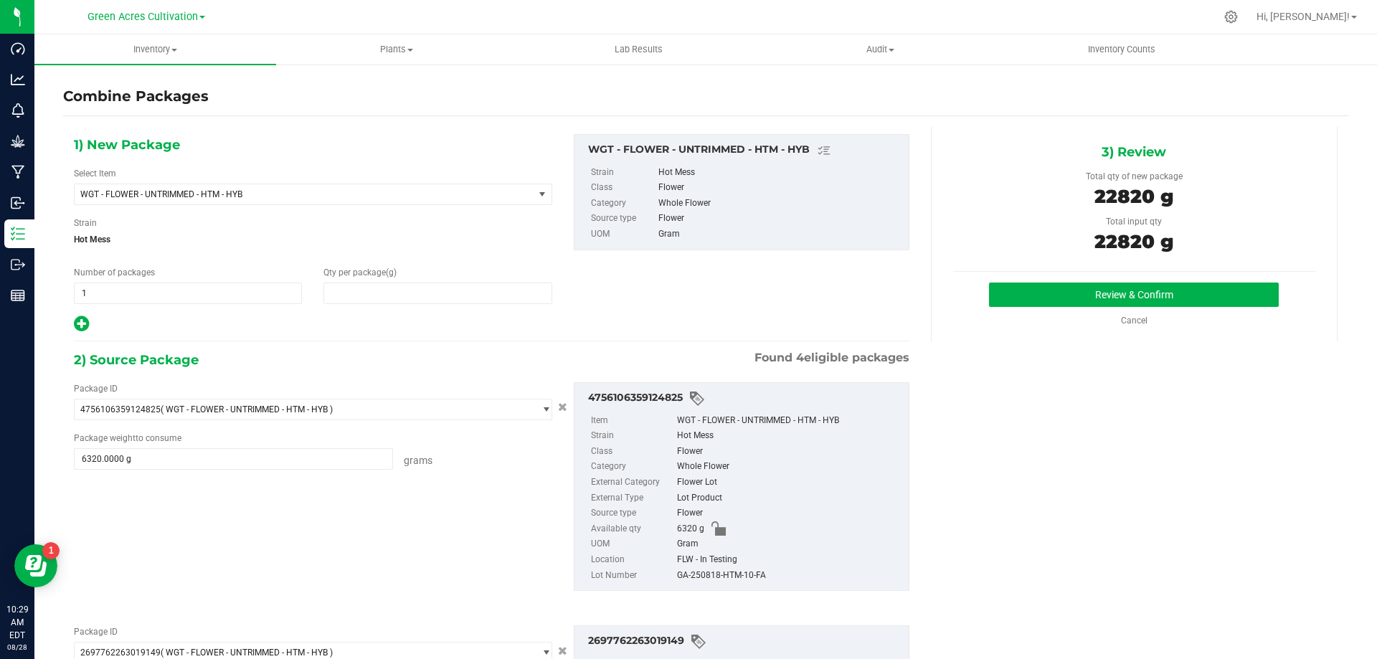
type input "22,820"
click at [764, 576] on div "GA-250818-HTM-10-FA" at bounding box center [789, 576] width 224 height 16
copy div "GA-250818-HTM-10-FA"
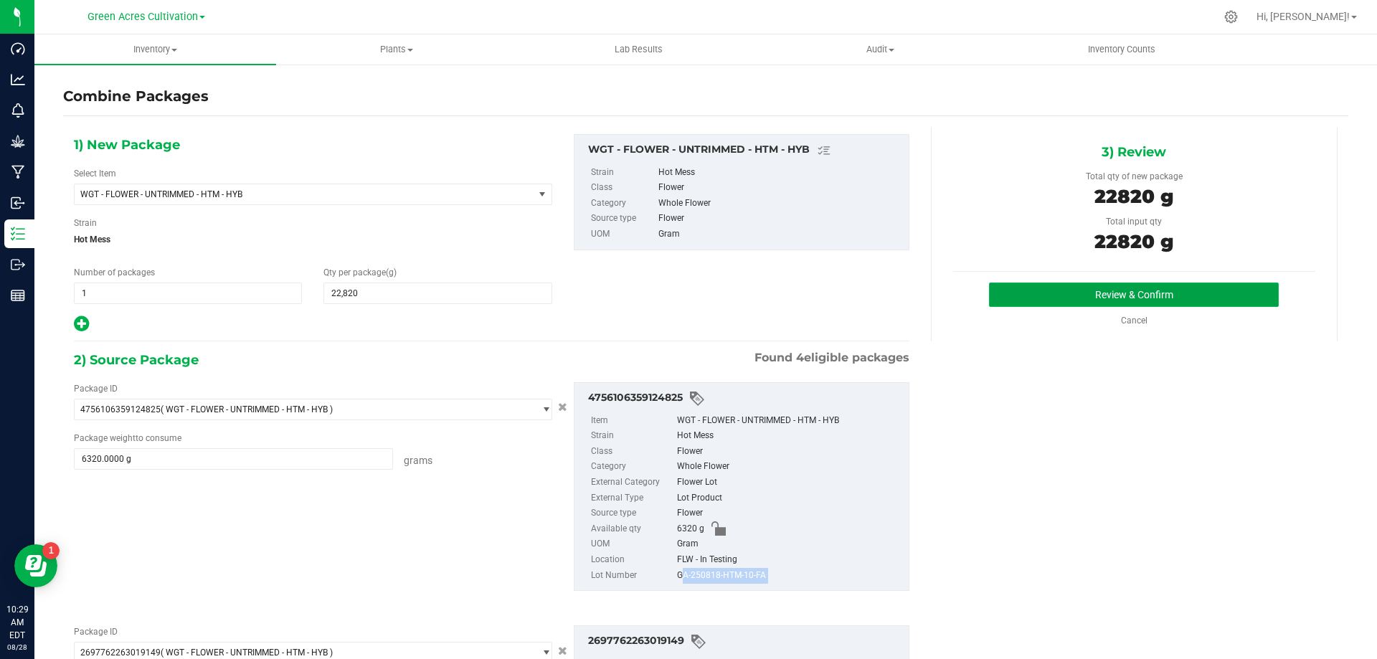
click at [1062, 299] on button "Review & Confirm" at bounding box center [1134, 294] width 290 height 24
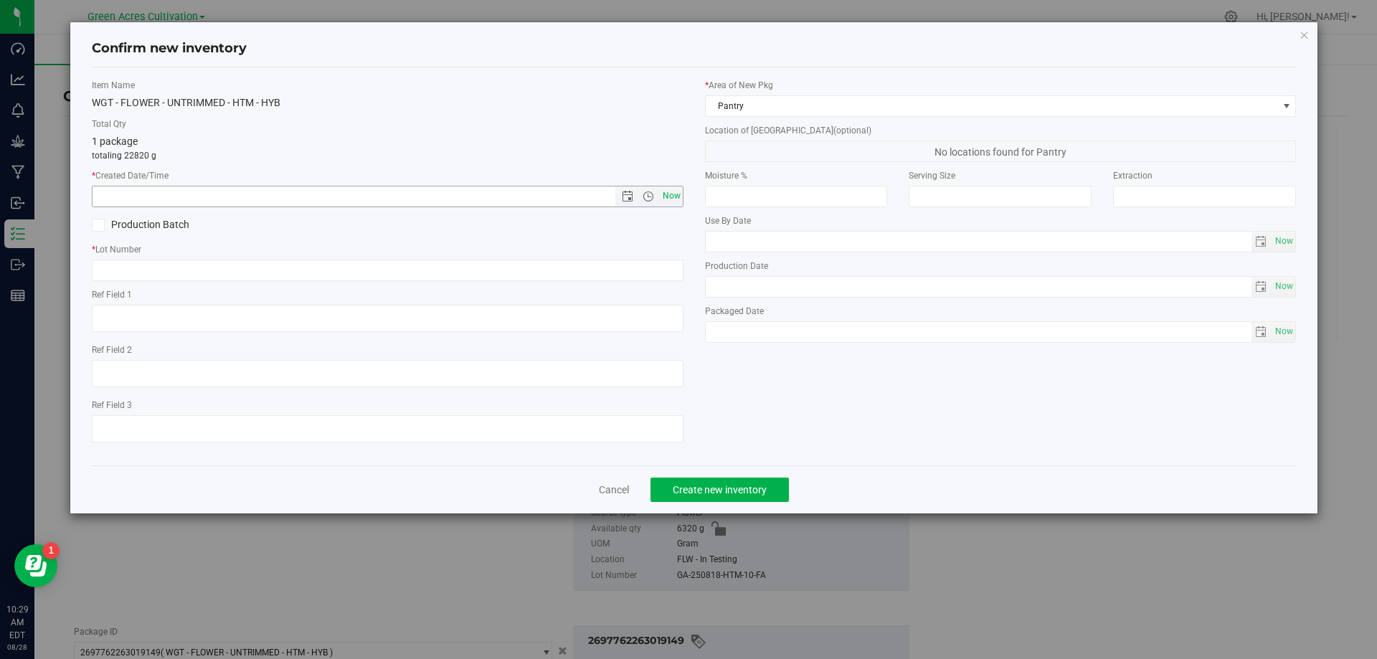
click at [676, 194] on span "Now" at bounding box center [671, 196] width 24 height 21
type input "[DATE] 10:29 AM"
click at [646, 253] on label "* Lot Number" at bounding box center [387, 249] width 591 height 13
click at [645, 260] on input "text" at bounding box center [387, 271] width 591 height 22
paste input "GA-250818-HTM-10-FA"
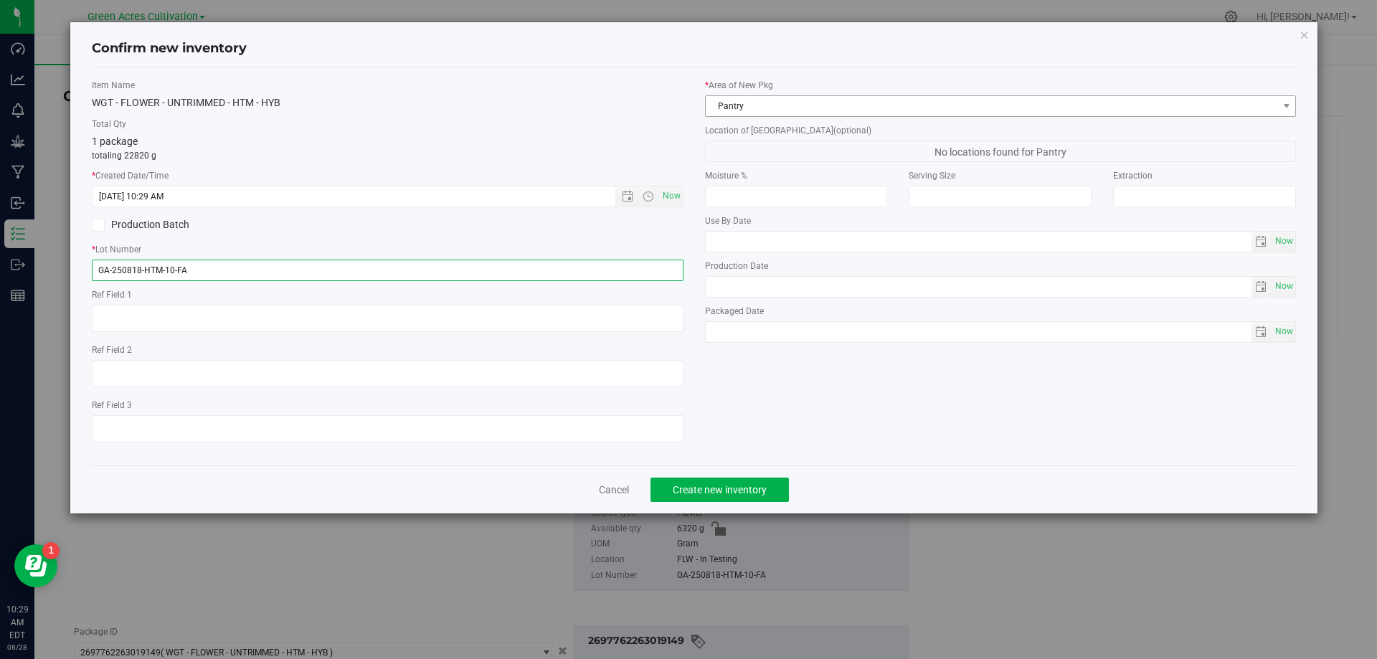
type input "GA-250818-HTM-10-FA"
click at [840, 95] on span "Pantry" at bounding box center [1000, 106] width 591 height 22
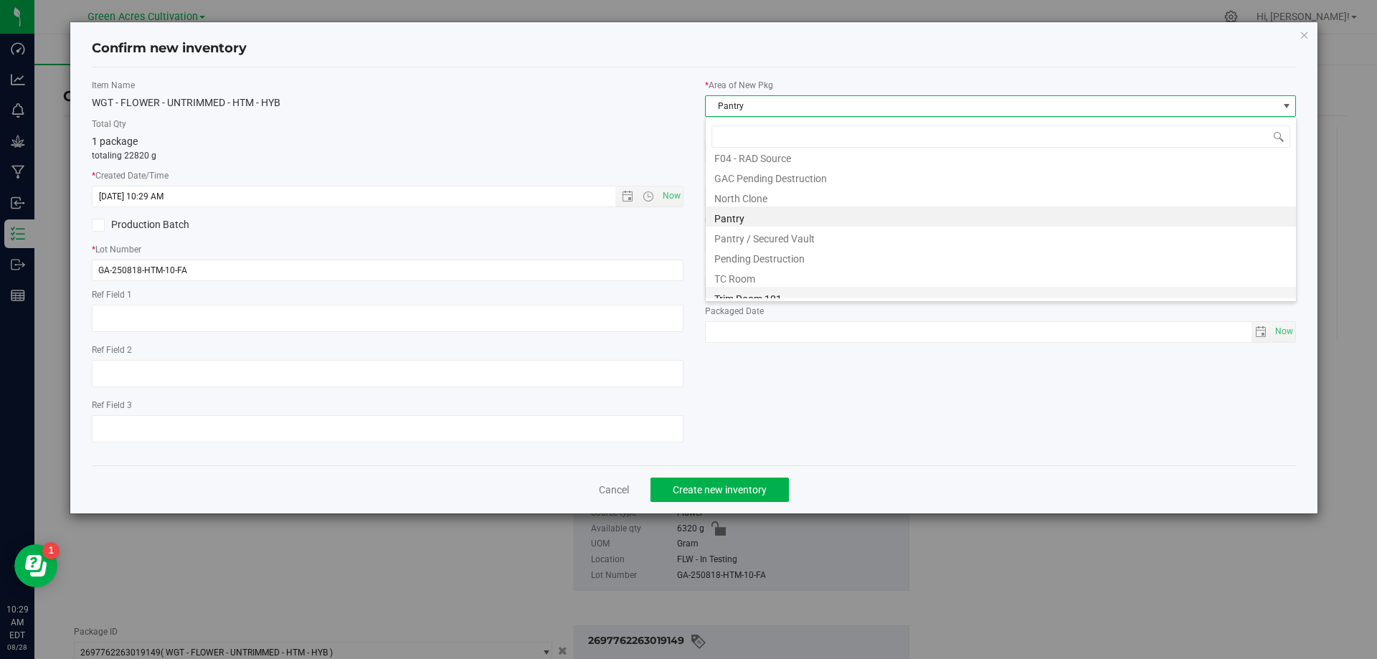
scroll to position [198, 0]
click at [793, 298] on li "Trim Room 101" at bounding box center [1000, 288] width 590 height 20
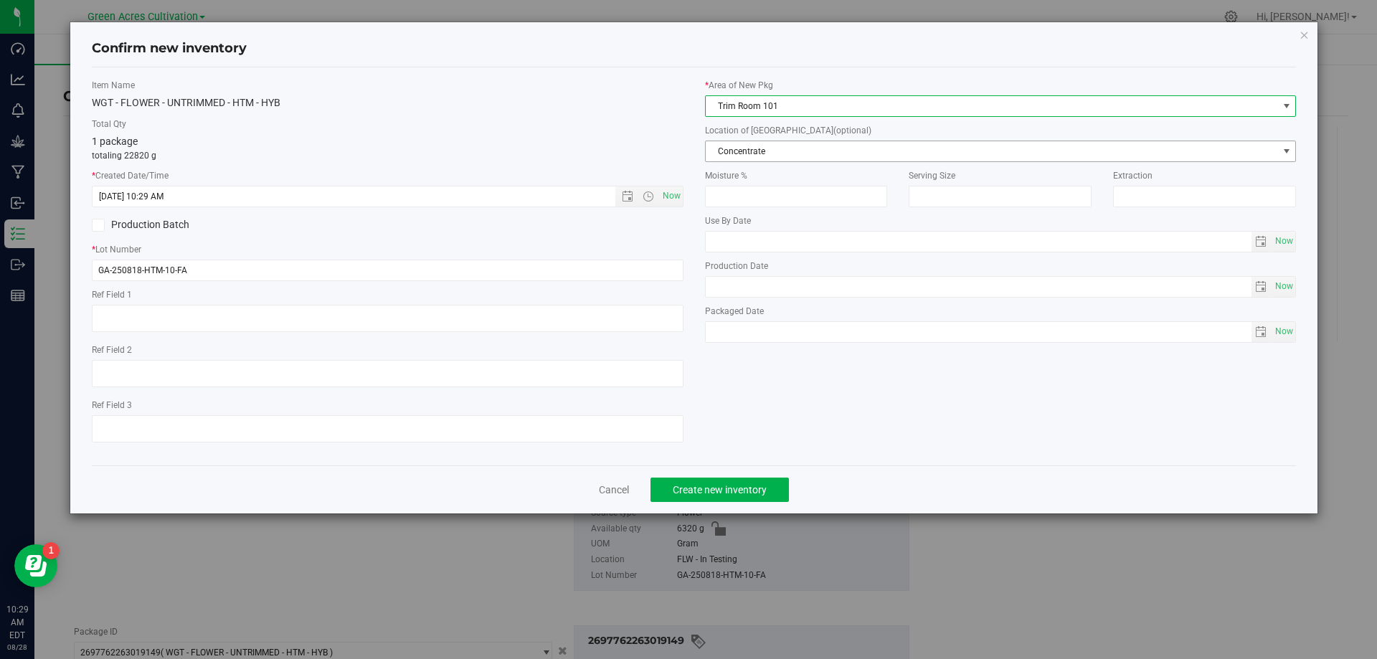
click at [834, 152] on span "Concentrate" at bounding box center [991, 151] width 572 height 20
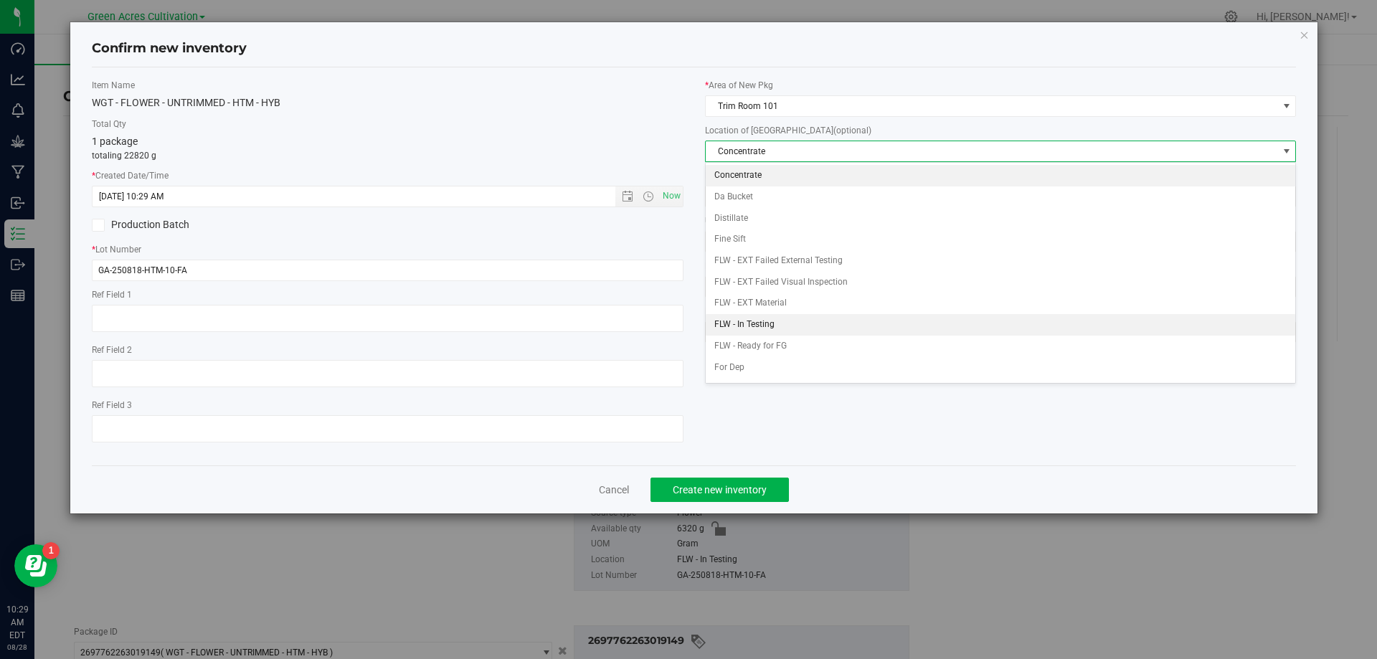
click at [802, 333] on li "FLW - In Testing" at bounding box center [1000, 325] width 590 height 22
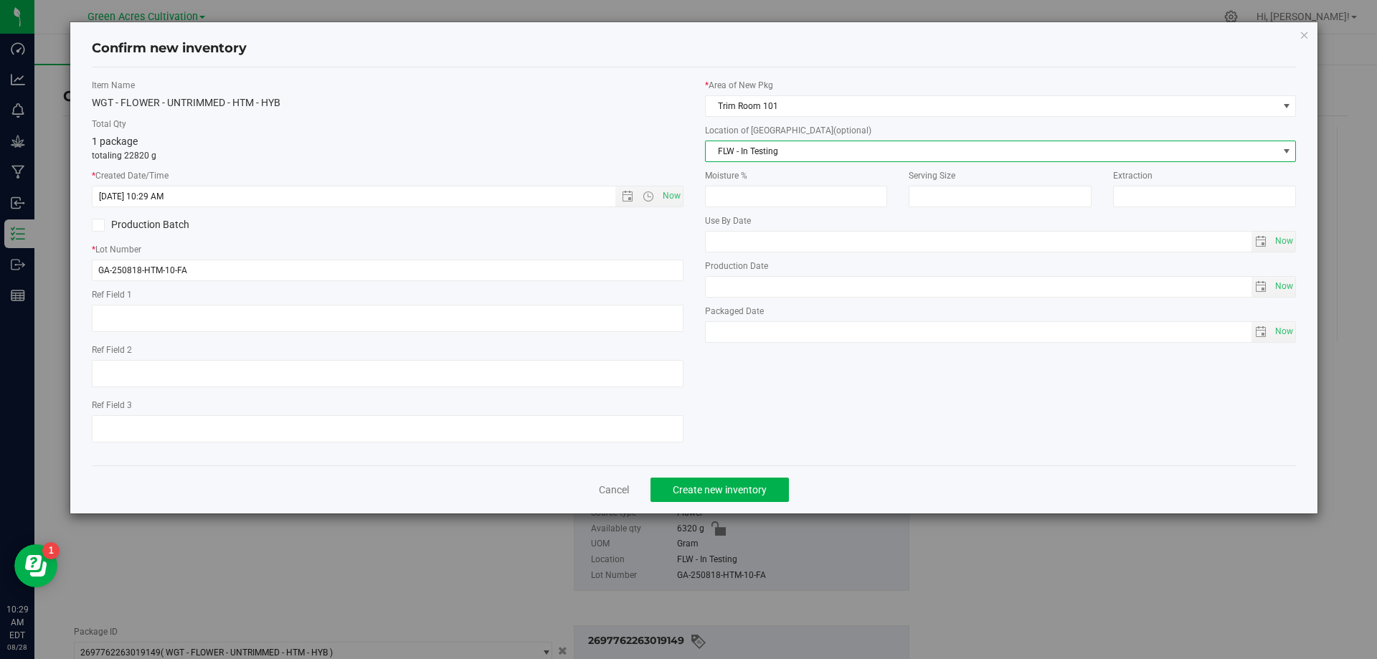
click at [737, 505] on div "Cancel Create new inventory" at bounding box center [694, 489] width 1204 height 48
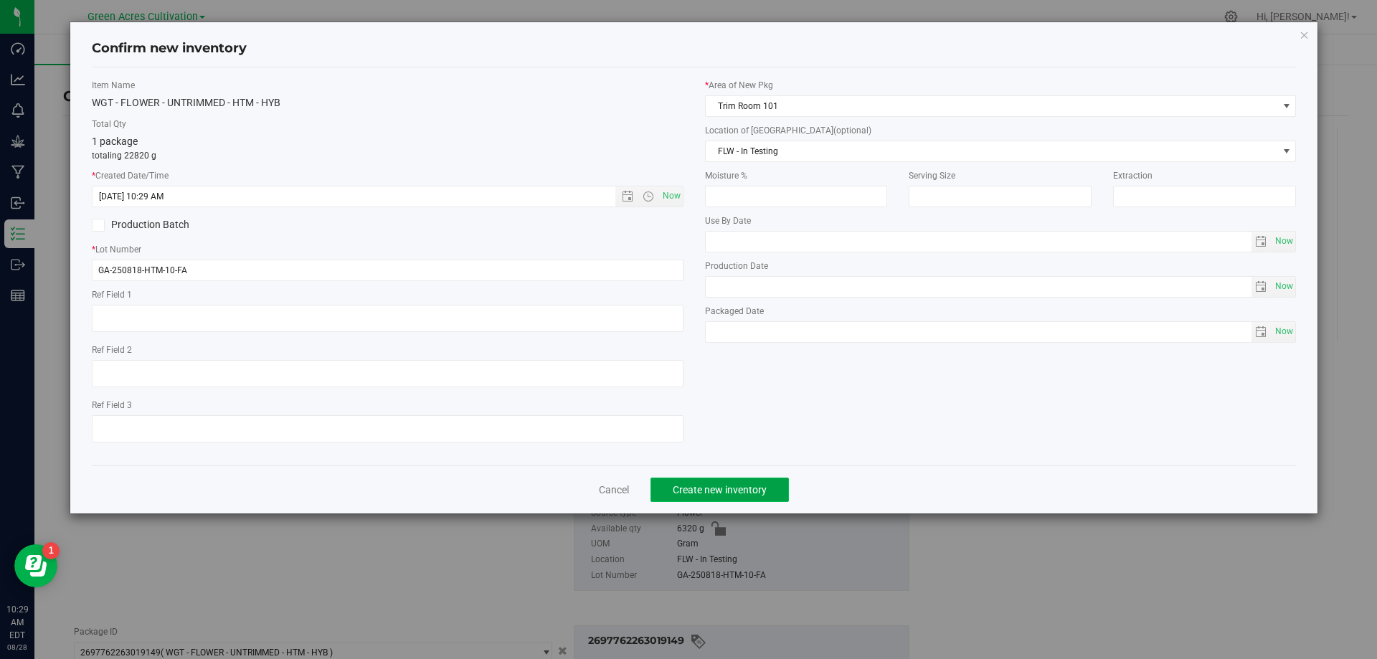
click at [747, 480] on button "Create new inventory" at bounding box center [719, 489] width 138 height 24
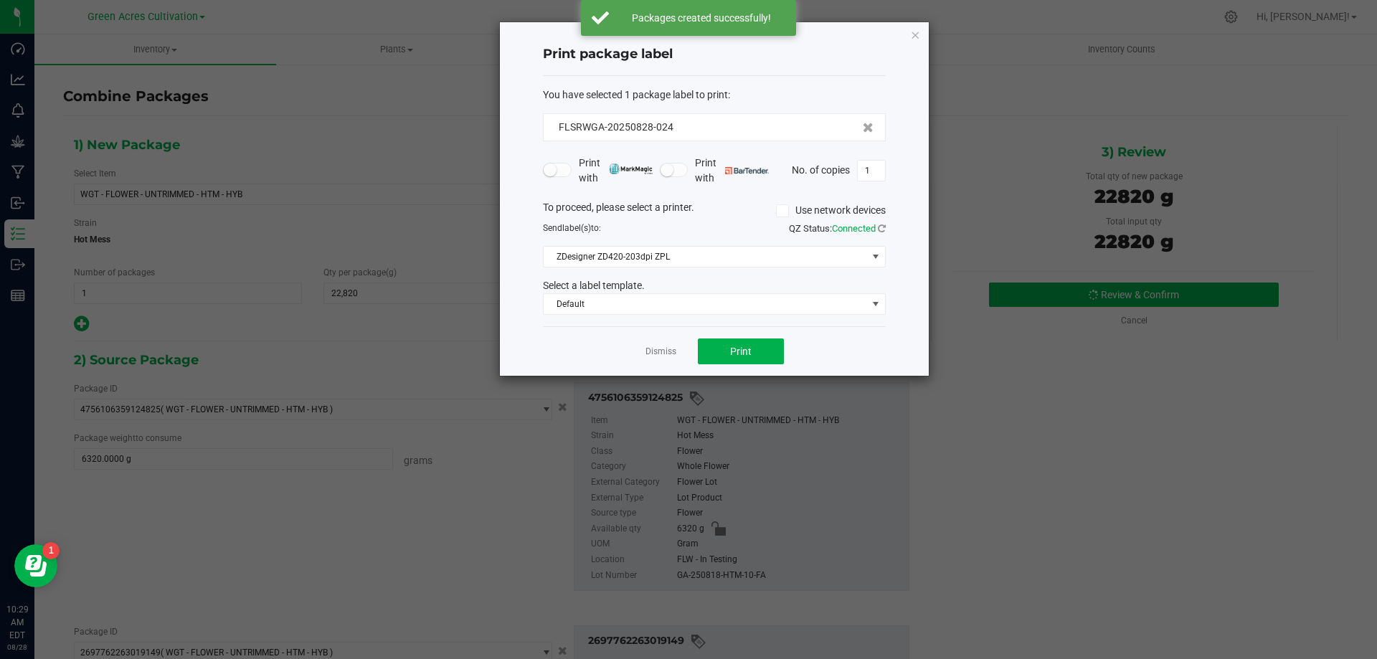
click at [756, 370] on div "Dismiss Print" at bounding box center [714, 350] width 343 height 49
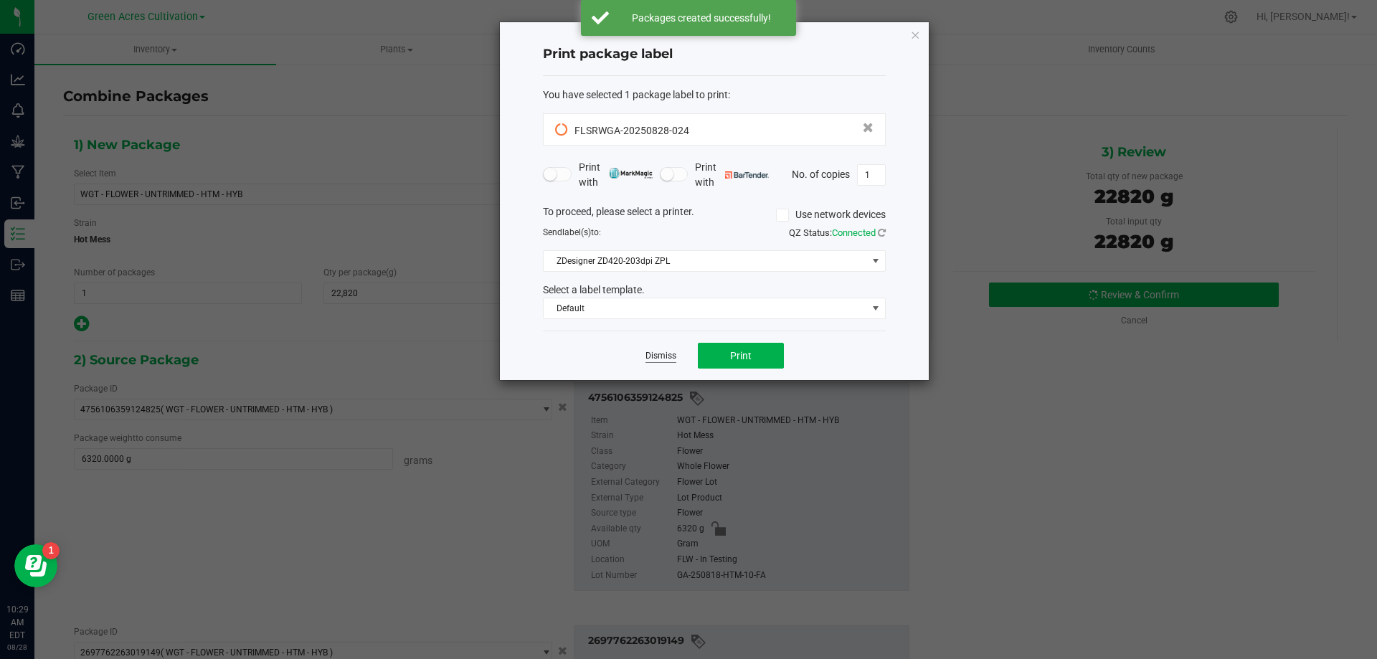
click at [659, 353] on link "Dismiss" at bounding box center [660, 356] width 31 height 12
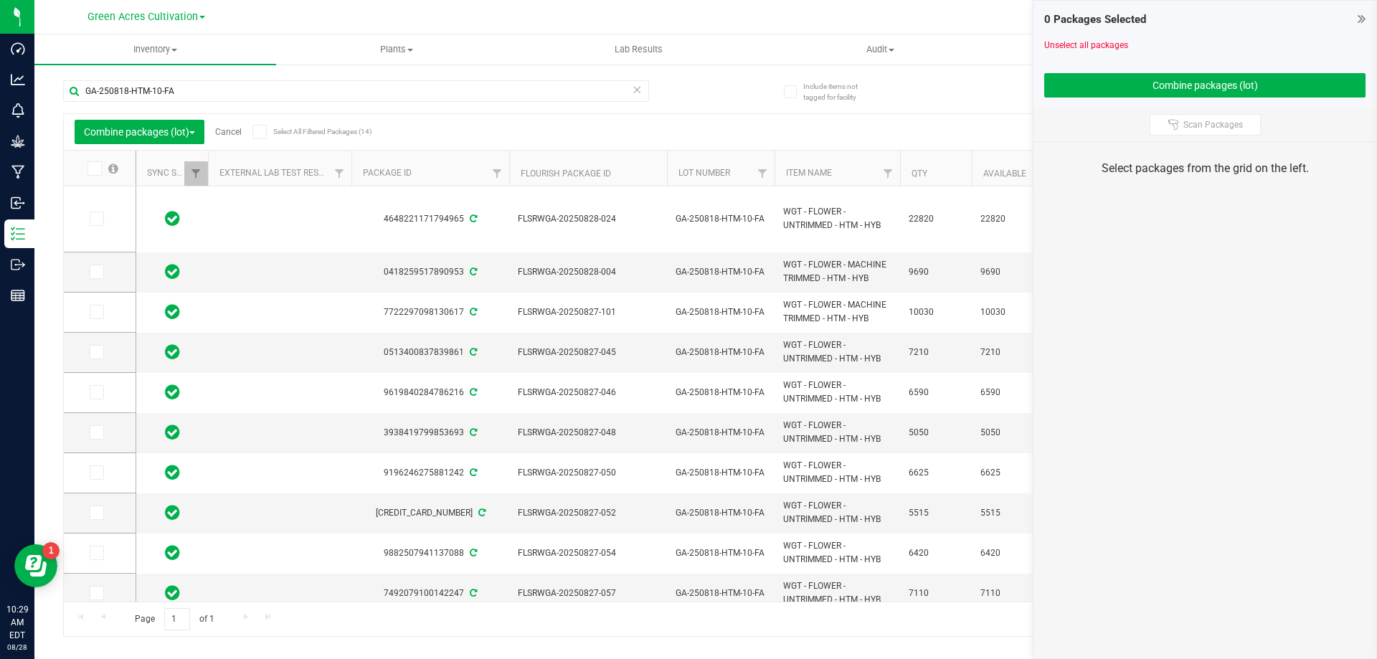
click at [232, 134] on link "Cancel" at bounding box center [228, 132] width 27 height 10
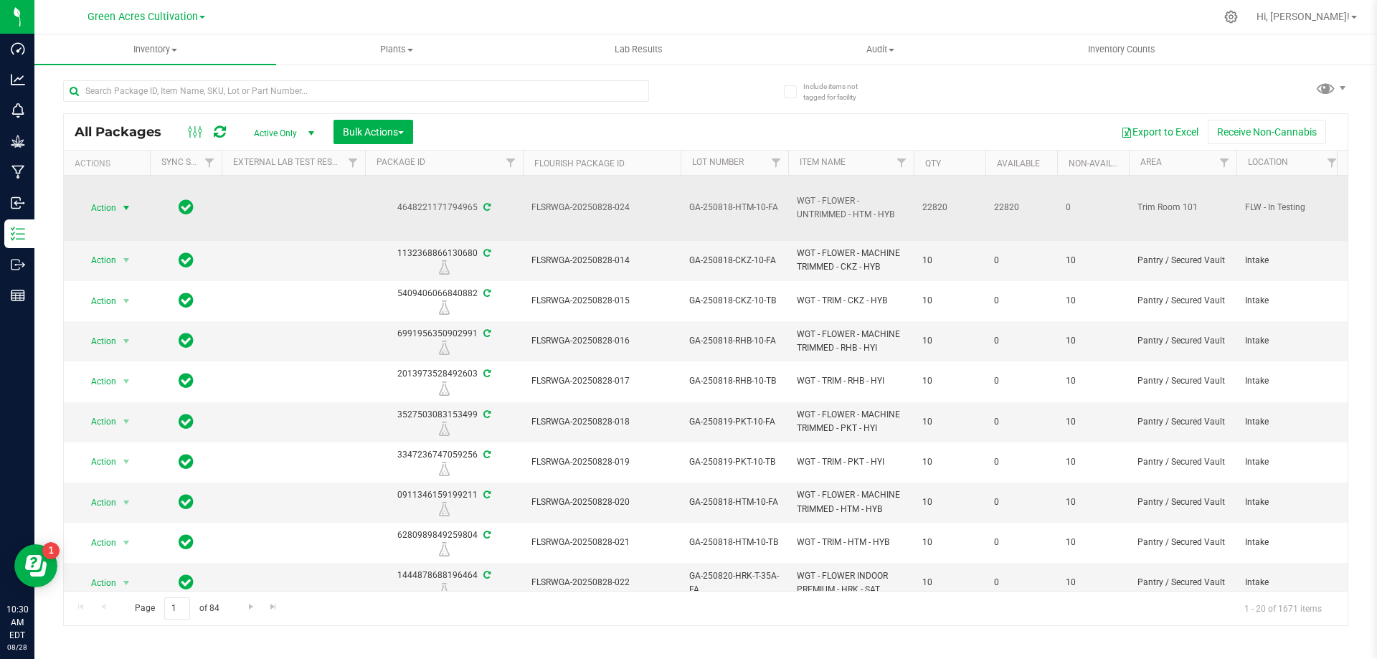
click at [132, 208] on span "select" at bounding box center [125, 207] width 11 height 11
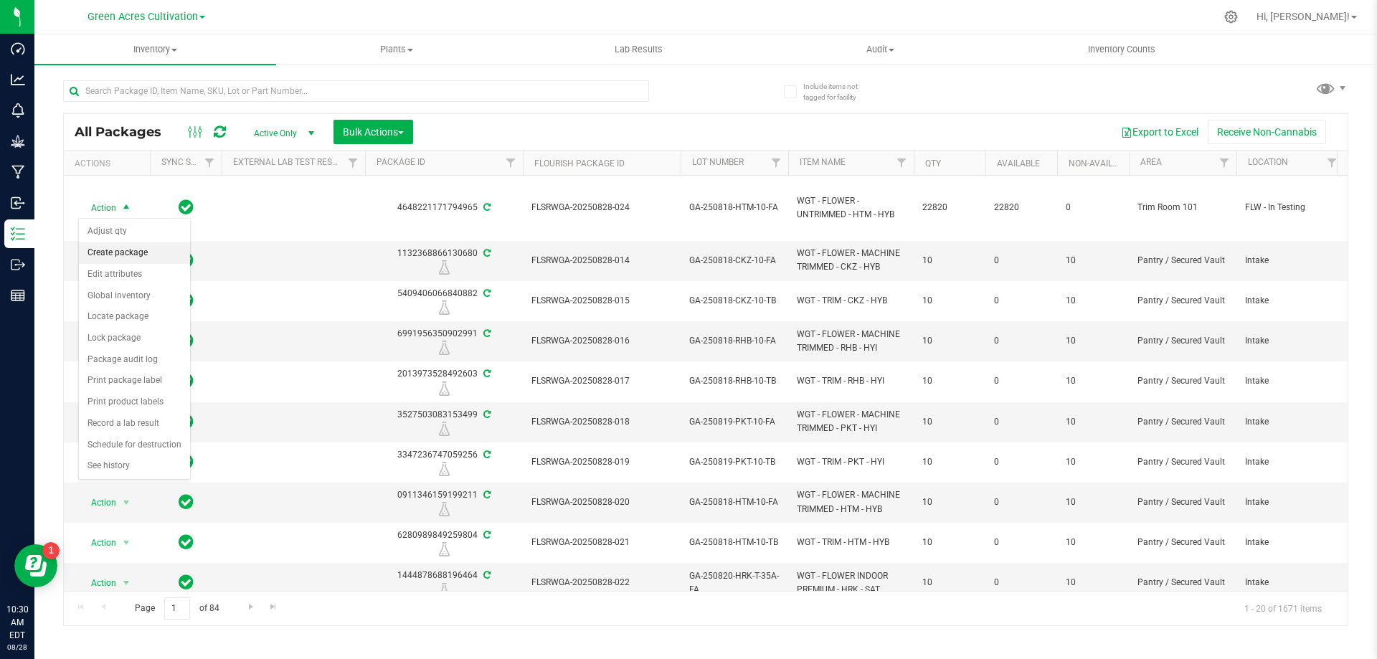
click at [169, 258] on li "Create package" at bounding box center [134, 253] width 111 height 22
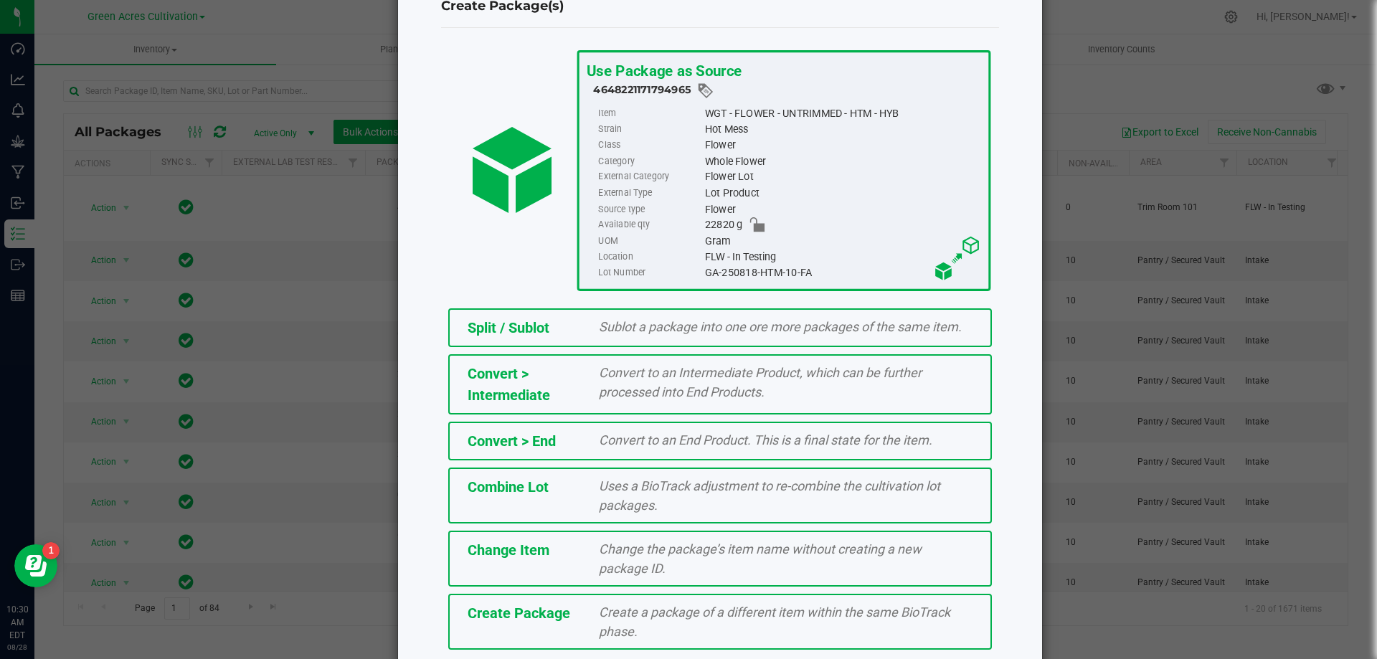
scroll to position [103, 0]
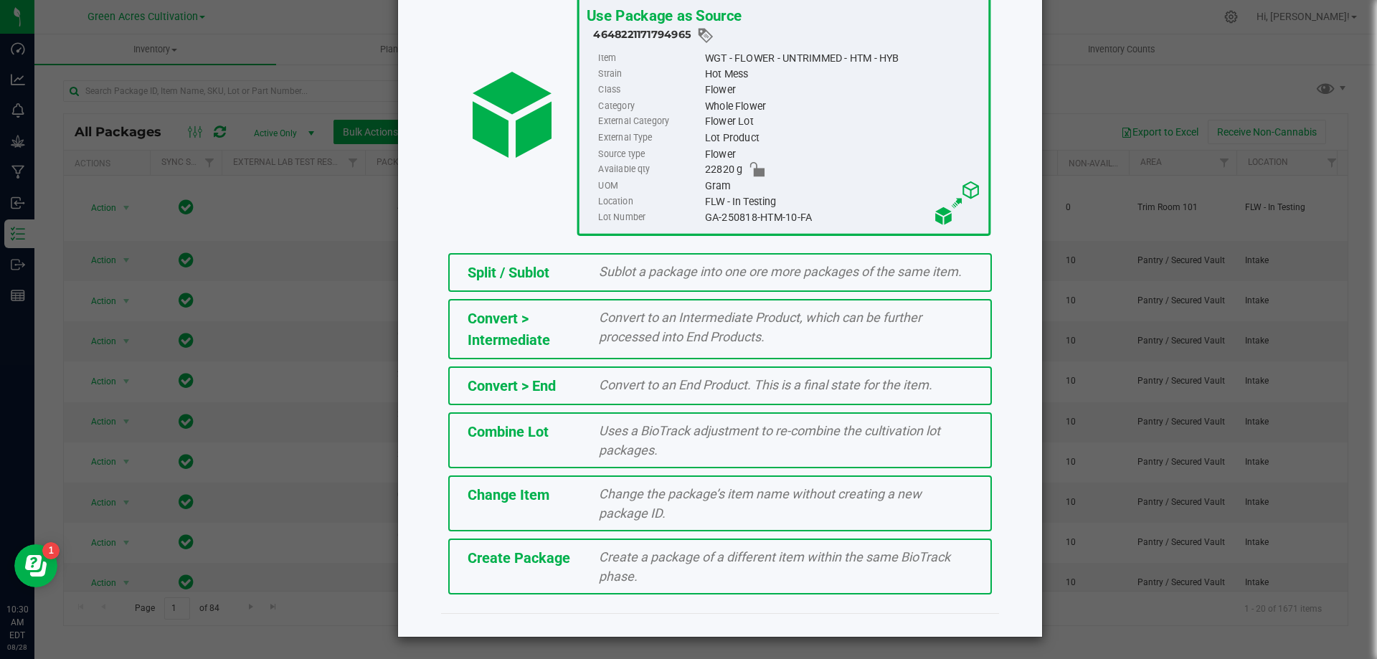
click at [897, 578] on div "Create a package of a different item within the same BioTrack phase." at bounding box center [785, 566] width 395 height 39
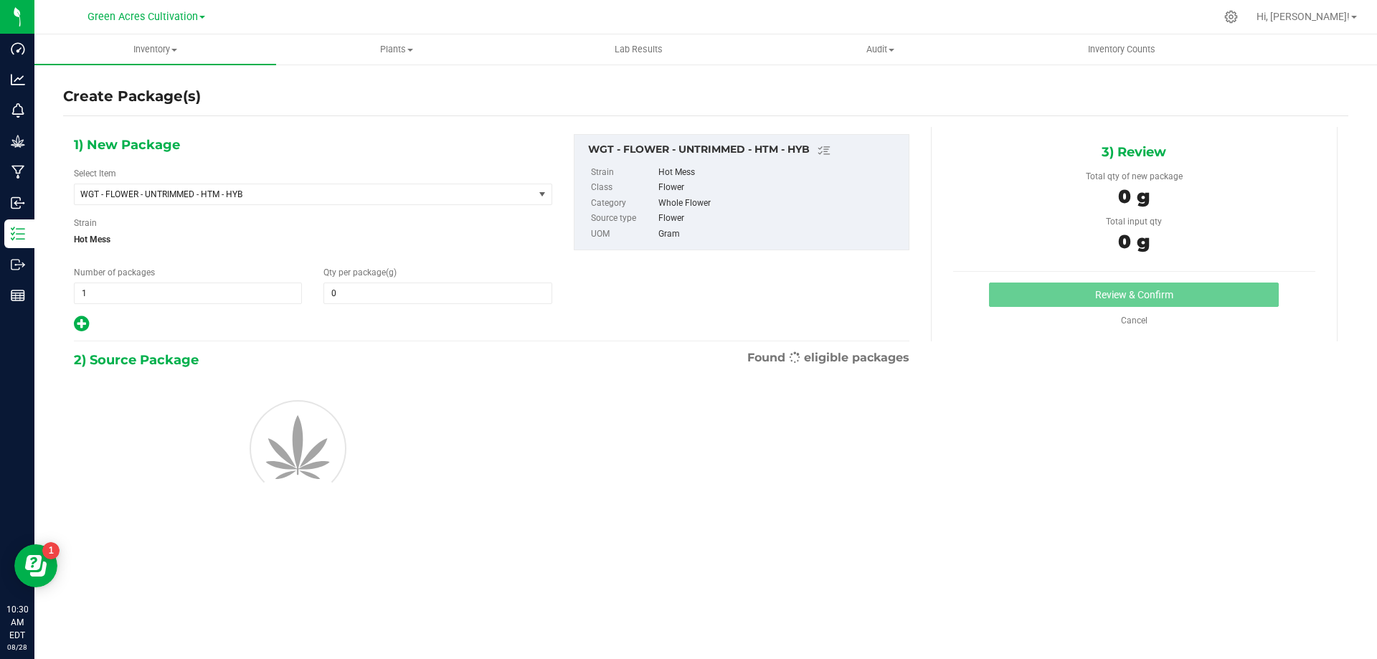
type input "0.0000"
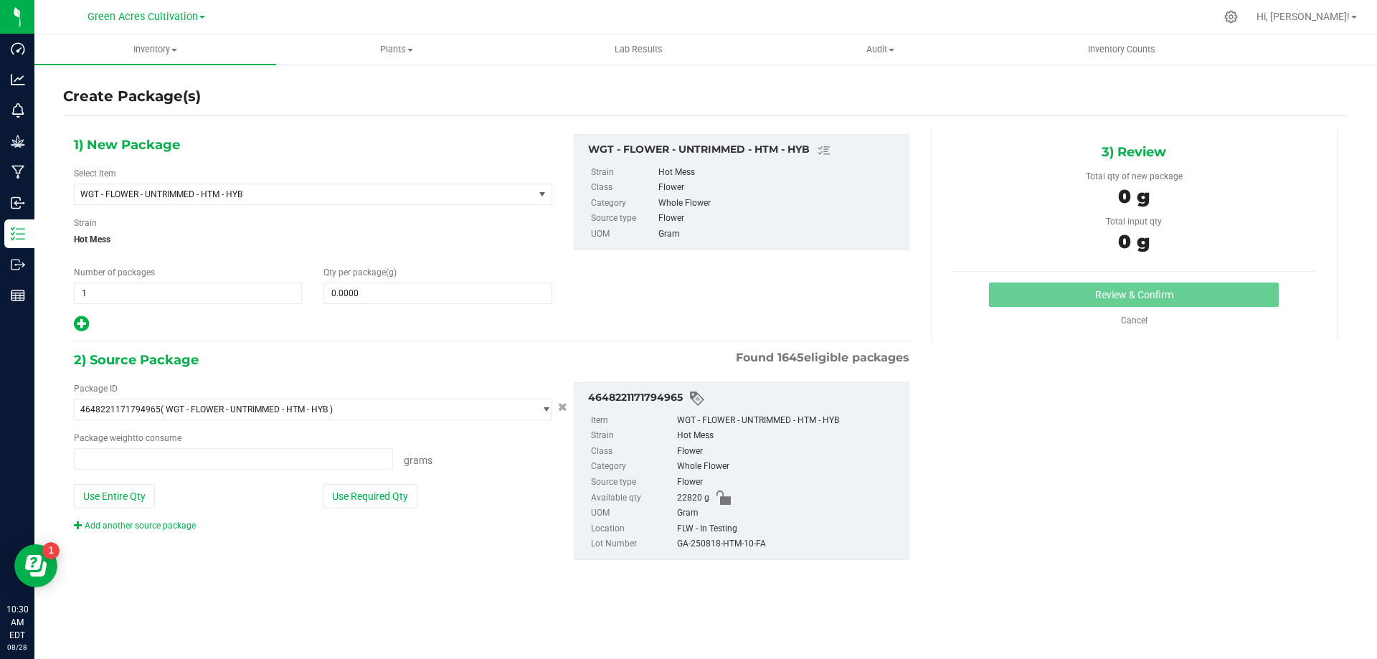
type input "0.0000 g"
click at [416, 193] on span "WGT - FLOWER - UNTRIMMED - HTM - HYB" at bounding box center [294, 194] width 429 height 10
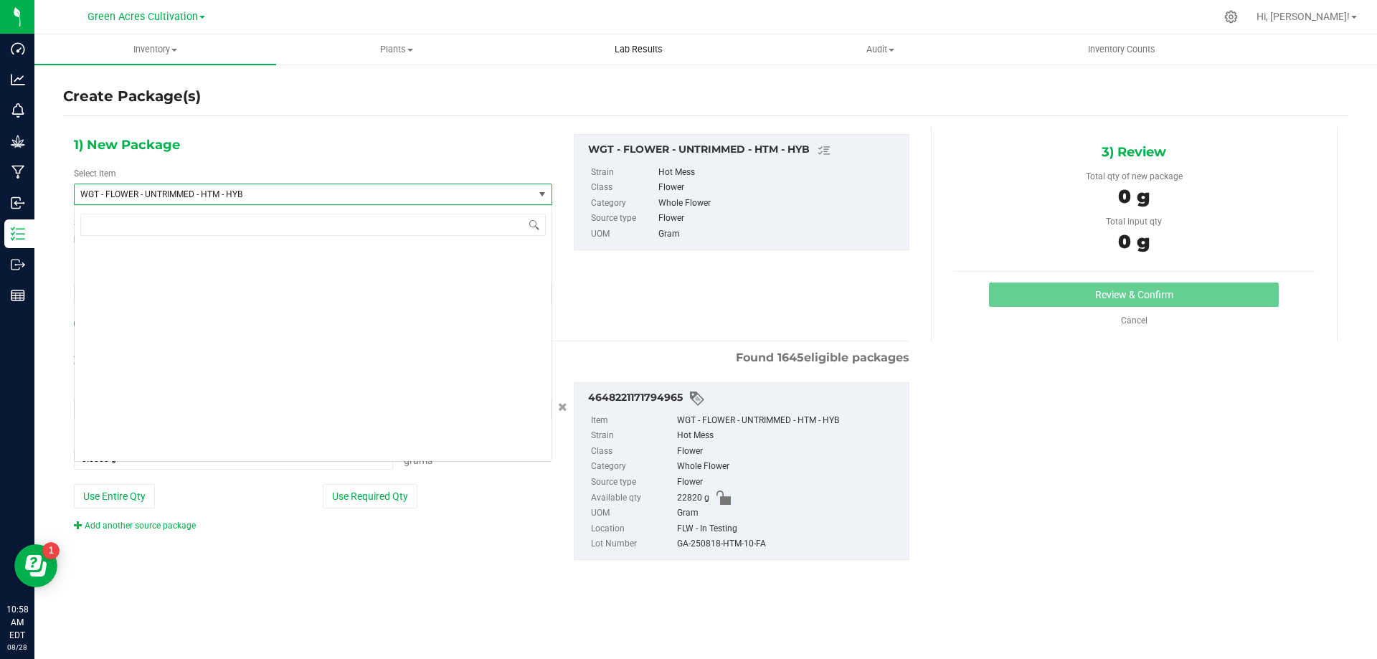
scroll to position [304282, 0]
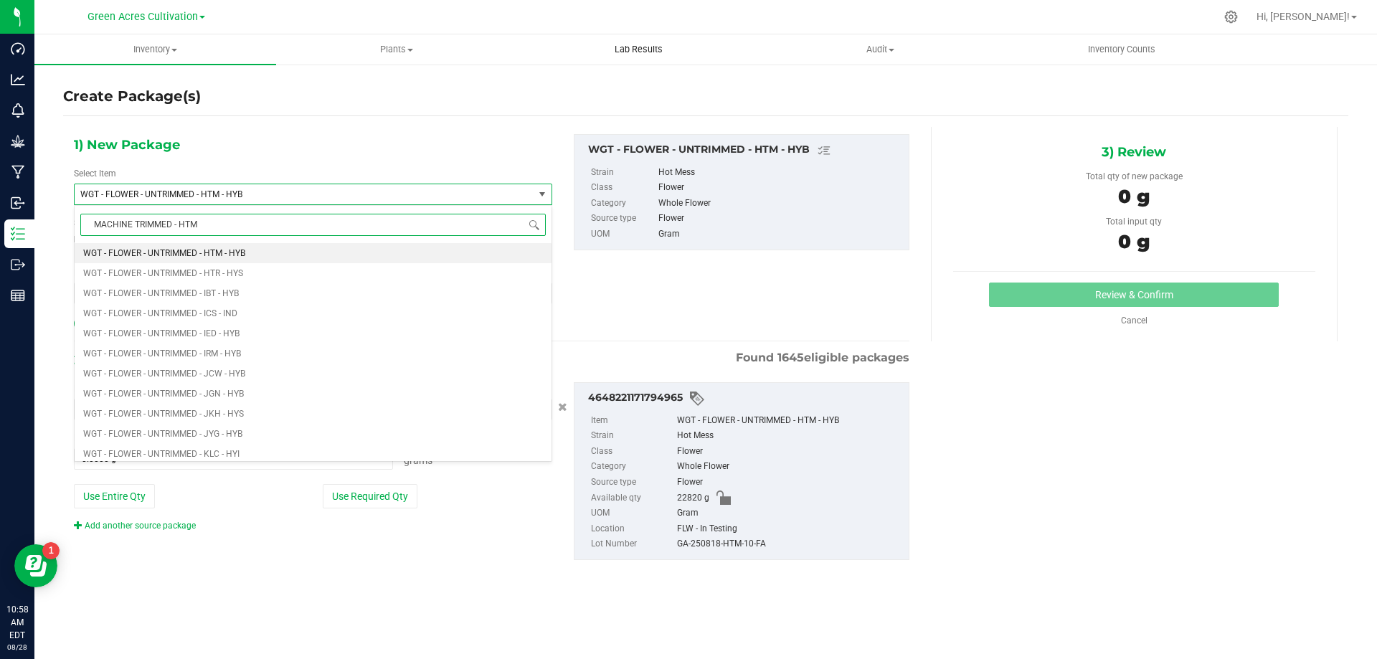
type input "MACHINE TRIMMED - HTM"
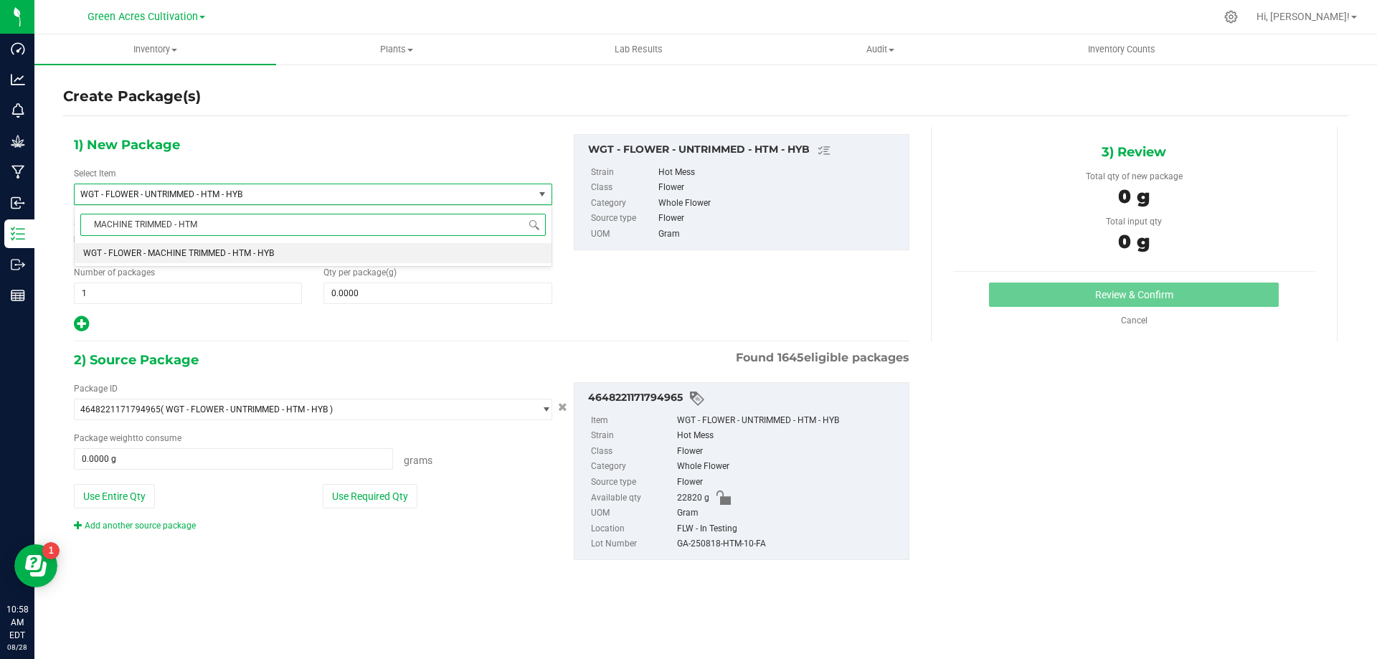
scroll to position [0, 0]
click at [419, 257] on li "WGT - FLOWER - MACHINE TRIMMED - HTM - HYB" at bounding box center [313, 253] width 477 height 20
type input "0.0000"
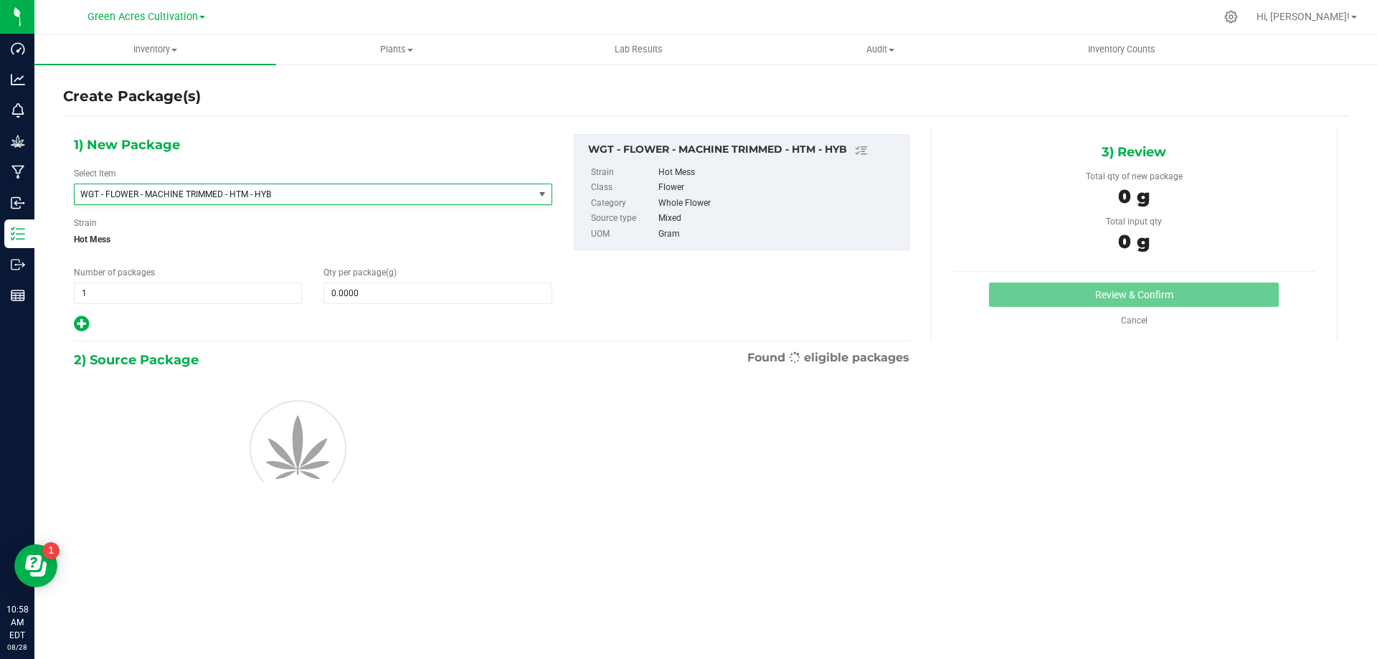
scroll to position [292438, 0]
click at [439, 313] on div "1) New Package Select Item WGT - FLOWER - MACHINE TRIMMED - HTM - HYB WGT - FLO…" at bounding box center [313, 233] width 500 height 199
click at [445, 297] on span at bounding box center [437, 293] width 228 height 22
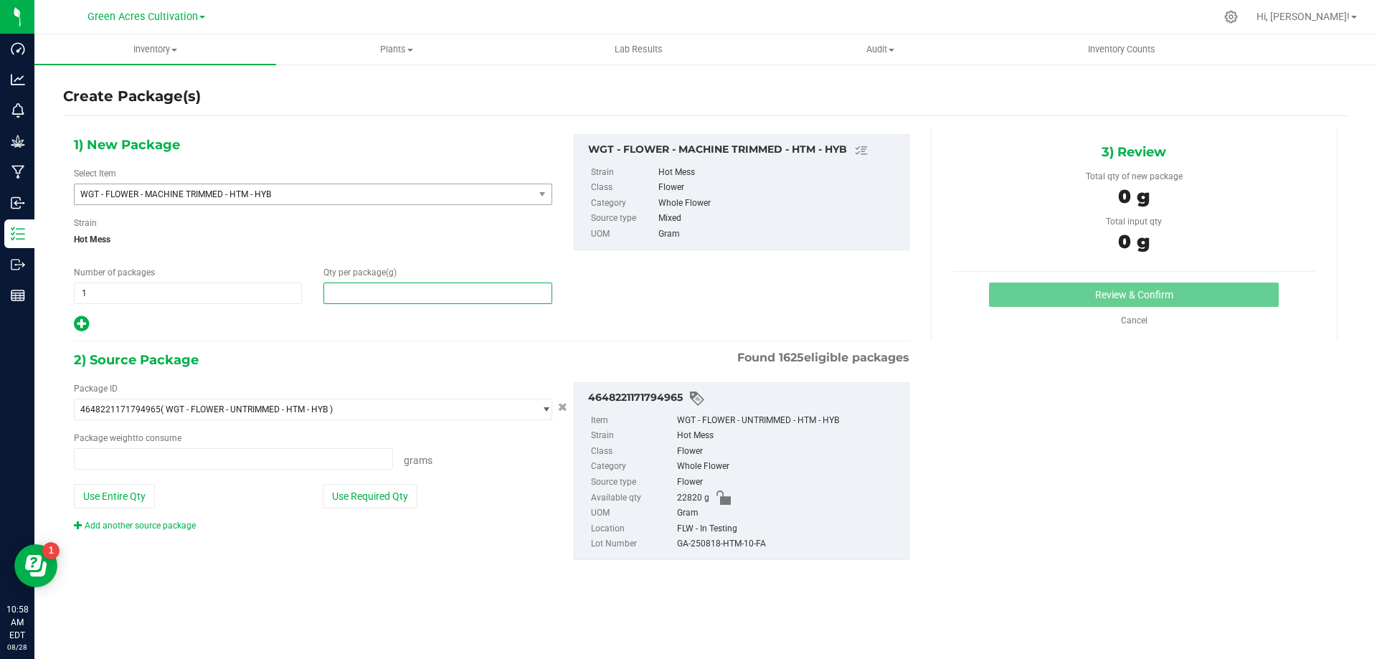
type input "0.0000 g"
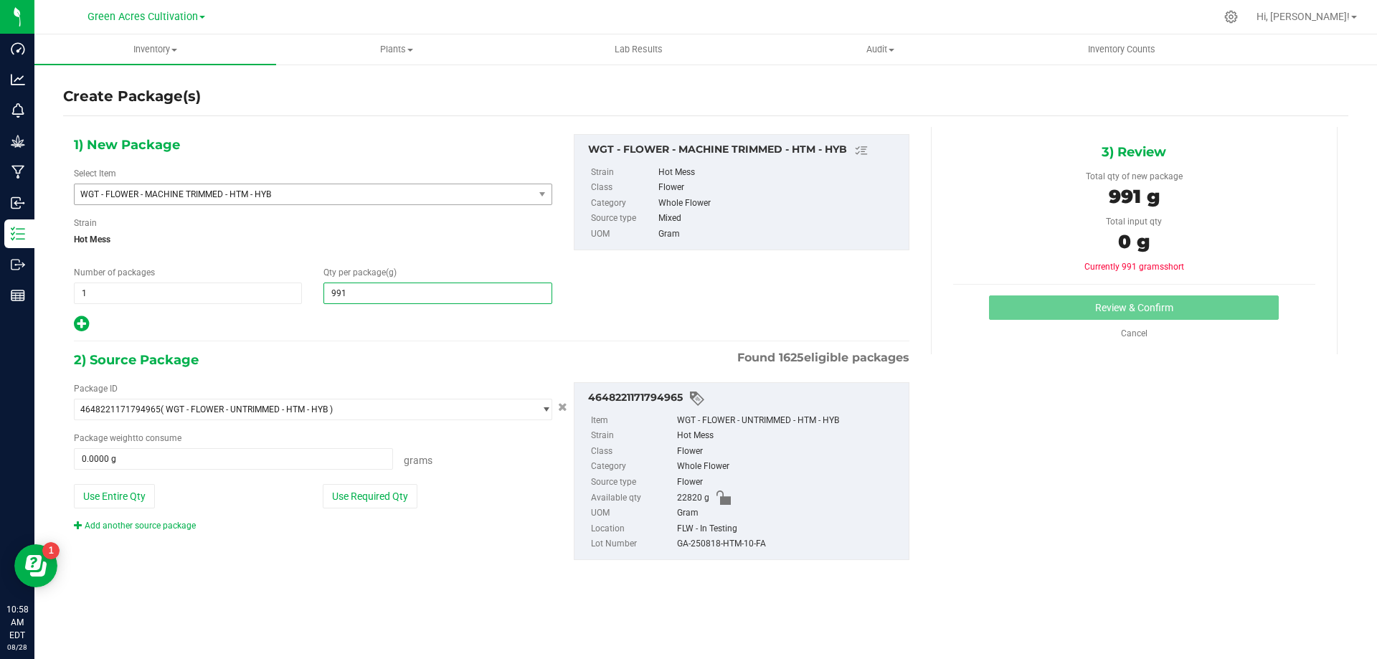
type input "9915"
type input "9,915.0000"
click at [384, 515] on div "Package ID 4648221171794965 ( WGT - FLOWER - UNTRIMMED - HTM - HYB ) 0004193013…" at bounding box center [313, 457] width 500 height 150
click at [396, 505] on button "Use Required Qty" at bounding box center [370, 496] width 95 height 24
type input "9915.0000 g"
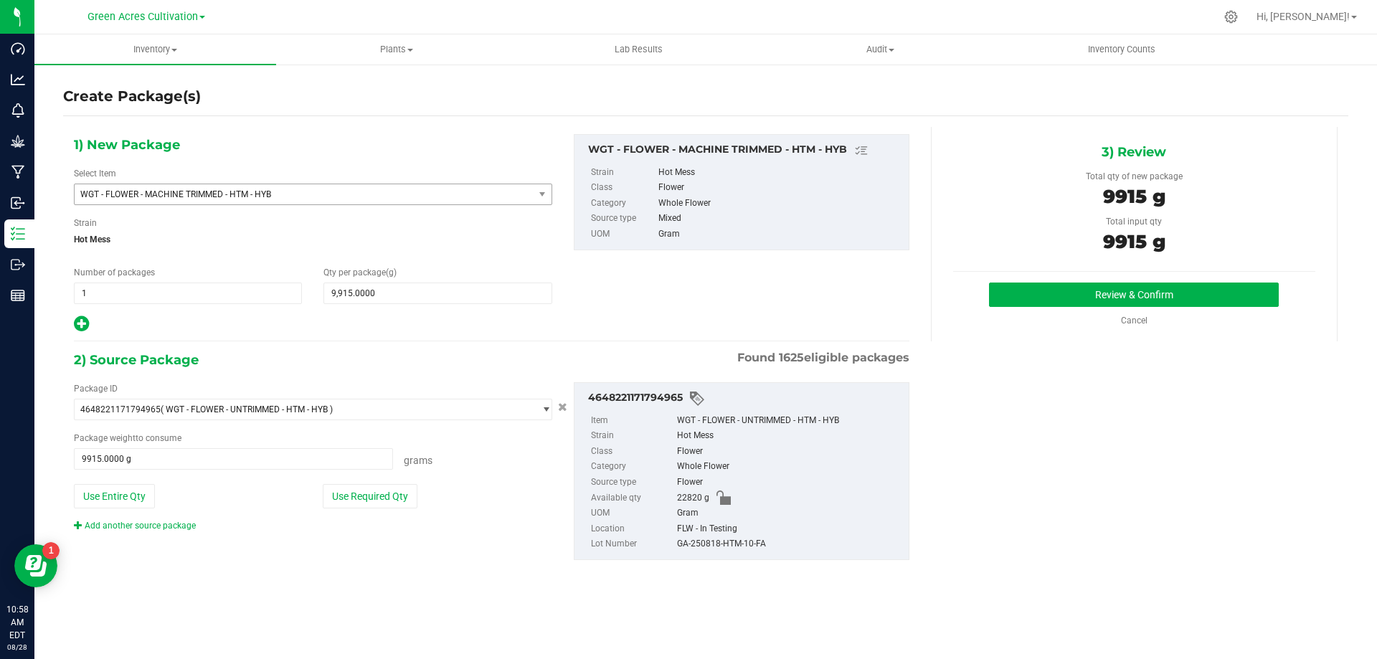
click at [753, 548] on div "GA-250818-HTM-10-FA" at bounding box center [789, 544] width 224 height 16
copy div "GA-250818-HTM-10-FA"
click at [1011, 284] on button "Review & Confirm" at bounding box center [1134, 294] width 290 height 24
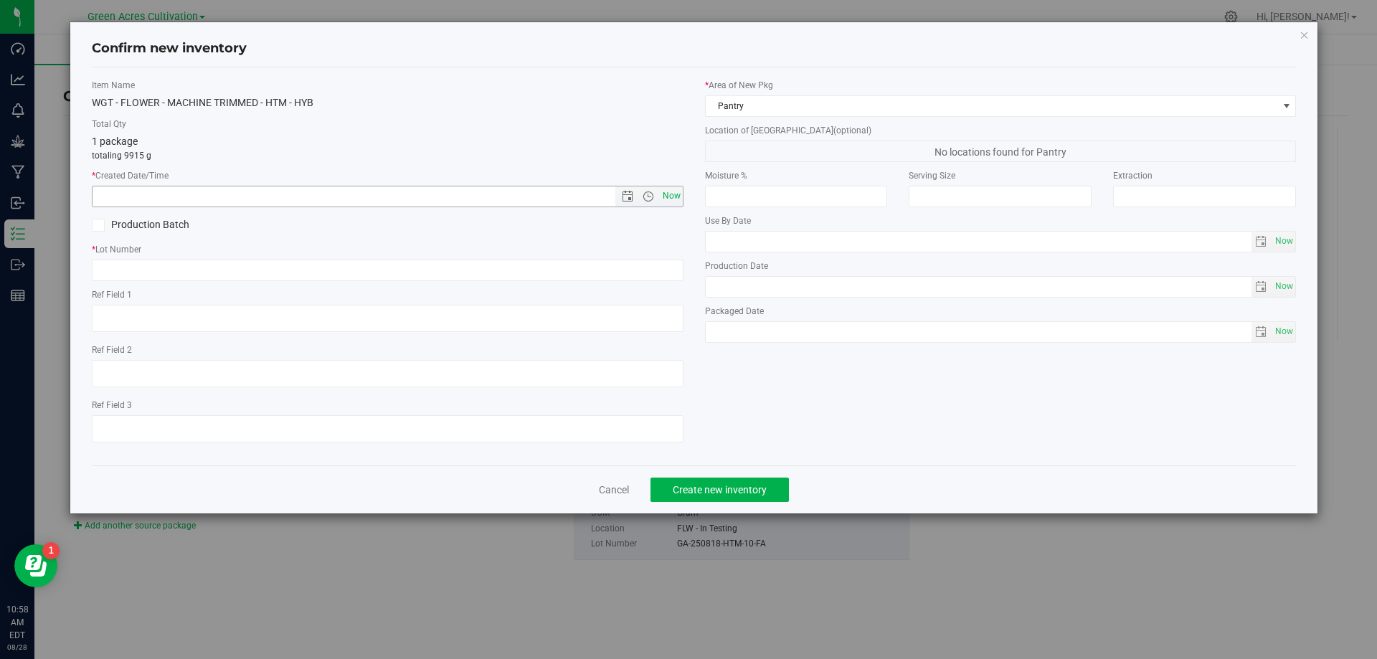
click at [666, 199] on span "Now" at bounding box center [671, 196] width 24 height 21
type input "[DATE] 10:58 AM"
click at [666, 262] on input "text" at bounding box center [387, 271] width 591 height 22
paste input "GA-250818-HTM-10-FA"
type input "GA-250818-HTM-10-FA"
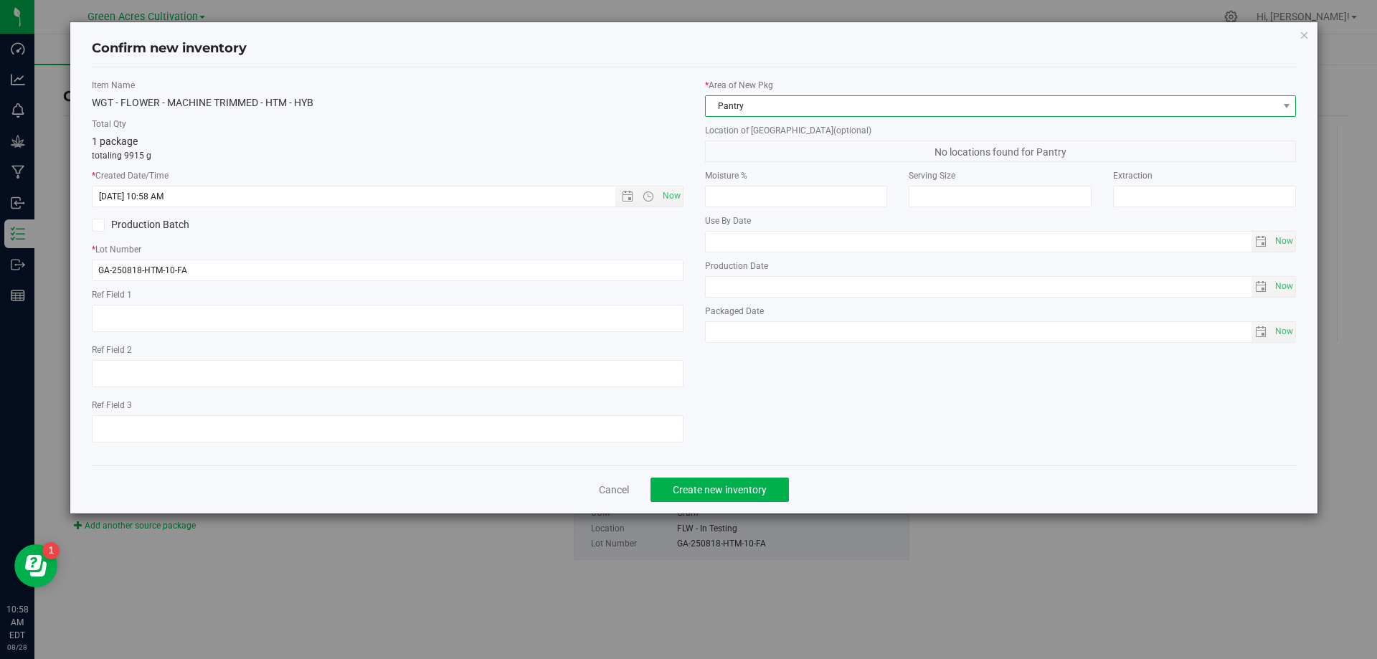
click at [832, 105] on span "Pantry" at bounding box center [991, 106] width 572 height 20
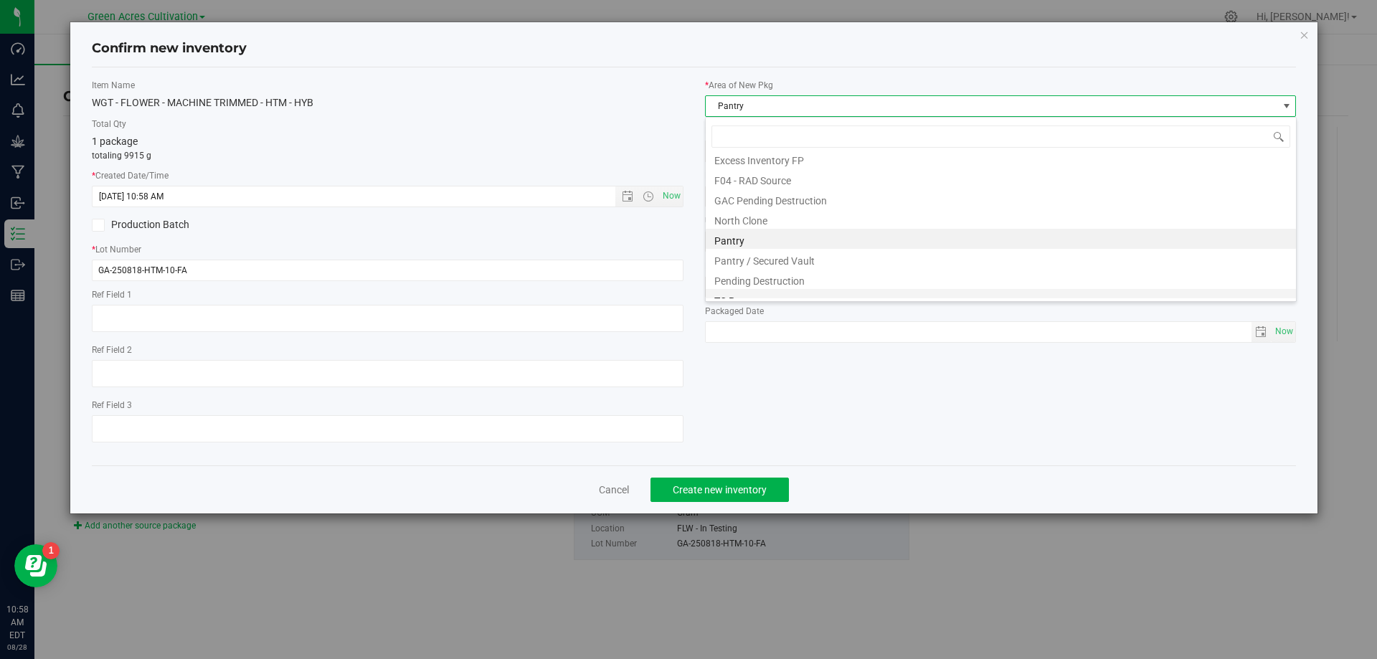
scroll to position [198, 0]
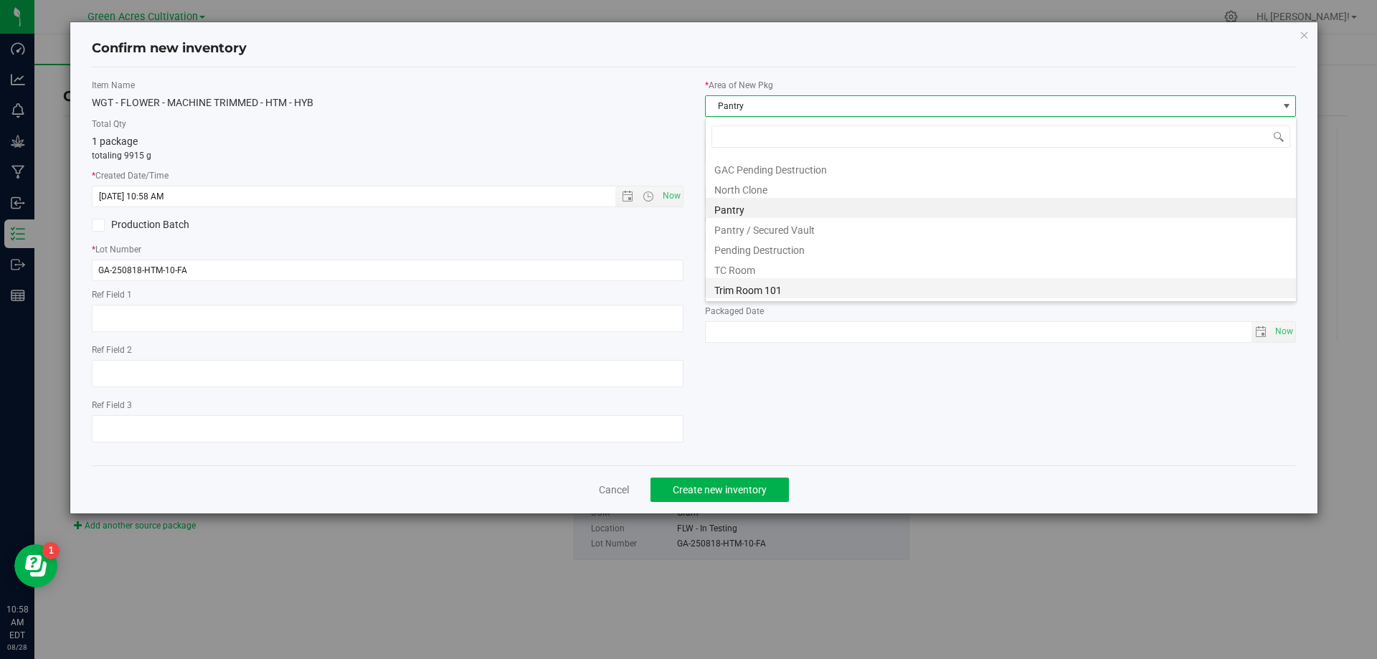
click at [805, 285] on li "Trim Room 101" at bounding box center [1000, 288] width 590 height 20
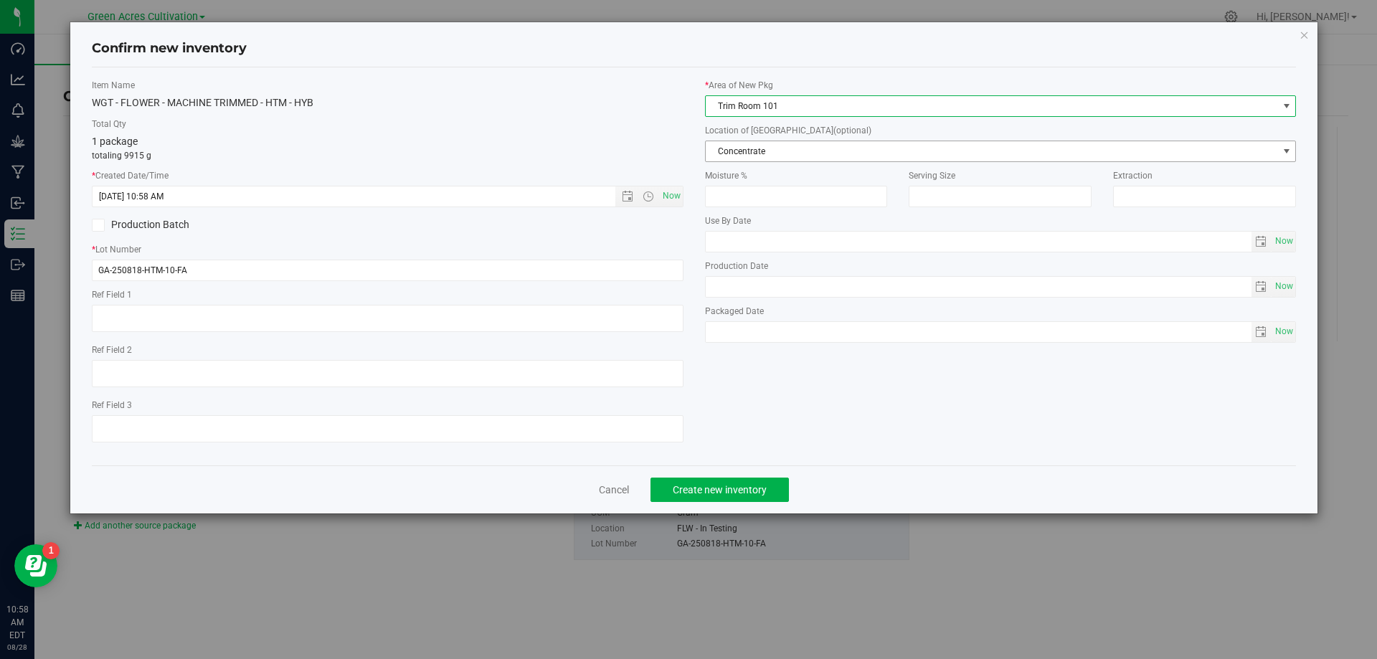
click at [828, 153] on span "Concentrate" at bounding box center [991, 151] width 572 height 20
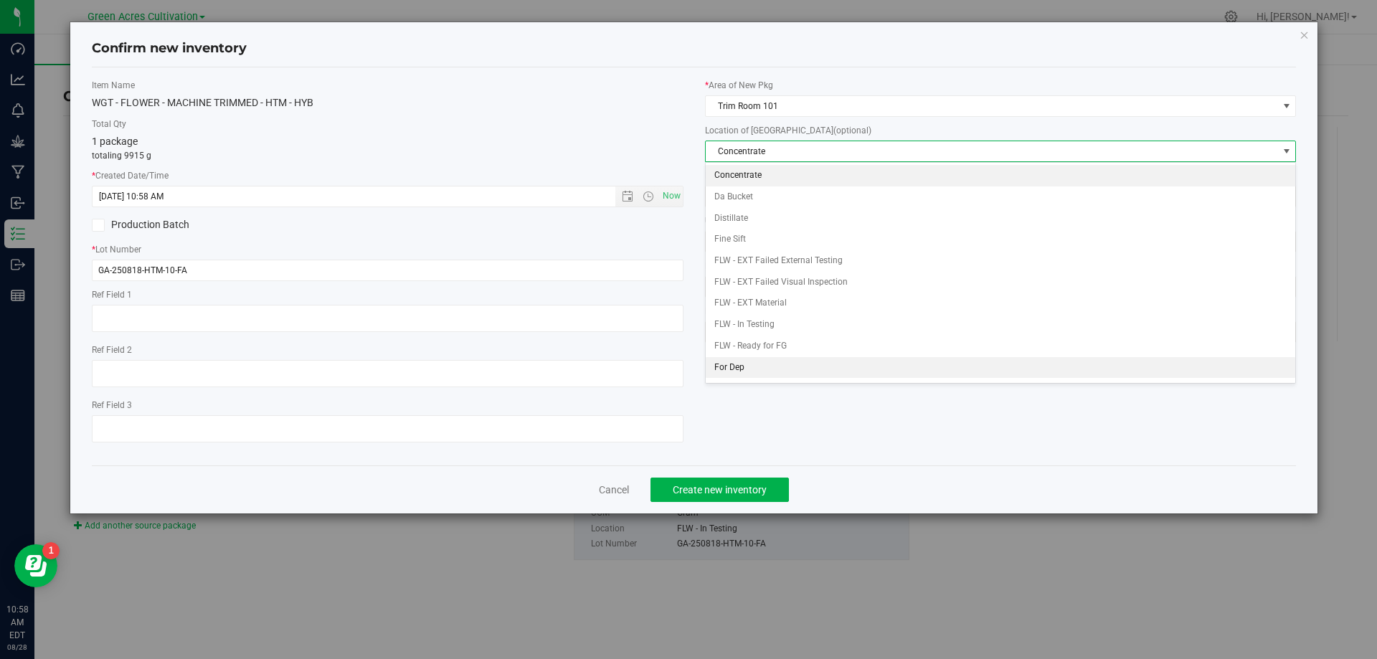
click at [792, 369] on li "For Dep" at bounding box center [1000, 368] width 590 height 22
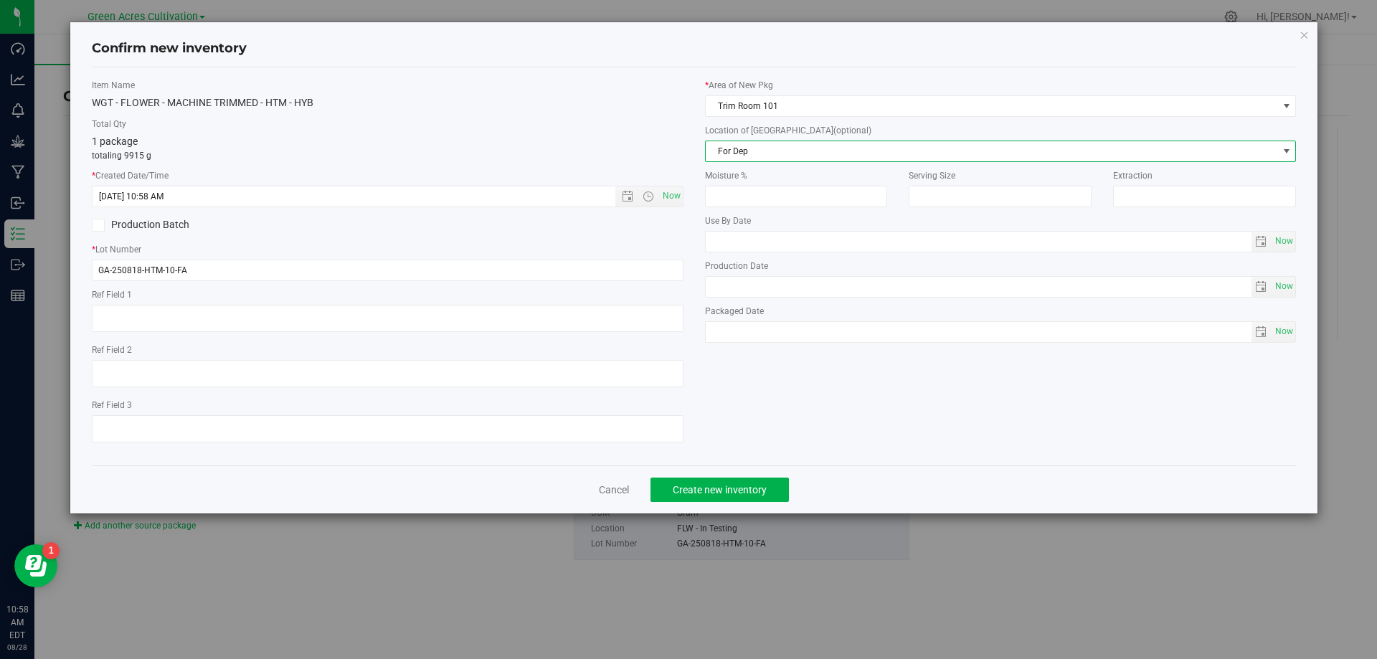
click at [773, 161] on span "For Dep" at bounding box center [1000, 152] width 591 height 22
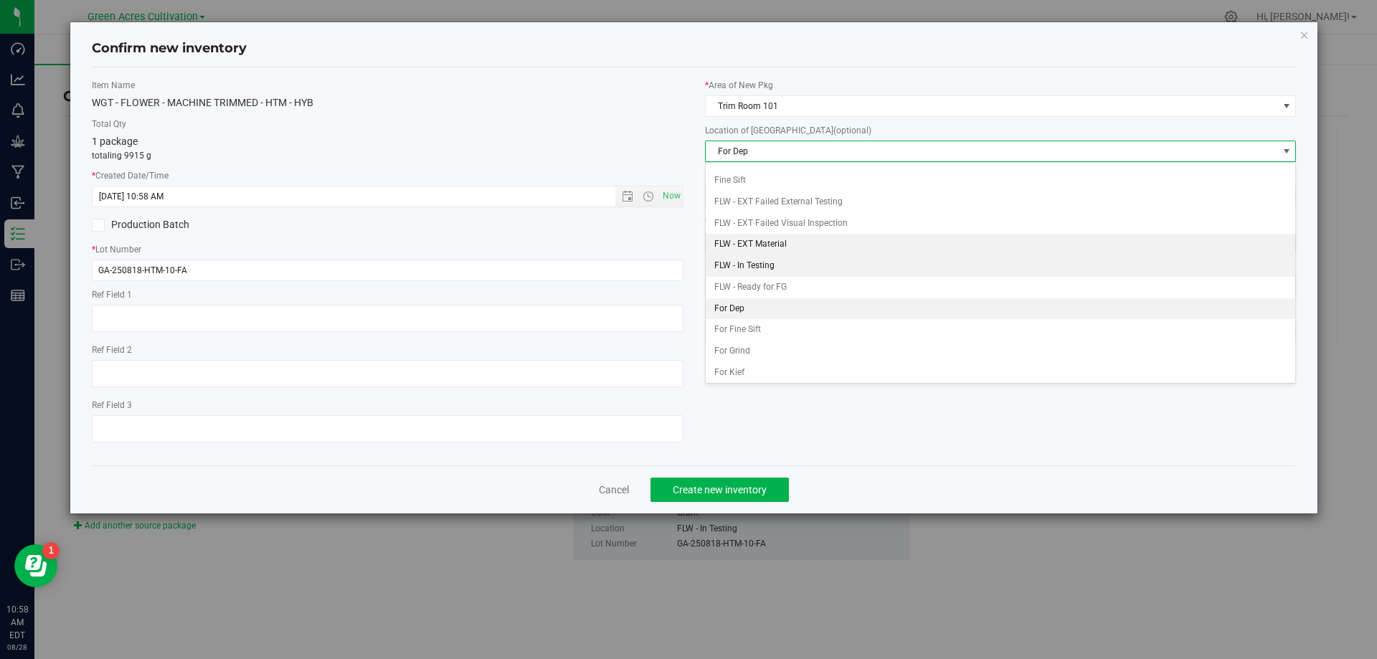
scroll to position [72, 0]
click at [787, 247] on li "FLW - In Testing" at bounding box center [1000, 253] width 590 height 22
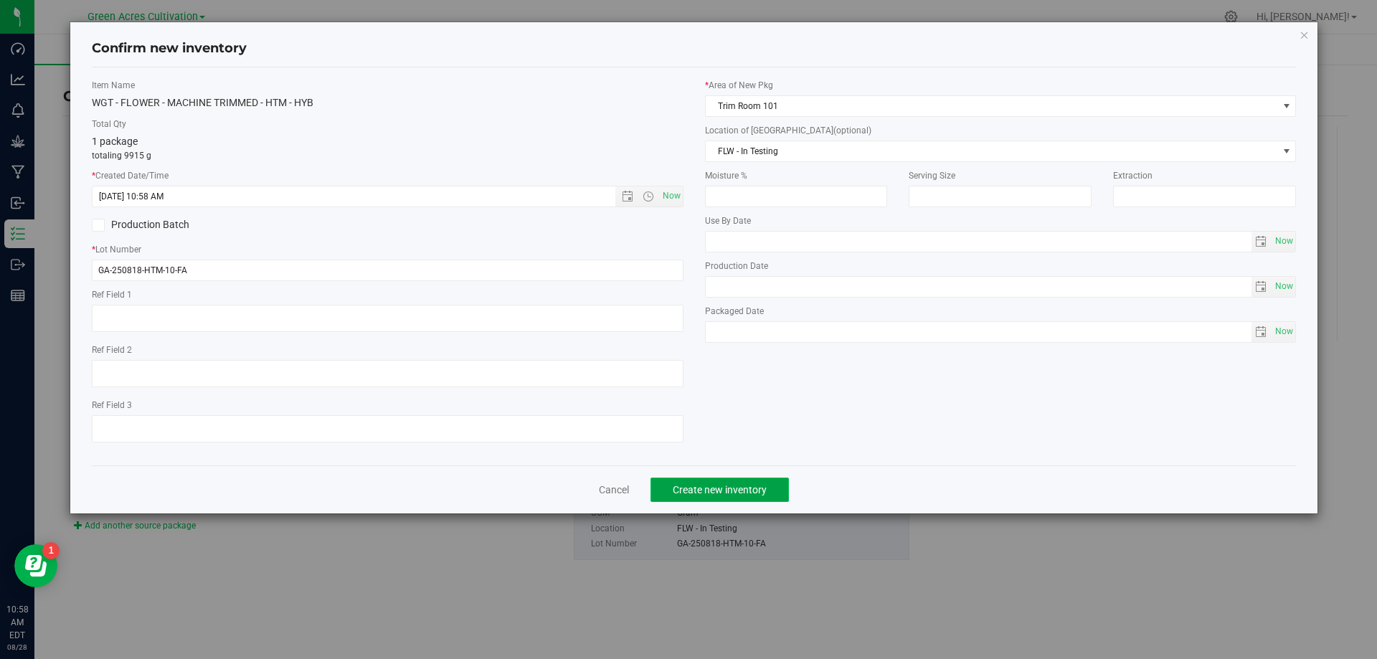
click at [734, 479] on button "Create new inventory" at bounding box center [719, 489] width 138 height 24
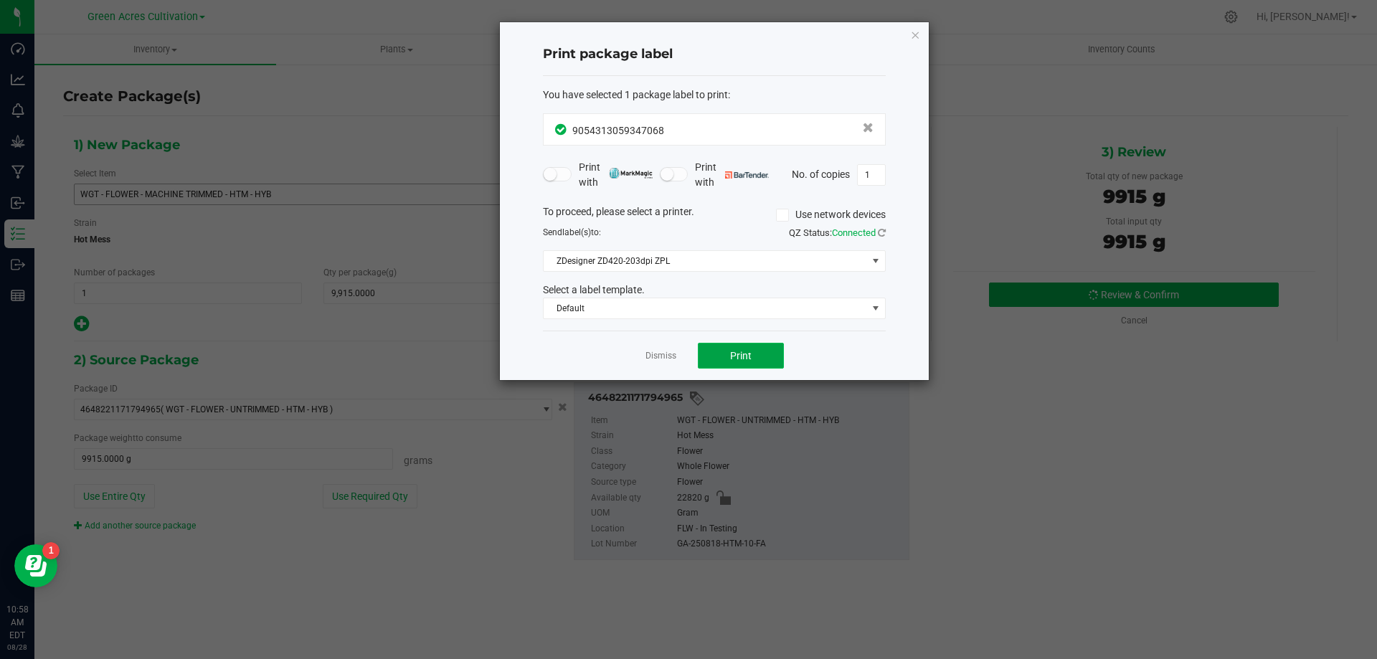
click at [738, 357] on span "Print" at bounding box center [741, 355] width 22 height 11
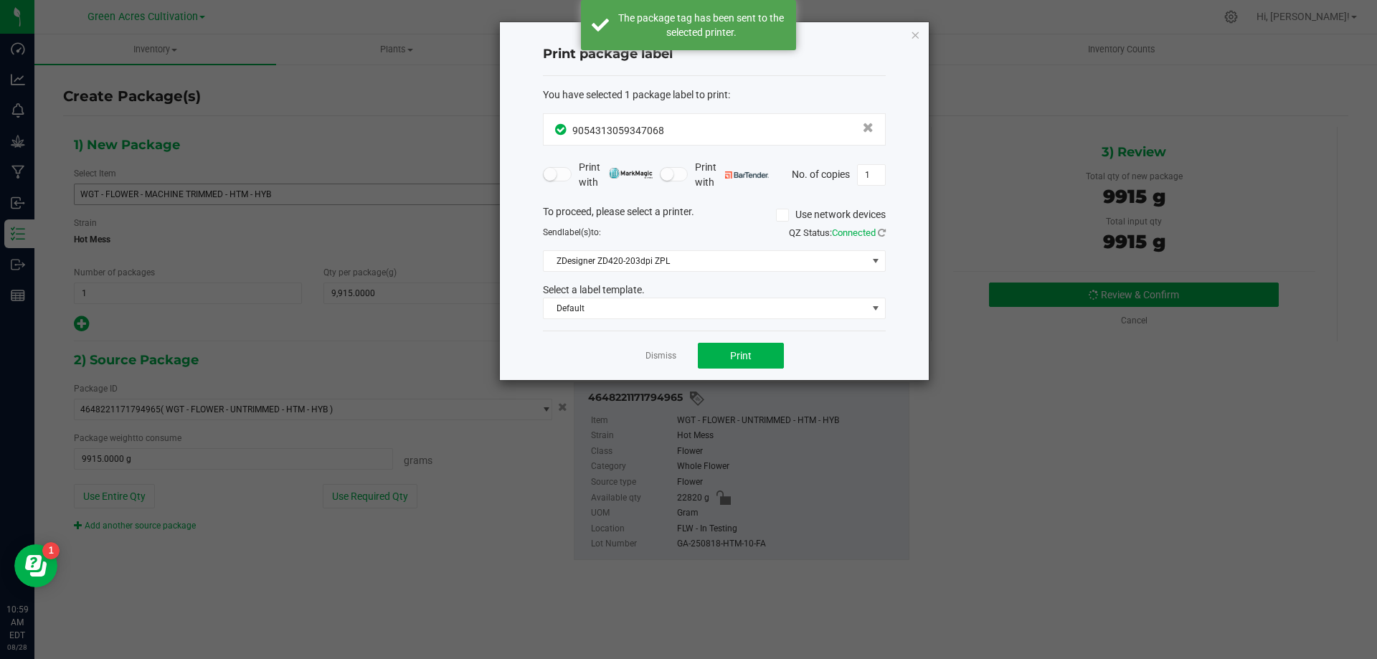
click at [677, 351] on div "Dismiss Print" at bounding box center [714, 355] width 343 height 49
click at [660, 350] on link "Dismiss" at bounding box center [660, 356] width 31 height 12
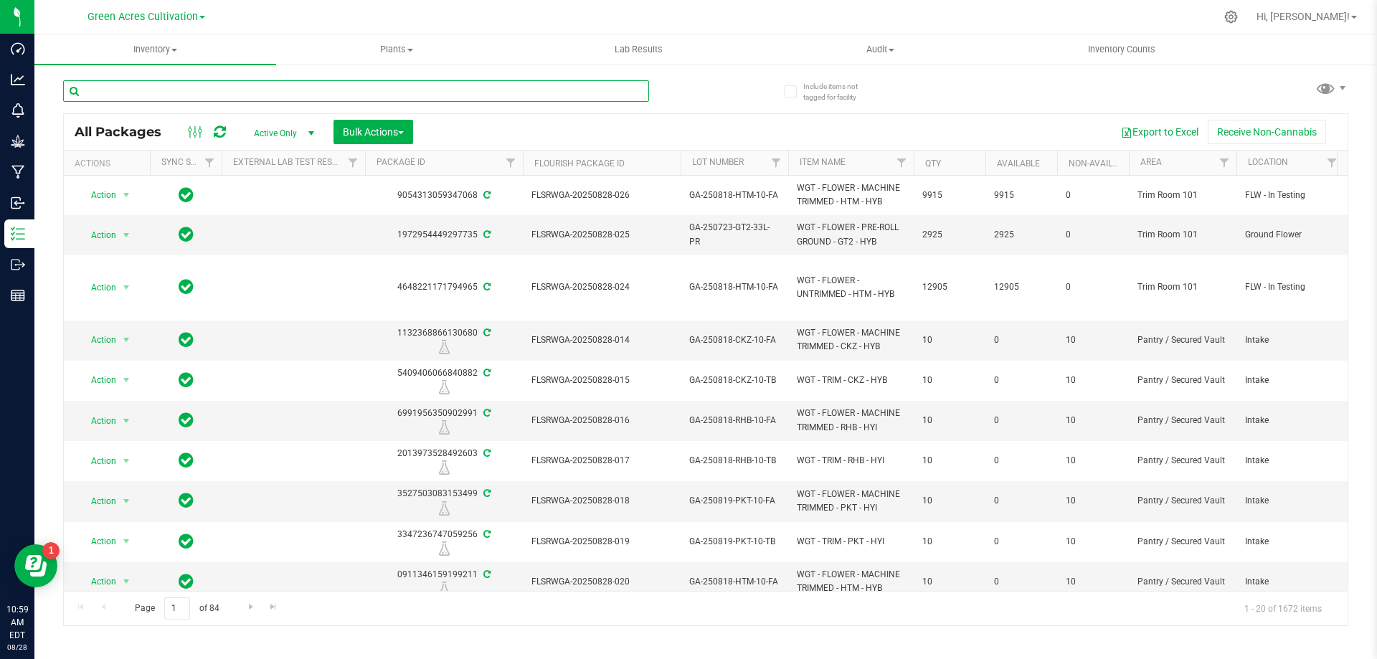
click at [406, 100] on input "text" at bounding box center [356, 91] width 586 height 22
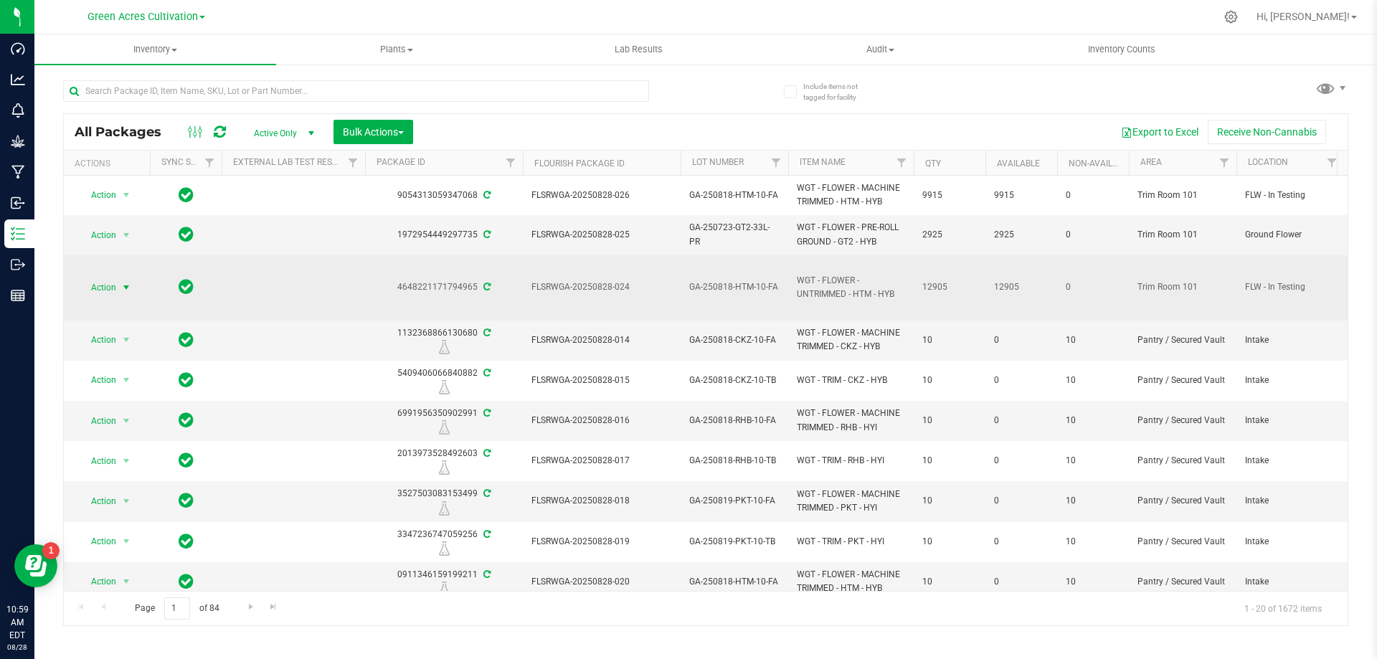
click at [89, 283] on span "Action" at bounding box center [97, 287] width 39 height 20
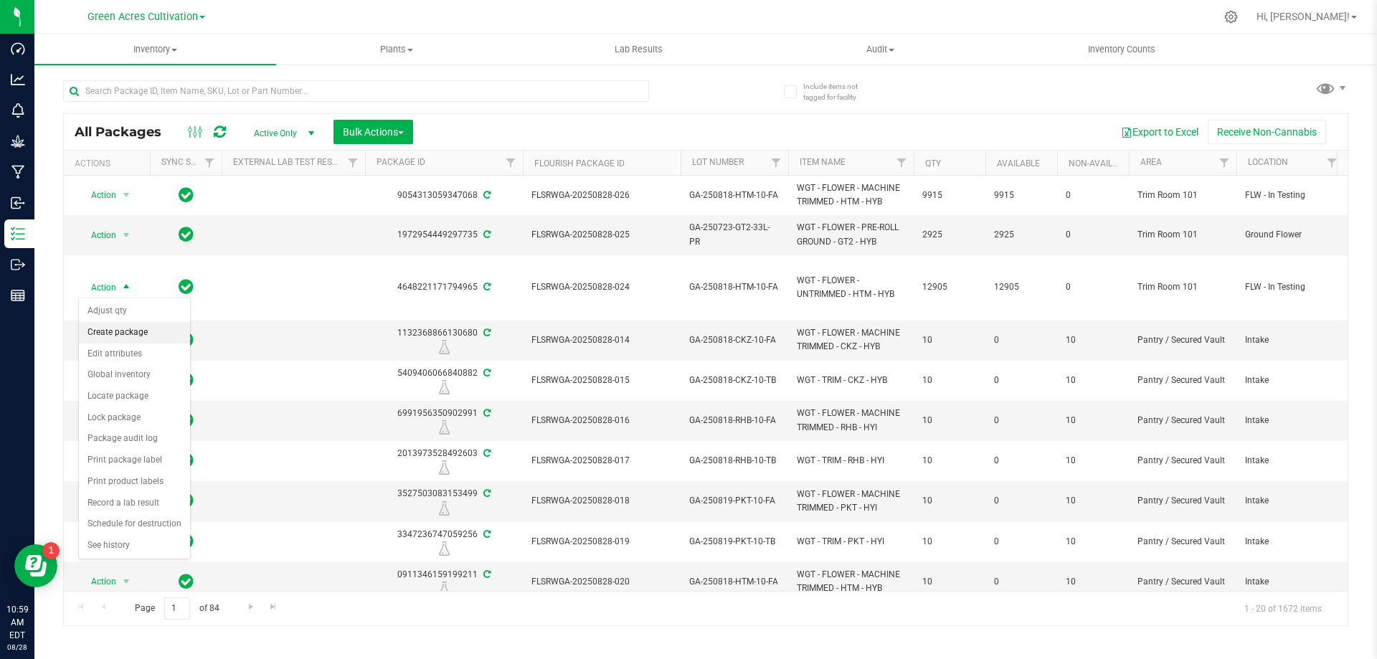
drag, startPoint x: 143, startPoint y: 319, endPoint x: 141, endPoint y: 333, distance: 13.8
click at [141, 333] on ul "Adjust qty Create package Edit attributes Global inventory Locate package Lock …" at bounding box center [134, 428] width 111 height 256
click at [141, 333] on li "Create package" at bounding box center [134, 333] width 111 height 22
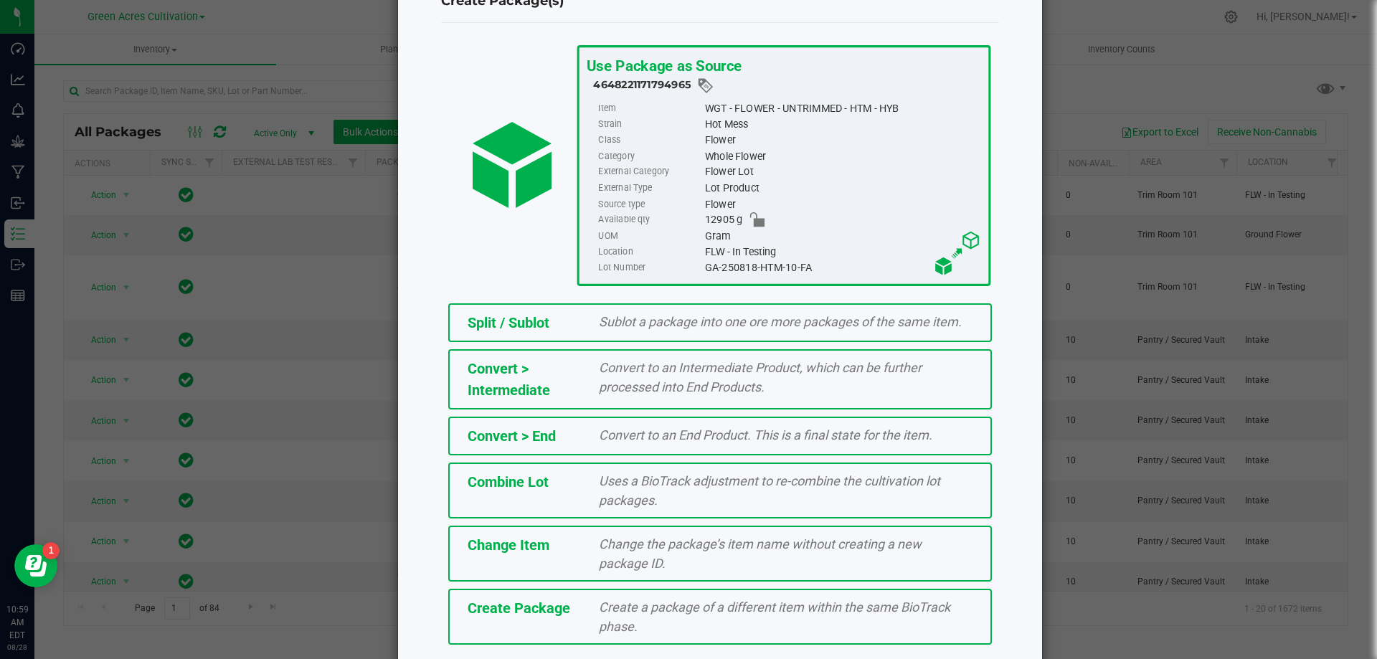
scroll to position [103, 0]
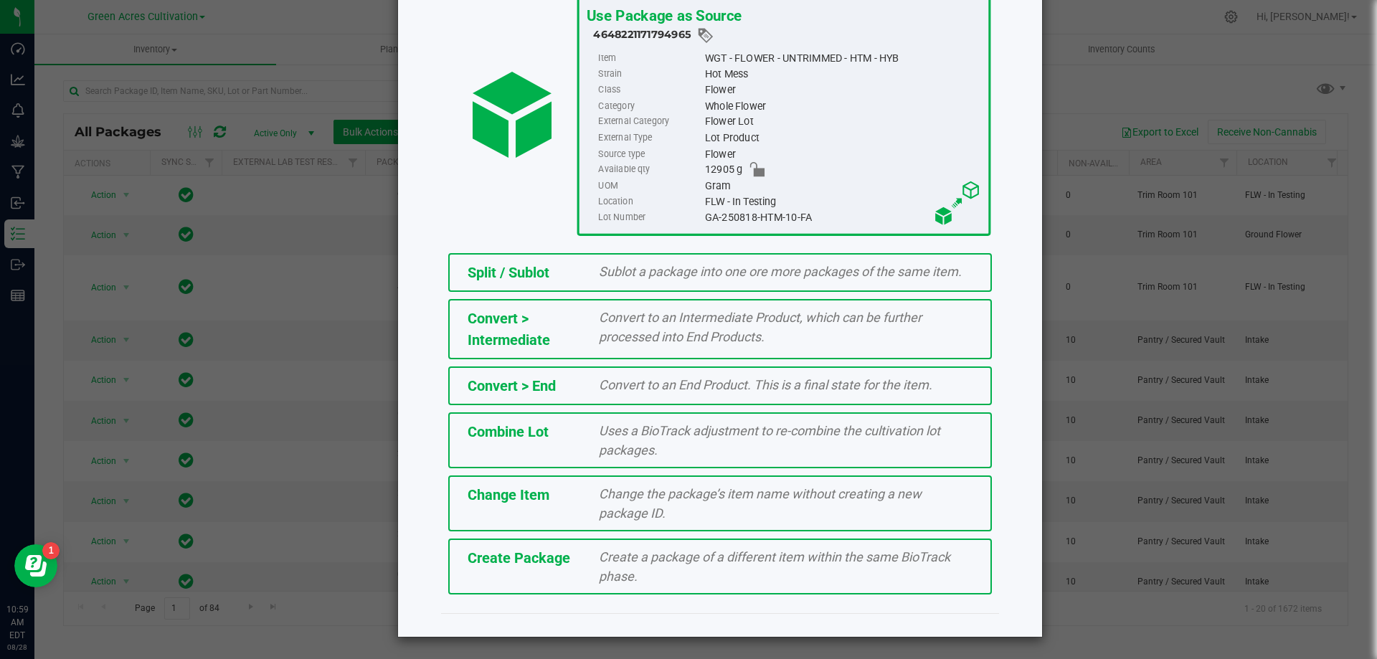
click at [878, 564] on span "Create a package of a different item within the same BioTrack phase." at bounding box center [774, 566] width 351 height 34
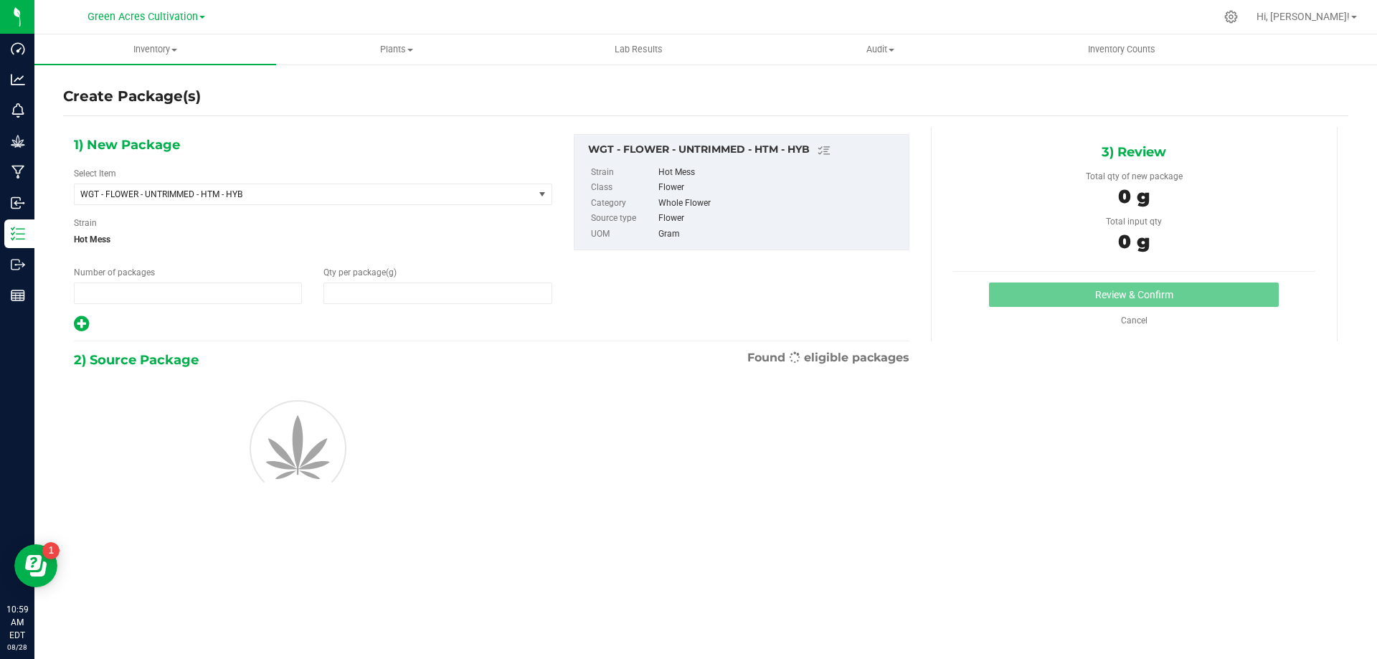
type input "1"
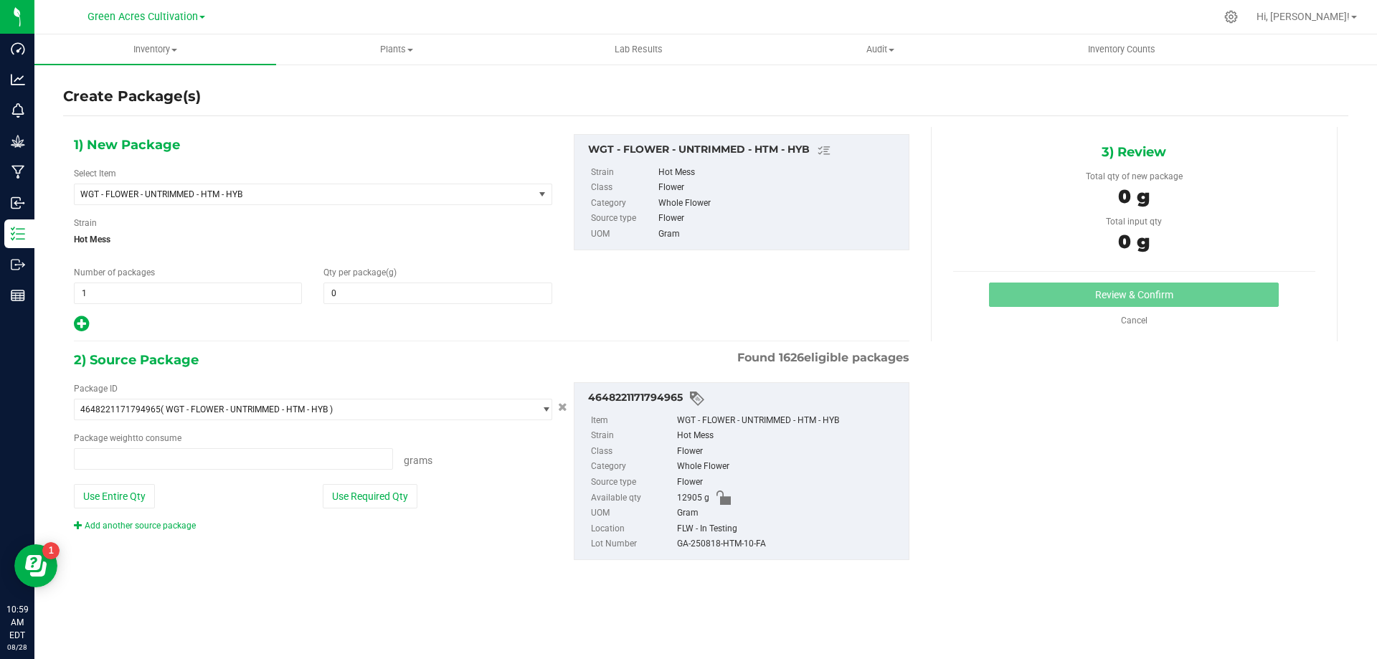
type input "0.0000"
type input "0.0000 g"
click at [237, 201] on span "WGT - FLOWER - UNTRIMMED - HTM - HYB" at bounding box center [304, 194] width 459 height 20
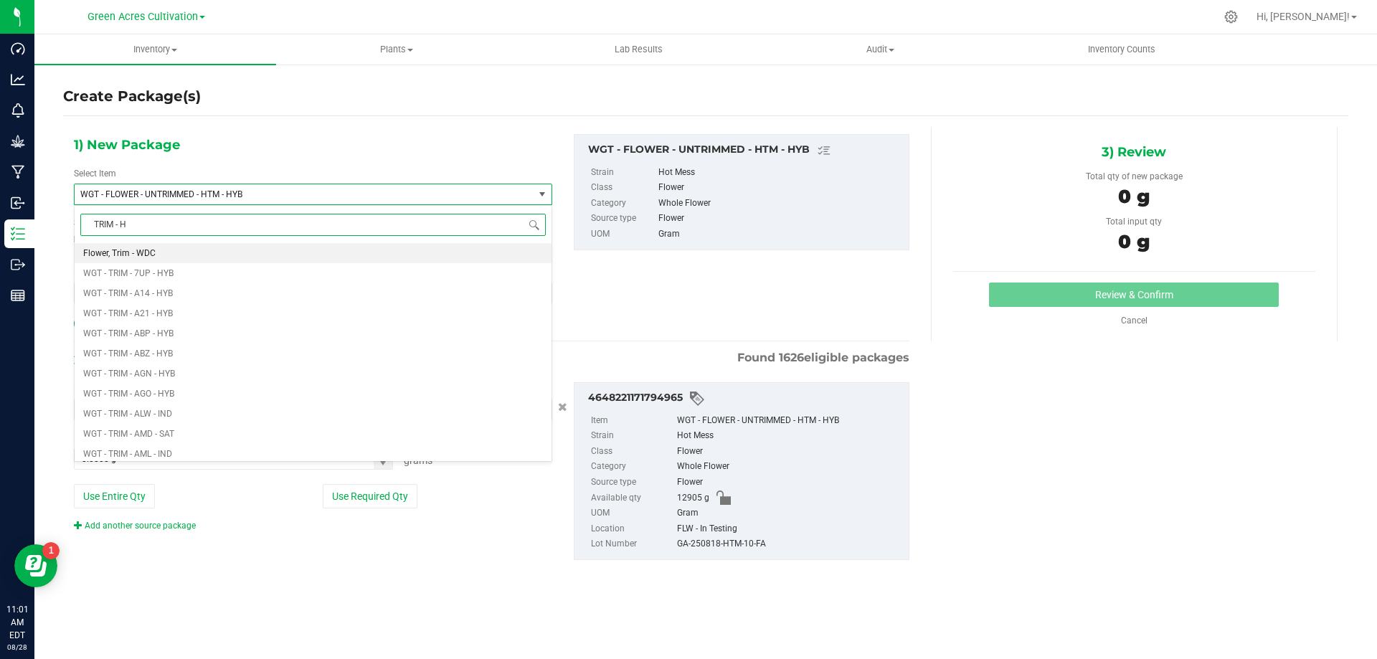
type input "TRIM - HG"
type input "TRIM - HTM"
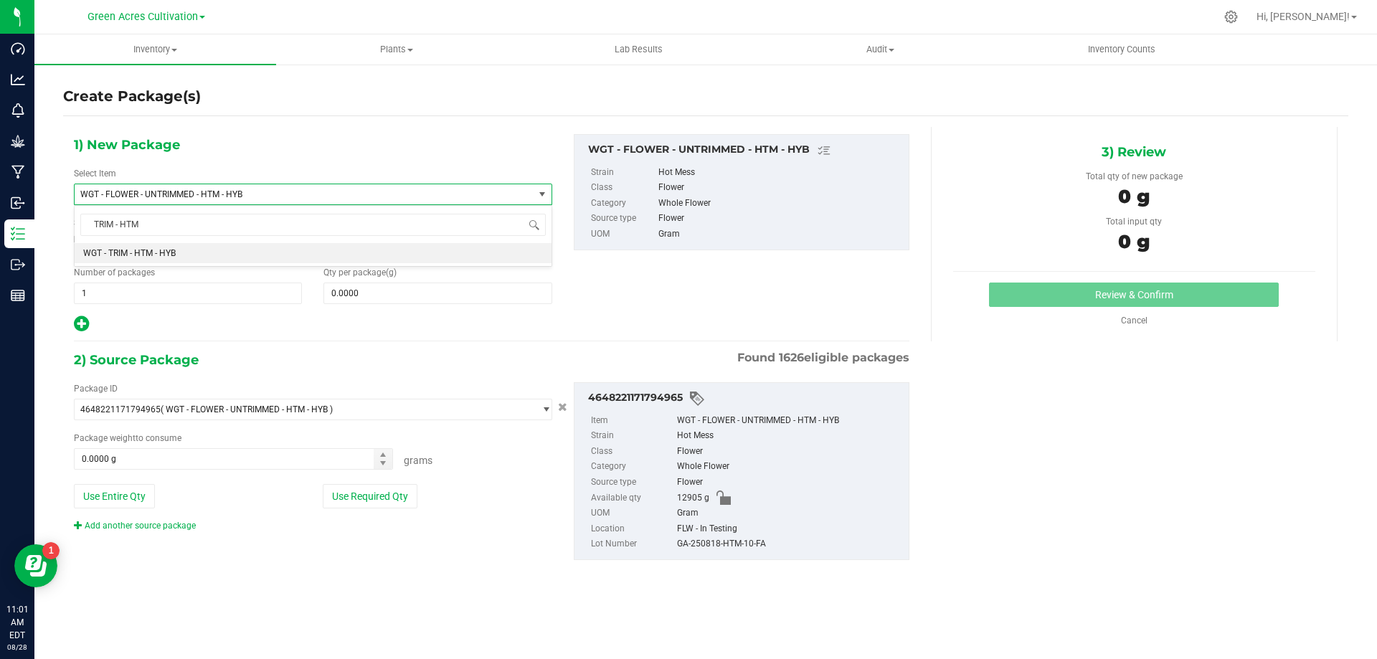
click at [455, 251] on li "WGT - TRIM - HTM - HYB" at bounding box center [313, 253] width 477 height 20
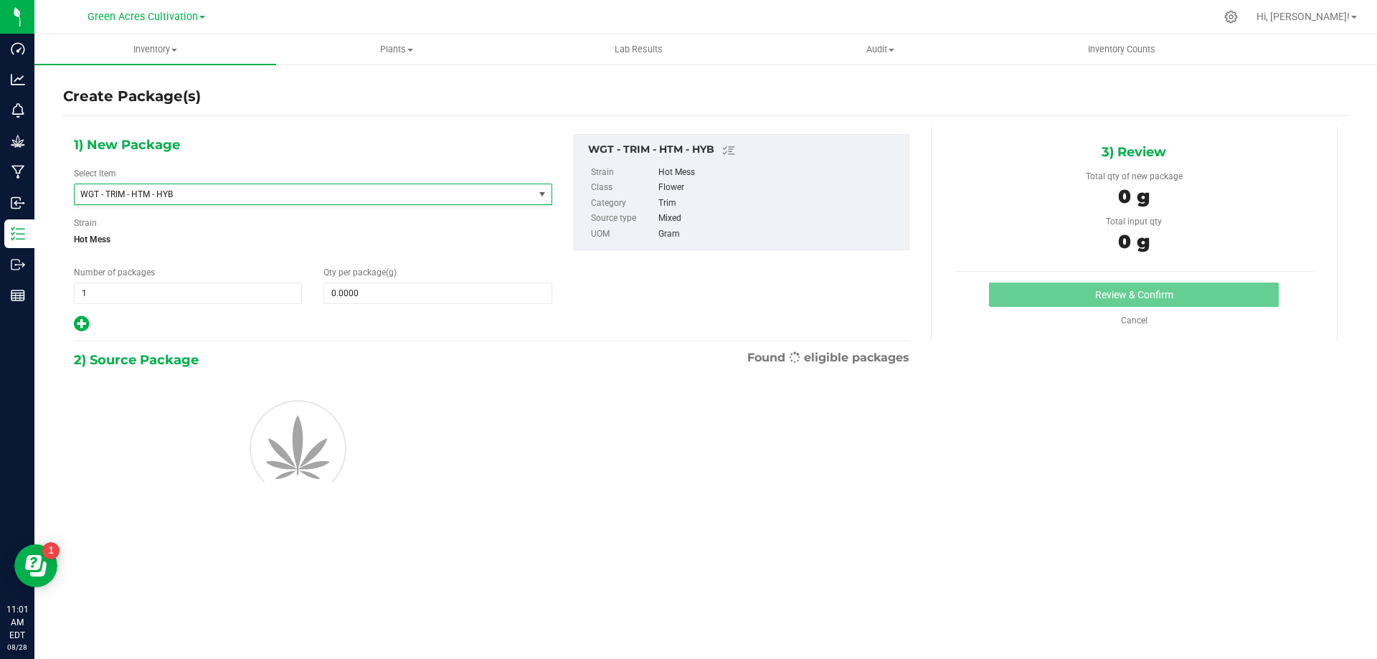
type input "0.0000"
click at [460, 286] on span at bounding box center [437, 293] width 228 height 22
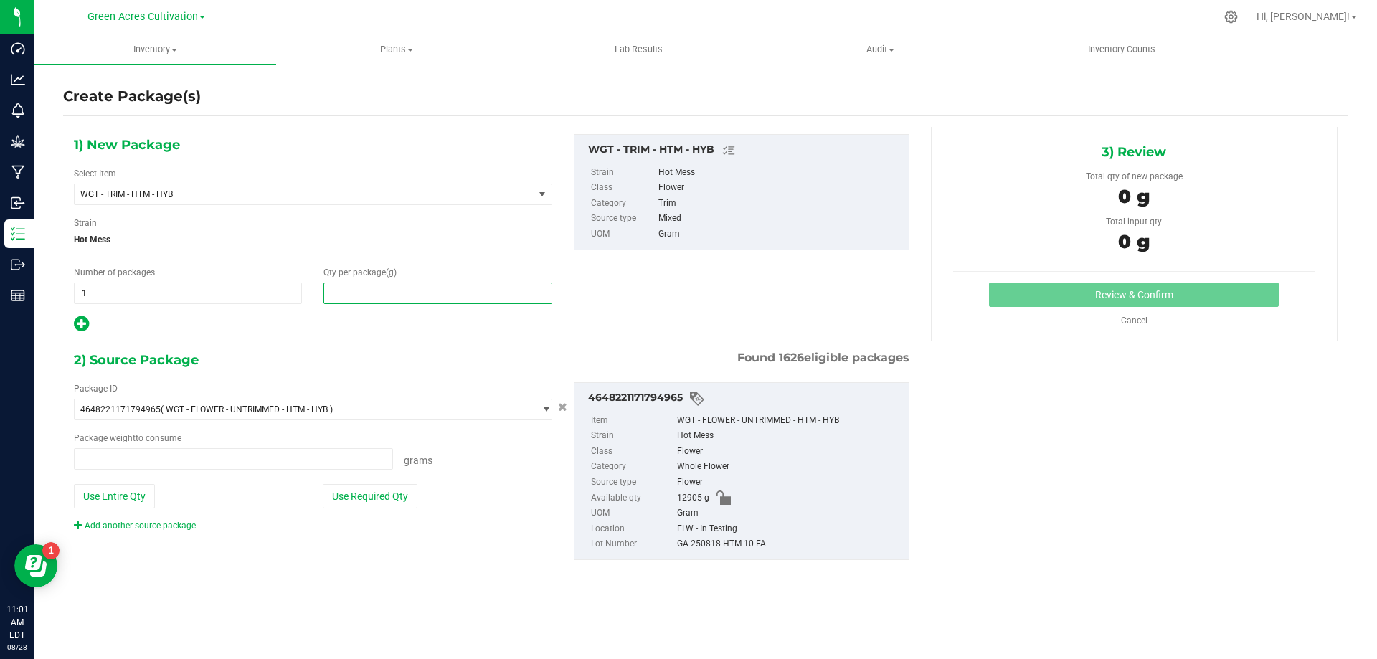
type input "0.0000 g"
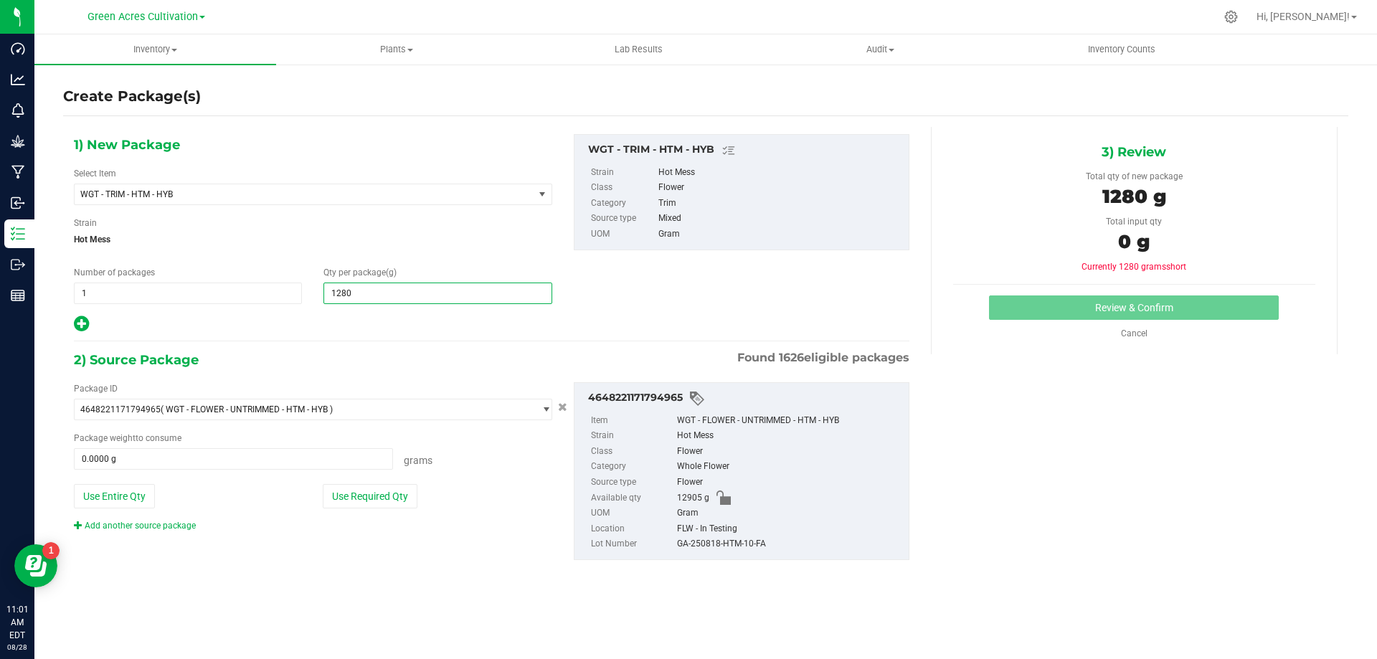
type input "12805"
type input "12,805.0000"
click at [381, 509] on div "Package ID 4648221171794965 ( WGT - FLOWER - UNTRIMMED - HTM - HYB ) 0004193013…" at bounding box center [313, 457] width 500 height 150
click at [388, 493] on button "Use Required Qty" at bounding box center [370, 496] width 95 height 24
type input "12805.0000 g"
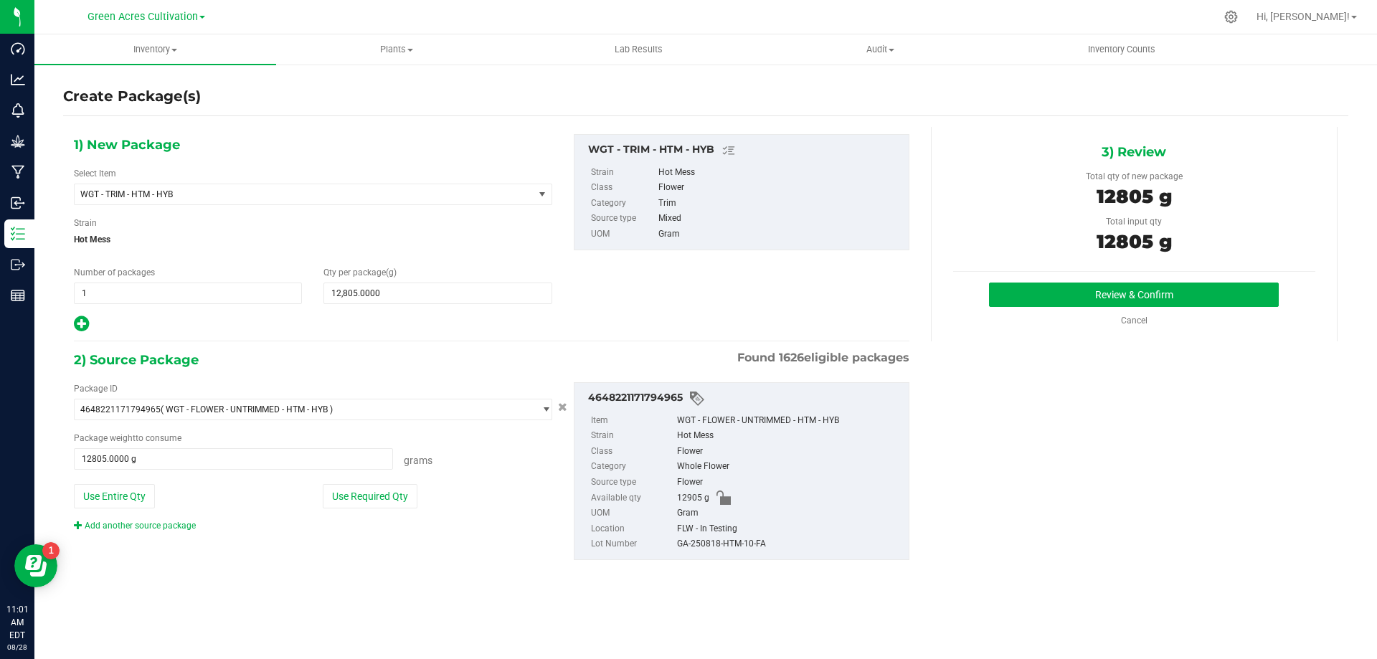
click at [705, 542] on div "GA-250818-HTM-10-FA" at bounding box center [789, 544] width 224 height 16
click at [705, 541] on div "GA-250818-HTM-10-FA" at bounding box center [789, 544] width 224 height 16
copy div "GA-250818-HTM-10-FA"
click at [1092, 296] on button "Review & Confirm" at bounding box center [1134, 294] width 290 height 24
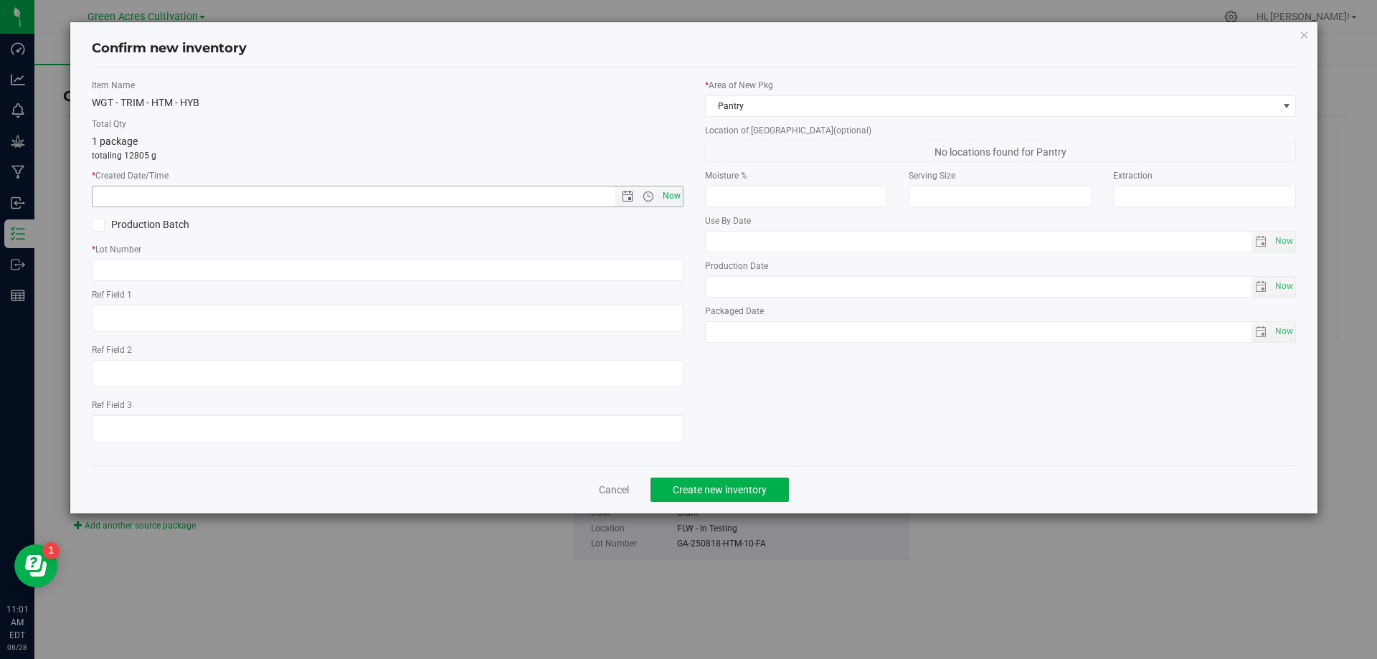
click at [680, 192] on span "Now" at bounding box center [671, 196] width 24 height 21
type input "8/28/2025 11:01 AM"
click at [661, 268] on input "text" at bounding box center [387, 271] width 591 height 22
paste input "GA-250818-HTM-10-FA"
type input "GA-250818-HTM-10-TB"
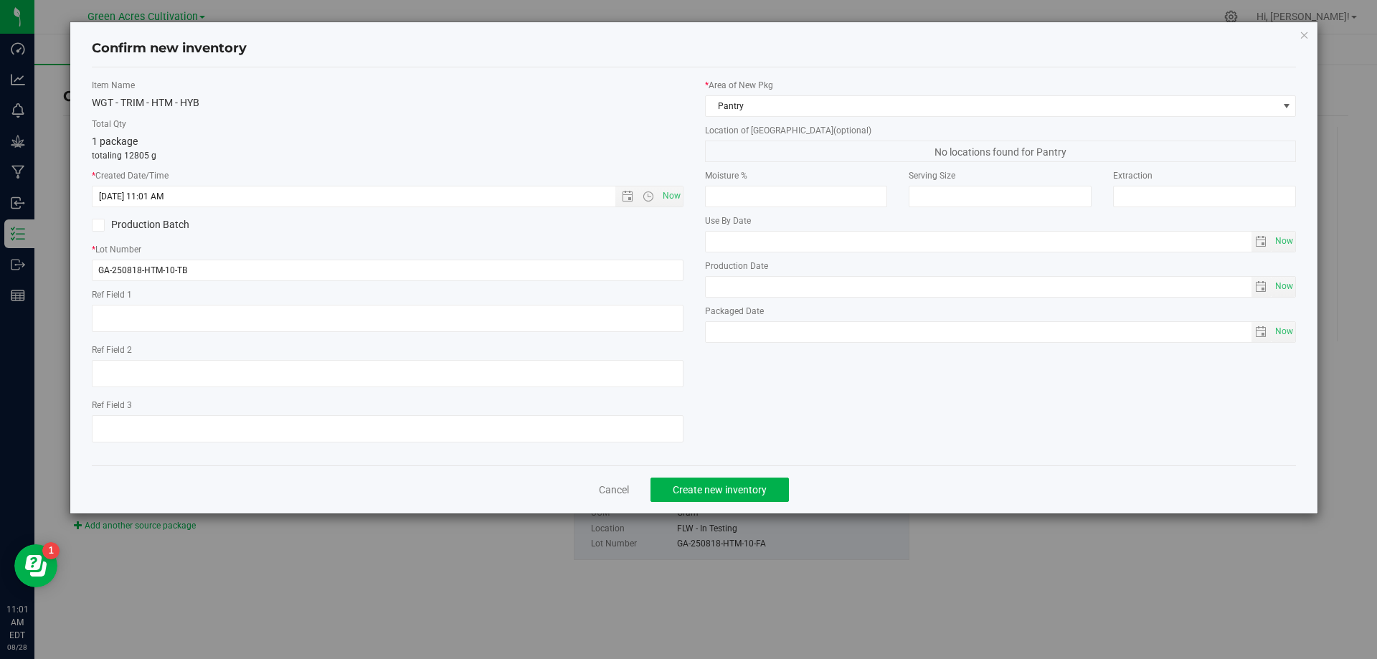
click at [896, 92] on div "* Area of New Pkg Pantry" at bounding box center [1000, 98] width 591 height 38
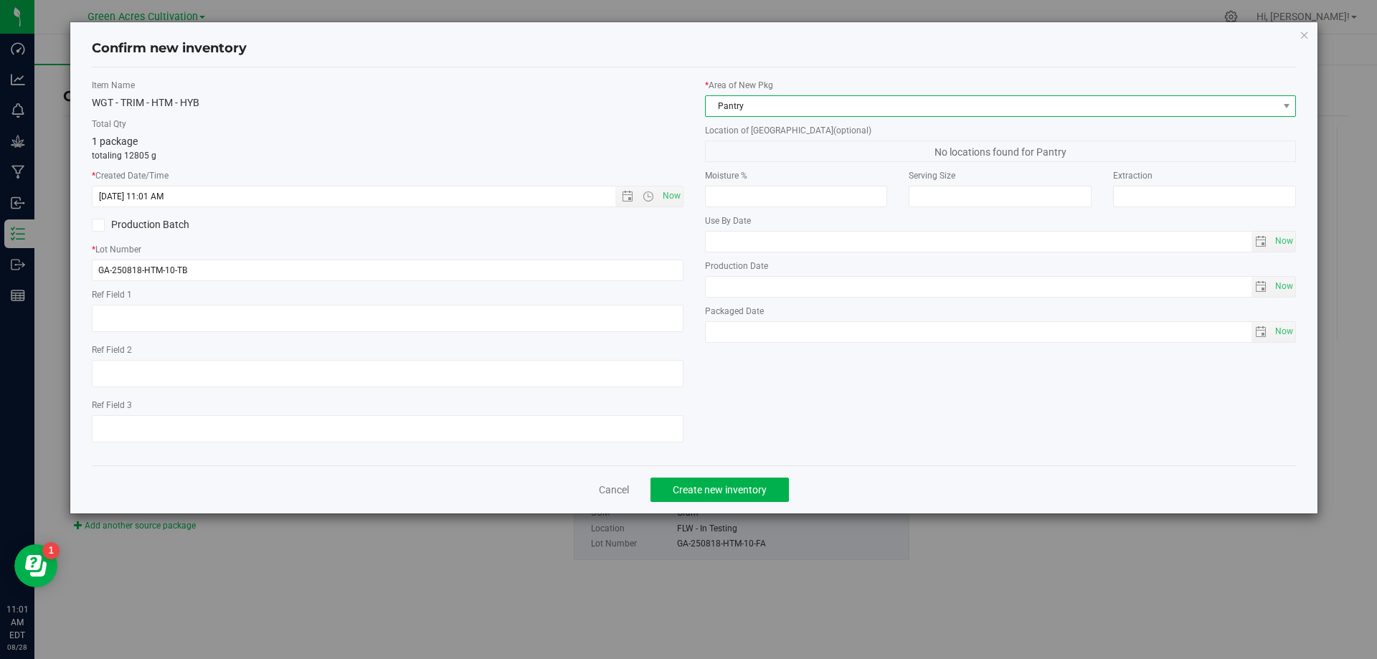
click at [898, 102] on span "Pantry" at bounding box center [991, 106] width 572 height 20
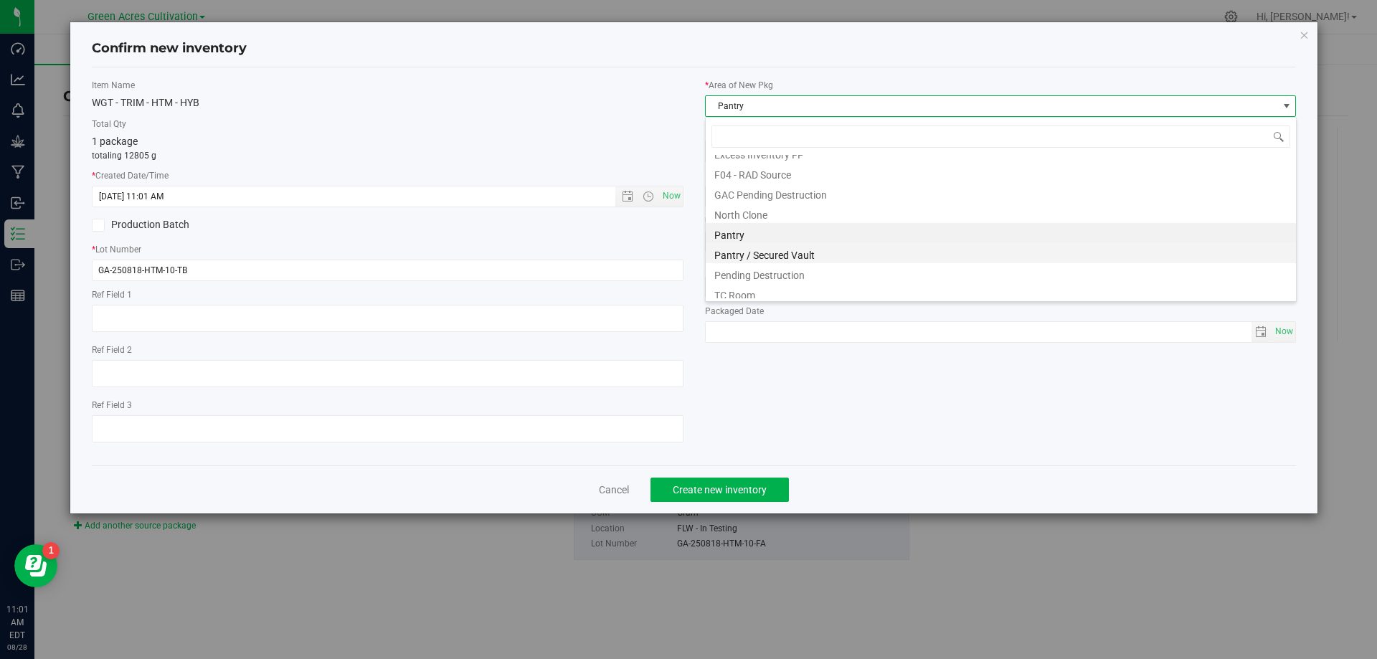
scroll to position [198, 0]
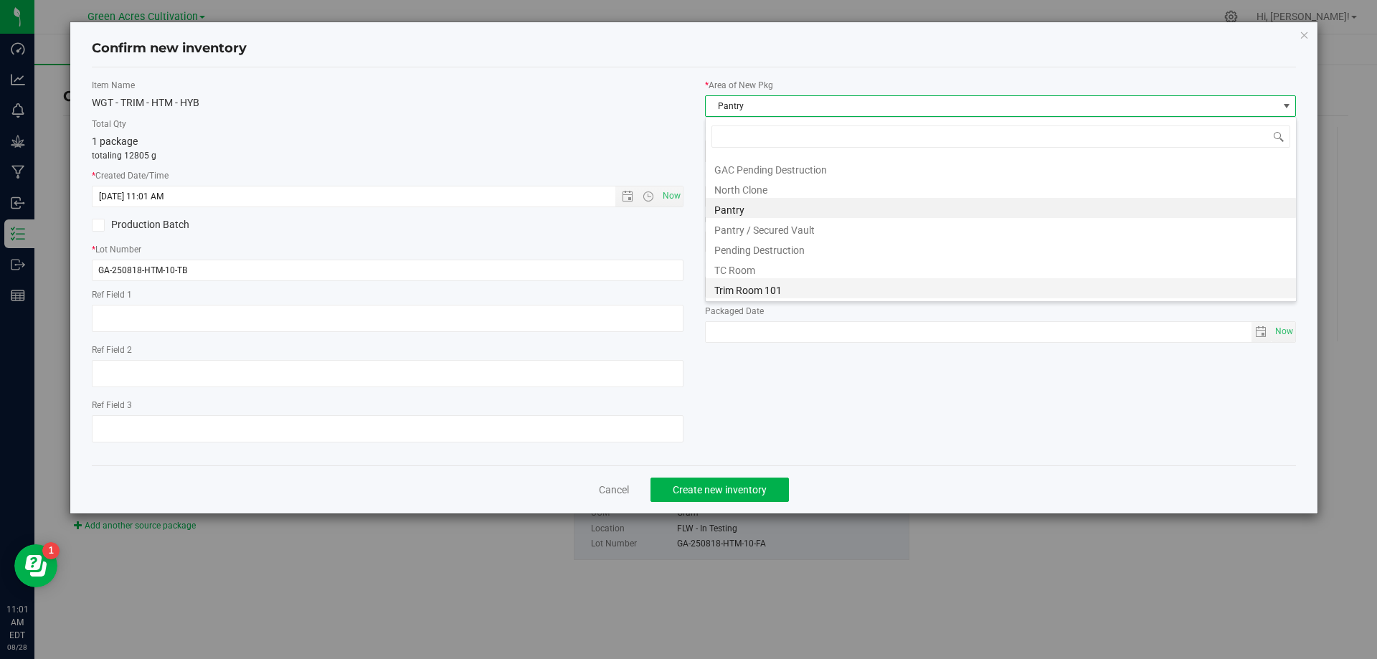
click at [814, 293] on li "Trim Room 101" at bounding box center [1000, 288] width 590 height 20
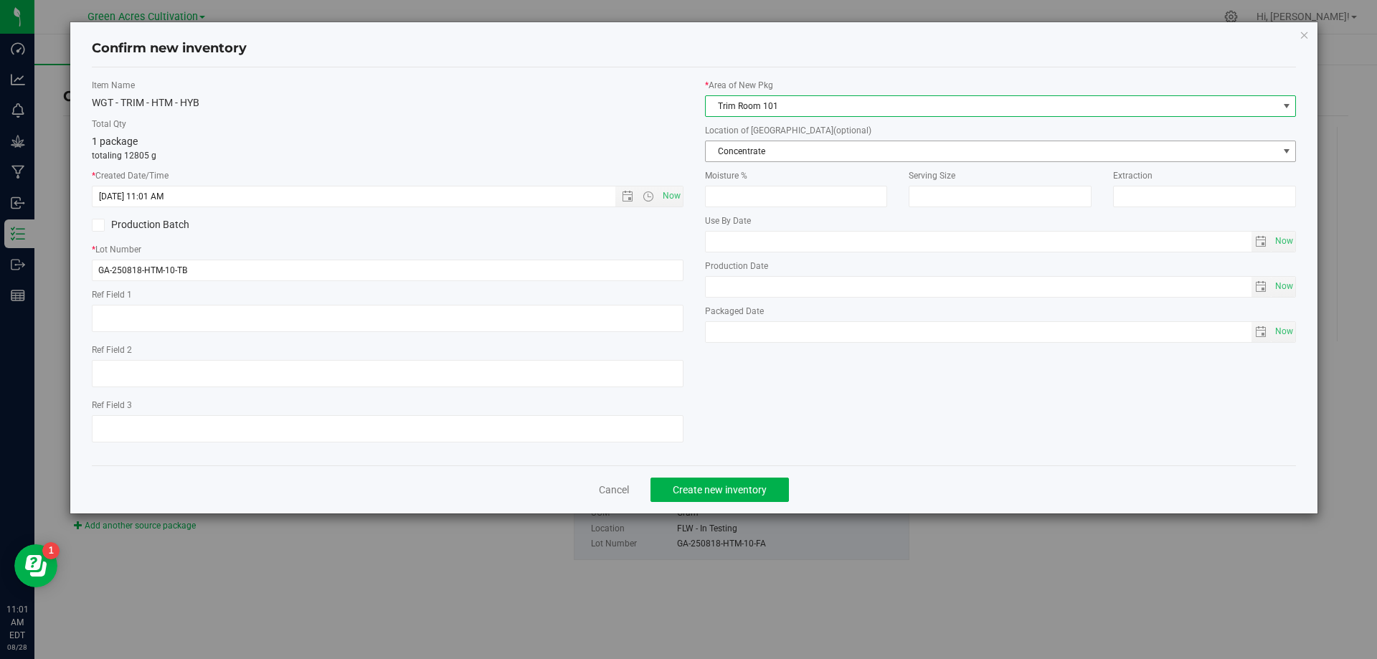
click at [847, 161] on span "Concentrate" at bounding box center [991, 151] width 572 height 20
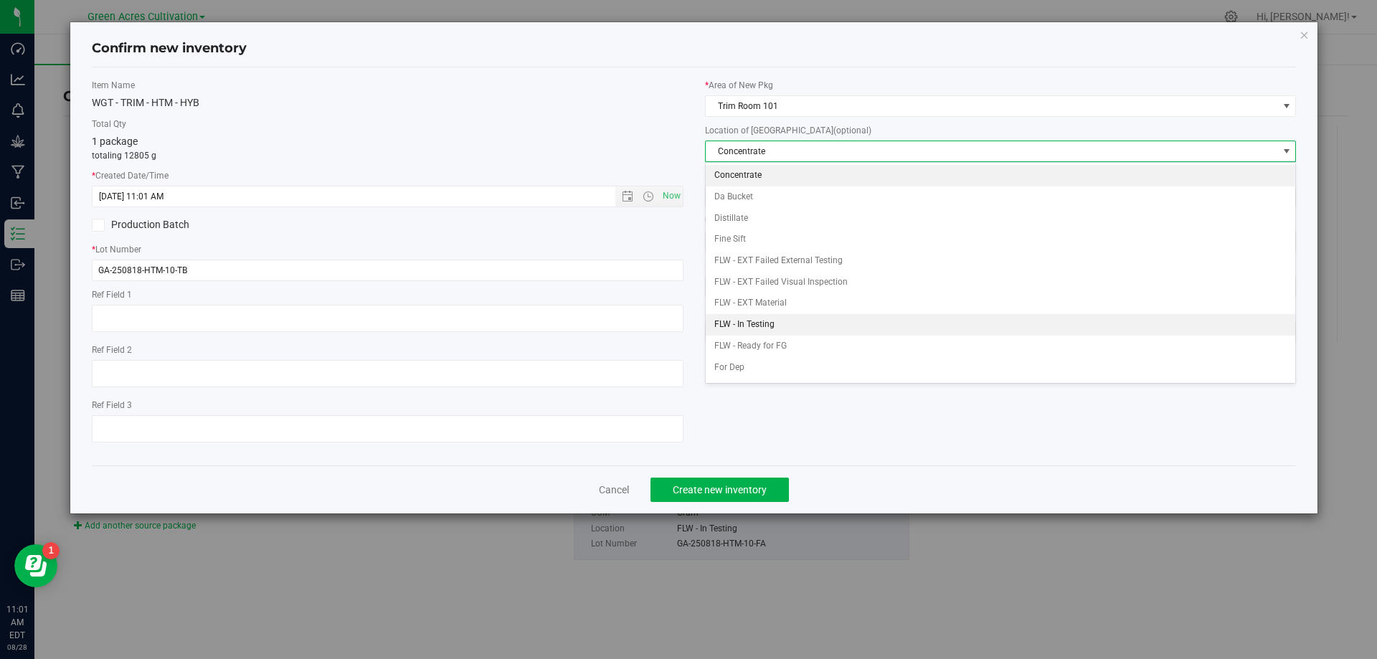
click at [776, 324] on li "FLW - In Testing" at bounding box center [1000, 325] width 590 height 22
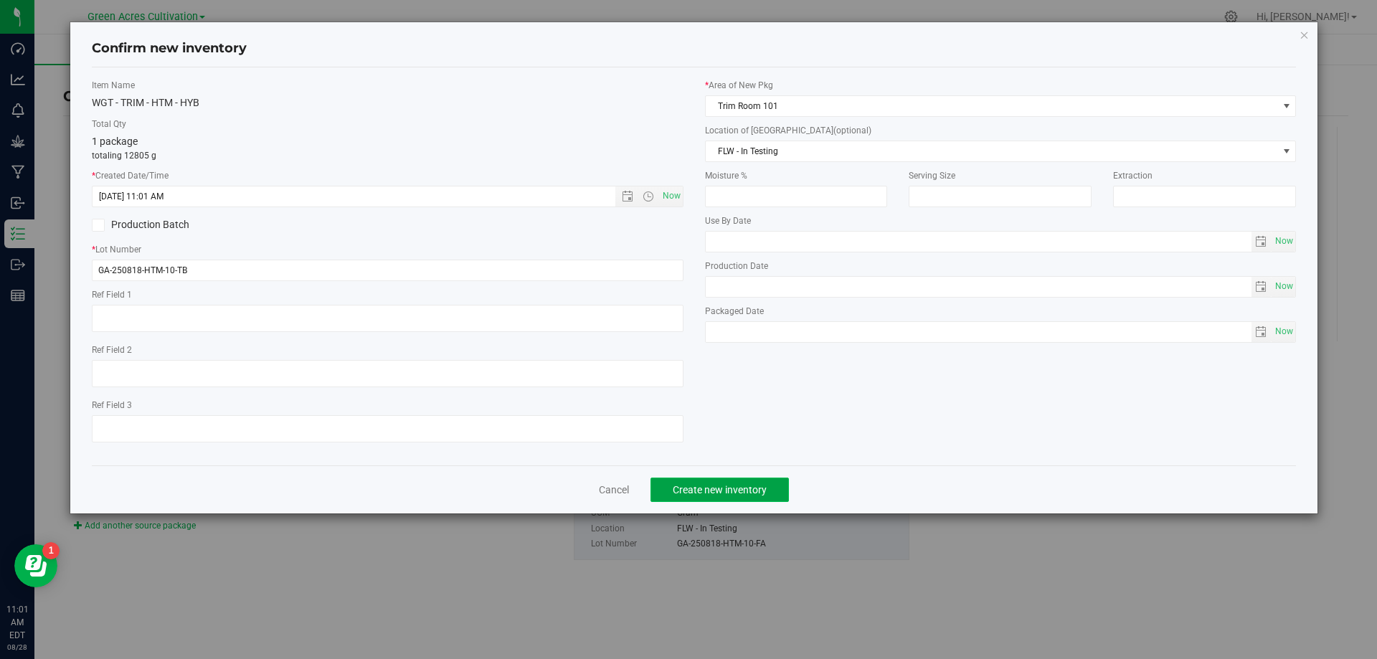
click at [736, 493] on span "Create new inventory" at bounding box center [719, 489] width 94 height 11
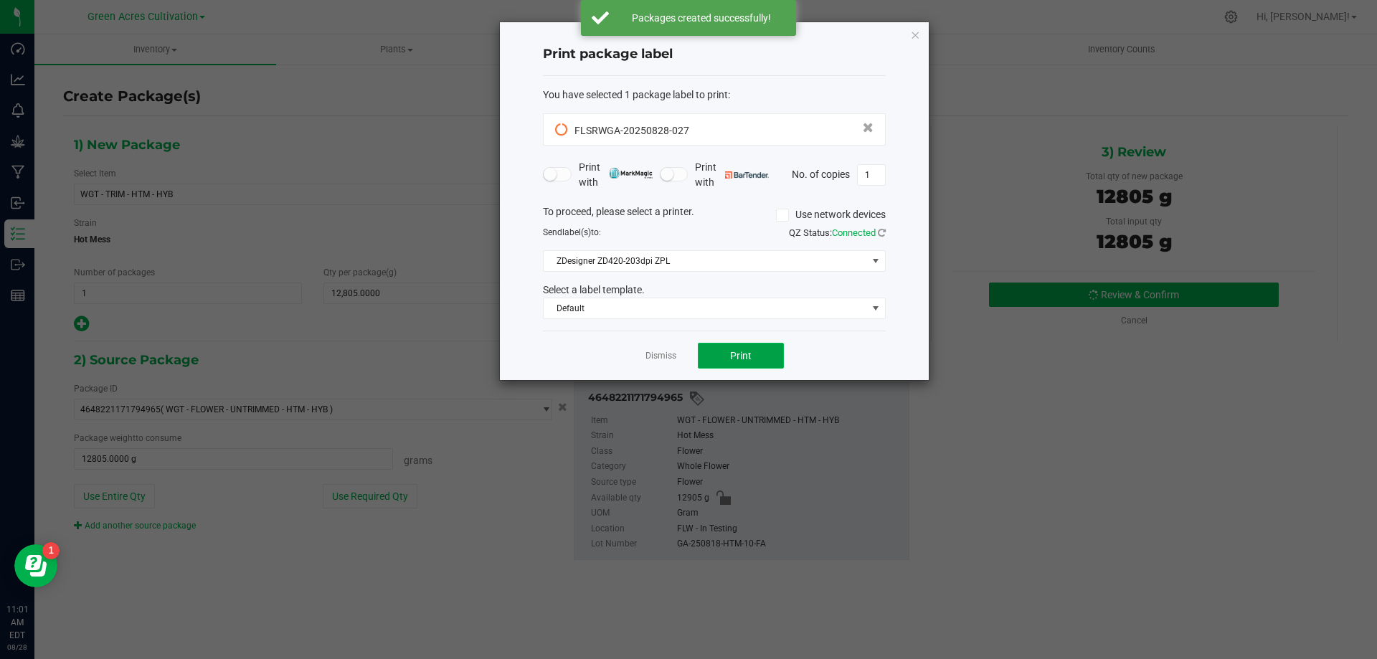
click at [724, 351] on button "Print" at bounding box center [741, 356] width 86 height 26
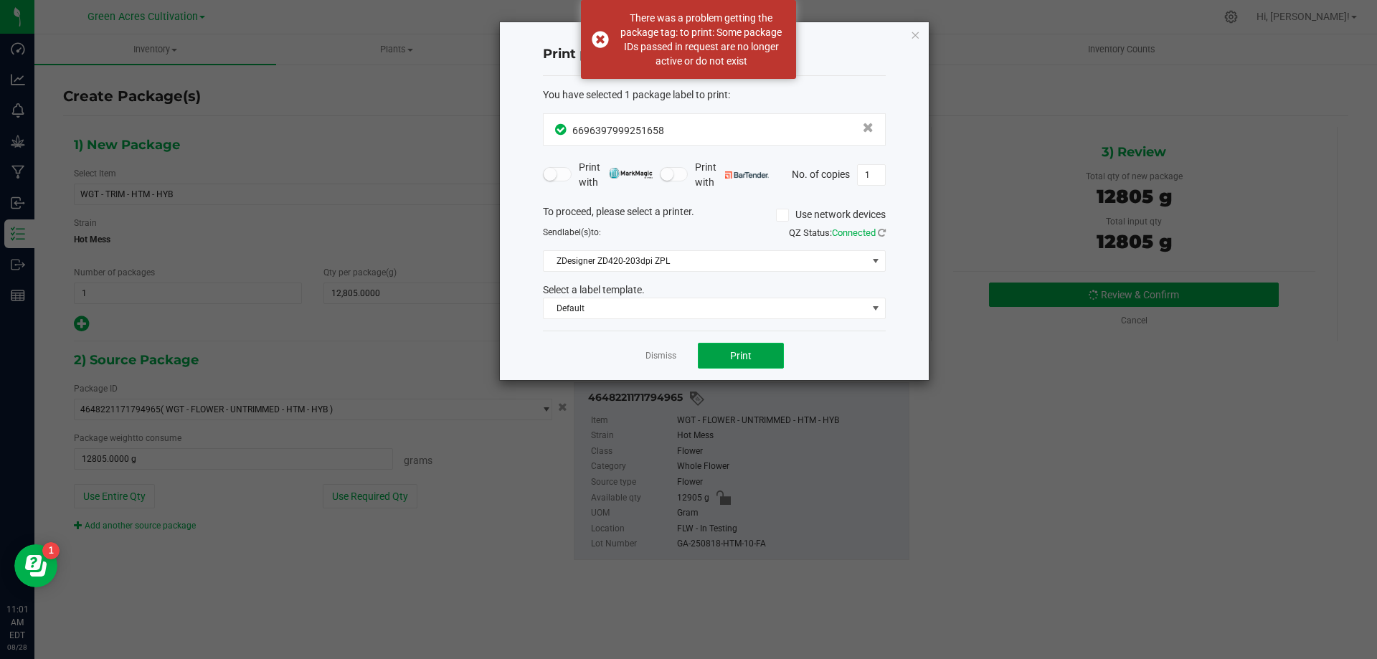
click at [743, 358] on span "Print" at bounding box center [741, 355] width 22 height 11
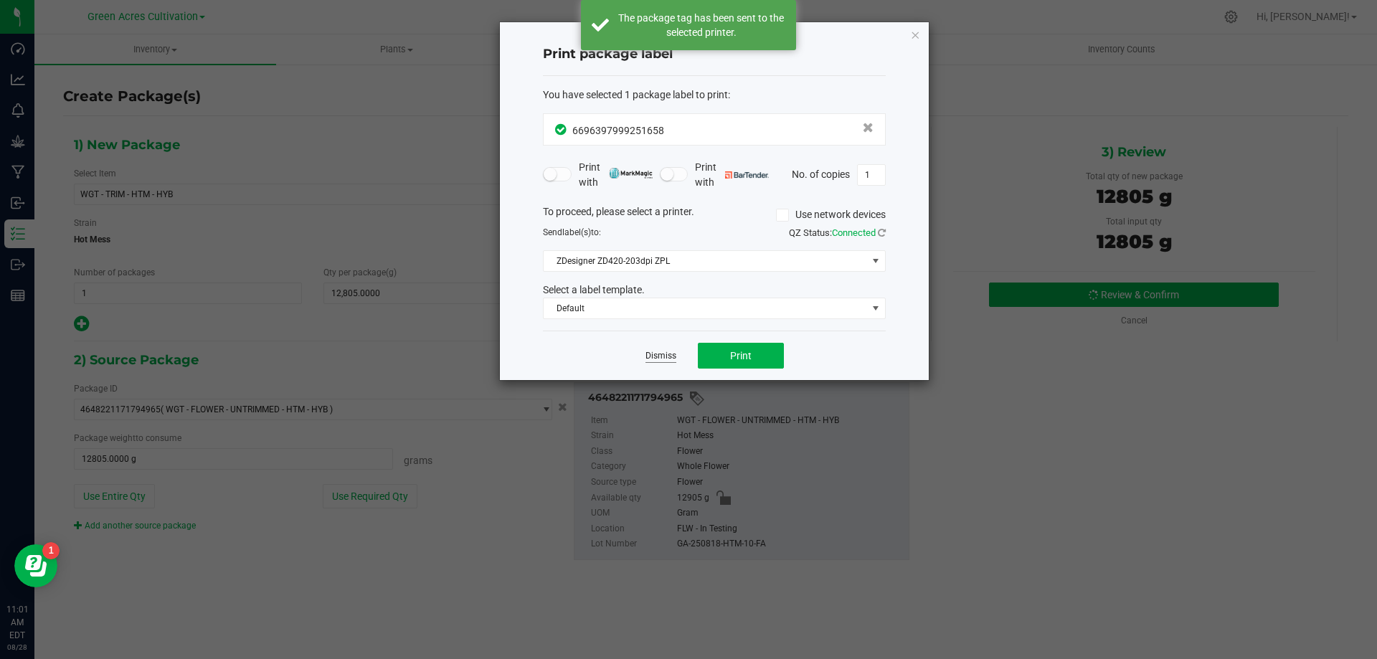
click at [652, 353] on link "Dismiss" at bounding box center [660, 356] width 31 height 12
